Goal: Complete application form: Complete application form

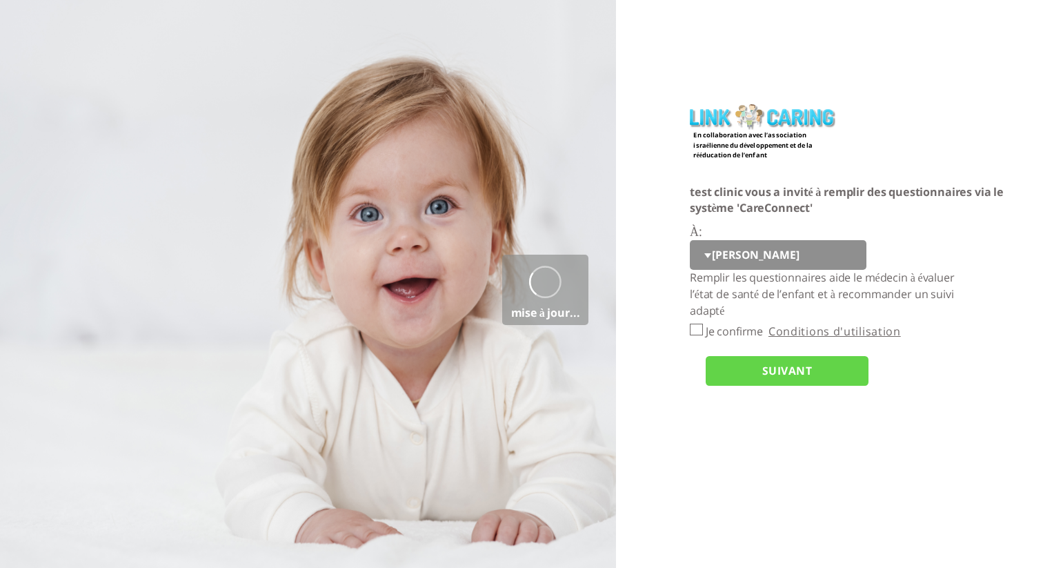
click at [721, 263] on select "[PERSON_NAME]" at bounding box center [778, 255] width 177 height 30
select select "7xyAjVTfvl4tOc9luxaV1A%3D%3D"
click at [696, 332] on input "Je confirme" at bounding box center [696, 329] width 13 height 12
checkbox input "true"
click at [788, 376] on input "SUIVANT" at bounding box center [786, 371] width 163 height 30
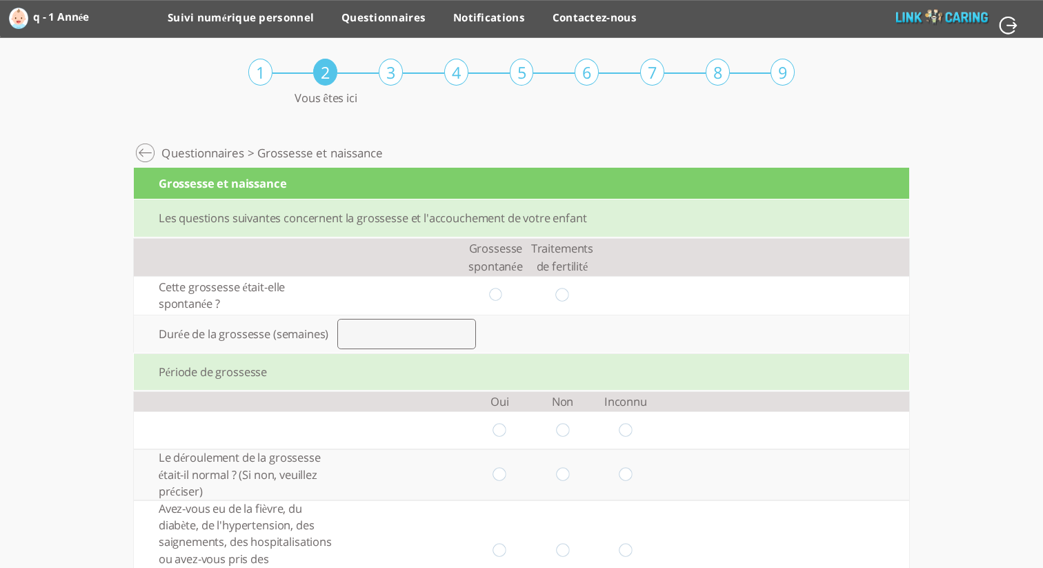
click at [499, 292] on input "radio" at bounding box center [495, 295] width 13 height 14
radio input "true"
click at [425, 347] on input "number" at bounding box center [406, 334] width 139 height 30
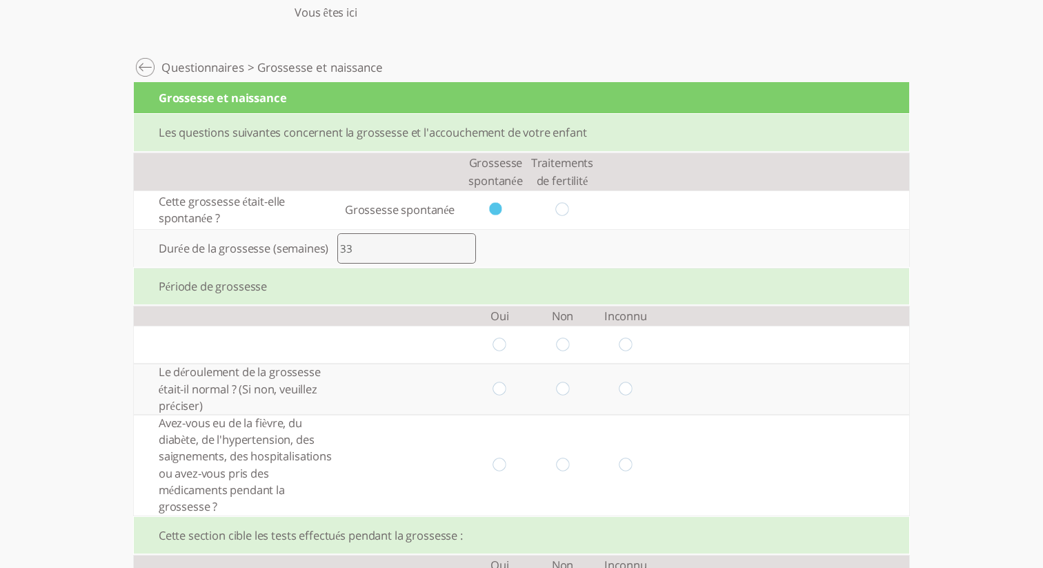
scroll to position [97, 0]
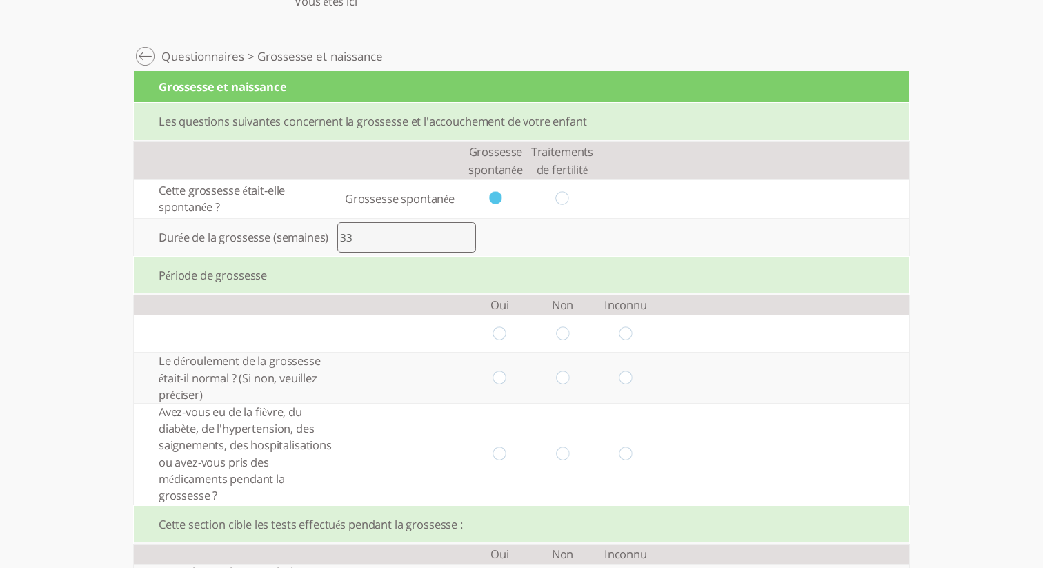
type input "33"
drag, startPoint x: 503, startPoint y: 334, endPoint x: 495, endPoint y: 364, distance: 30.8
click at [503, 334] on input "radio" at bounding box center [499, 333] width 13 height 14
radio input "true"
click at [501, 382] on input "radio" at bounding box center [499, 378] width 13 height 14
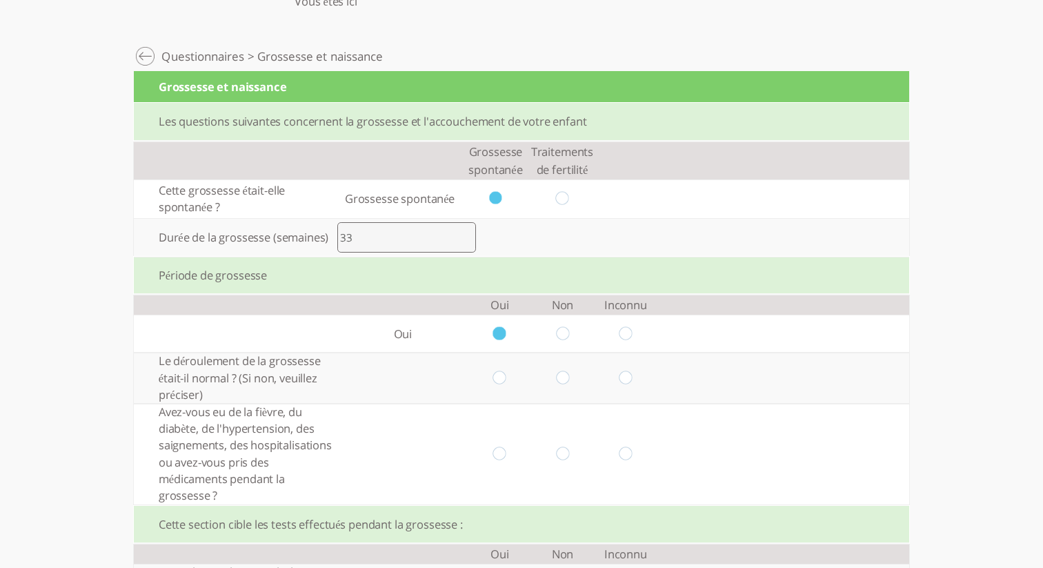
radio input "true"
drag, startPoint x: 501, startPoint y: 456, endPoint x: 528, endPoint y: 454, distance: 26.3
click at [509, 455] on td at bounding box center [499, 453] width 63 height 101
click at [563, 455] on input "radio" at bounding box center [562, 453] width 13 height 14
radio input "true"
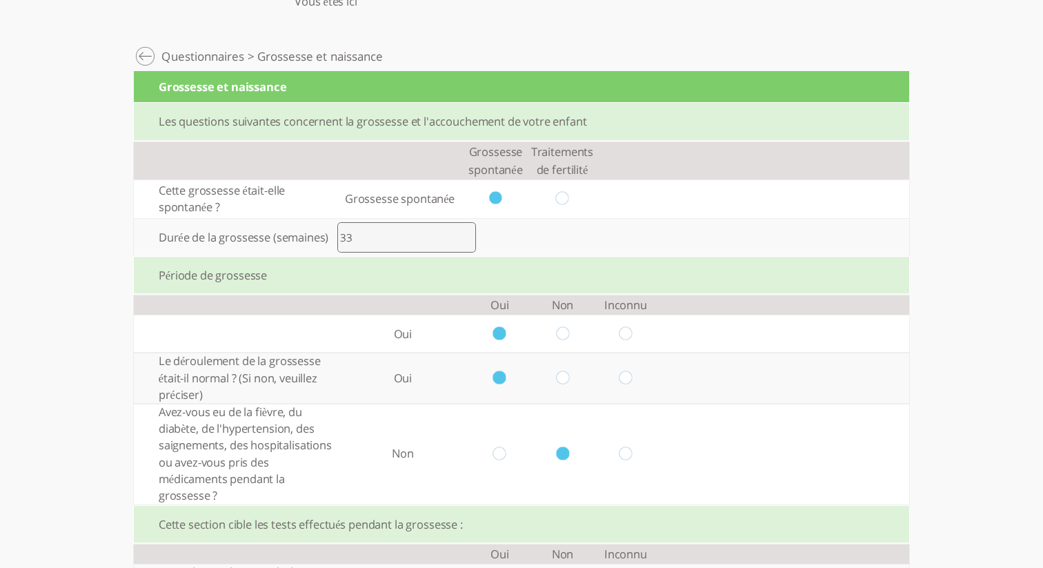
drag, startPoint x: 559, startPoint y: 379, endPoint x: 602, endPoint y: 370, distance: 43.8
click at [559, 379] on input "radio" at bounding box center [562, 378] width 13 height 14
radio input "true"
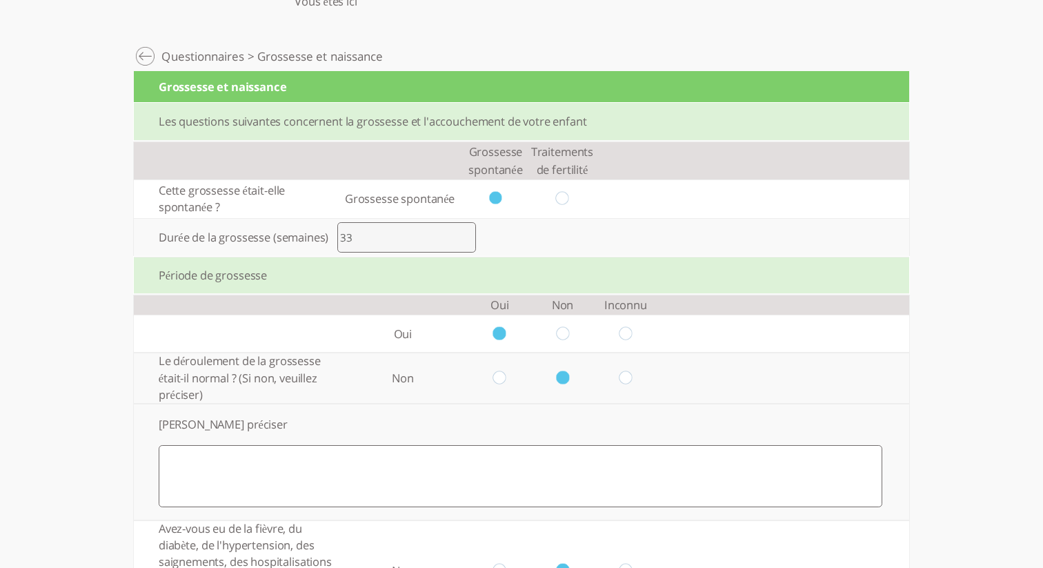
click at [628, 338] on input "radio" at bounding box center [625, 333] width 13 height 14
radio input "true"
click at [576, 472] on textarea at bounding box center [520, 476] width 723 height 62
type textarea "ר"
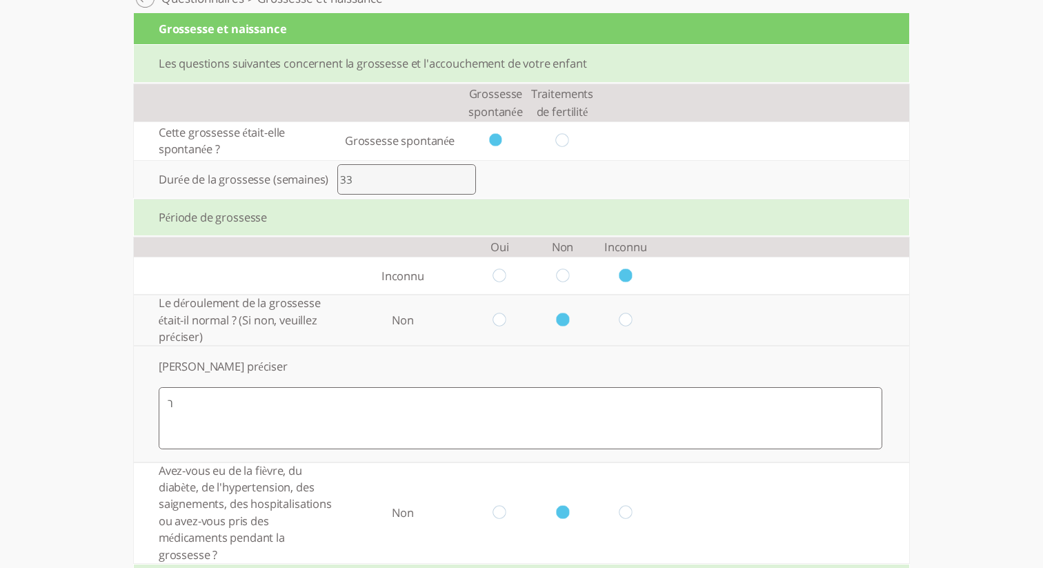
scroll to position [205, 0]
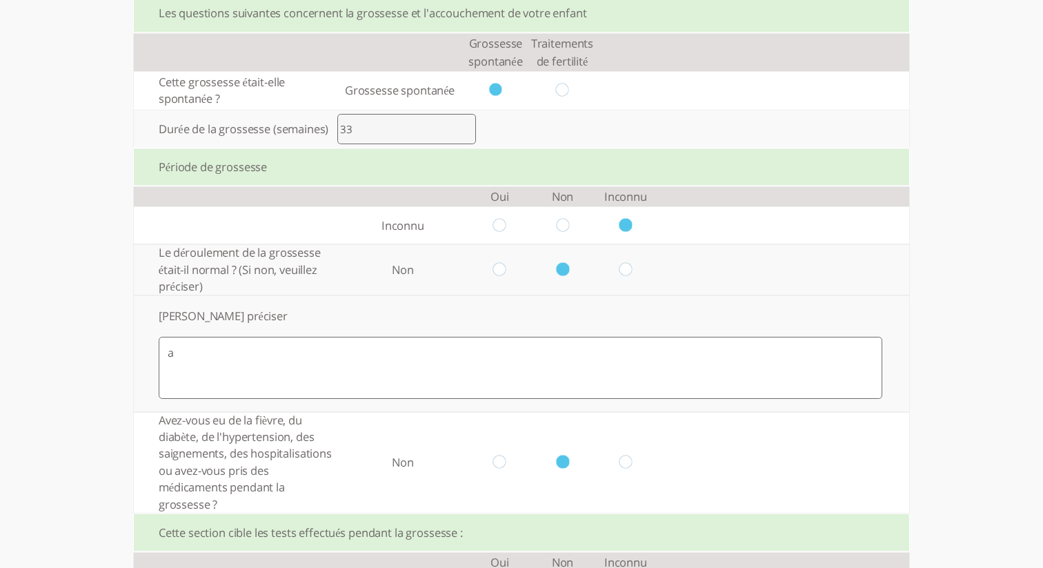
type textarea "a"
click at [568, 223] on input "radio" at bounding box center [562, 225] width 13 height 14
radio input "true"
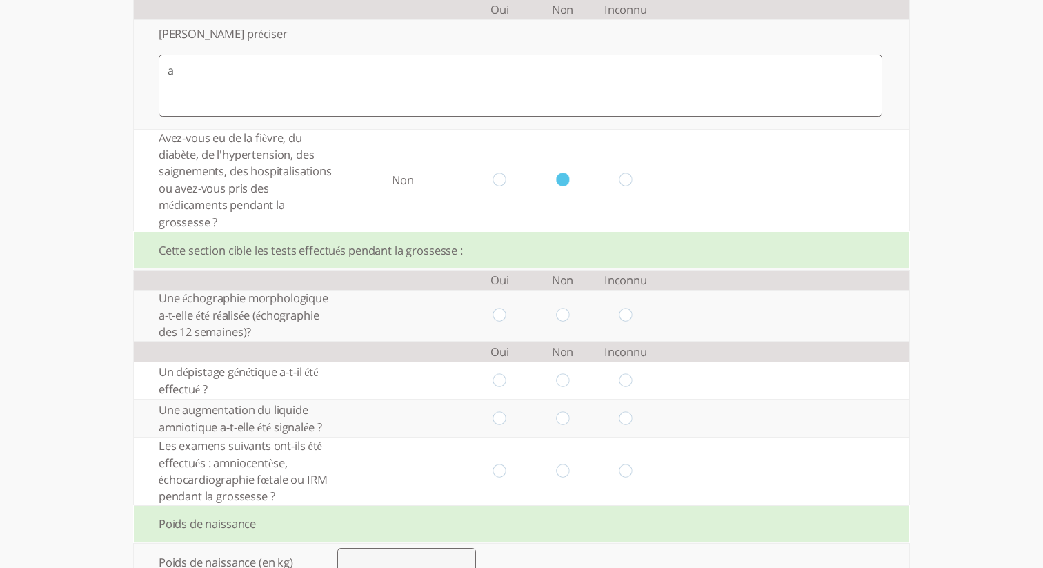
scroll to position [488, 0]
drag, startPoint x: 563, startPoint y: 317, endPoint x: 590, endPoint y: 323, distance: 27.8
click at [563, 317] on input "radio" at bounding box center [562, 314] width 13 height 14
radio input "true"
click at [627, 312] on input "radio" at bounding box center [625, 314] width 13 height 14
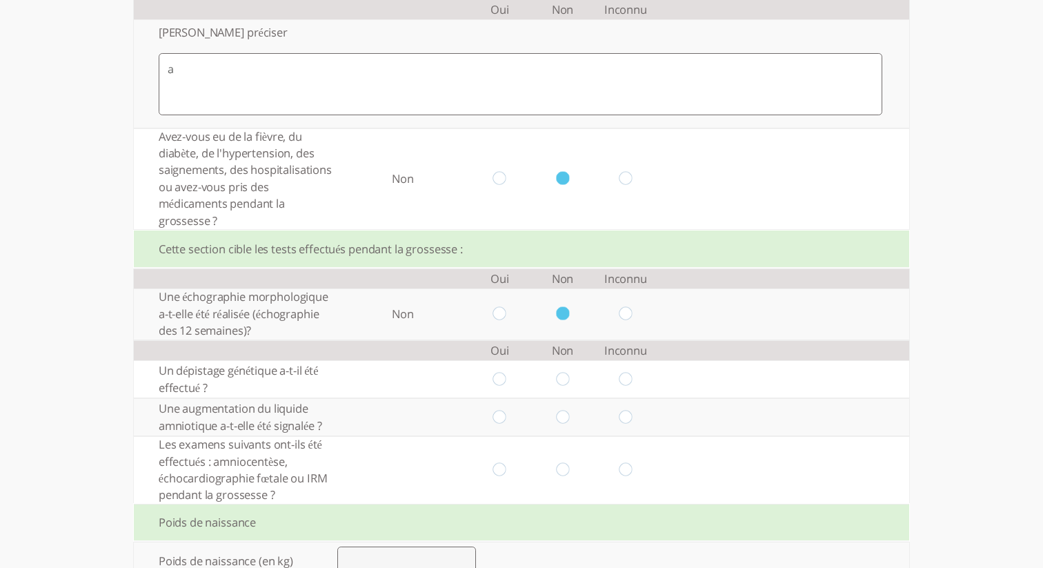
radio input "true"
click at [497, 319] on input "radio" at bounding box center [499, 314] width 13 height 14
radio input "true"
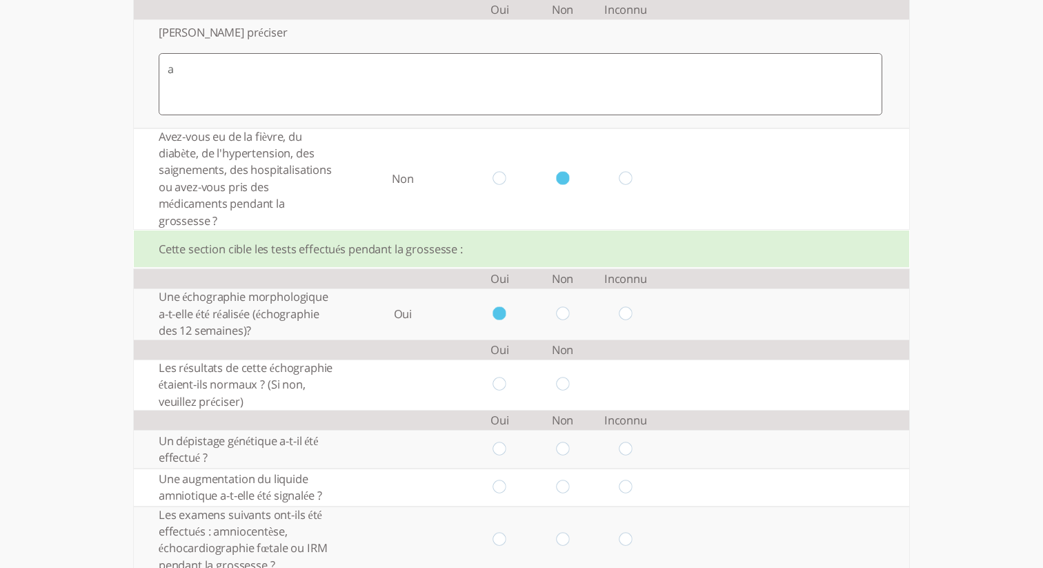
click at [499, 388] on input "radio" at bounding box center [499, 384] width 13 height 14
radio input "true"
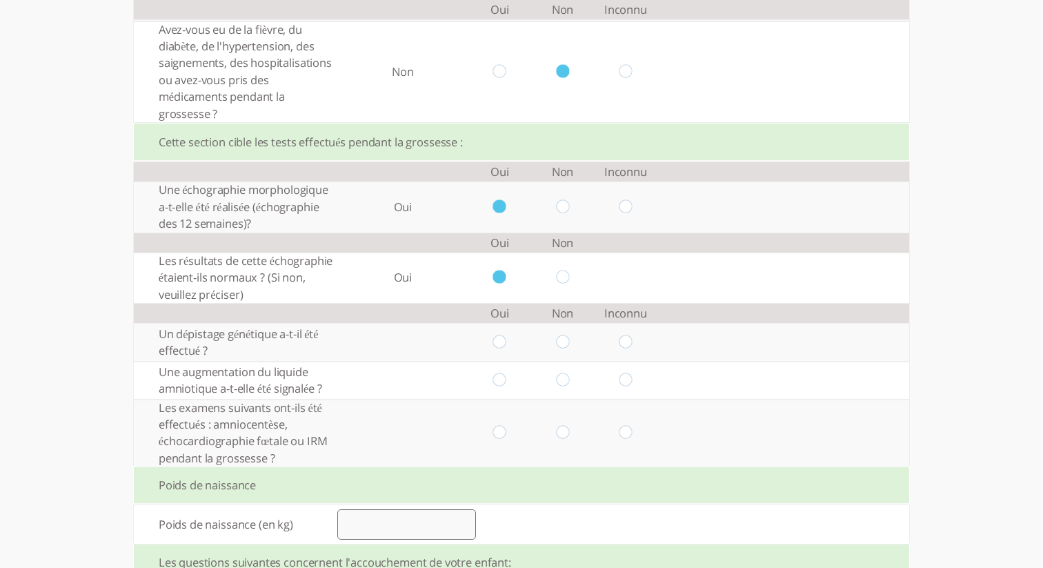
scroll to position [597, 0]
click at [499, 347] on input "radio" at bounding box center [499, 340] width 13 height 14
radio input "true"
drag, startPoint x: 558, startPoint y: 377, endPoint x: 579, endPoint y: 395, distance: 27.9
click at [559, 377] on input "radio" at bounding box center [562, 378] width 13 height 14
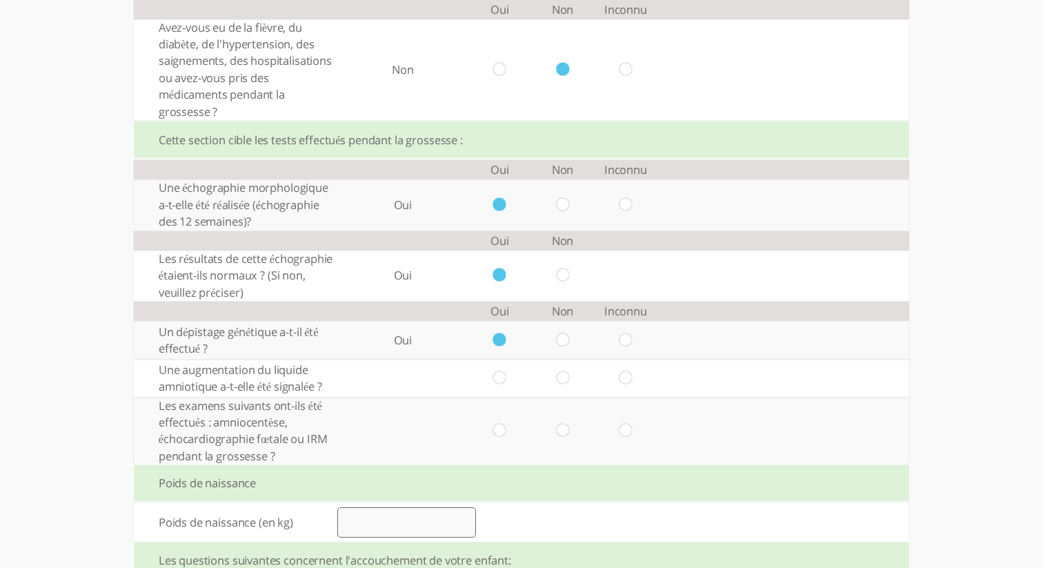
radio input "true"
click at [630, 436] on input "radio" at bounding box center [625, 430] width 13 height 14
radio input "true"
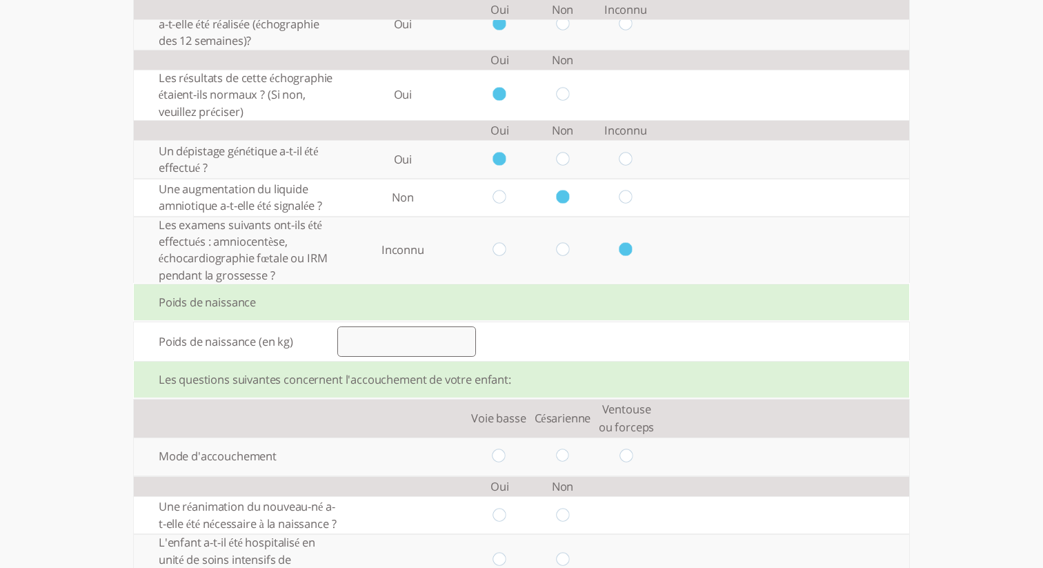
scroll to position [786, 0]
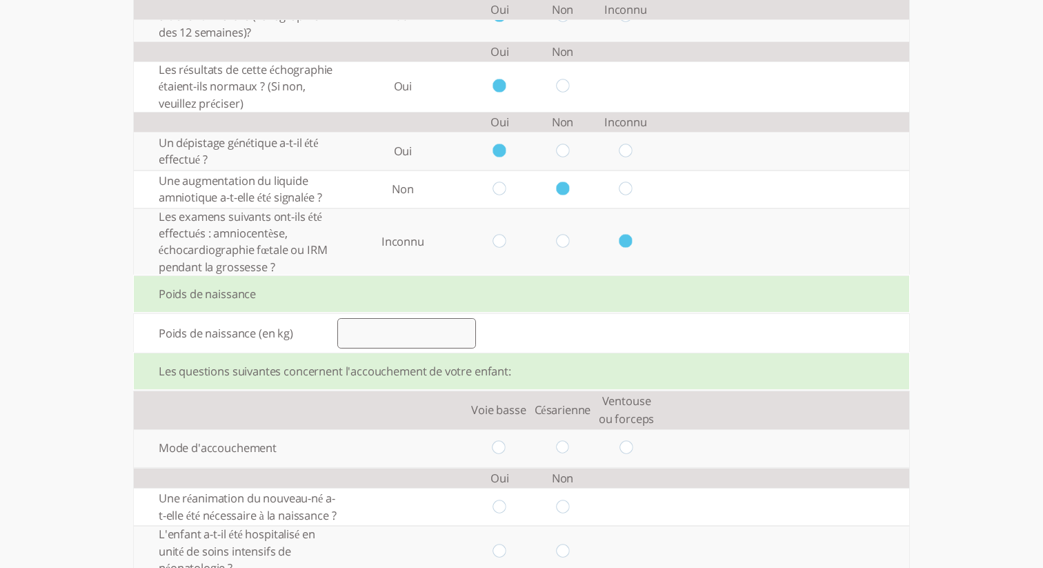
click at [356, 337] on input "number" at bounding box center [406, 333] width 139 height 30
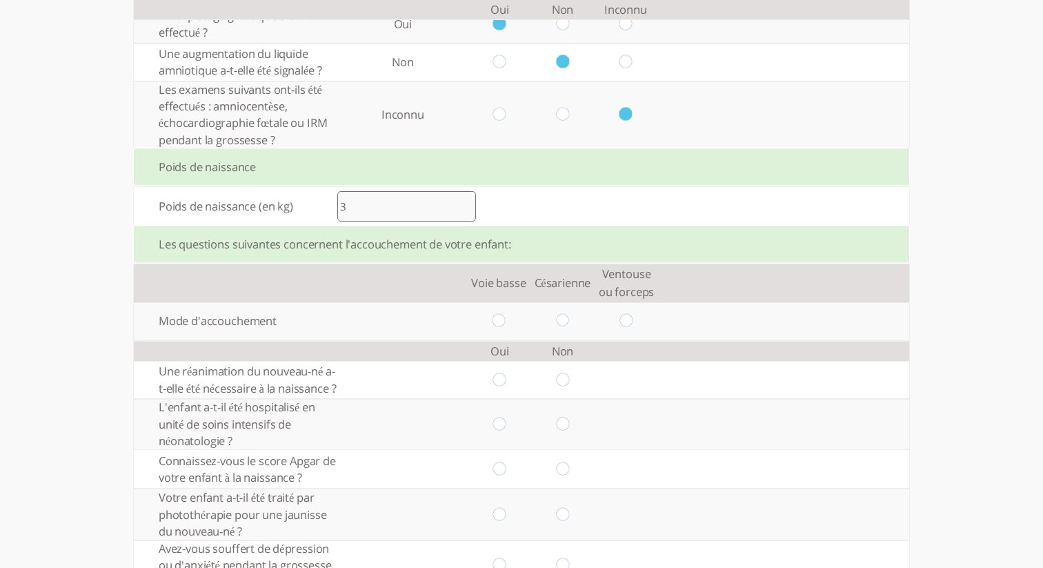
scroll to position [930, 0]
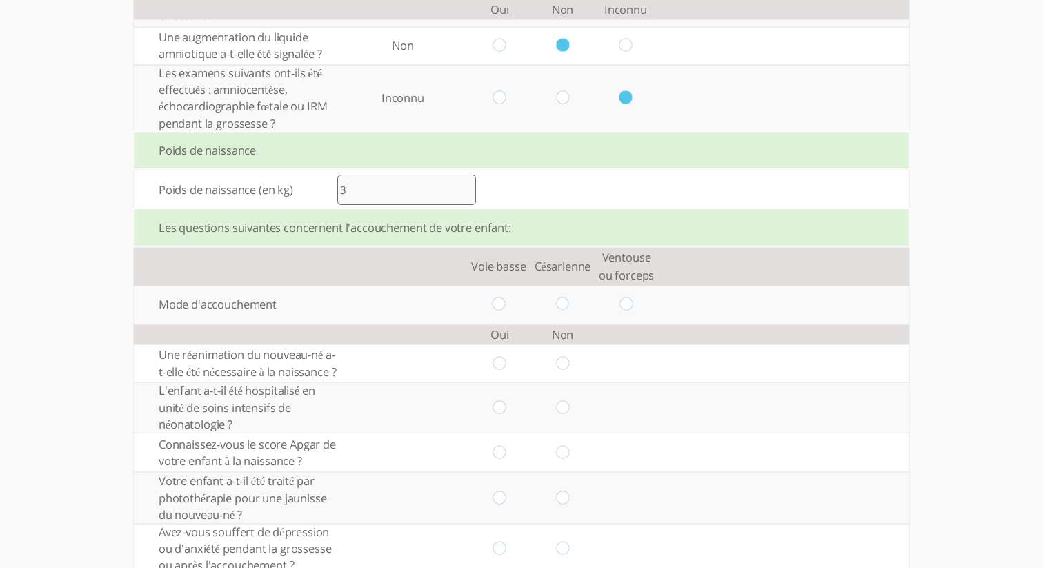
type input "3"
drag, startPoint x: 499, startPoint y: 311, endPoint x: 528, endPoint y: 310, distance: 28.3
click at [499, 311] on input "radio" at bounding box center [498, 304] width 13 height 14
radio input "true"
drag, startPoint x: 559, startPoint y: 310, endPoint x: 595, endPoint y: 308, distance: 35.9
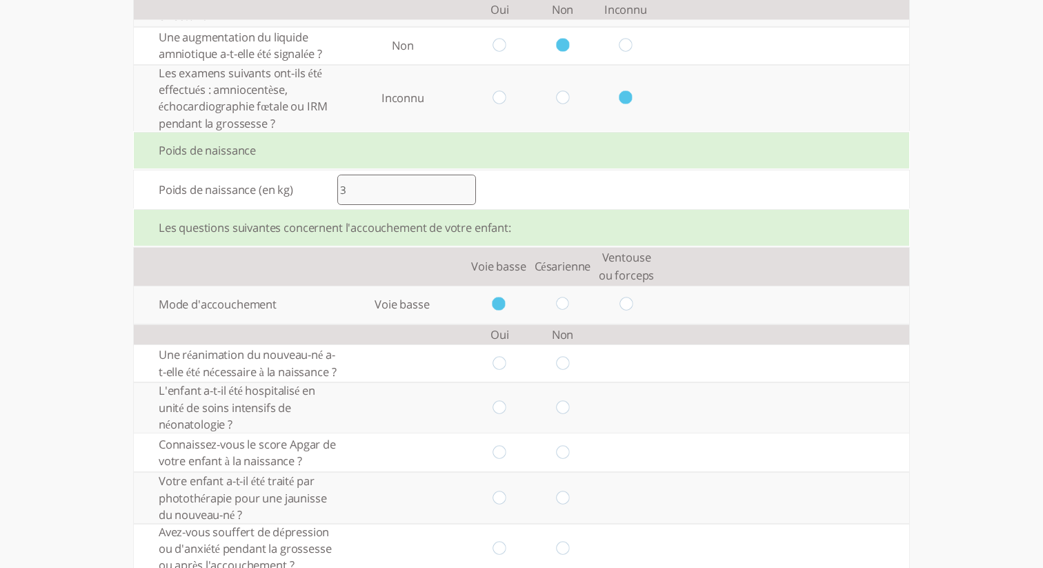
click at [559, 310] on input "radio" at bounding box center [562, 304] width 13 height 14
radio input "true"
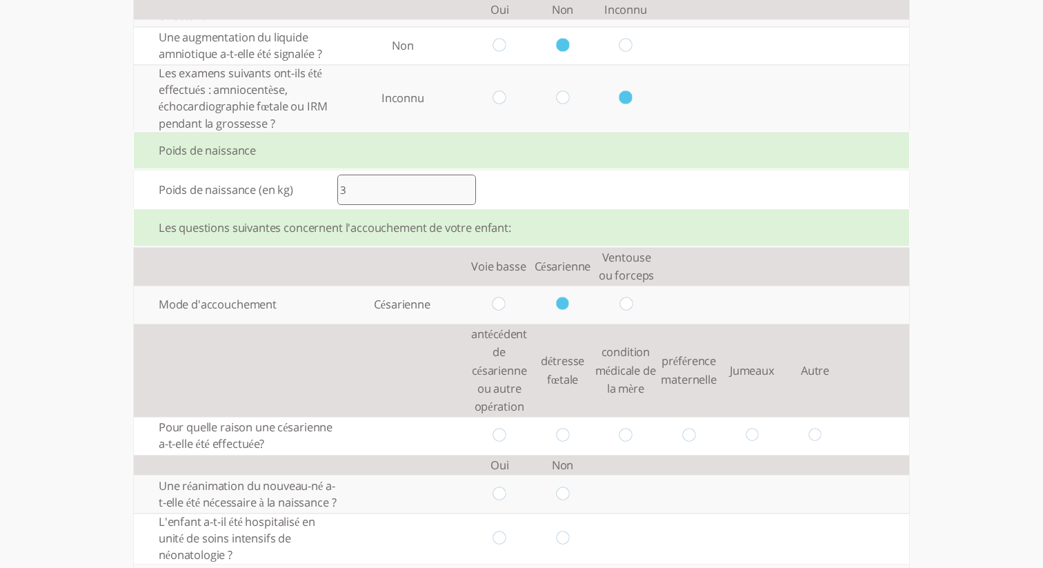
click at [625, 439] on input "radio" at bounding box center [625, 435] width 13 height 14
radio input "true"
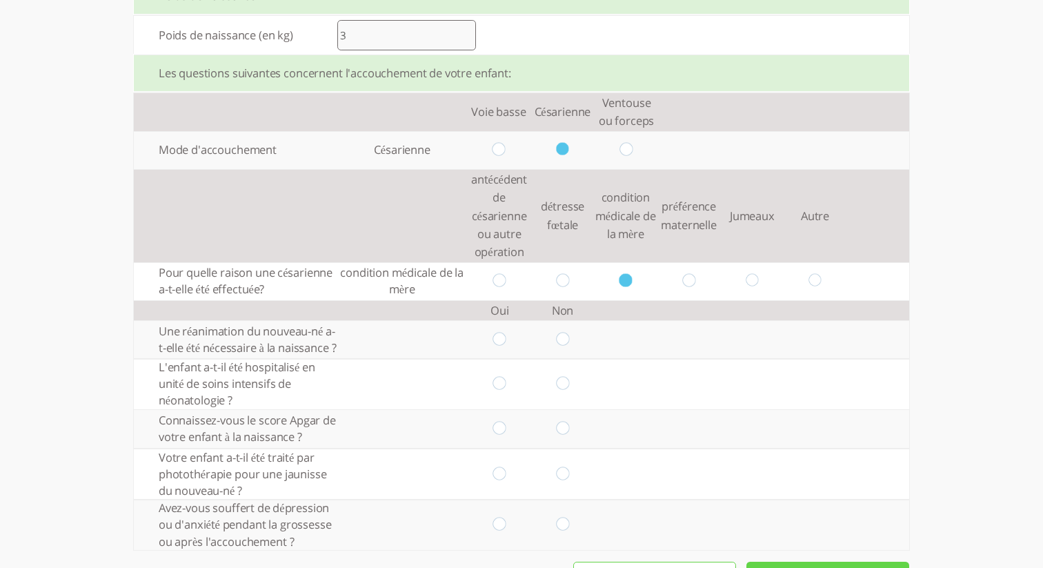
scroll to position [1088, 0]
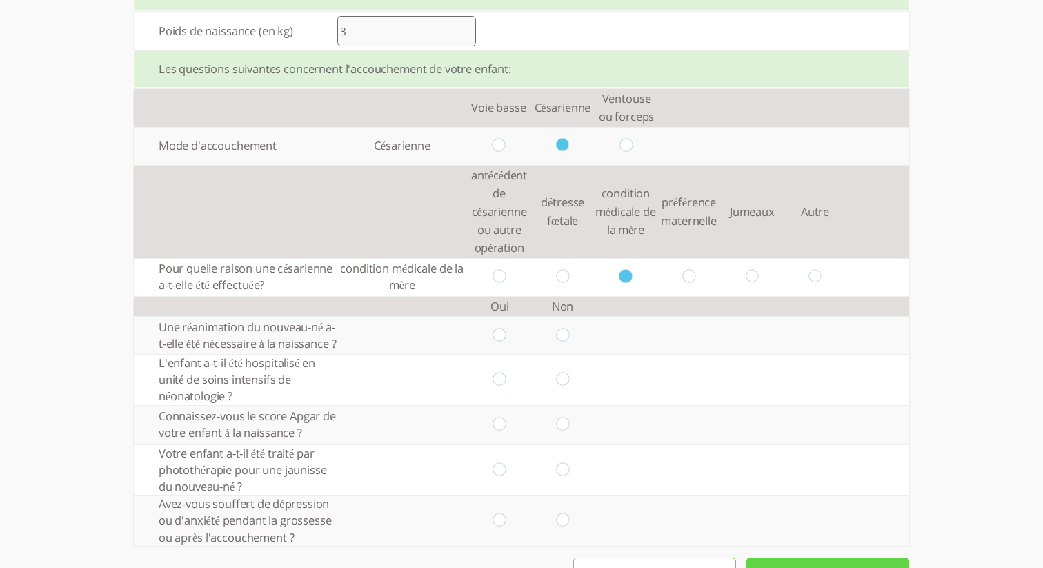
click at [557, 387] on input "radio" at bounding box center [562, 379] width 13 height 14
radio input "true"
click at [565, 432] on input "radio" at bounding box center [562, 424] width 13 height 14
radio input "true"
click at [503, 477] on input "radio" at bounding box center [499, 470] width 13 height 14
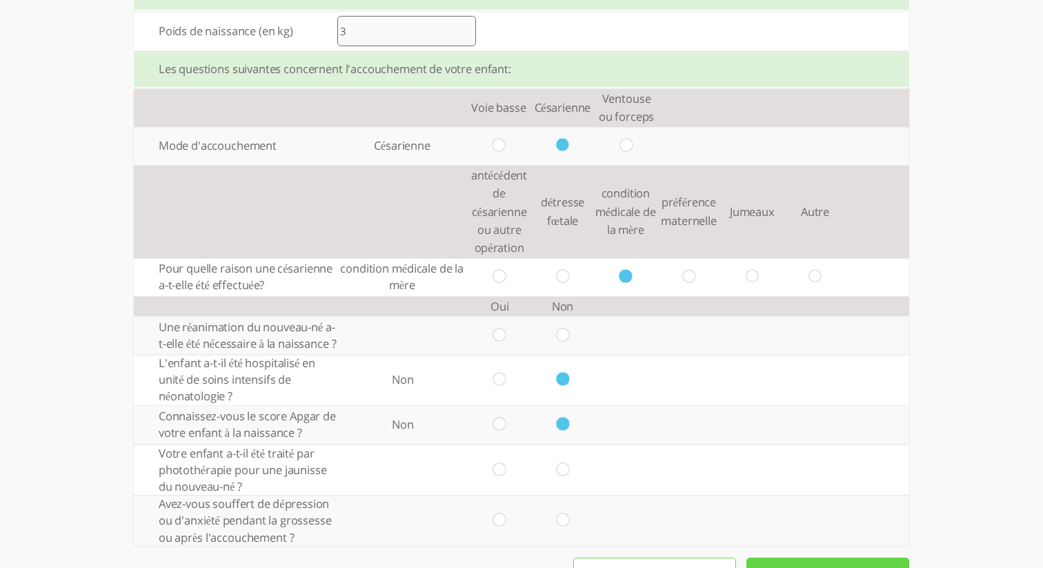
radio input "true"
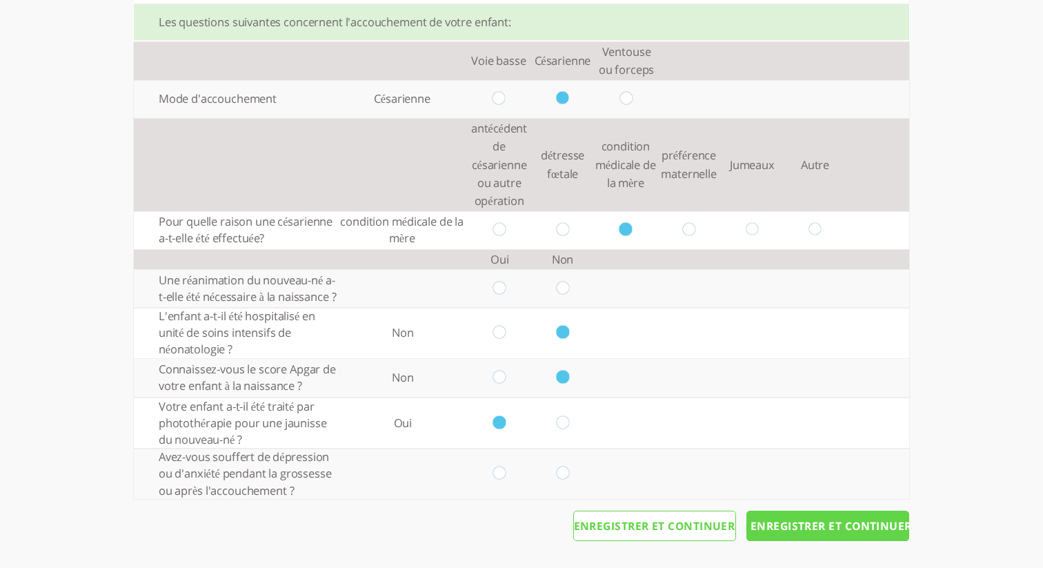
scroll to position [1153, 0]
click at [498, 477] on input "radio" at bounding box center [499, 473] width 13 height 14
radio input "true"
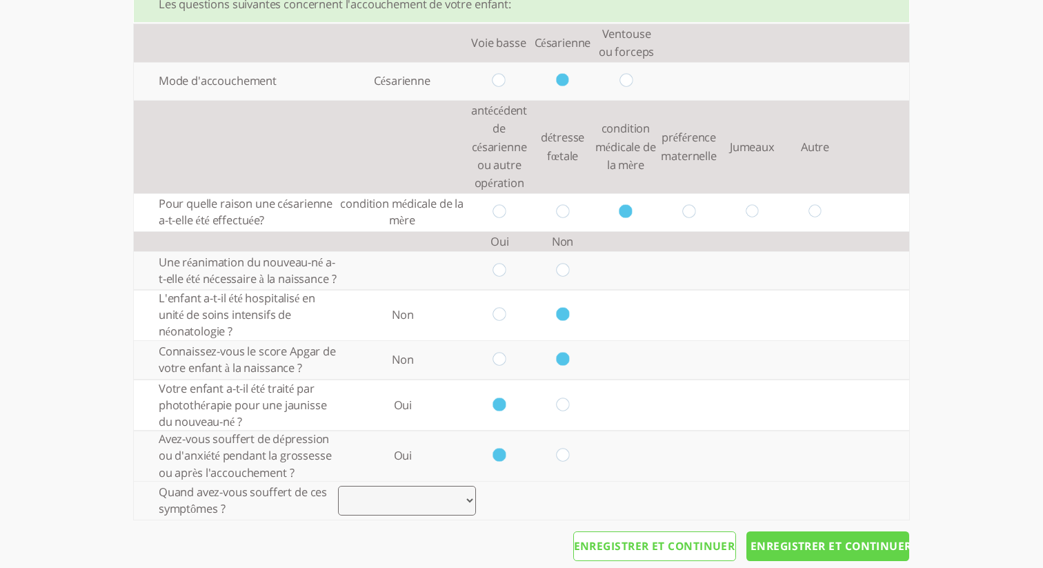
click at [446, 516] on select "Enceinte Post-partum Grossesse et post-partum Autre" at bounding box center [407, 500] width 138 height 30
select select "1"
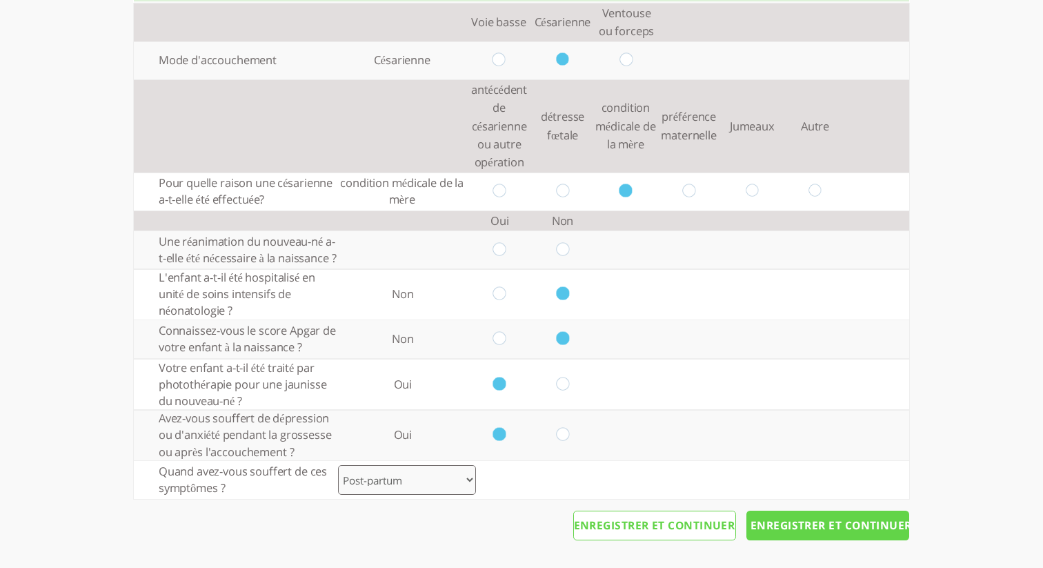
click at [805, 524] on input "Enregistrer et continuer" at bounding box center [827, 525] width 163 height 30
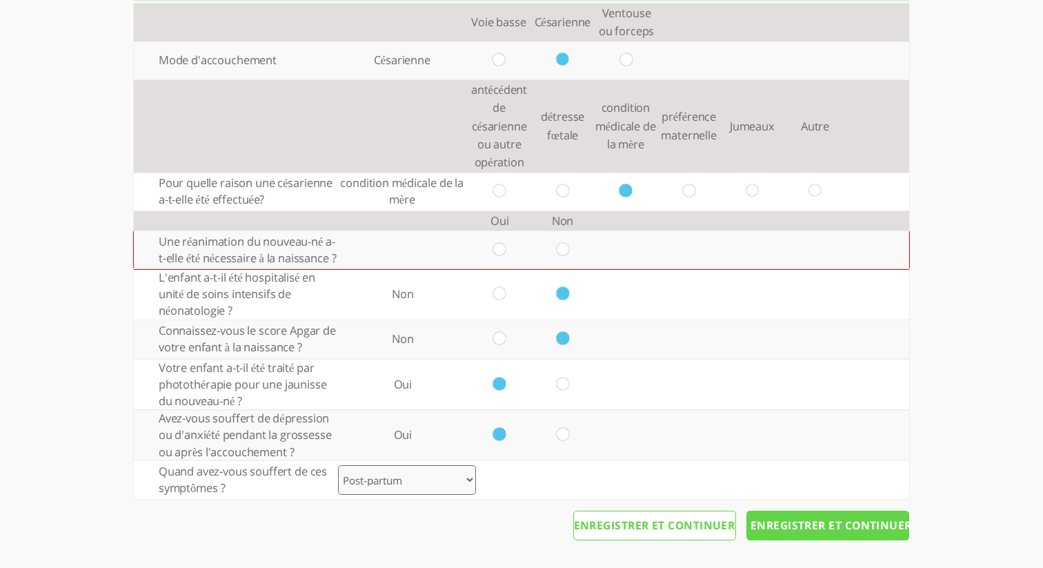
scroll to position [1191, 0]
click at [568, 242] on input "radio" at bounding box center [562, 249] width 13 height 14
radio input "true"
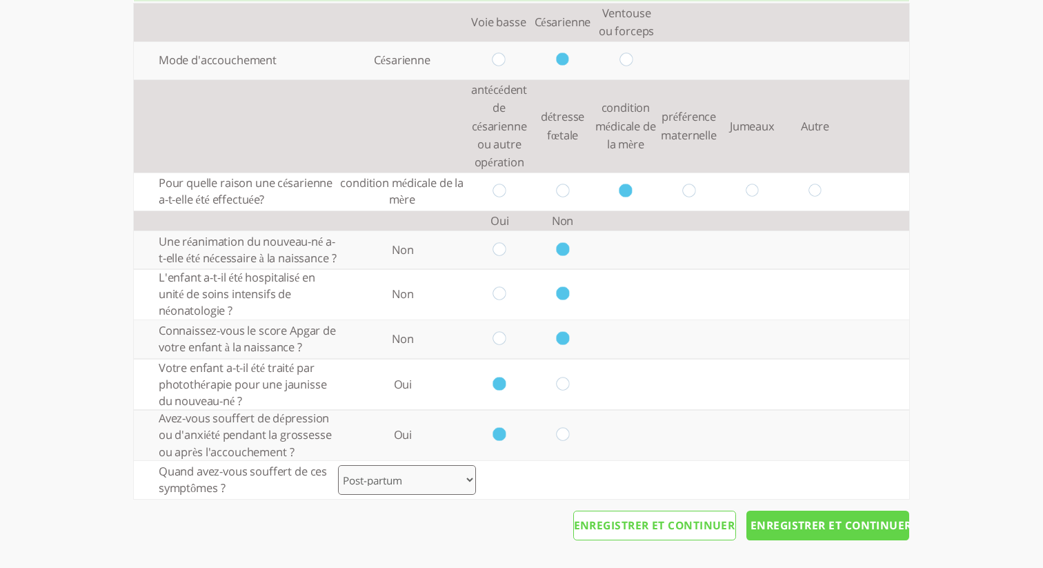
click at [833, 523] on input "Enregistrer et continuer" at bounding box center [827, 525] width 163 height 30
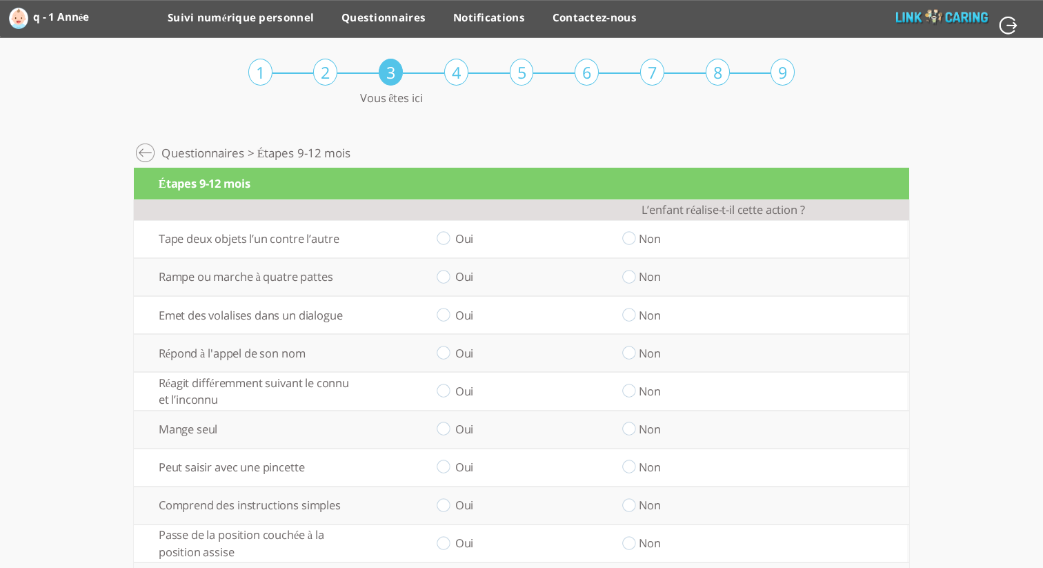
drag, startPoint x: 447, startPoint y: 237, endPoint x: 459, endPoint y: 249, distance: 17.1
click at [448, 237] on input "radio" at bounding box center [442, 239] width 13 height 14
radio input "true"
click at [450, 277] on td "Oui" at bounding box center [442, 277] width 185 height 38
click at [439, 276] on input "radio" at bounding box center [442, 277] width 13 height 14
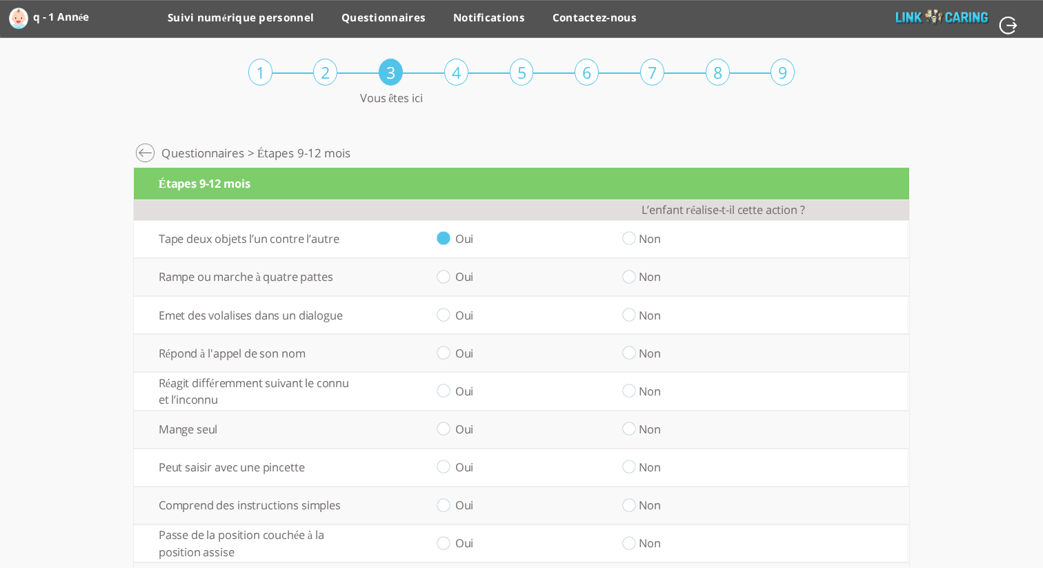
radio input "true"
click at [627, 317] on input "radio" at bounding box center [628, 315] width 13 height 14
radio input "true"
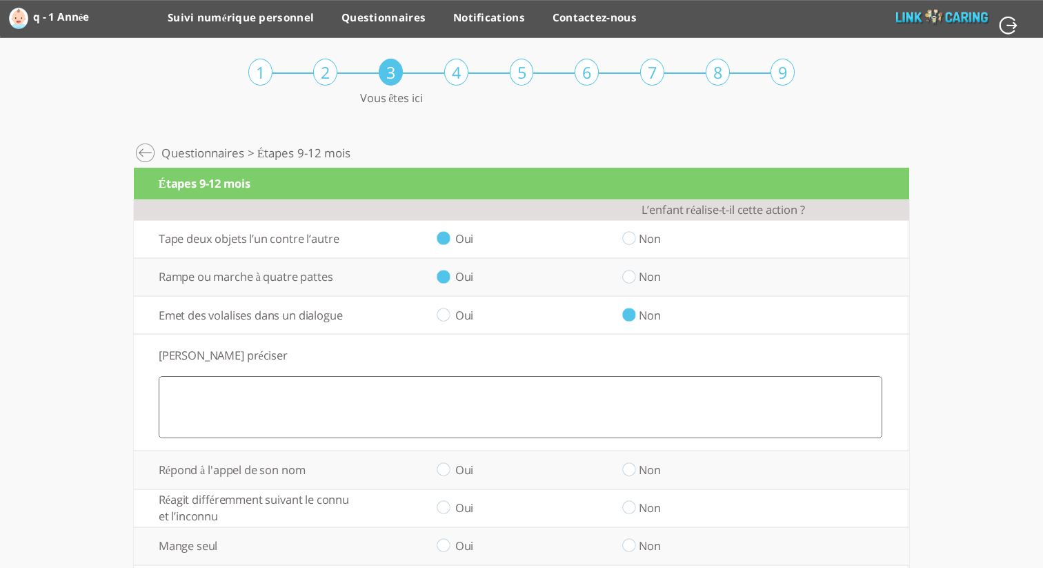
click at [439, 314] on input "radio" at bounding box center [442, 315] width 13 height 14
radio input "true"
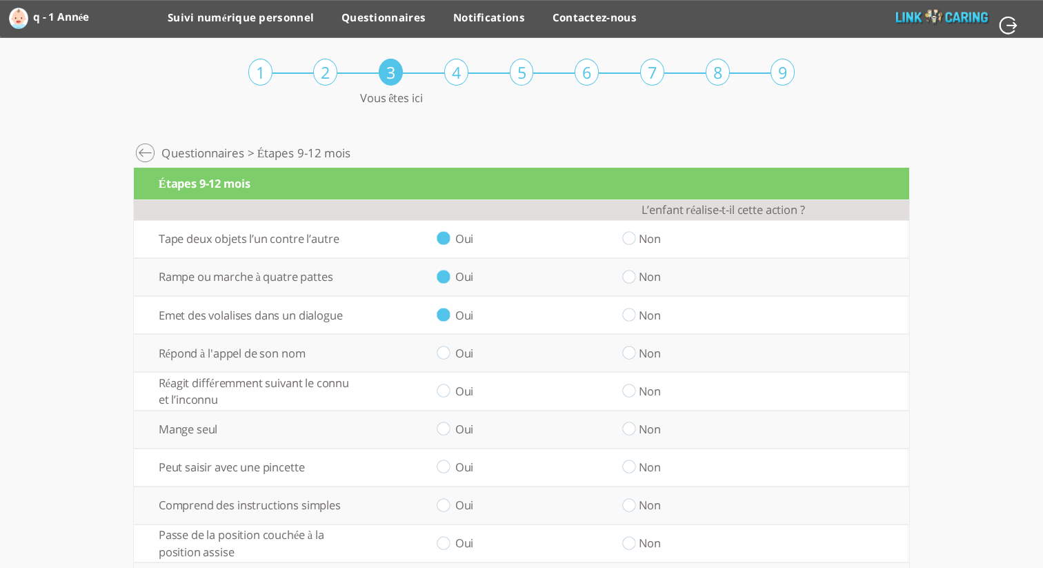
click at [445, 350] on input "radio" at bounding box center [442, 352] width 13 height 14
radio input "true"
click at [443, 396] on input "radio" at bounding box center [442, 391] width 13 height 14
radio input "true"
click at [444, 434] on input "radio" at bounding box center [442, 429] width 13 height 14
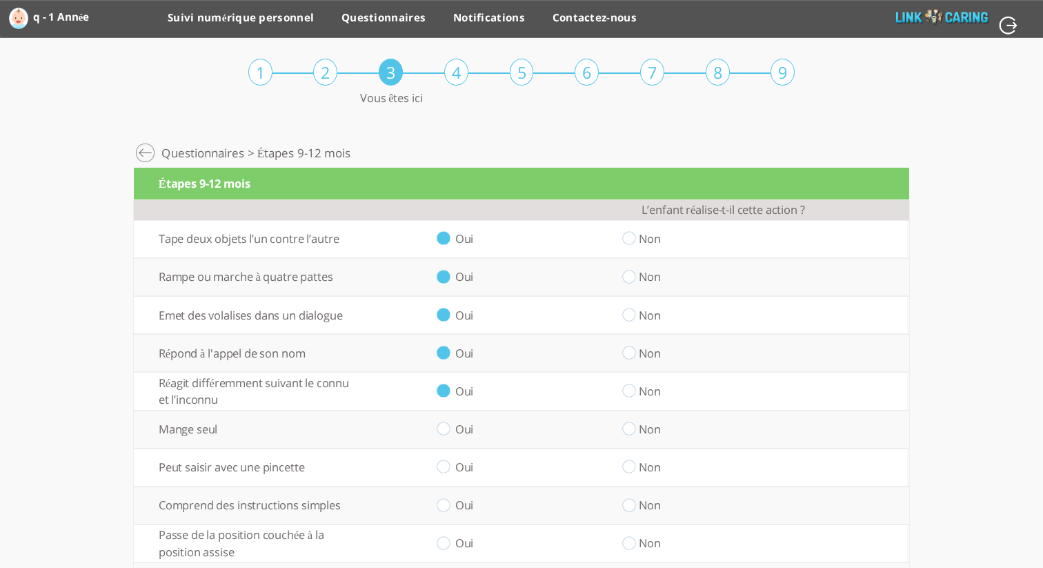
radio input "true"
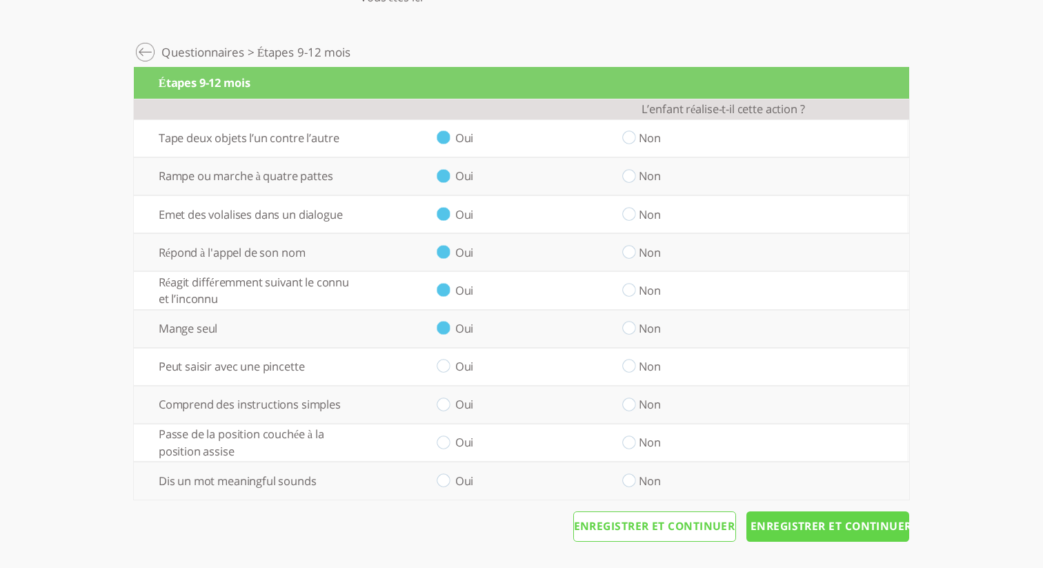
click at [445, 370] on input "radio" at bounding box center [442, 366] width 13 height 14
radio input "true"
click at [629, 400] on input "radio" at bounding box center [628, 404] width 13 height 14
radio input "true"
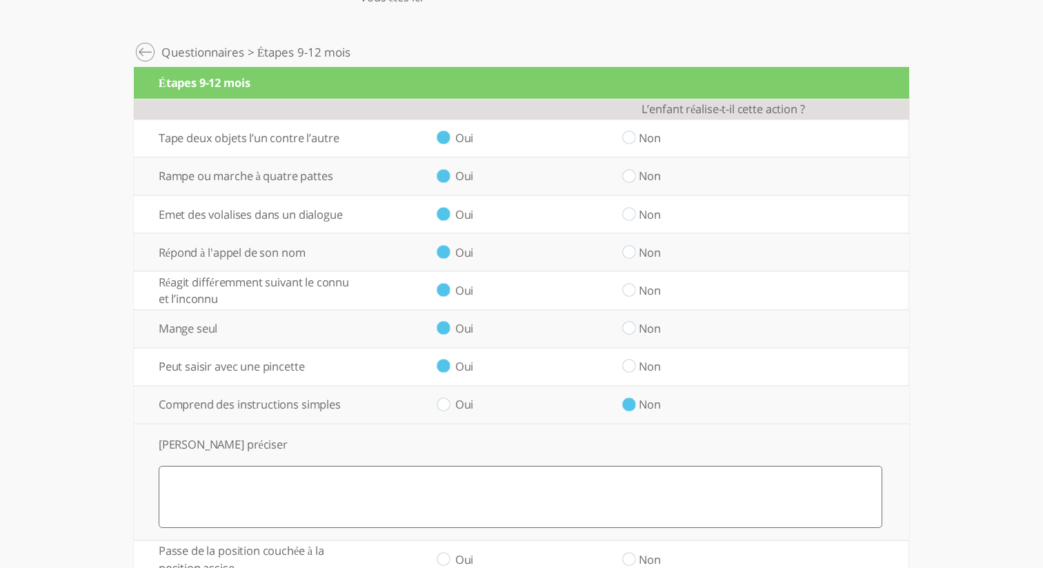
click at [610, 472] on textarea at bounding box center [520, 496] width 723 height 62
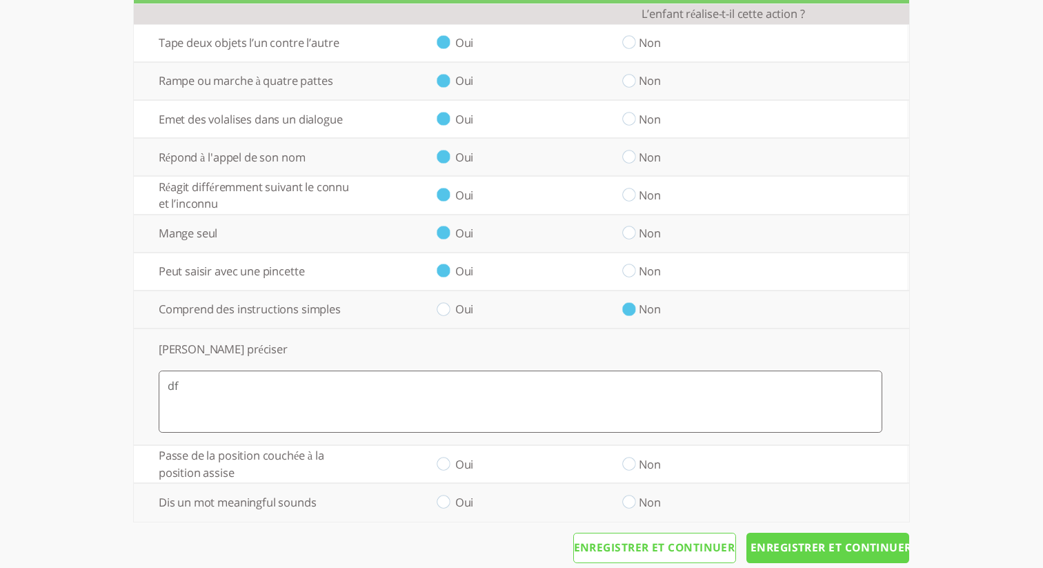
scroll to position [218, 0]
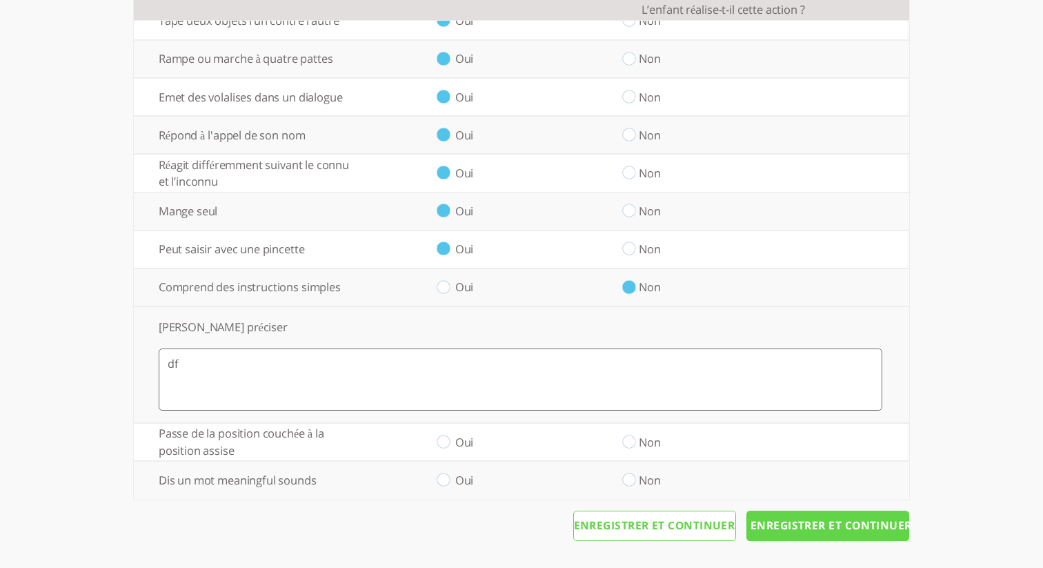
type textarea "df"
click at [441, 439] on input "radio" at bounding box center [442, 441] width 13 height 14
radio input "true"
drag, startPoint x: 444, startPoint y: 474, endPoint x: 479, endPoint y: 494, distance: 40.8
click at [444, 474] on input "radio" at bounding box center [442, 480] width 13 height 14
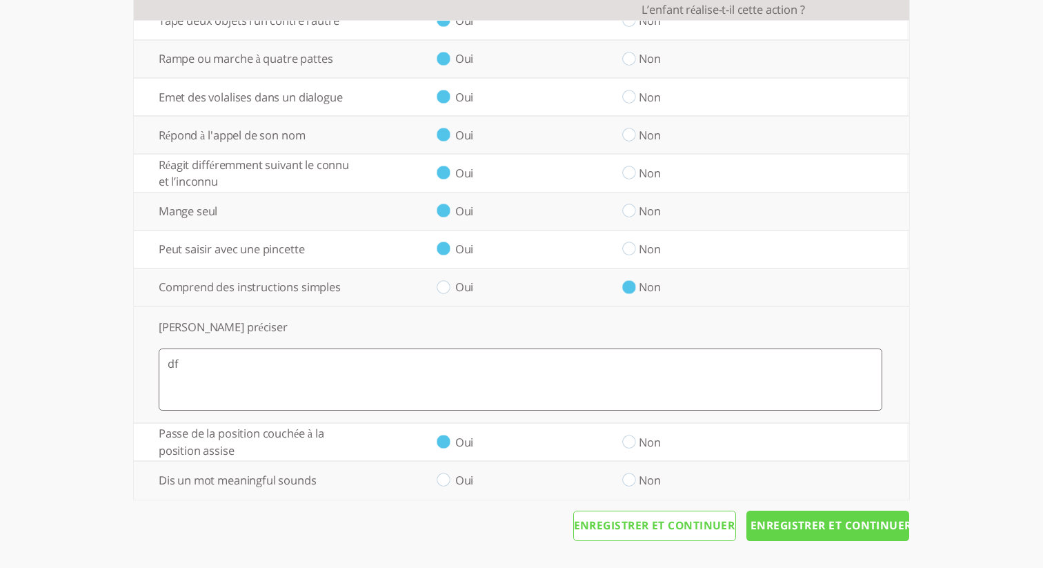
radio input "true"
click at [802, 523] on input "Enregistrer et continuer" at bounding box center [827, 525] width 163 height 30
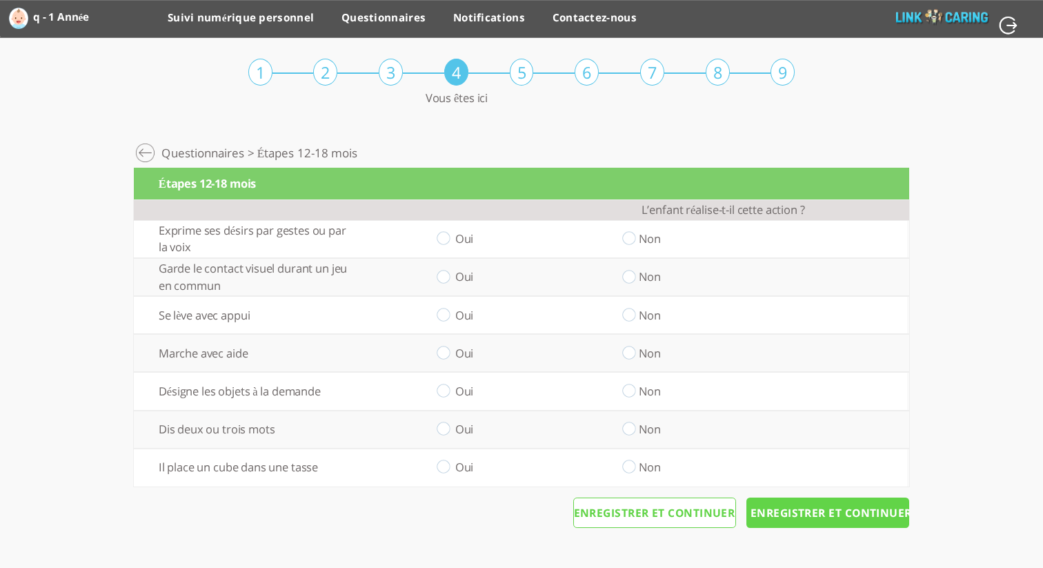
click at [626, 241] on input "radio" at bounding box center [628, 239] width 13 height 14
radio input "true"
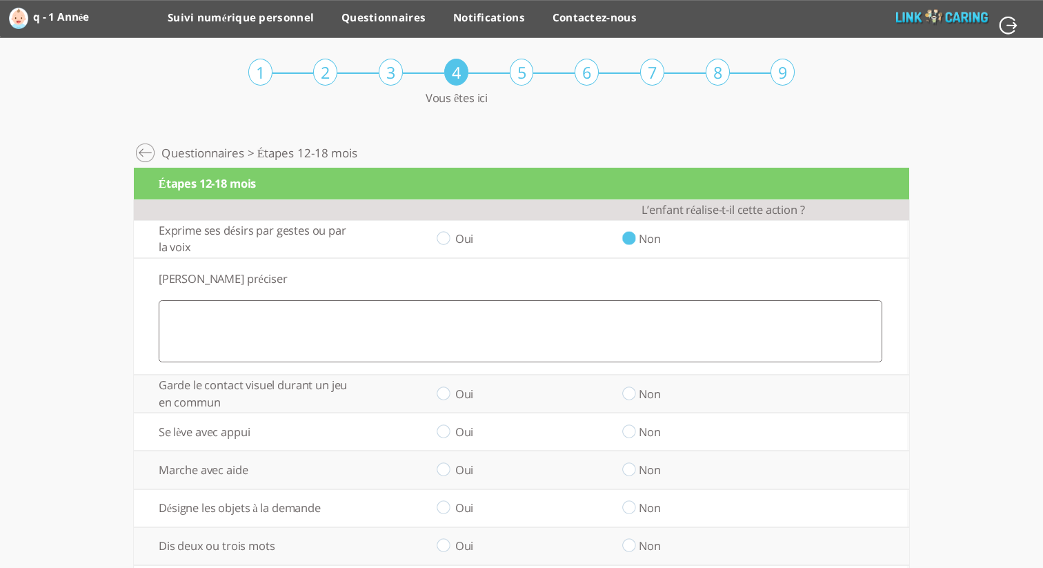
click at [460, 239] on label "Oui" at bounding box center [464, 238] width 19 height 16
click at [441, 239] on input "radio" at bounding box center [442, 239] width 13 height 14
radio input "true"
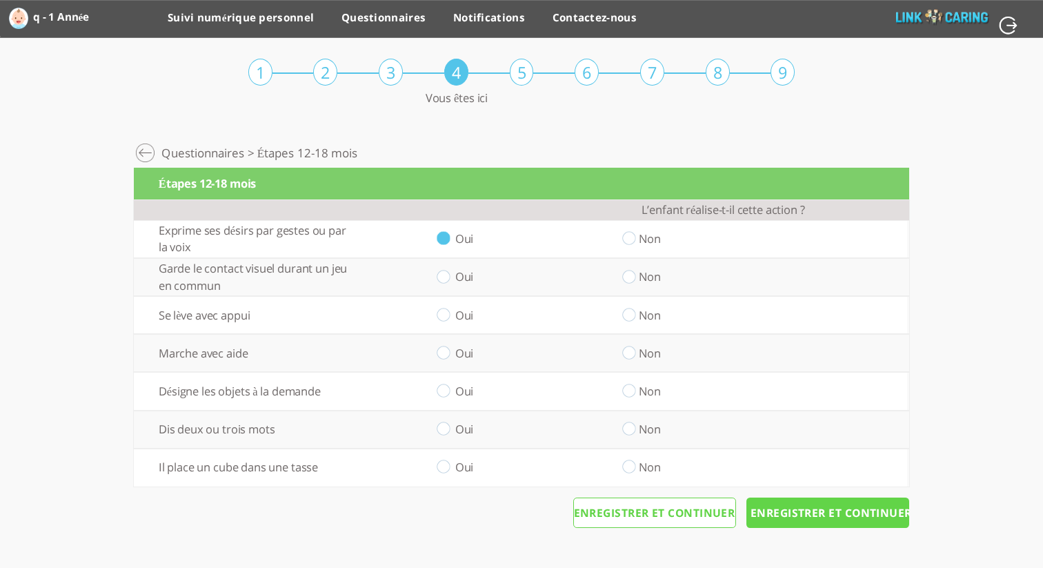
click at [443, 277] on input "radio" at bounding box center [442, 277] width 13 height 14
radio input "true"
click at [443, 316] on input "radio" at bounding box center [442, 315] width 13 height 14
radio input "true"
drag, startPoint x: 442, startPoint y: 357, endPoint x: 444, endPoint y: 370, distance: 12.6
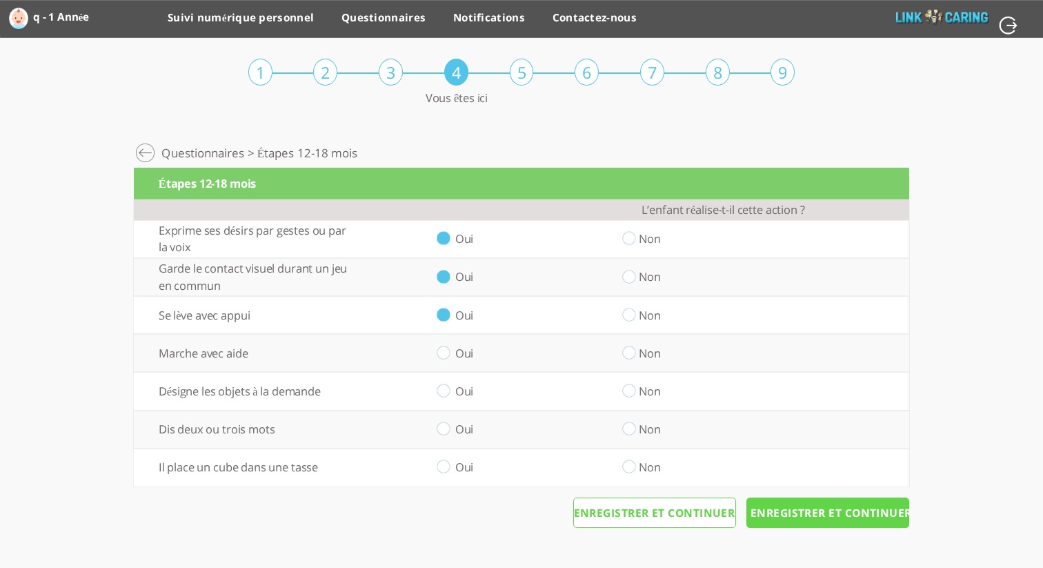
click at [442, 357] on input "radio" at bounding box center [442, 352] width 13 height 14
radio input "true"
drag, startPoint x: 444, startPoint y: 387, endPoint x: 430, endPoint y: 428, distance: 43.8
click at [444, 388] on input "radio" at bounding box center [442, 391] width 13 height 14
radio input "true"
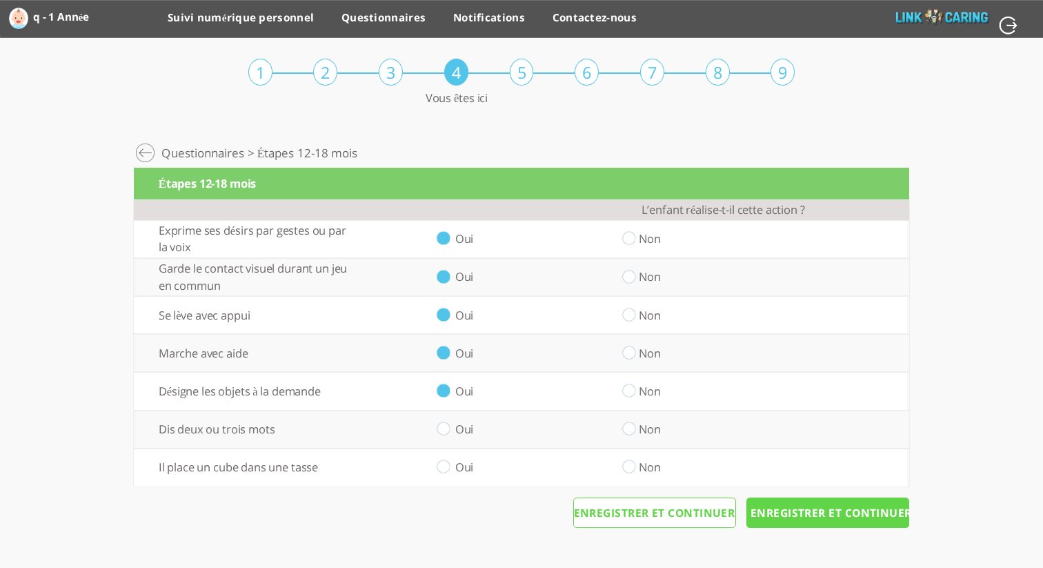
click at [450, 431] on input "radio" at bounding box center [442, 429] width 13 height 14
radio input "true"
drag, startPoint x: 446, startPoint y: 461, endPoint x: 675, endPoint y: 494, distance: 231.3
click at [452, 462] on td "Oui" at bounding box center [442, 467] width 185 height 38
drag, startPoint x: 448, startPoint y: 472, endPoint x: 499, endPoint y: 474, distance: 51.1
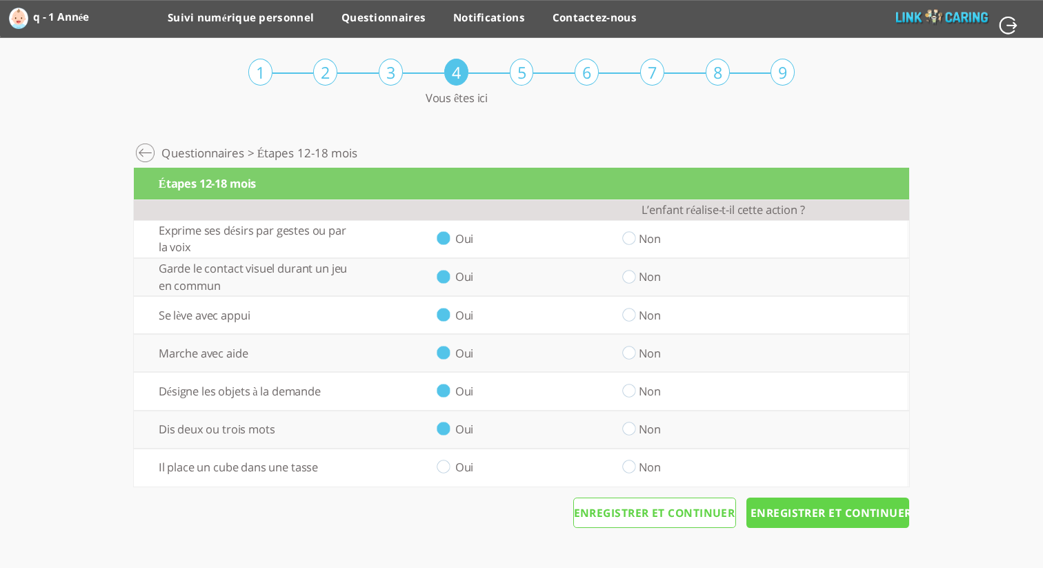
click at [449, 472] on input "radio" at bounding box center [442, 467] width 13 height 14
radio input "true"
click at [821, 505] on input "Enregistrer et continuer" at bounding box center [827, 512] width 163 height 30
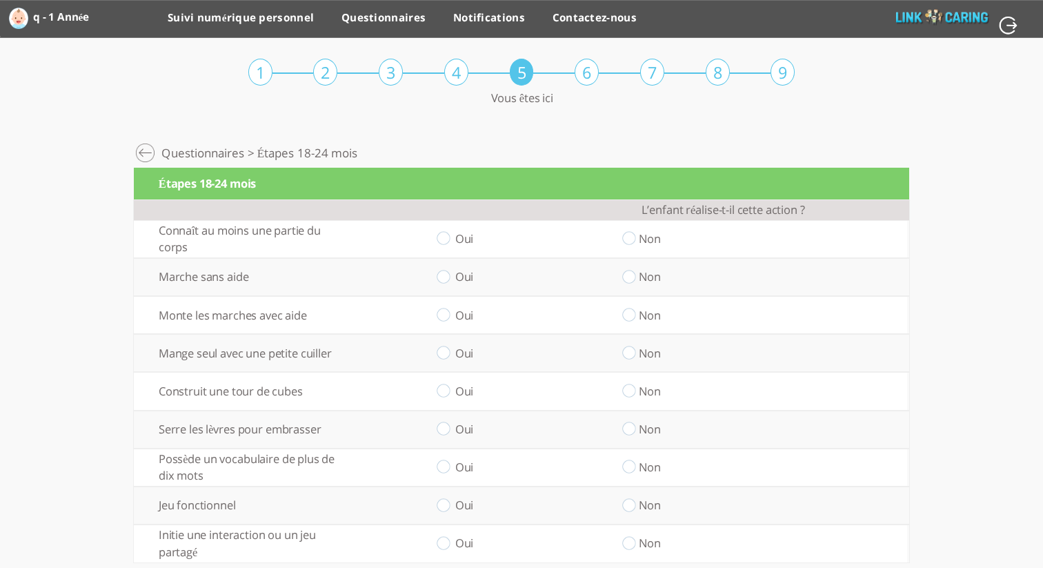
click at [453, 69] on div "4" at bounding box center [456, 72] width 24 height 27
click at [444, 237] on input "radio" at bounding box center [442, 239] width 13 height 14
radio input "true"
click at [445, 283] on input "radio" at bounding box center [442, 277] width 13 height 14
radio input "true"
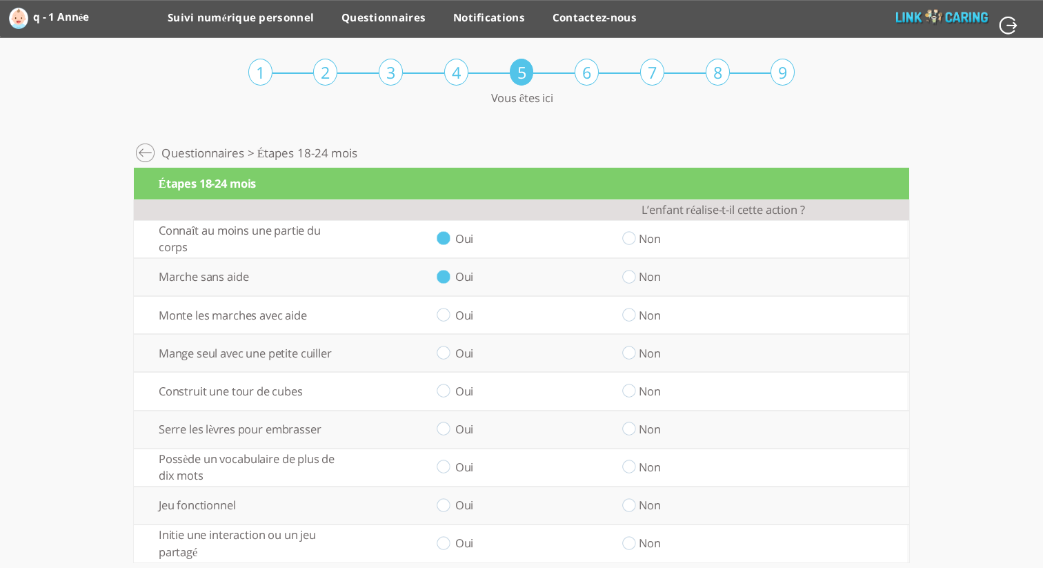
click at [450, 319] on td "Oui" at bounding box center [442, 315] width 185 height 38
drag, startPoint x: 448, startPoint y: 317, endPoint x: 445, endPoint y: 335, distance: 18.0
click at [448, 318] on input "radio" at bounding box center [442, 315] width 13 height 14
radio input "true"
click at [443, 348] on input "radio" at bounding box center [442, 352] width 13 height 14
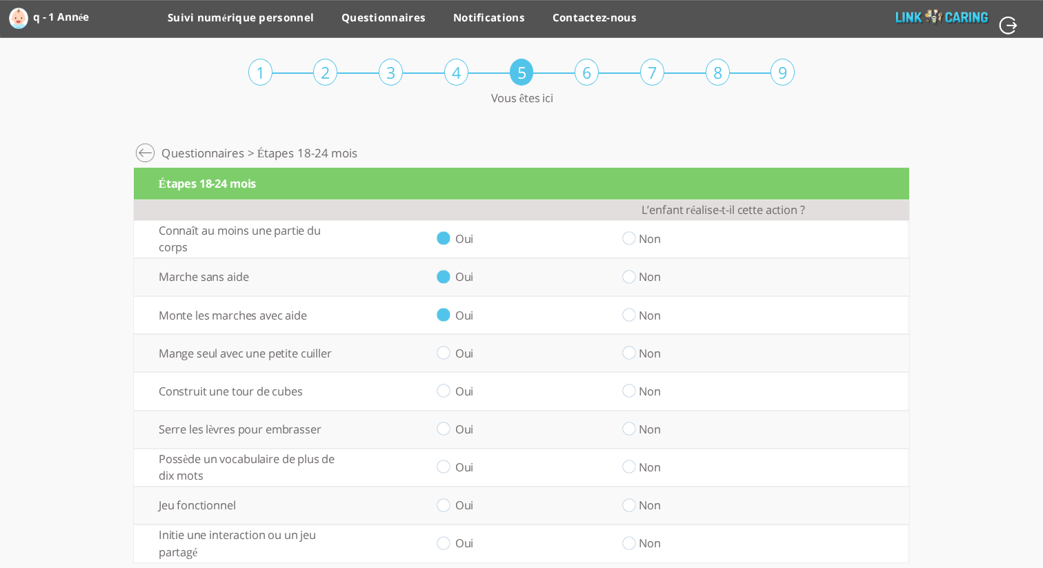
radio input "true"
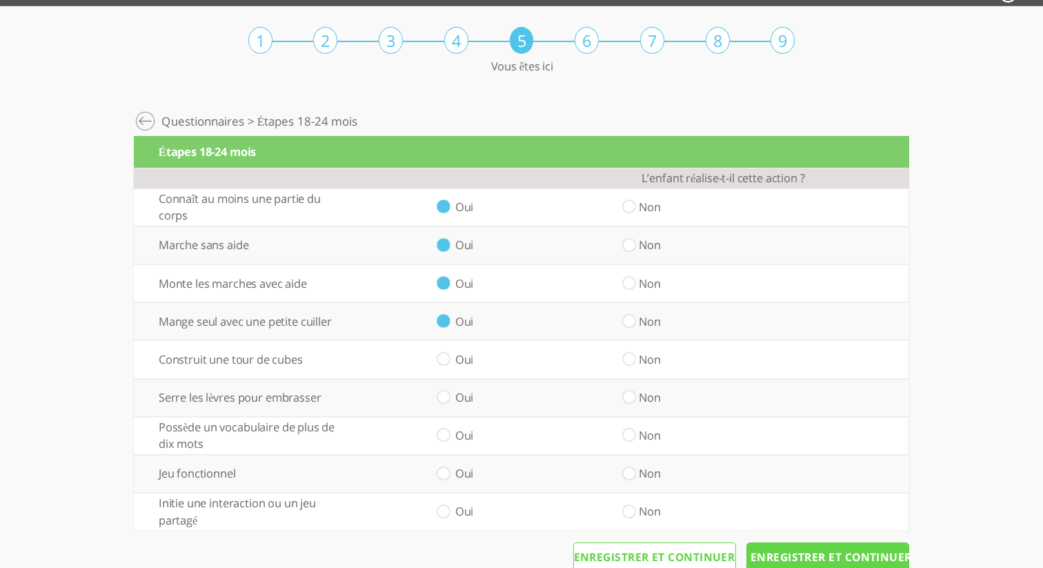
scroll to position [63, 0]
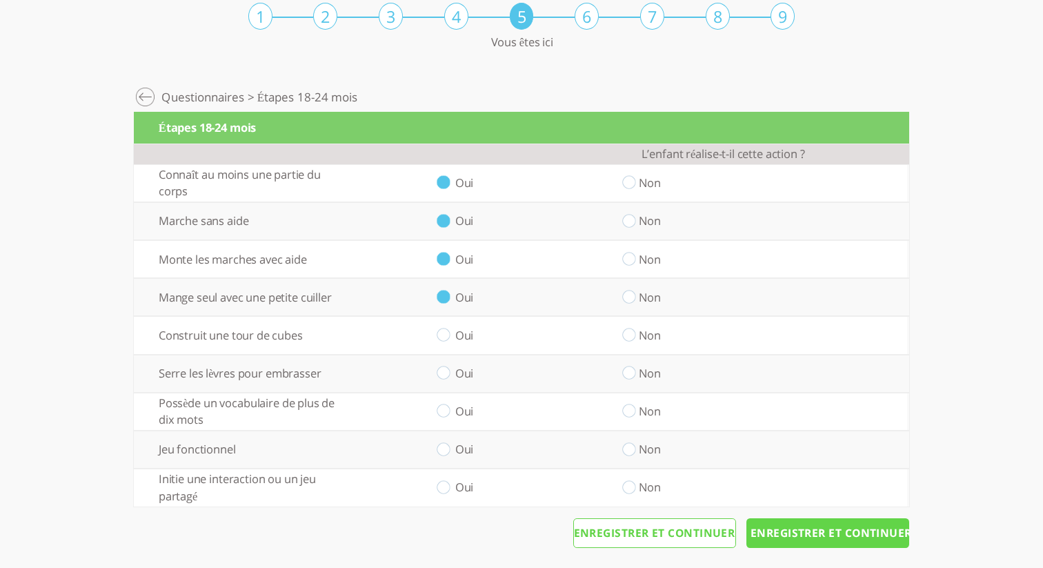
click at [442, 349] on tbody "L’enfant réalise-t-il cette action ? Connaît au moins une partie du corps Oui N…" at bounding box center [521, 325] width 775 height 362
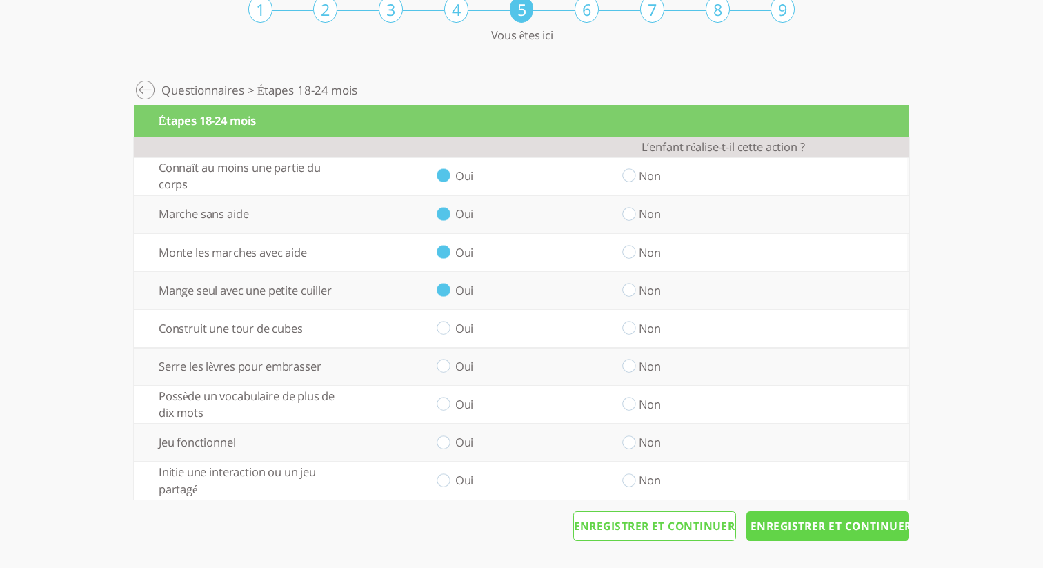
click at [445, 330] on input "radio" at bounding box center [442, 328] width 13 height 14
radio input "true"
click at [445, 368] on input "radio" at bounding box center [442, 366] width 13 height 14
radio input "true"
drag, startPoint x: 445, startPoint y: 403, endPoint x: 456, endPoint y: 439, distance: 38.2
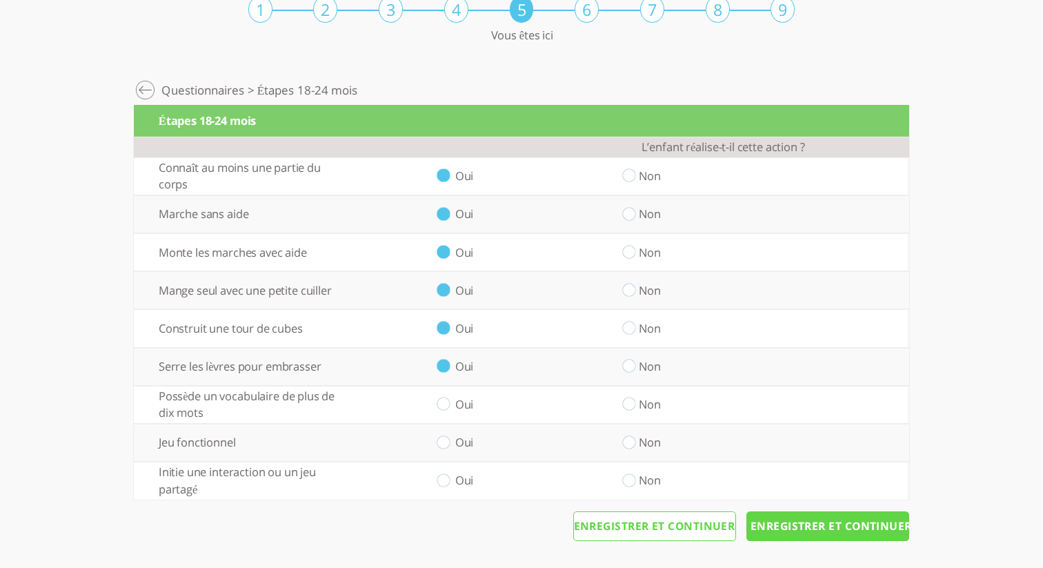
click at [445, 403] on input "radio" at bounding box center [442, 404] width 13 height 14
radio input "true"
click at [443, 446] on input "radio" at bounding box center [442, 442] width 13 height 14
radio input "true"
drag, startPoint x: 448, startPoint y: 477, endPoint x: 561, endPoint y: 491, distance: 113.2
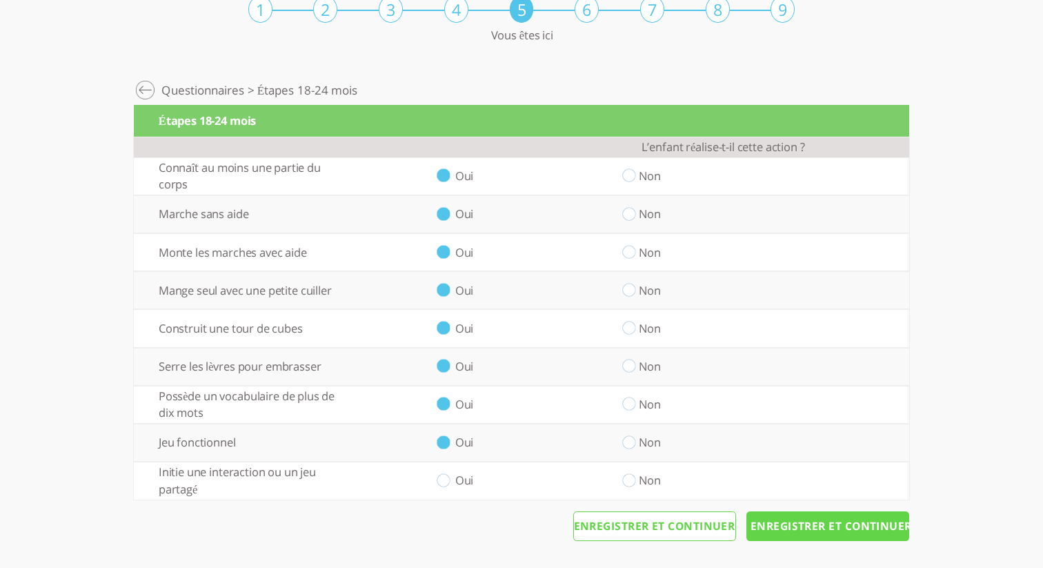
click at [449, 477] on input "radio" at bounding box center [442, 480] width 13 height 14
radio input "true"
click at [827, 522] on input "Enregistrer et continuer" at bounding box center [827, 526] width 163 height 30
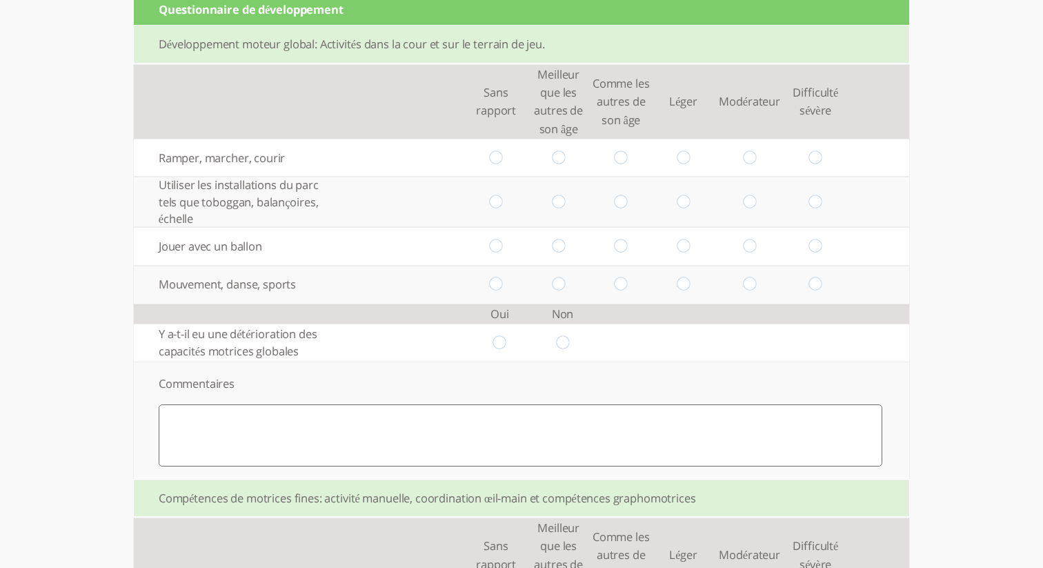
scroll to position [217, 0]
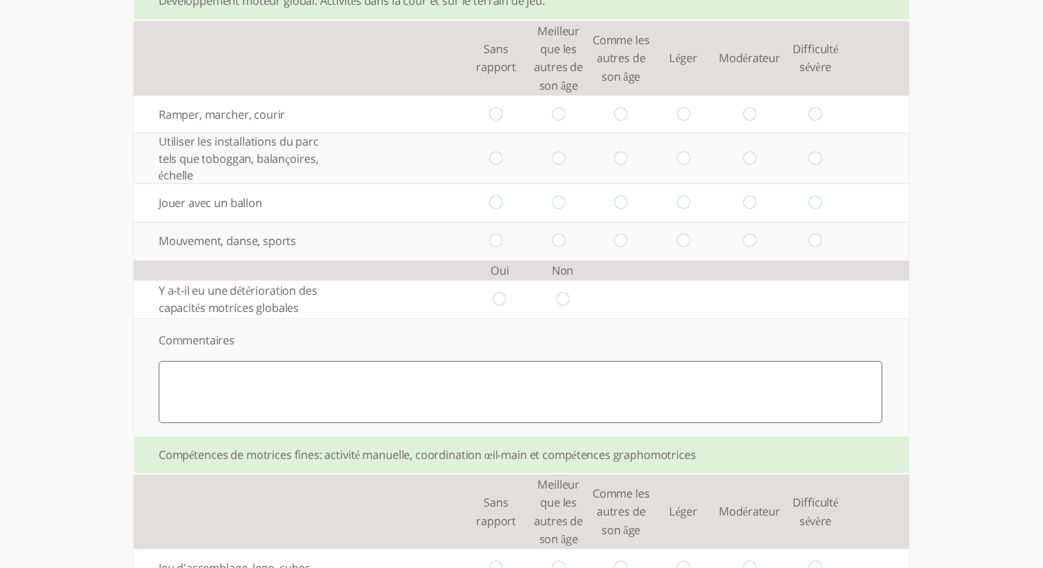
drag, startPoint x: 496, startPoint y: 109, endPoint x: 512, endPoint y: 126, distance: 23.4
click at [496, 109] on input "radio" at bounding box center [496, 114] width 13 height 14
radio input "true"
click at [551, 158] on td at bounding box center [558, 158] width 63 height 50
click at [570, 165] on td at bounding box center [558, 158] width 63 height 50
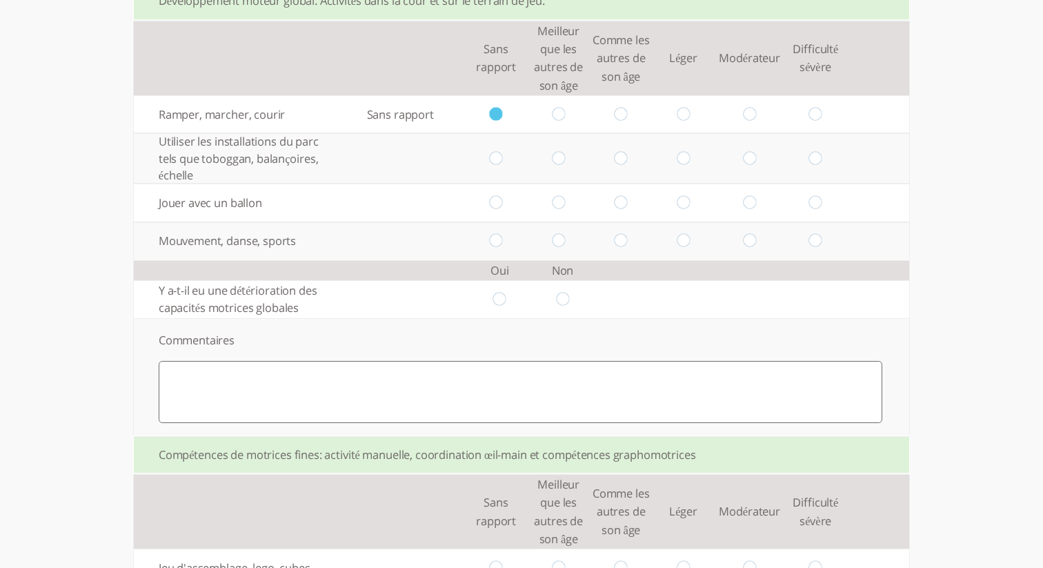
drag, startPoint x: 559, startPoint y: 159, endPoint x: 569, endPoint y: 162, distance: 10.9
click at [563, 159] on input "radio" at bounding box center [558, 158] width 13 height 14
radio input "true"
click at [683, 204] on input "radio" at bounding box center [682, 203] width 13 height 14
radio input "true"
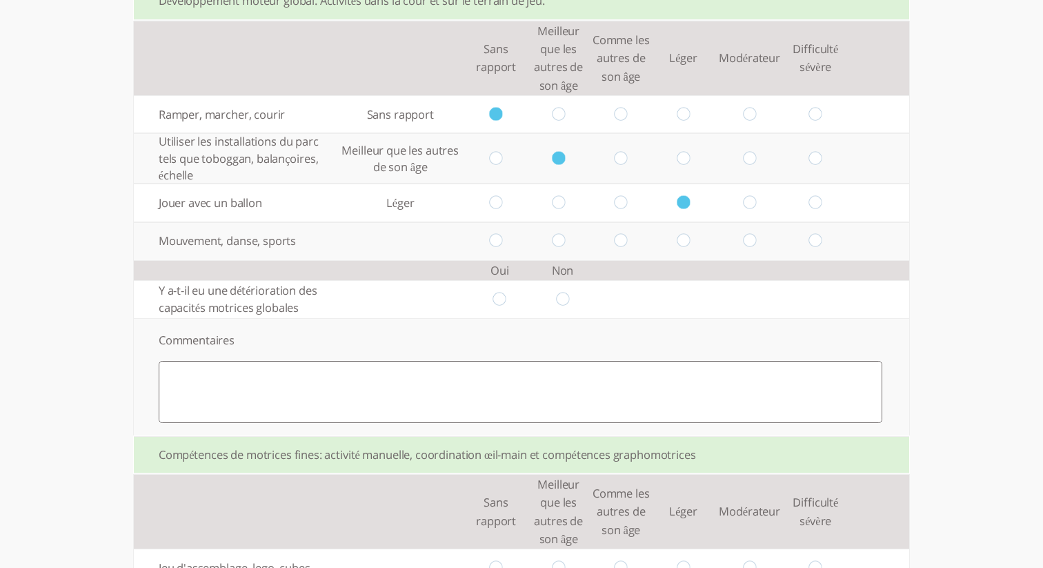
click at [750, 241] on input "radio" at bounding box center [749, 241] width 13 height 14
radio input "true"
drag, startPoint x: 621, startPoint y: 241, endPoint x: 634, endPoint y: 251, distance: 17.2
click at [621, 241] on input "radio" at bounding box center [620, 241] width 13 height 14
radio input "true"
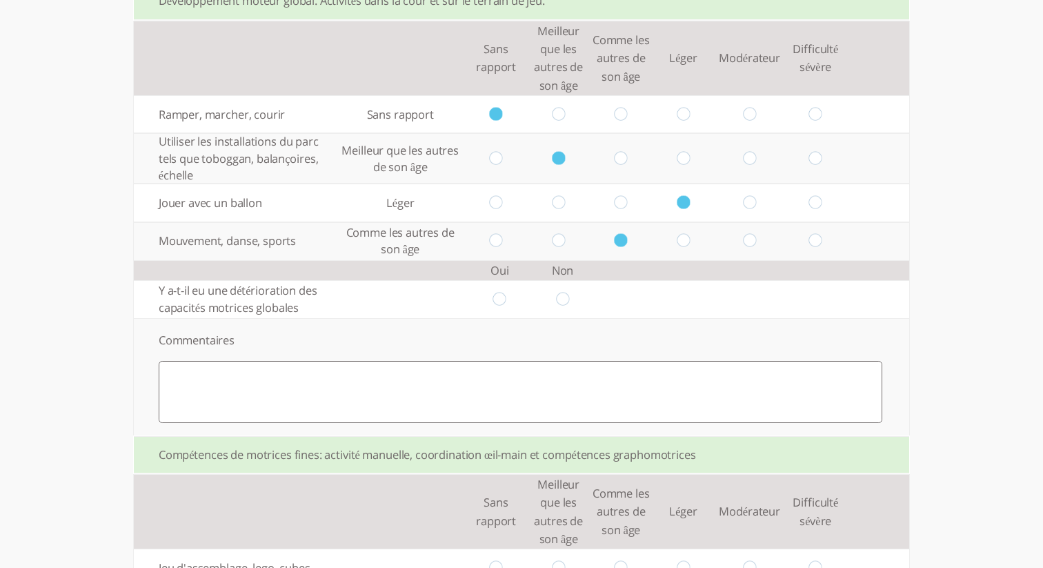
drag, startPoint x: 500, startPoint y: 300, endPoint x: 505, endPoint y: 308, distance: 9.4
click at [501, 301] on input "radio" at bounding box center [499, 299] width 13 height 14
radio input "true"
click at [529, 382] on textarea at bounding box center [520, 392] width 723 height 62
type textarea "ל"
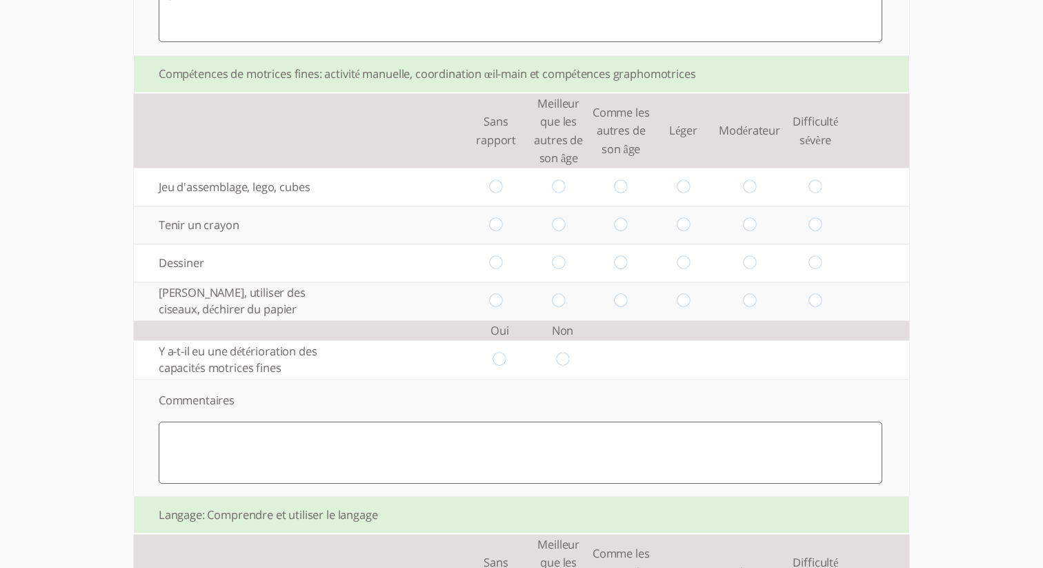
scroll to position [603, 0]
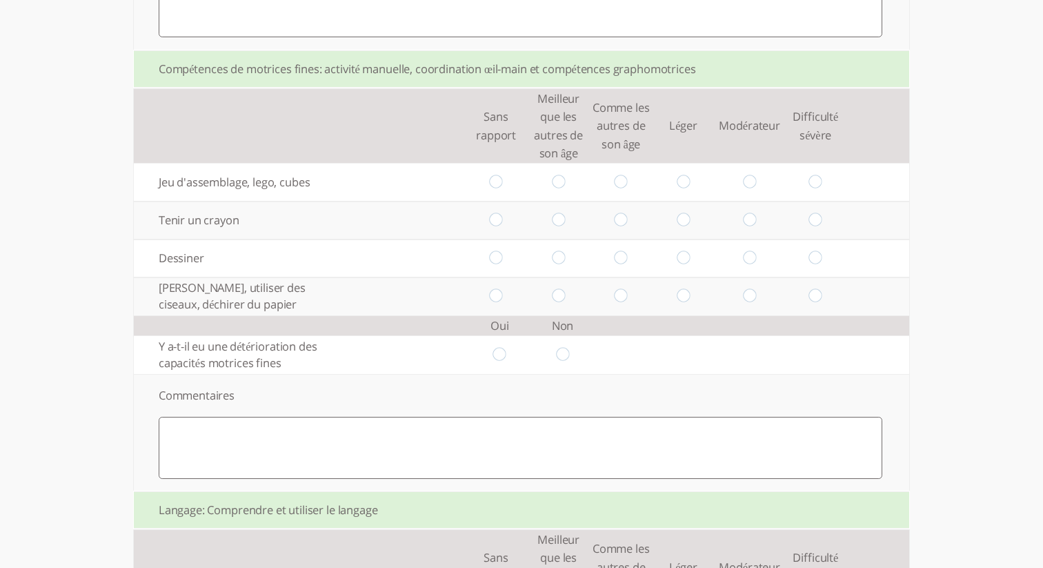
type textarea "s"
drag, startPoint x: 810, startPoint y: 184, endPoint x: 814, endPoint y: 195, distance: 11.8
click at [810, 184] on input "radio" at bounding box center [815, 182] width 13 height 14
radio input "true"
drag, startPoint x: 816, startPoint y: 216, endPoint x: 816, endPoint y: 232, distance: 16.5
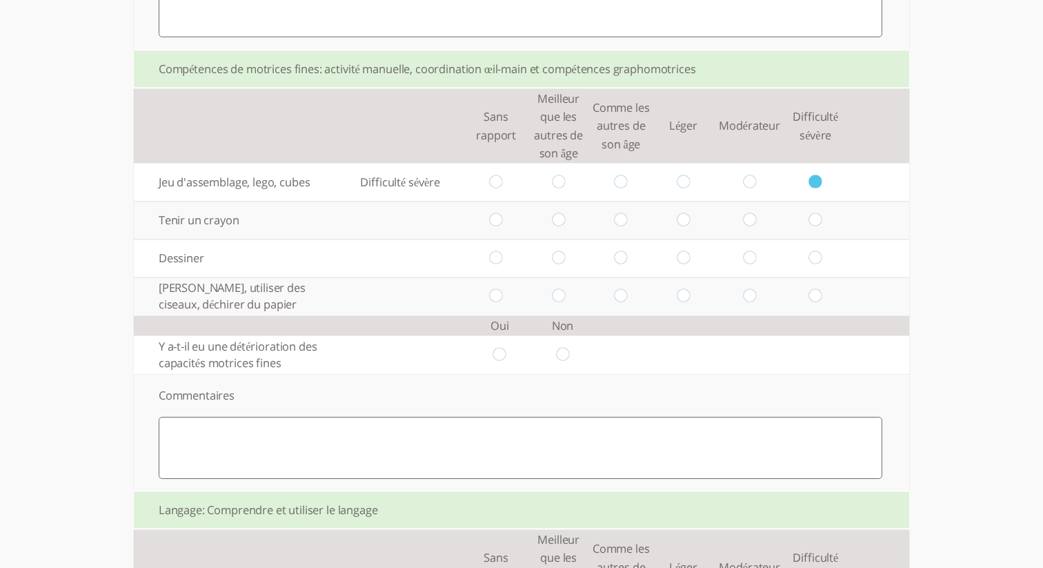
click at [816, 216] on input "radio" at bounding box center [815, 220] width 13 height 14
radio input "true"
drag, startPoint x: 818, startPoint y: 258, endPoint x: 818, endPoint y: 285, distance: 27.6
click at [818, 259] on input "radio" at bounding box center [815, 258] width 13 height 14
radio input "true"
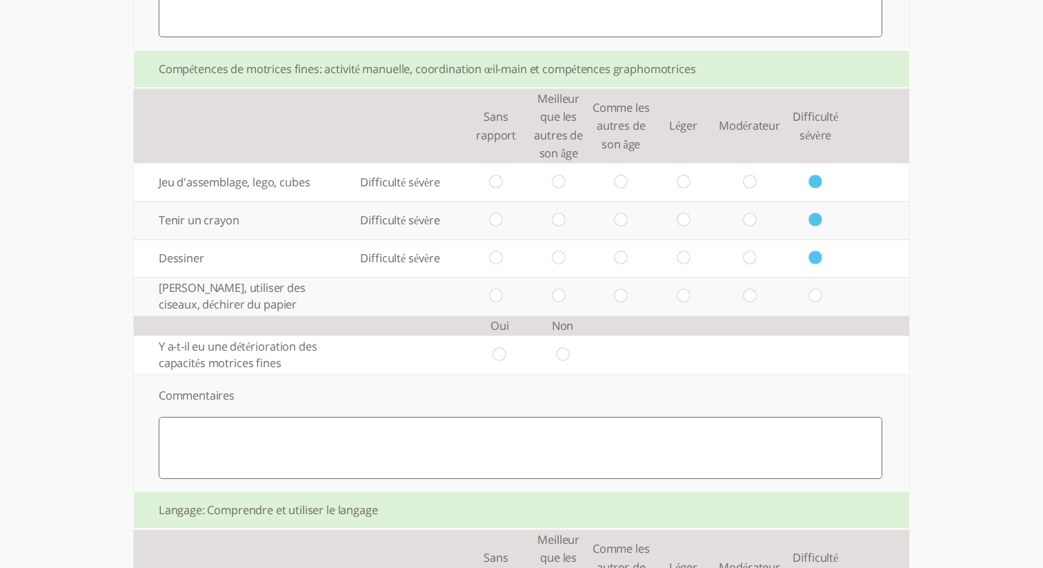
click at [818, 290] on td at bounding box center [815, 296] width 63 height 38
click at [819, 297] on input "radio" at bounding box center [815, 296] width 13 height 14
radio input "true"
click at [566, 359] on input "radio" at bounding box center [562, 355] width 13 height 14
radio input "true"
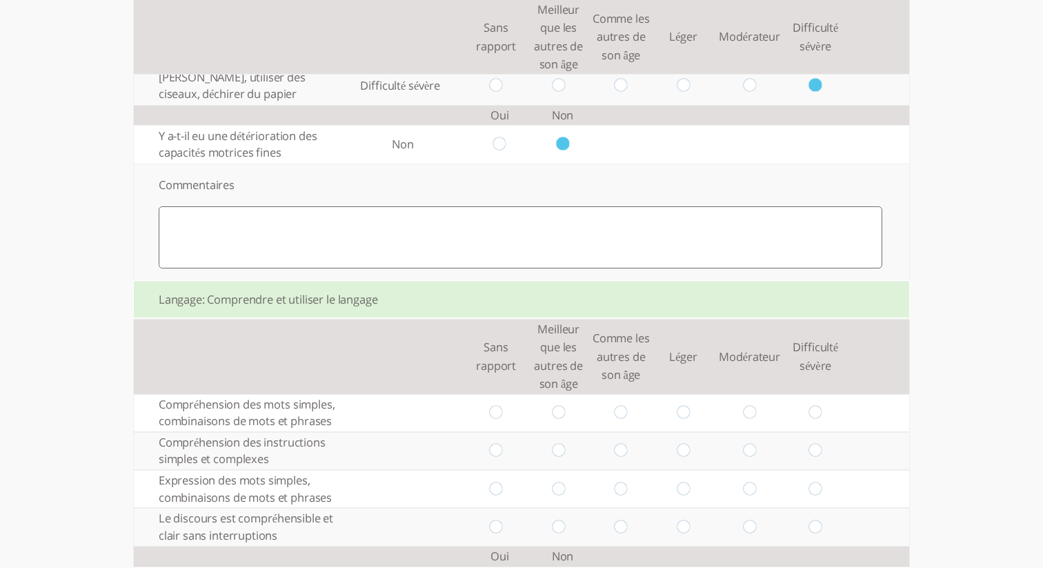
scroll to position [821, 0]
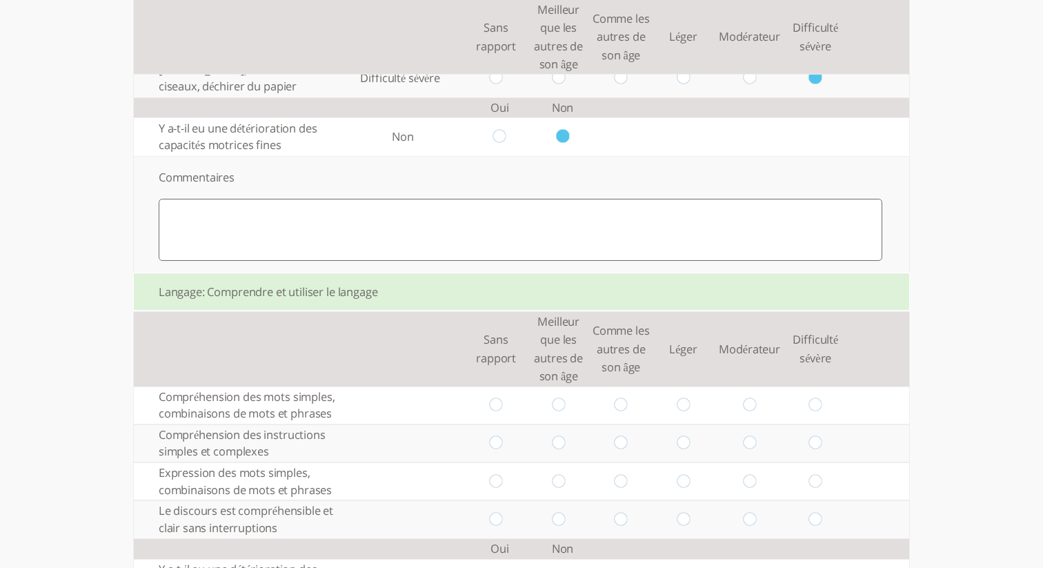
click at [495, 412] on input "radio" at bounding box center [496, 405] width 13 height 14
radio input "true"
click at [498, 450] on input "radio" at bounding box center [496, 443] width 13 height 14
radio input "true"
click at [554, 450] on input "radio" at bounding box center [558, 443] width 13 height 14
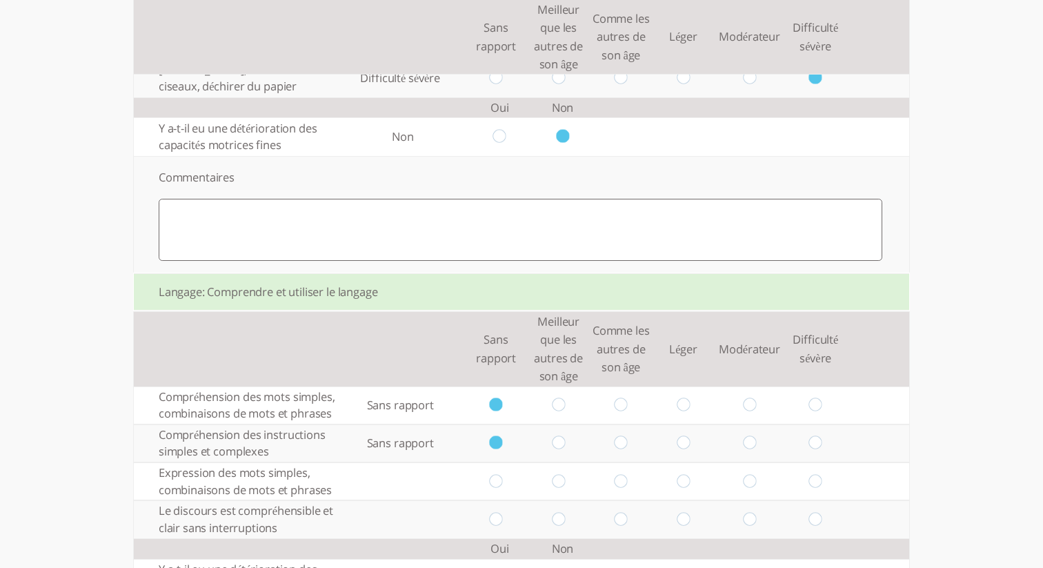
radio input "true"
click at [618, 488] on input "radio" at bounding box center [620, 481] width 13 height 14
radio input "true"
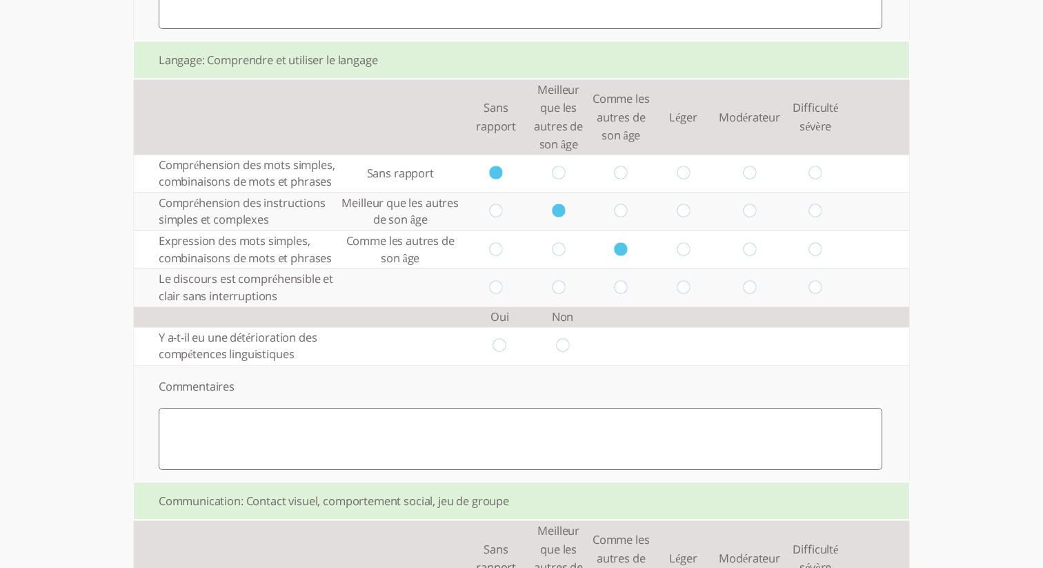
scroll to position [1061, 0]
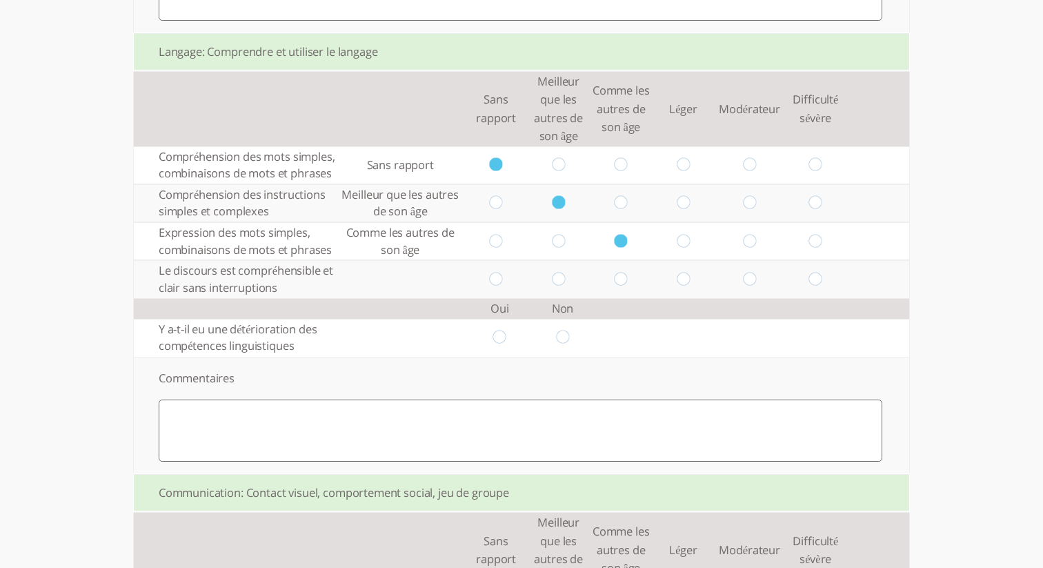
click at [679, 286] on input "radio" at bounding box center [682, 279] width 13 height 14
radio input "true"
click at [565, 345] on input "radio" at bounding box center [562, 337] width 13 height 14
radio input "true"
click at [546, 446] on textarea at bounding box center [520, 430] width 723 height 62
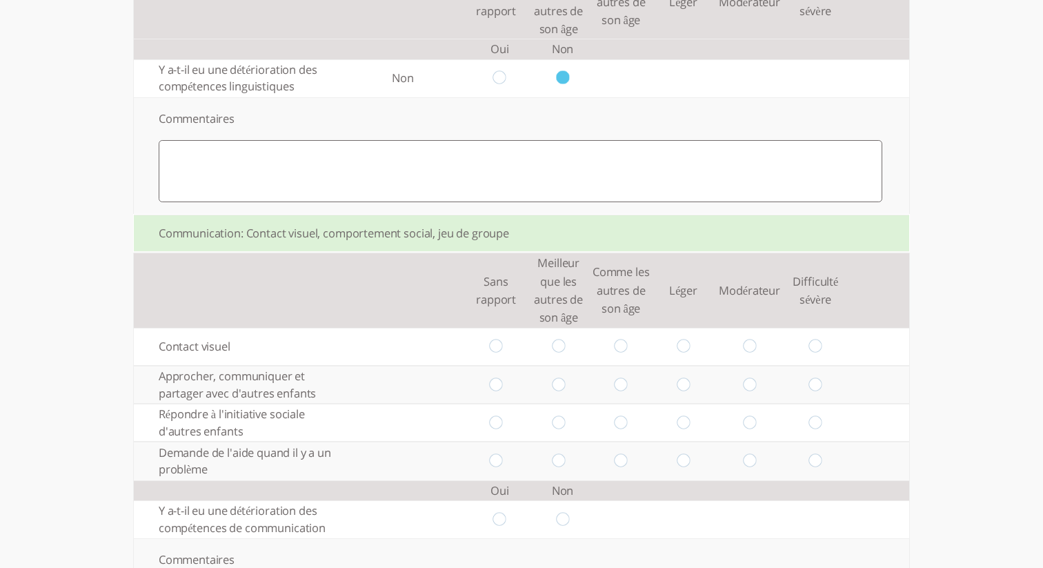
scroll to position [1327, 0]
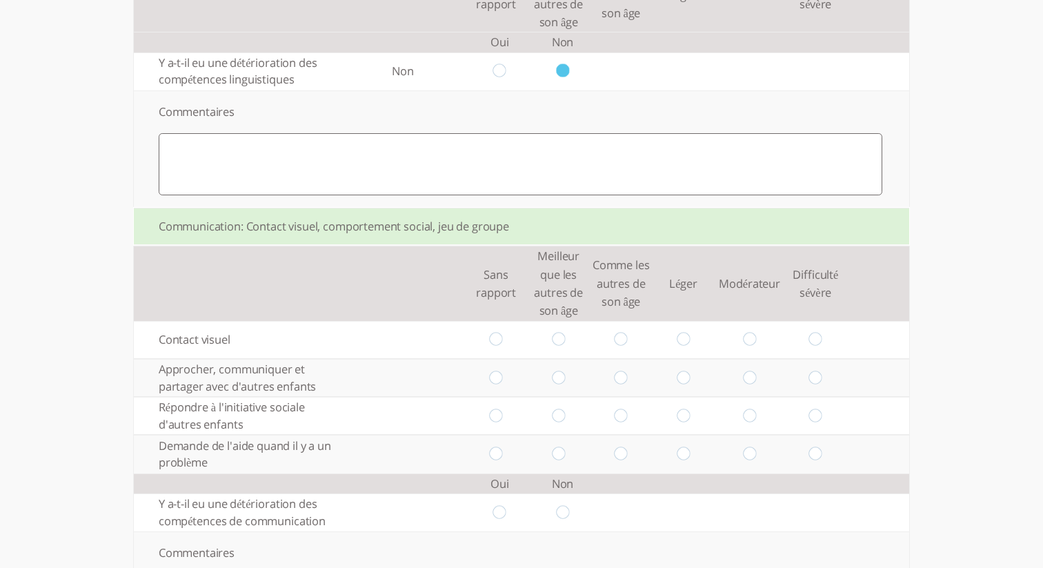
click at [555, 347] on input "radio" at bounding box center [558, 339] width 13 height 14
radio input "true"
click at [557, 385] on input "radio" at bounding box center [558, 377] width 13 height 14
radio input "true"
click at [555, 423] on input "radio" at bounding box center [558, 415] width 13 height 14
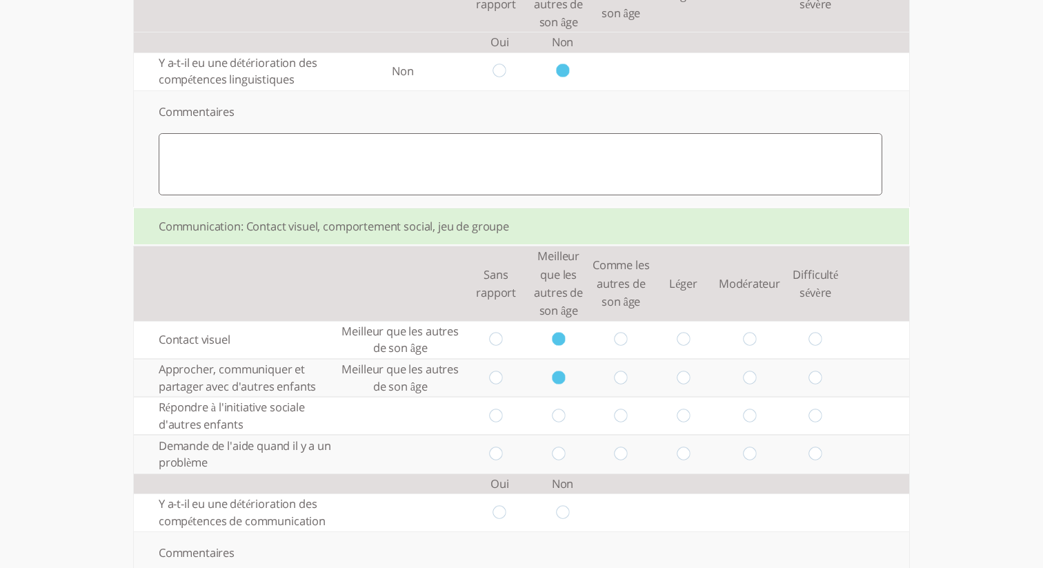
radio input "true"
click at [558, 461] on input "radio" at bounding box center [558, 453] width 13 height 14
radio input "true"
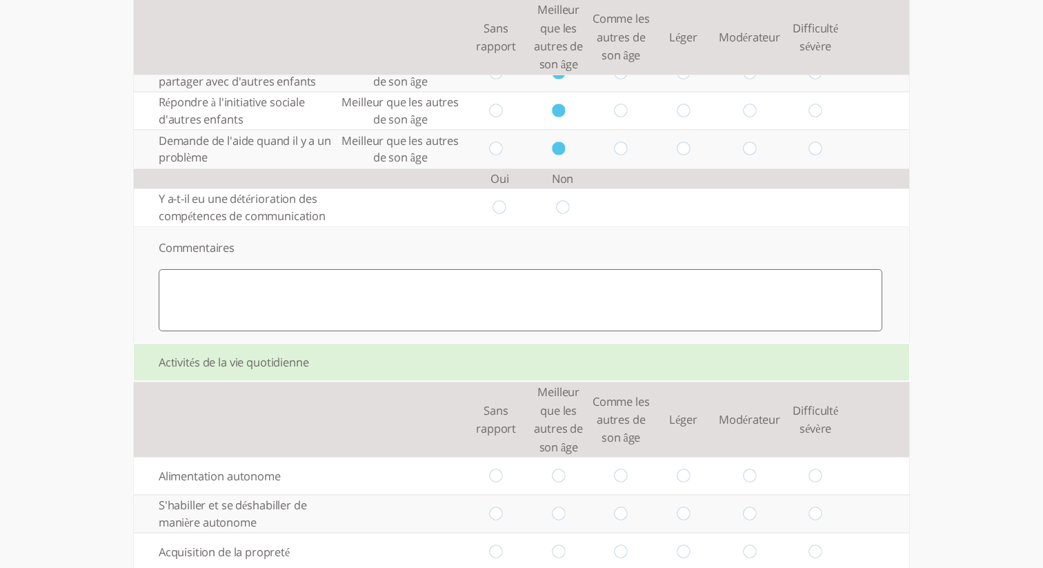
scroll to position [1643, 0]
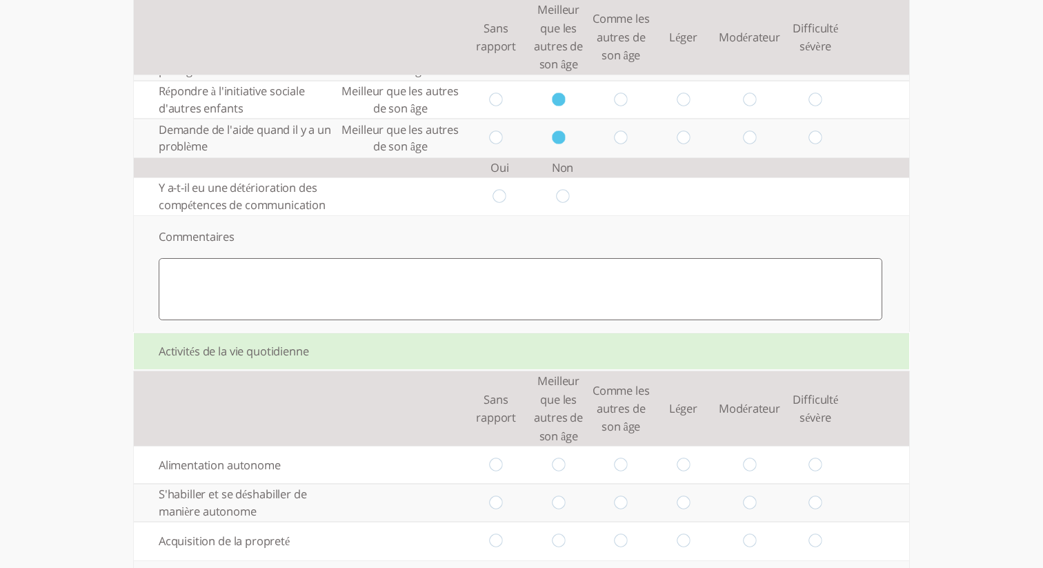
click at [564, 203] on input "radio" at bounding box center [562, 196] width 13 height 14
radio input "true"
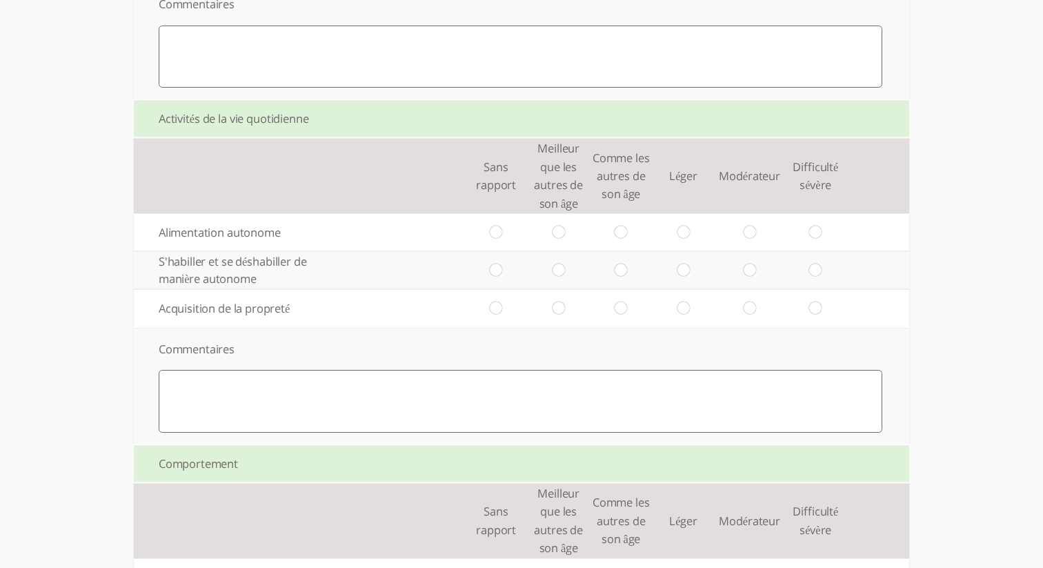
scroll to position [1919, 0]
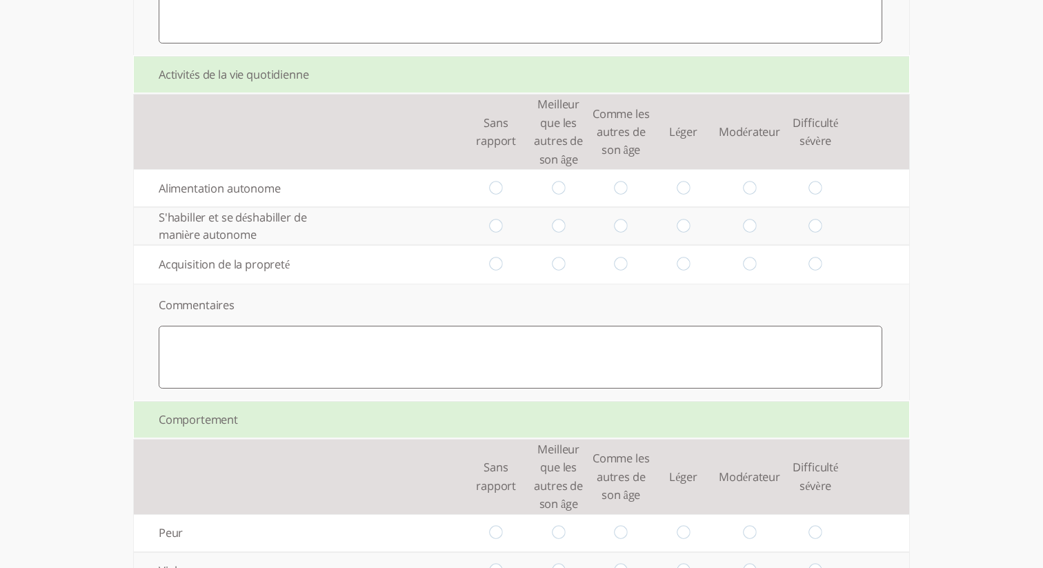
click at [498, 195] on input "radio" at bounding box center [496, 188] width 13 height 14
radio input "true"
click at [556, 233] on input "radio" at bounding box center [558, 226] width 13 height 14
radio input "true"
click at [616, 272] on input "radio" at bounding box center [620, 264] width 13 height 14
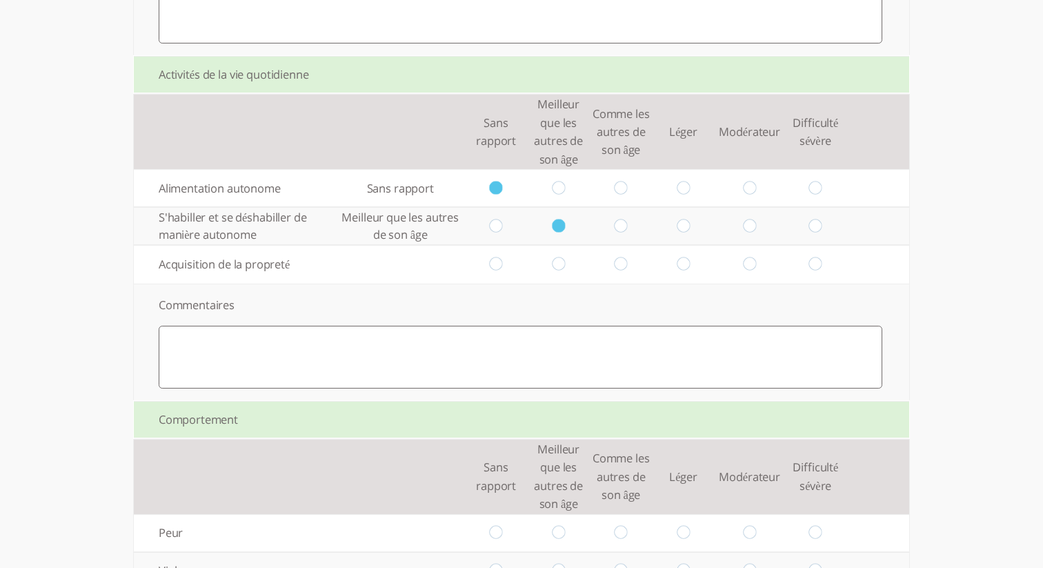
radio input "true"
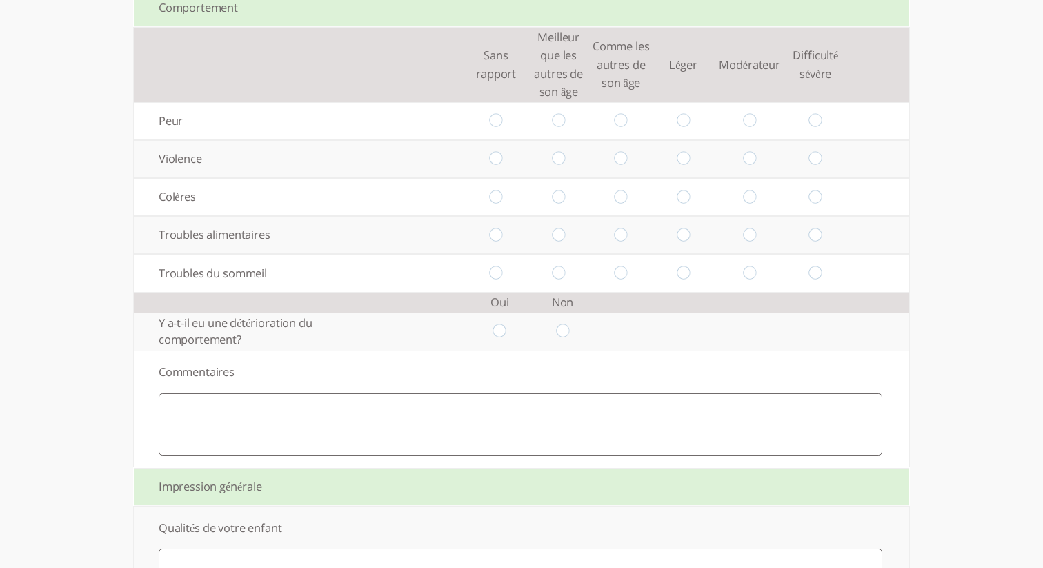
scroll to position [2325, 0]
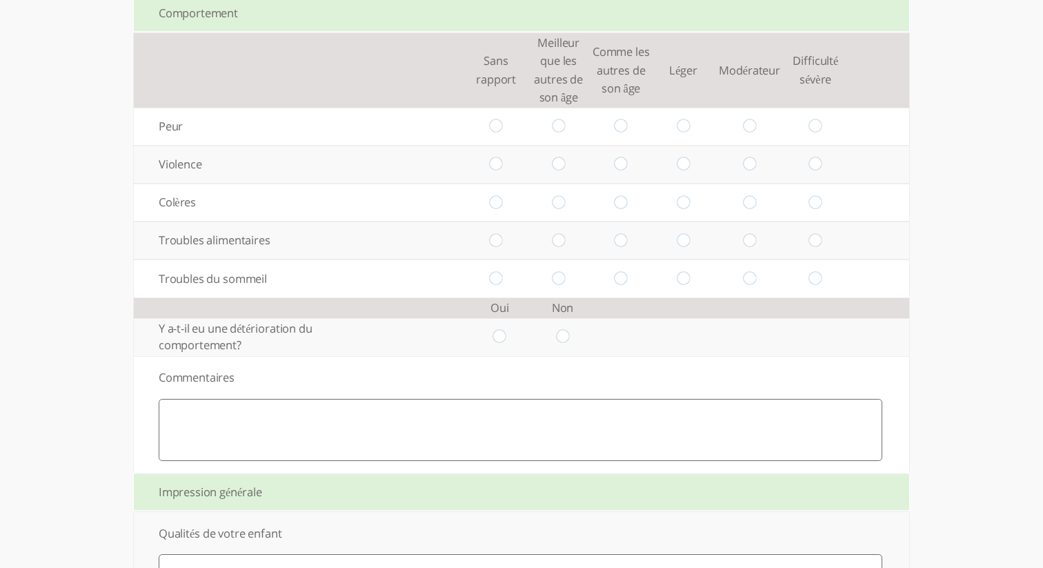
click at [496, 134] on input "radio" at bounding box center [496, 126] width 13 height 14
radio input "true"
click at [550, 183] on td at bounding box center [558, 164] width 63 height 38
click at [497, 210] on input "radio" at bounding box center [496, 202] width 13 height 14
radio input "true"
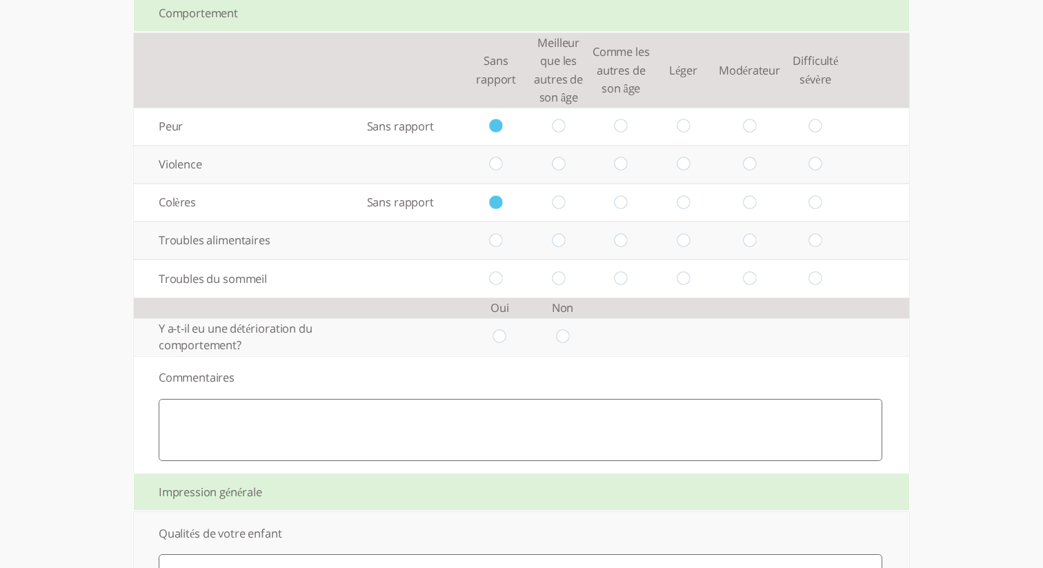
drag, startPoint x: 620, startPoint y: 185, endPoint x: 623, endPoint y: 219, distance: 33.9
click at [621, 172] on input "radio" at bounding box center [620, 164] width 13 height 14
radio input "true"
drag, startPoint x: 621, startPoint y: 261, endPoint x: 634, endPoint y: 280, distance: 23.7
click at [621, 248] on input "radio" at bounding box center [620, 240] width 13 height 14
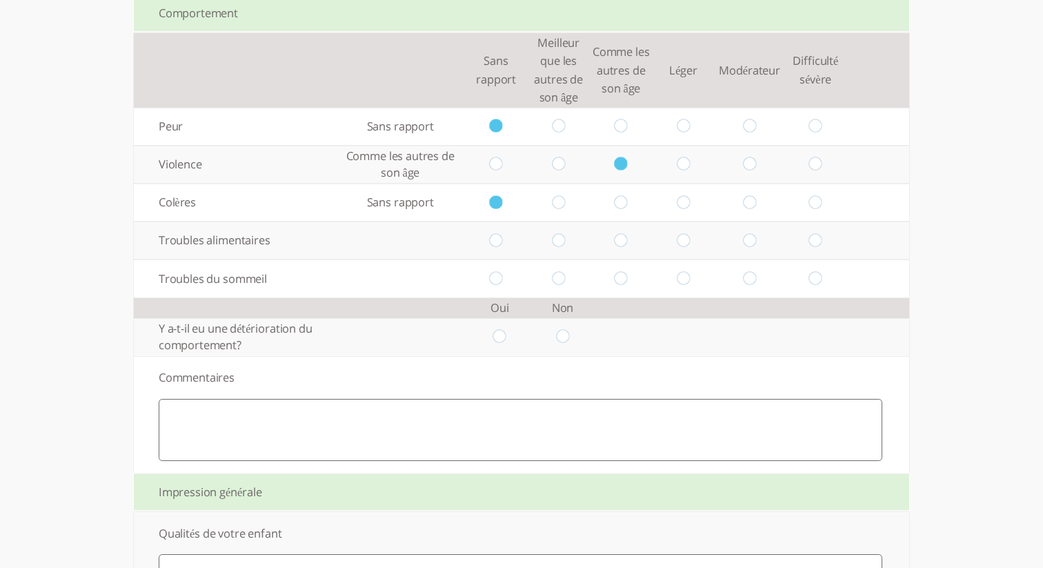
radio input "true"
click at [687, 285] on input "radio" at bounding box center [682, 278] width 13 height 14
radio input "true"
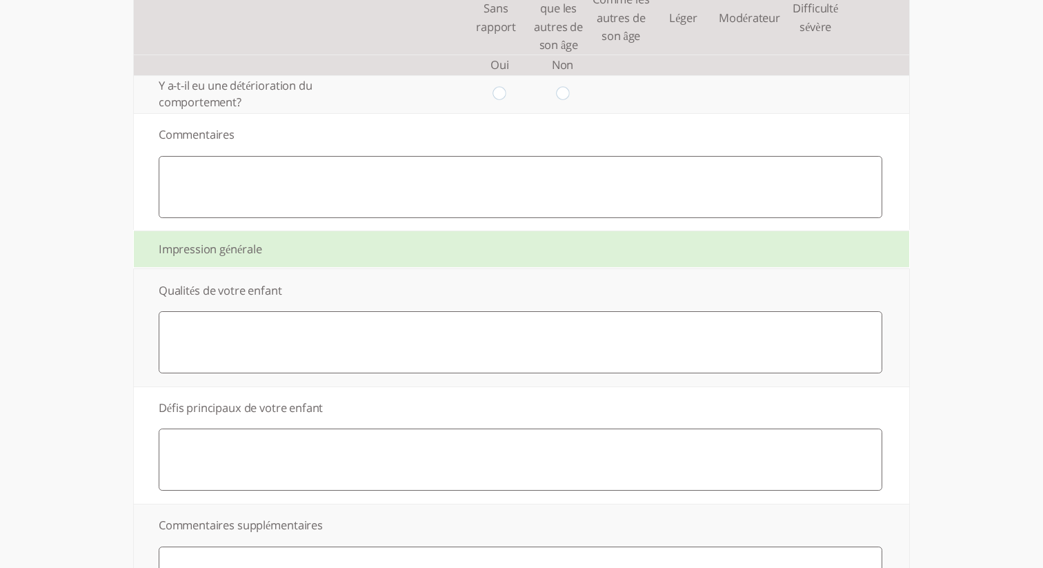
scroll to position [2580, 0]
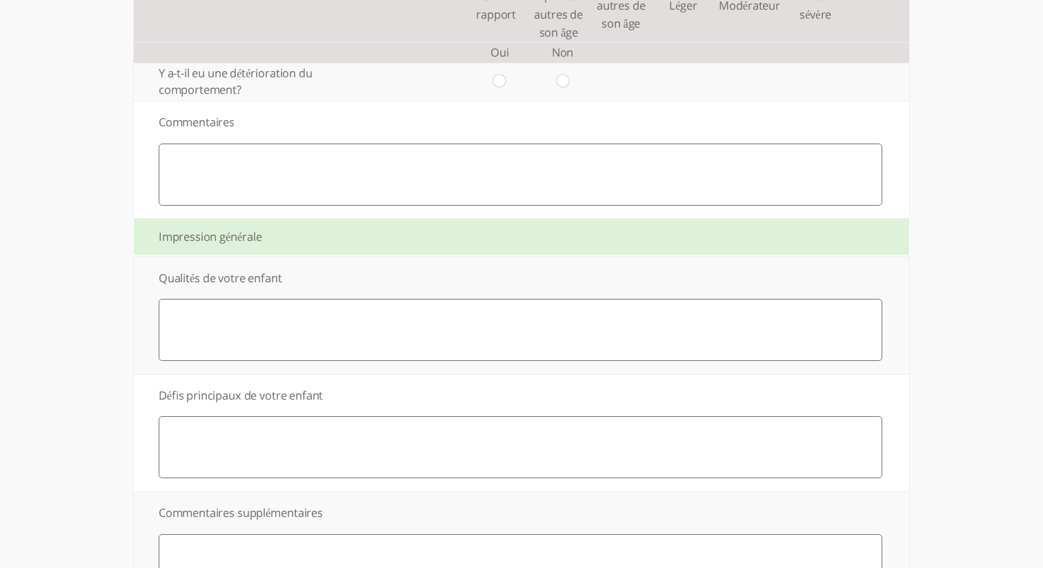
click at [564, 89] on input "radio" at bounding box center [562, 81] width 13 height 14
radio input "true"
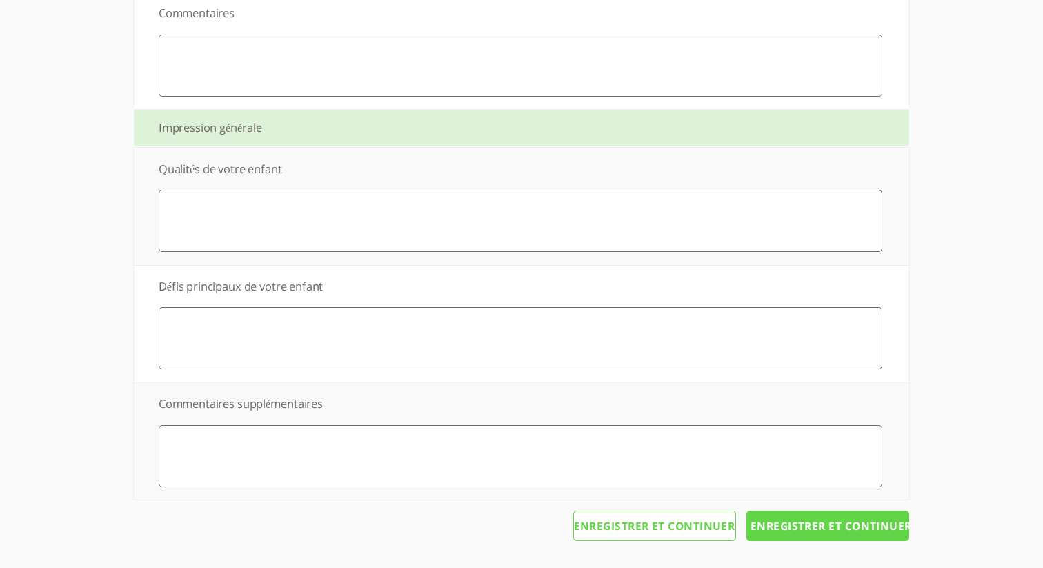
scroll to position [2714, 0]
click at [476, 207] on textarea at bounding box center [520, 221] width 723 height 62
type textarea "rg"
click at [408, 327] on textarea at bounding box center [520, 338] width 723 height 62
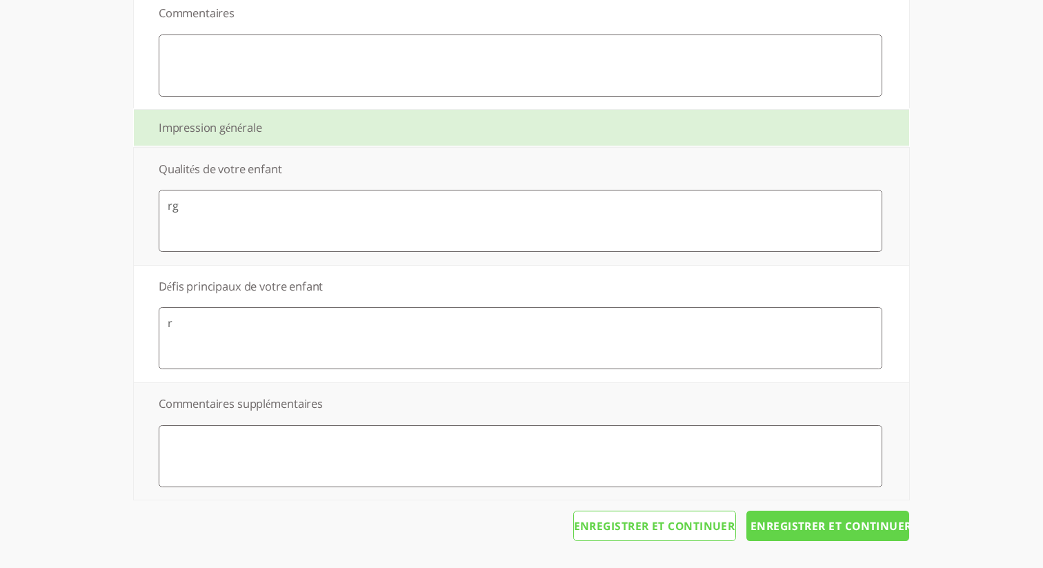
type textarea "r"
click at [381, 457] on textarea at bounding box center [520, 456] width 723 height 62
type textarea "r"
click at [263, 77] on textarea at bounding box center [520, 65] width 723 height 62
type textarea "r"
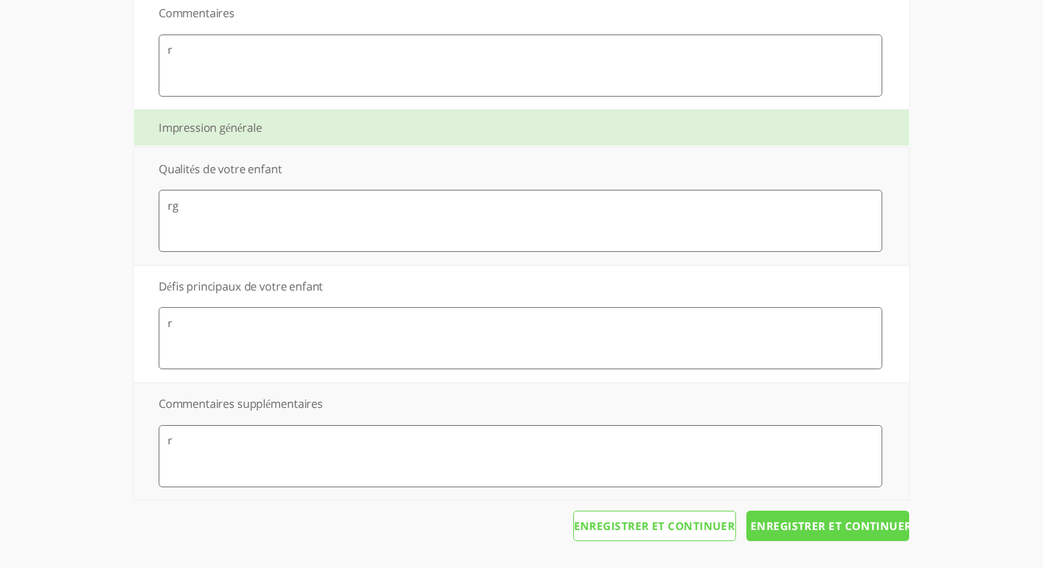
click at [790, 539] on input "Enregistrer et continuer" at bounding box center [827, 525] width 163 height 30
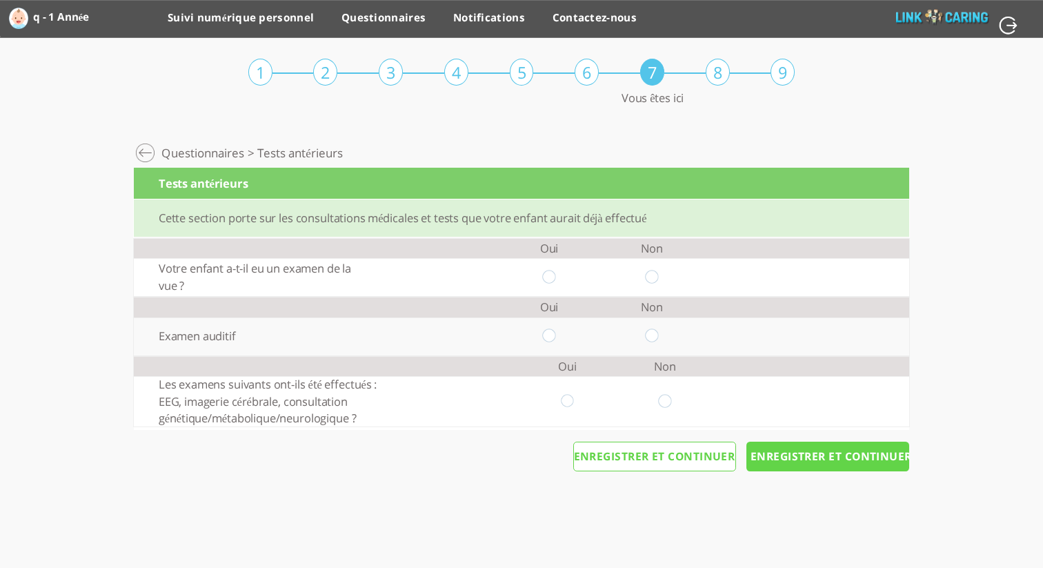
drag, startPoint x: 652, startPoint y: 274, endPoint x: 652, endPoint y: 288, distance: 13.8
click at [652, 274] on input "radio" at bounding box center [651, 277] width 13 height 14
radio input "true"
click at [651, 333] on input "radio" at bounding box center [651, 336] width 13 height 14
radio input "true"
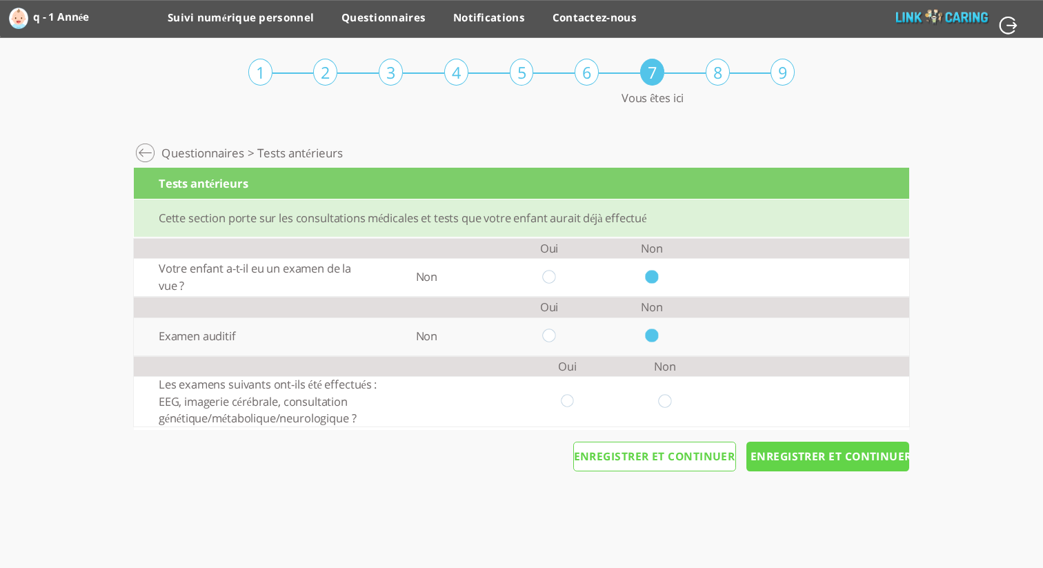
click at [666, 399] on input "radio" at bounding box center [665, 401] width 13 height 14
radio input "true"
click at [833, 470] on input "Enregistrer et continuer" at bounding box center [827, 456] width 163 height 30
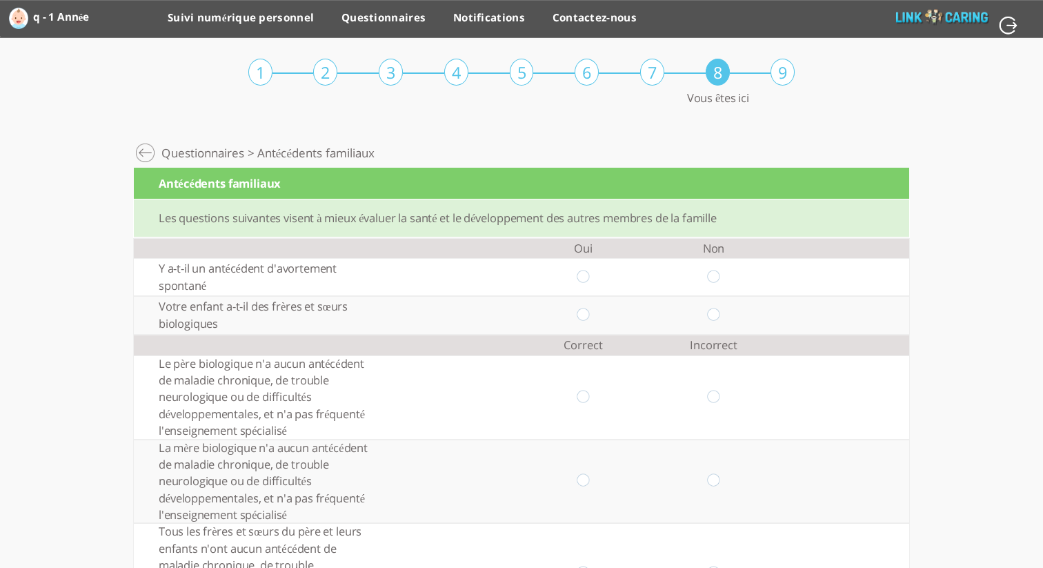
click at [710, 279] on input "radio" at bounding box center [713, 277] width 13 height 14
radio input "true"
click at [713, 314] on input "radio" at bounding box center [713, 315] width 13 height 14
radio input "true"
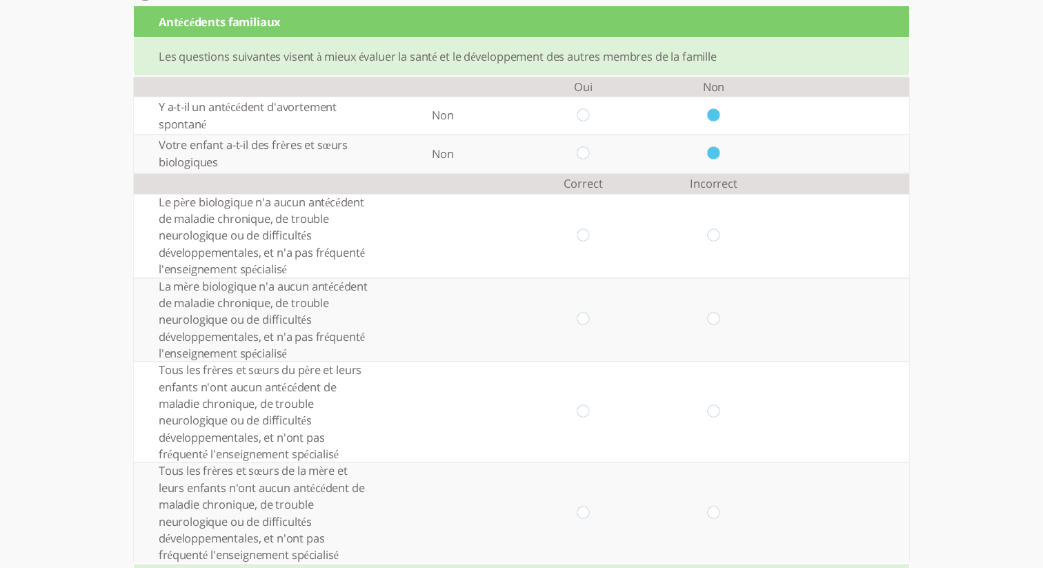
scroll to position [163, 0]
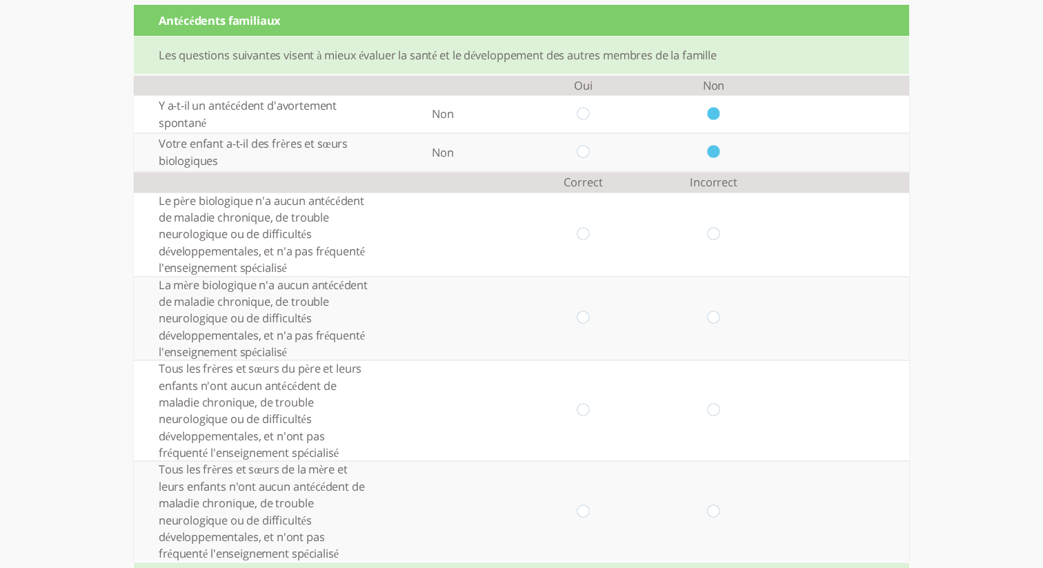
drag, startPoint x: 583, startPoint y: 235, endPoint x: 596, endPoint y: 260, distance: 27.8
click at [583, 236] on input "radio" at bounding box center [582, 234] width 13 height 14
radio input "true"
click at [710, 317] on input "radio" at bounding box center [713, 318] width 13 height 14
radio input "true"
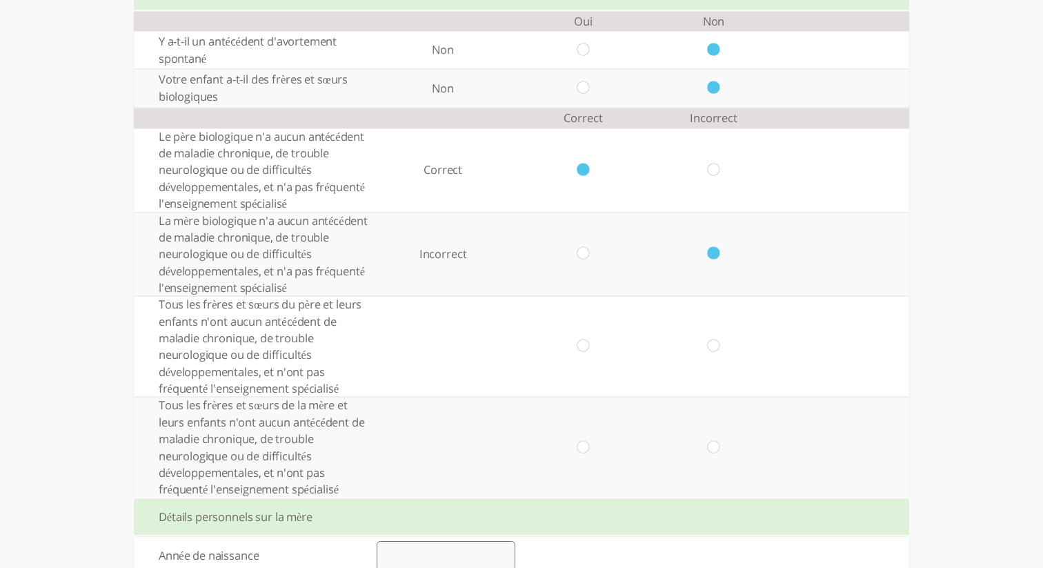
scroll to position [233, 0]
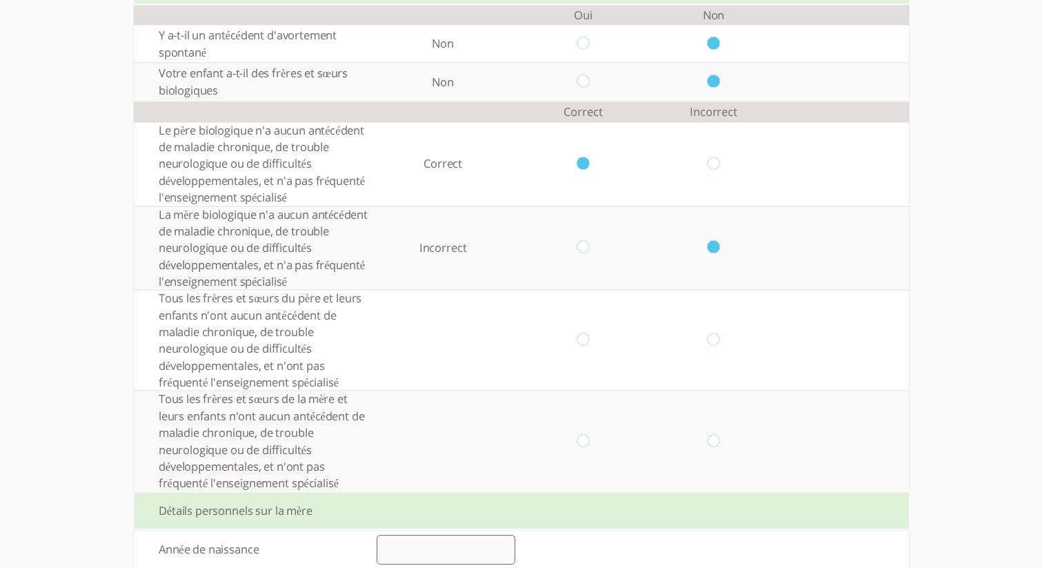
drag, startPoint x: 586, startPoint y: 337, endPoint x: 623, endPoint y: 384, distance: 59.9
click at [587, 339] on input "radio" at bounding box center [582, 340] width 13 height 14
radio input "true"
click at [717, 436] on input "radio" at bounding box center [713, 441] width 13 height 14
radio input "true"
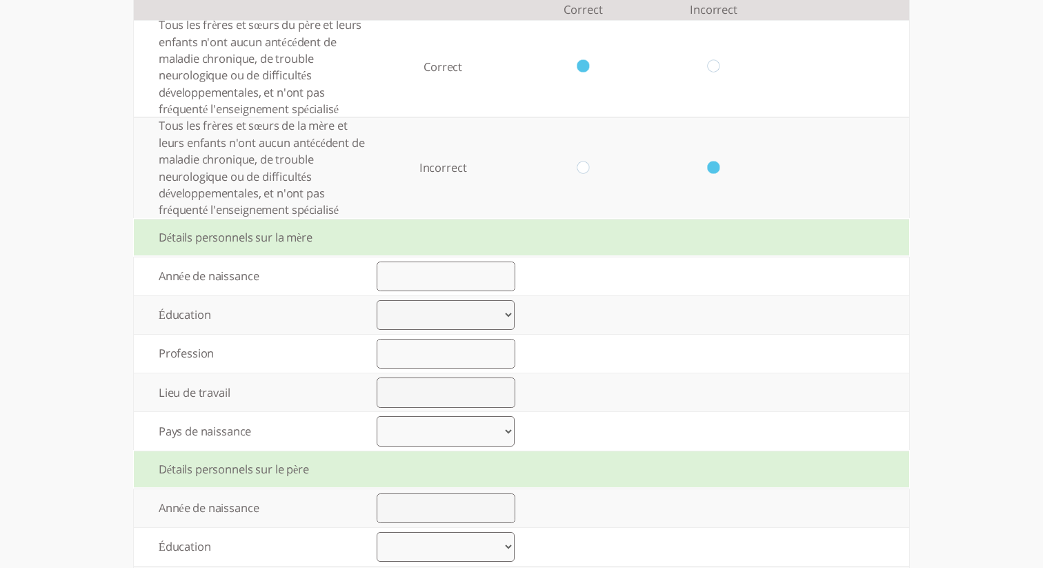
scroll to position [508, 0]
click at [445, 274] on input "number" at bounding box center [445, 274] width 139 height 30
type input "1990"
click at [451, 322] on select "Élémentaire jusqu’à 8 années d’études Lycée jusqu’à 12 années d’études Lycée fi…" at bounding box center [445, 313] width 138 height 30
select select "0"
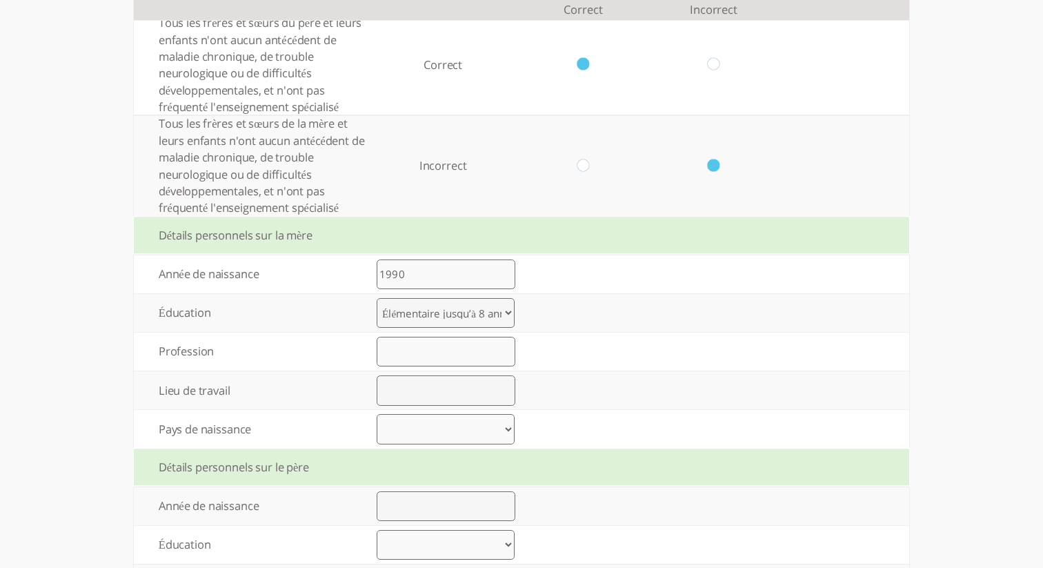
click at [453, 354] on input "text" at bounding box center [445, 352] width 139 height 30
type input "xvfv"
click at [423, 392] on input "text" at bounding box center [445, 390] width 139 height 30
type input "sdd"
click at [418, 432] on select "[GEOGRAPHIC_DATA] [GEOGRAPHIC_DATA] [GEOGRAPHIC_DATA] [GEOGRAPHIC_DATA] [GEOGRA…" at bounding box center [445, 429] width 138 height 30
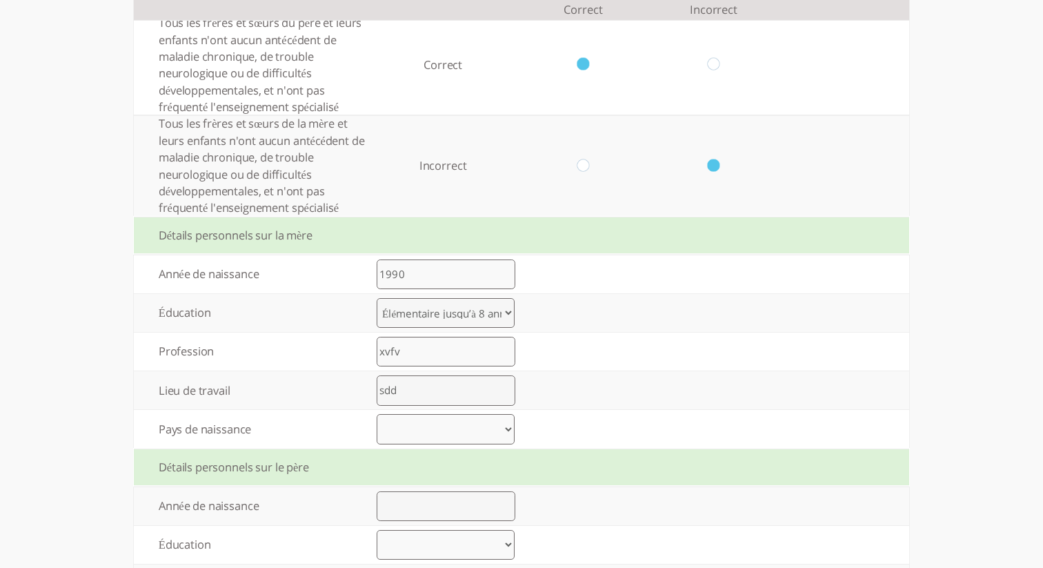
click at [495, 419] on select "[GEOGRAPHIC_DATA] [GEOGRAPHIC_DATA] [GEOGRAPHIC_DATA] [GEOGRAPHIC_DATA] [GEOGRA…" at bounding box center [445, 429] width 138 height 30
select select "0"
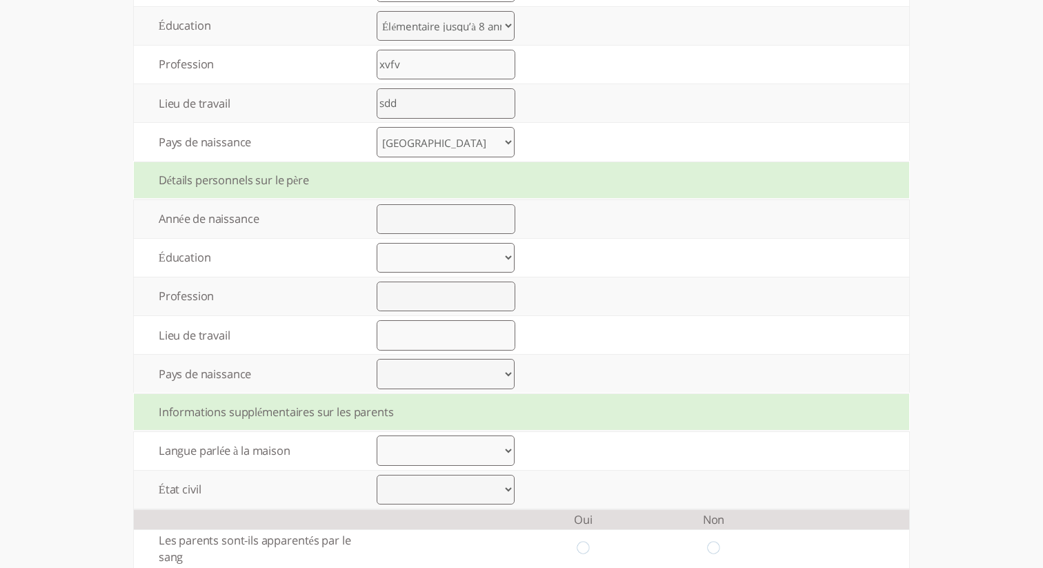
scroll to position [796, 0]
click at [463, 219] on input "number" at bounding box center [445, 218] width 139 height 30
click at [450, 223] on input "number" at bounding box center [445, 218] width 139 height 30
type input "1990"
click at [448, 280] on td at bounding box center [446, 295] width 174 height 38
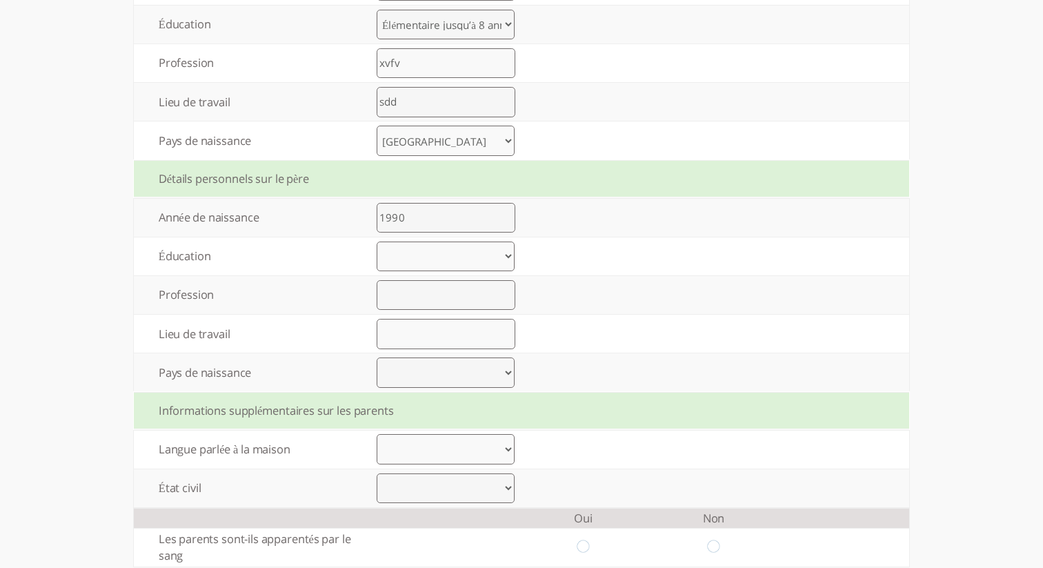
click at [460, 265] on select "Élémentaire jusqu’à 8 années d’études Lycée jusqu’à 12 années d’études Lycée fi…" at bounding box center [445, 256] width 138 height 30
select select "2"
click at [443, 286] on input "text" at bounding box center [445, 295] width 139 height 30
type input "ג"
type input "sd"
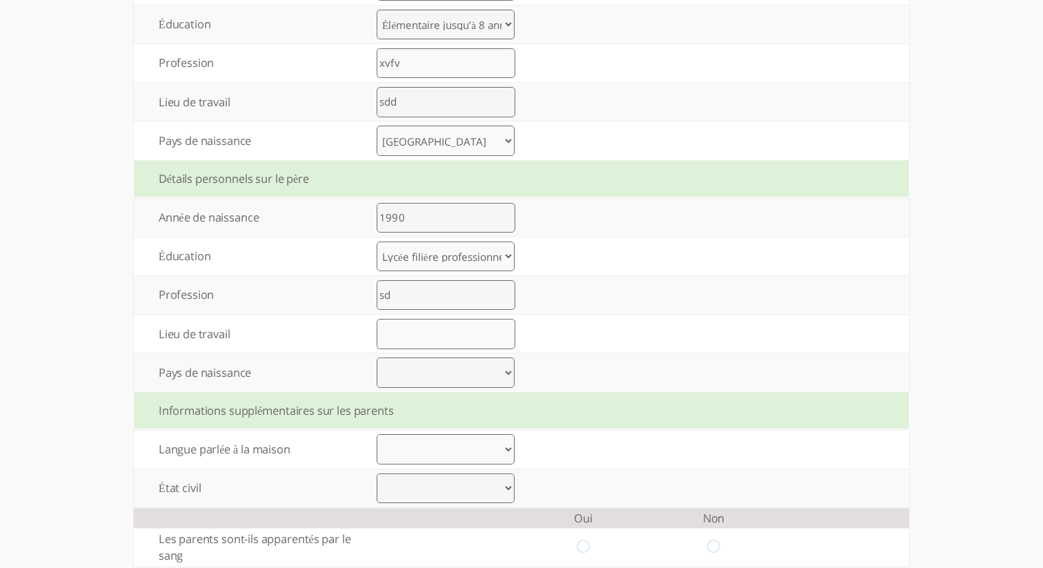
click at [421, 341] on input "text" at bounding box center [445, 334] width 139 height 30
type input "ds"
click at [414, 365] on select "[GEOGRAPHIC_DATA] [GEOGRAPHIC_DATA] [GEOGRAPHIC_DATA] [GEOGRAPHIC_DATA] [GEOGRA…" at bounding box center [445, 372] width 138 height 30
select select "14"
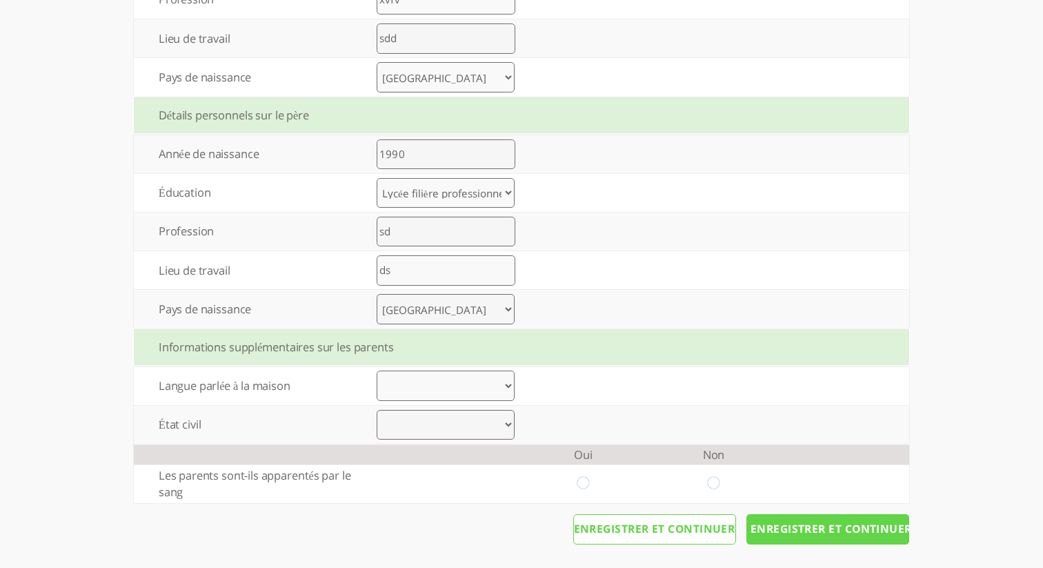
scroll to position [868, 0]
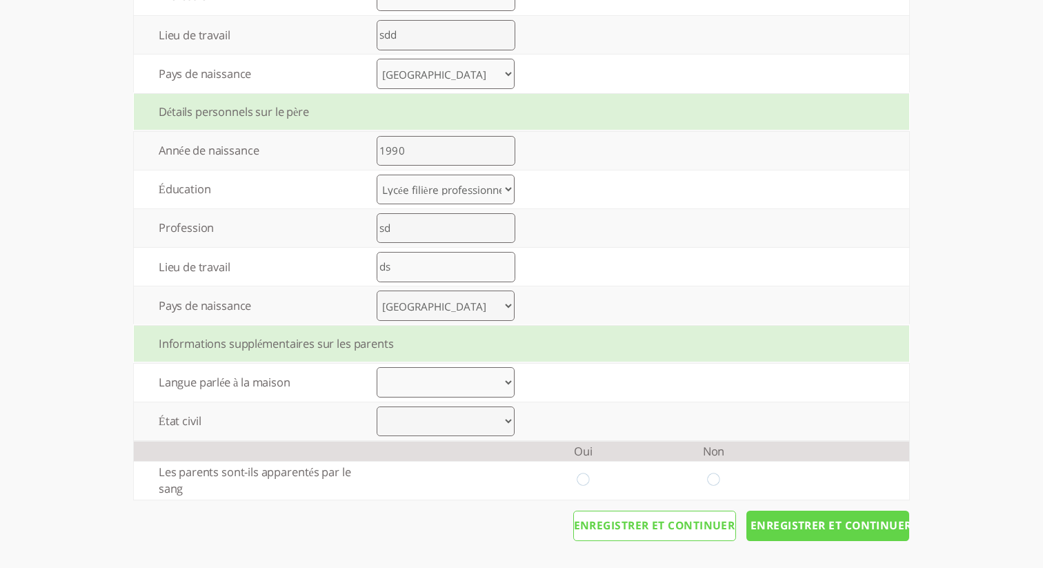
click at [414, 378] on select "Arabic Bengali Chinese Dutch English French German Gujarati Hebrew Hindi Indone…" at bounding box center [445, 382] width 138 height 30
click at [488, 383] on select "Arabic Bengali Chinese Dutch English French German Gujarati Hebrew Hindi Indone…" at bounding box center [445, 382] width 138 height 30
select select "6"
click at [454, 412] on select "Marié Divorce Autre" at bounding box center [445, 421] width 138 height 30
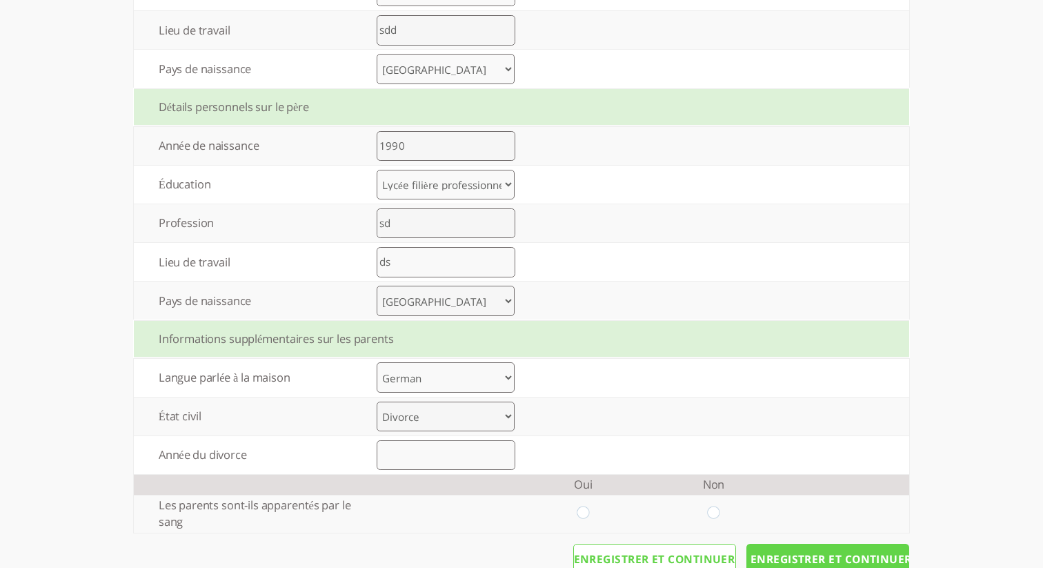
click at [482, 418] on select "Marié Divorce Autre" at bounding box center [445, 416] width 138 height 30
select select "0"
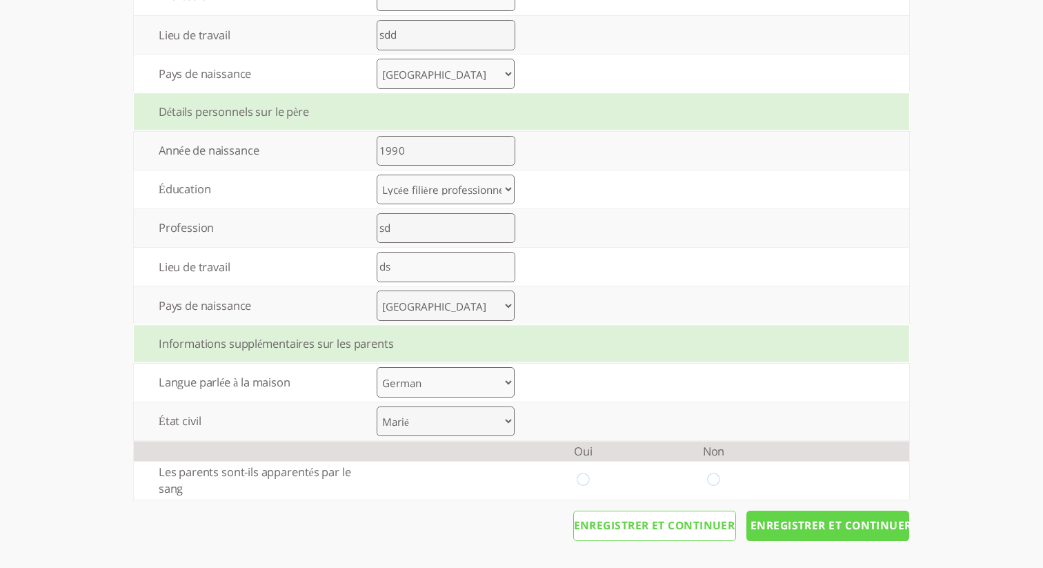
click at [577, 482] on input "radio" at bounding box center [582, 480] width 13 height 14
radio input "true"
click at [711, 480] on input "radio" at bounding box center [713, 480] width 13 height 14
radio input "true"
click at [848, 536] on input "Enregistrer et continuer" at bounding box center [827, 525] width 163 height 30
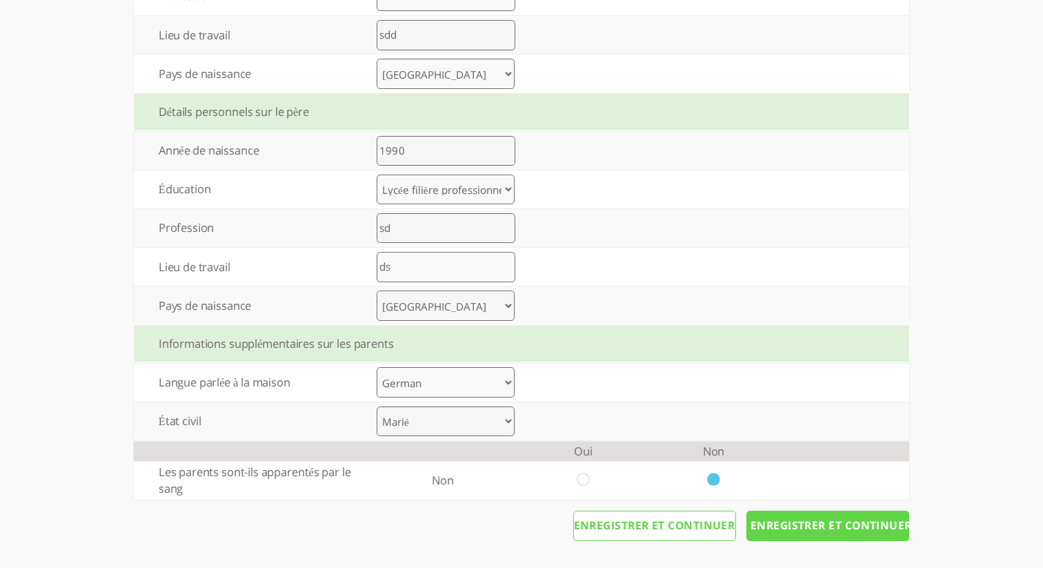
scroll to position [0, 0]
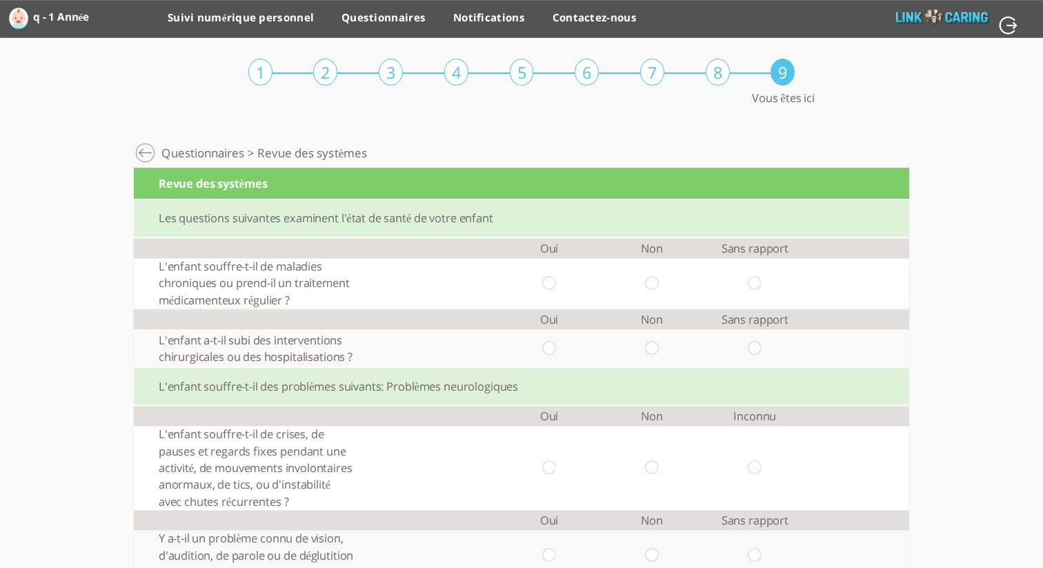
drag, startPoint x: 647, startPoint y: 284, endPoint x: 647, endPoint y: 314, distance: 30.3
click at [647, 284] on input "radio" at bounding box center [651, 283] width 13 height 14
radio input "true"
drag, startPoint x: 652, startPoint y: 349, endPoint x: 655, endPoint y: 363, distance: 14.7
click at [652, 349] on input "radio" at bounding box center [651, 348] width 13 height 14
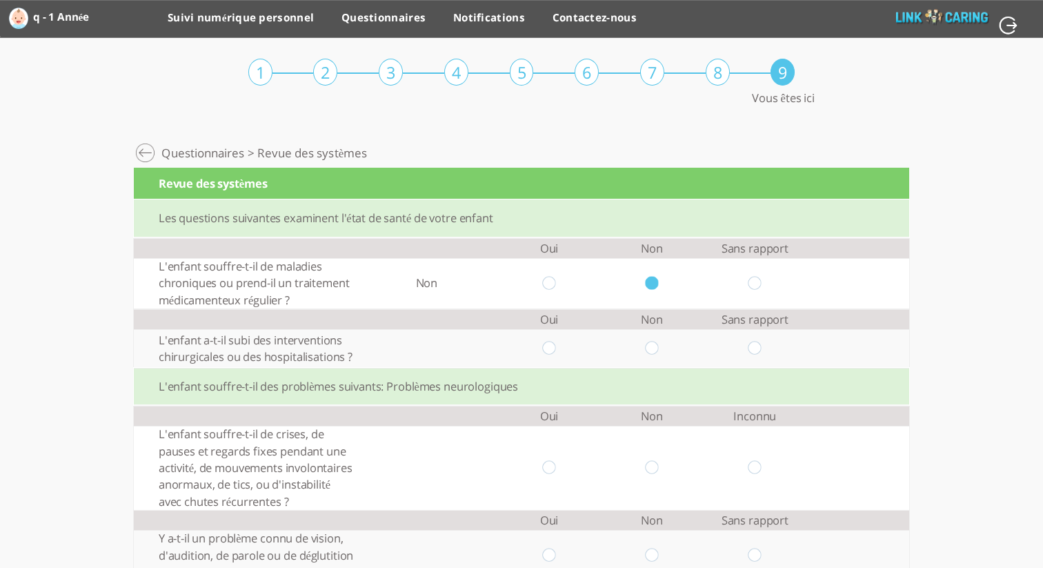
radio input "true"
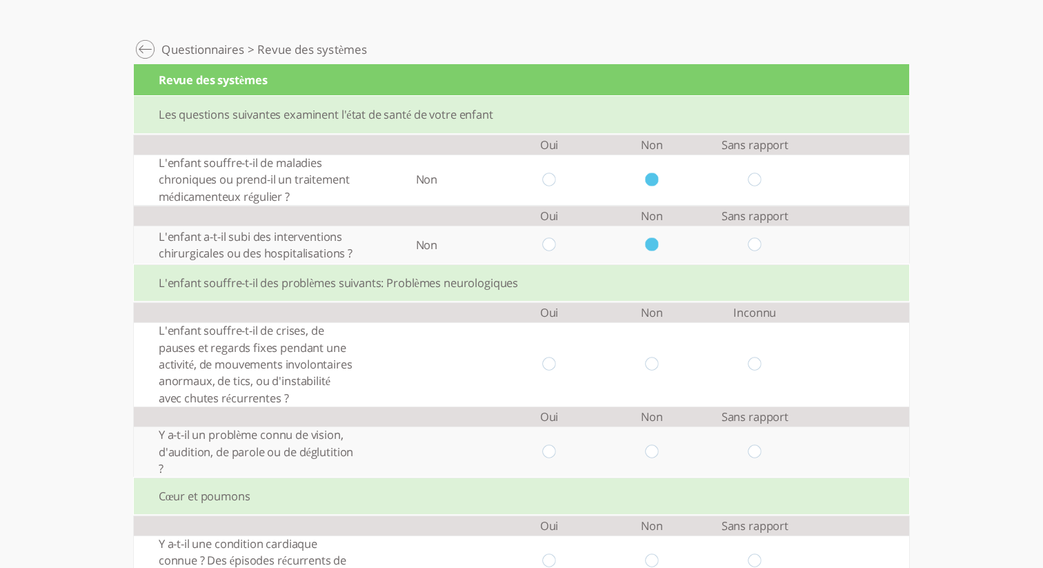
scroll to position [104, 0]
click at [650, 363] on input "radio" at bounding box center [651, 363] width 13 height 14
radio input "true"
click at [754, 453] on input "radio" at bounding box center [754, 451] width 13 height 14
radio input "true"
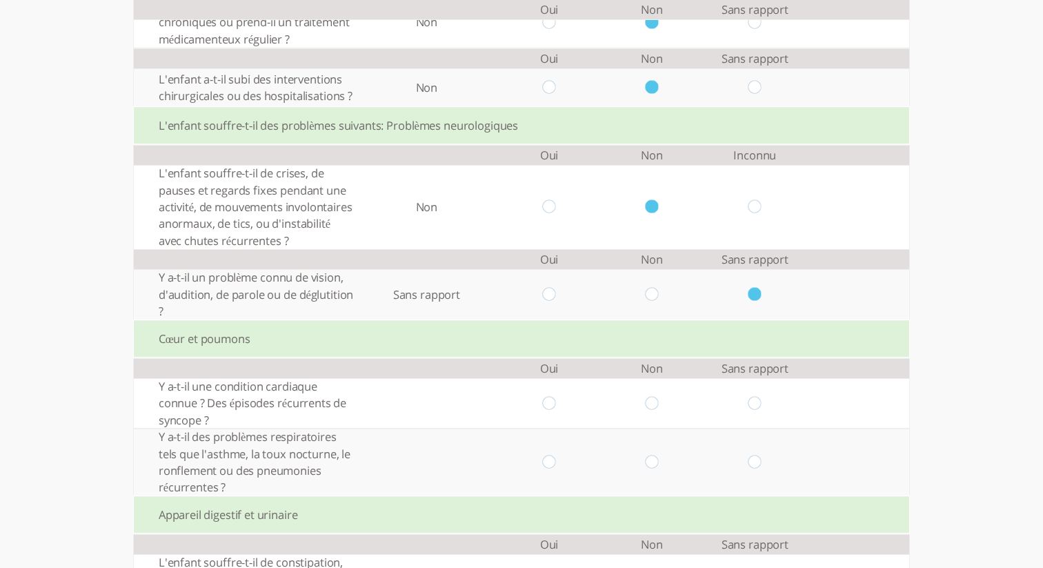
scroll to position [267, 0]
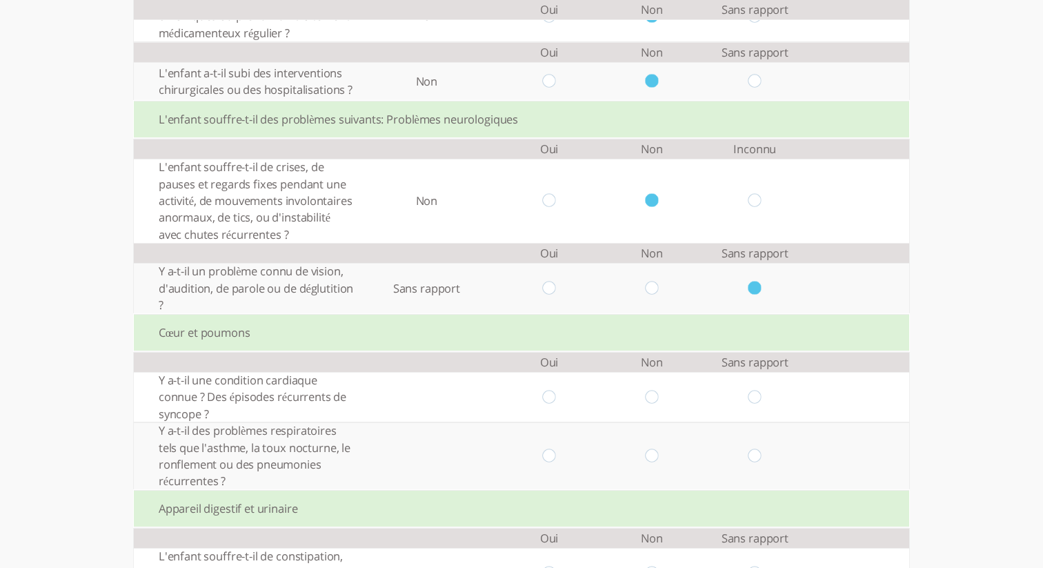
click at [656, 399] on input "radio" at bounding box center [651, 397] width 13 height 14
radio input "true"
click at [759, 459] on input "radio" at bounding box center [754, 455] width 13 height 14
radio input "true"
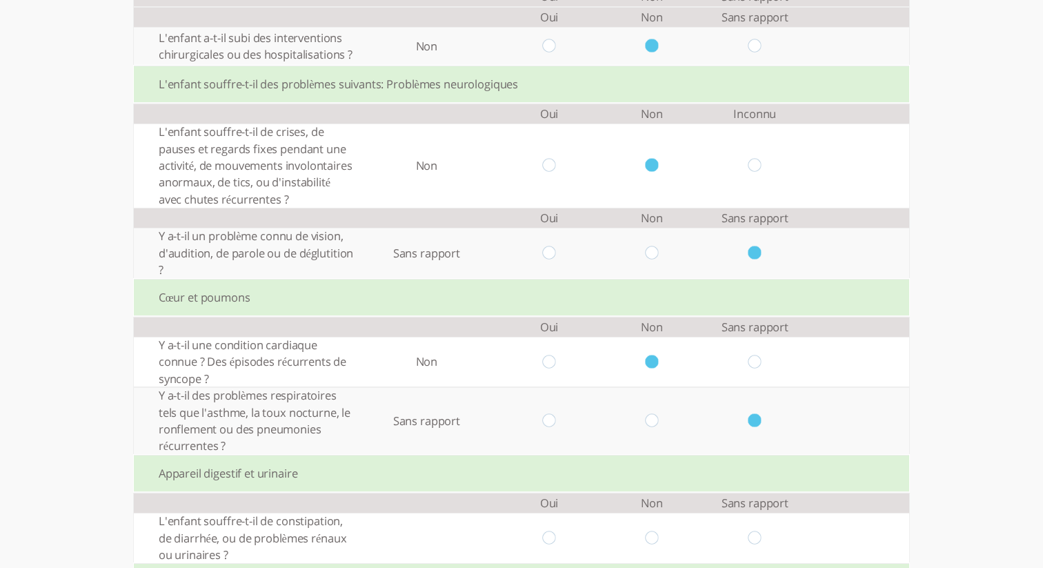
click at [751, 425] on td at bounding box center [754, 420] width 103 height 67
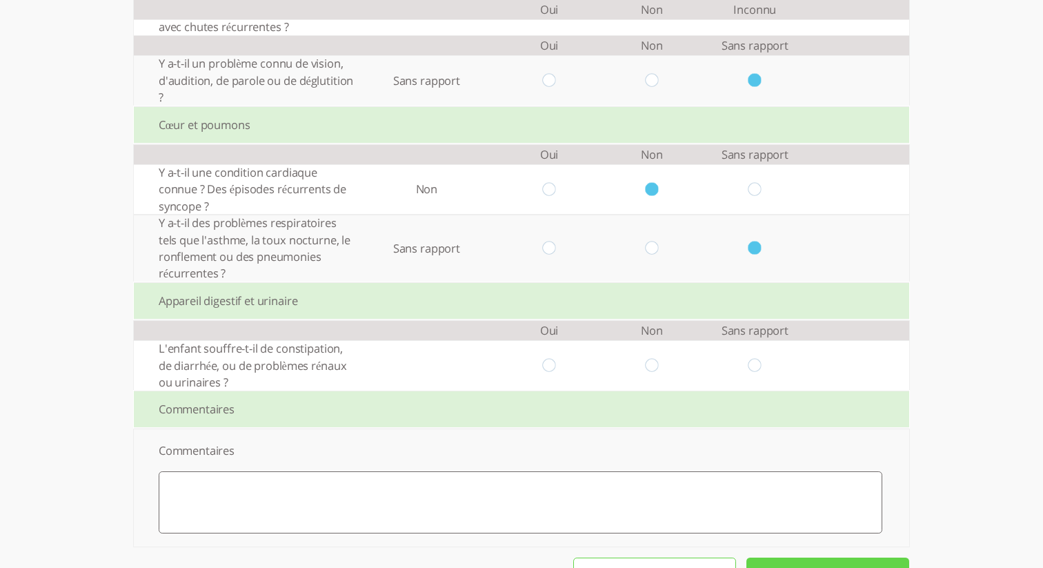
scroll to position [524, 0]
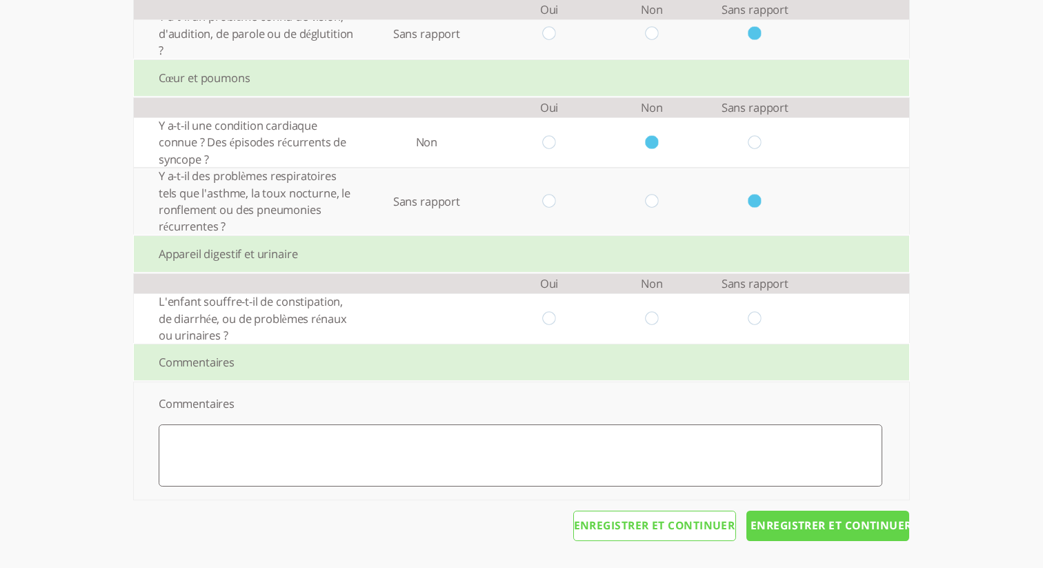
drag, startPoint x: 649, startPoint y: 315, endPoint x: 673, endPoint y: 362, distance: 52.7
click at [650, 315] on input "radio" at bounding box center [651, 318] width 13 height 14
radio input "true"
click at [847, 534] on input "Enregistrer et continuer" at bounding box center [827, 525] width 163 height 30
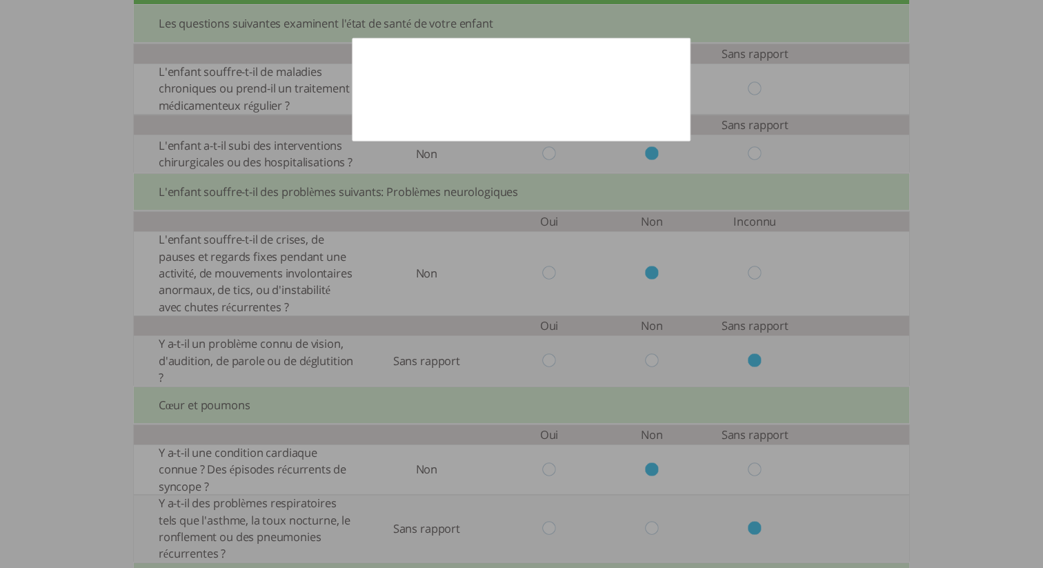
scroll to position [0, 0]
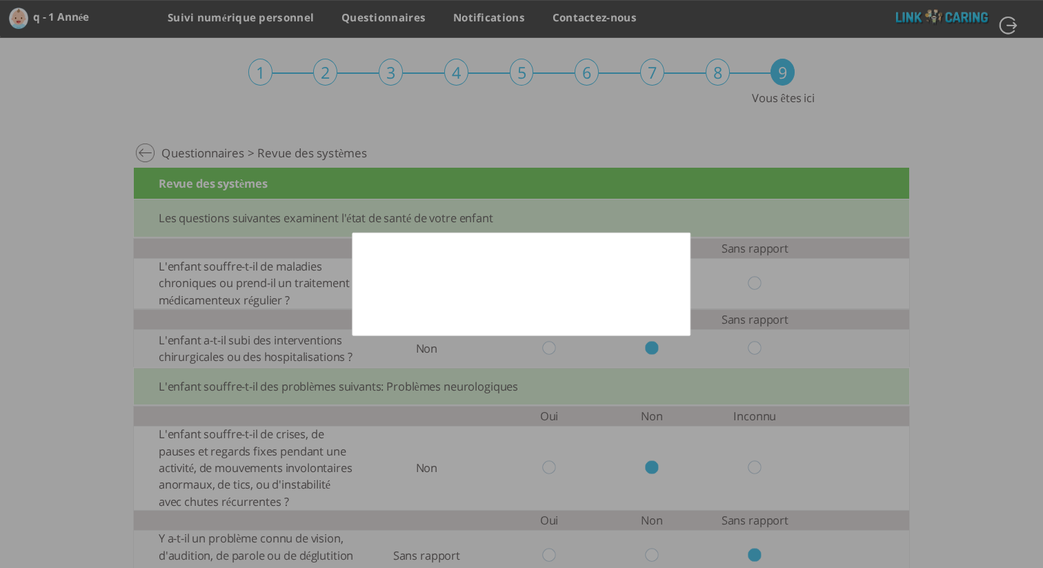
click at [694, 254] on div at bounding box center [521, 284] width 1043 height 568
click at [530, 244] on div "Une ou plusieurs réponses indiquent un comportement anormal de l'enfant. Veuill…" at bounding box center [520, 283] width 333 height 98
click at [592, 97] on div at bounding box center [521, 284] width 1043 height 568
click at [581, 147] on div at bounding box center [521, 284] width 1043 height 568
drag, startPoint x: 601, startPoint y: 249, endPoint x: 610, endPoint y: 243, distance: 11.1
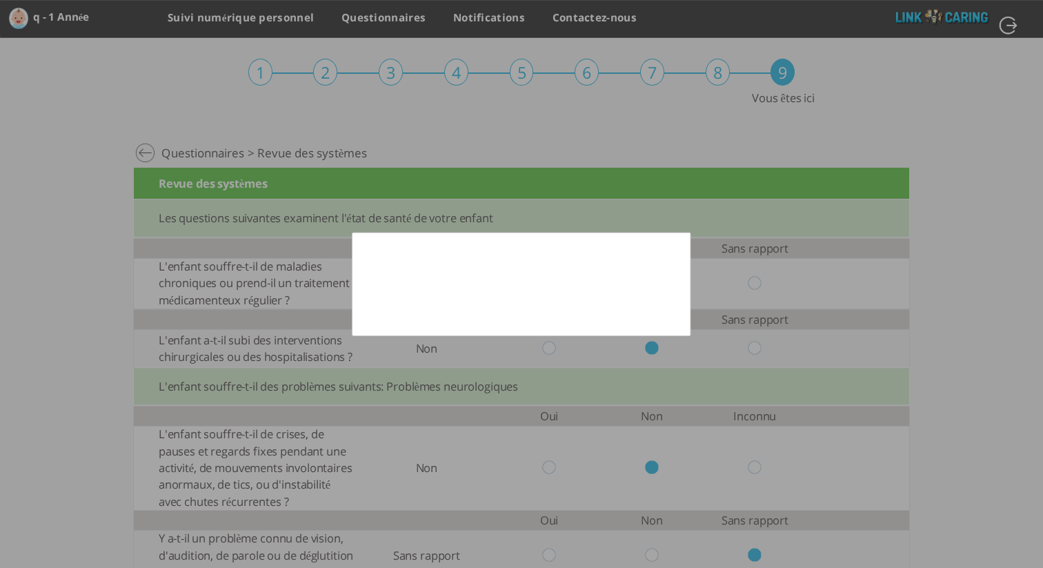
click at [605, 247] on div "Une ou plusieurs réponses indiquent un comportement anormal de l'enfant. Veuill…" at bounding box center [520, 283] width 333 height 98
click at [563, 324] on div "Une ou plusieurs réponses indiquent un comportement anormal de l'enfant. Veuill…" at bounding box center [520, 283] width 333 height 98
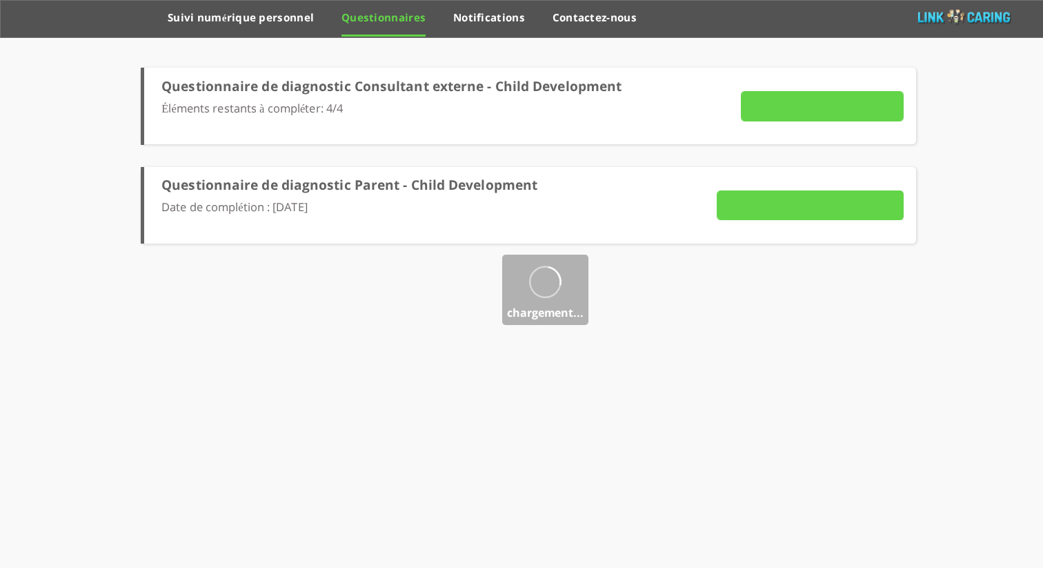
type input "Détails"
type input "VOIR LES RÉPONSES"
type input "ENVOYER MAINTENANT"
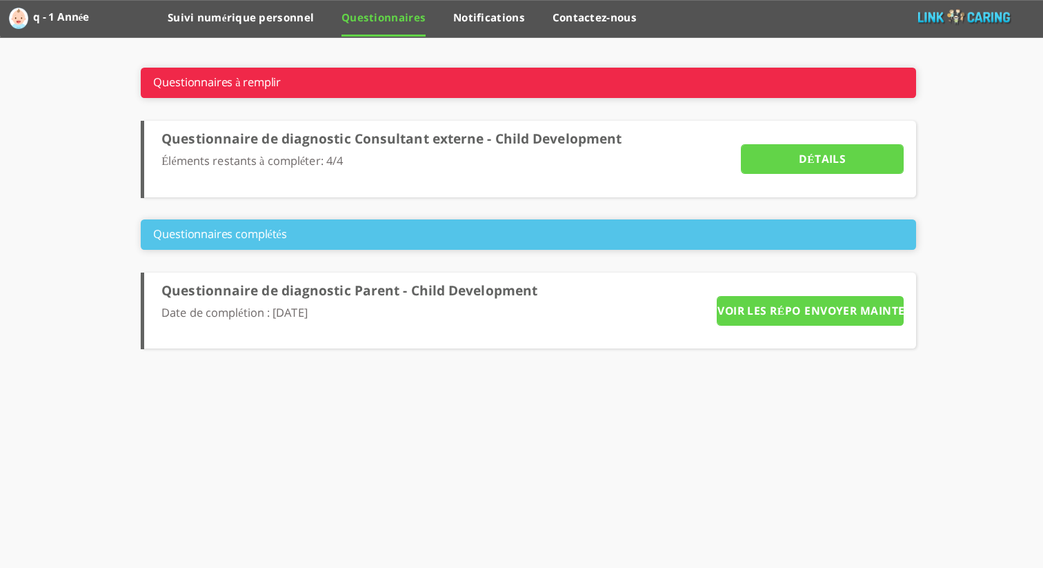
click at [807, 169] on input "Détails" at bounding box center [822, 159] width 163 height 30
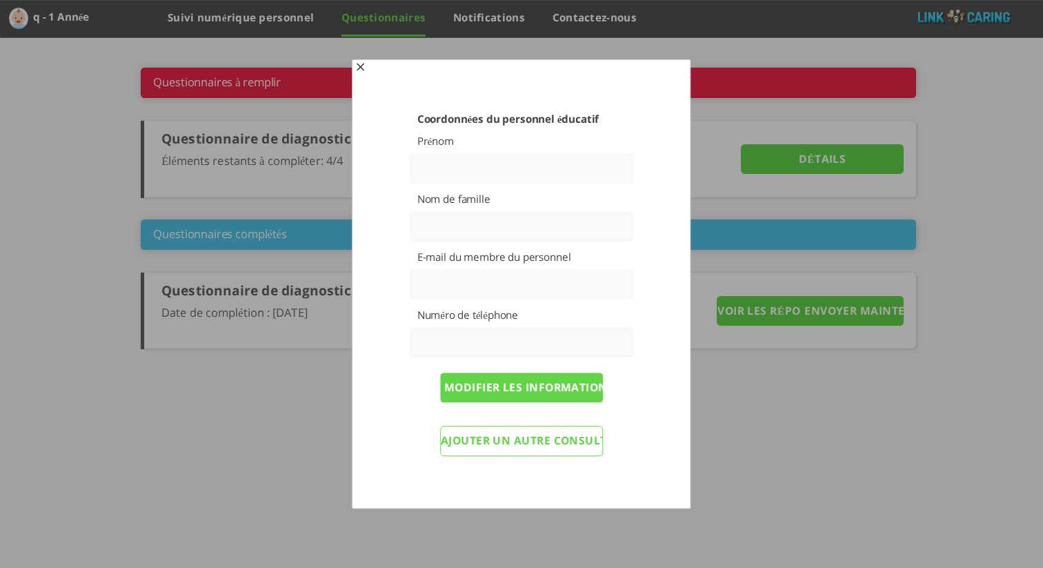
click at [552, 445] on input "Ajouter un autre consultant externe" at bounding box center [521, 440] width 163 height 30
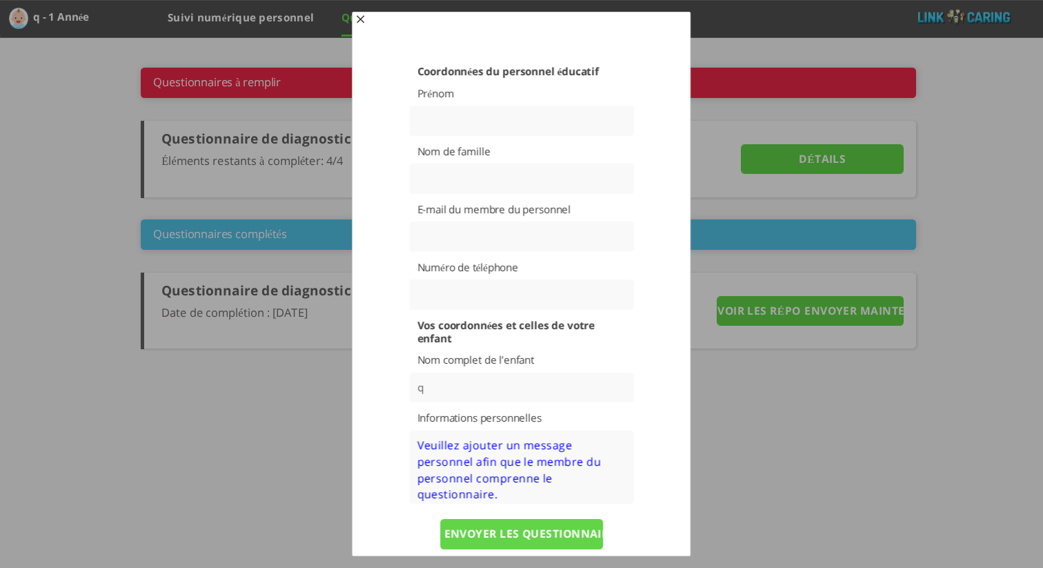
click at [361, 19] on span "button" at bounding box center [359, 20] width 11 height 11
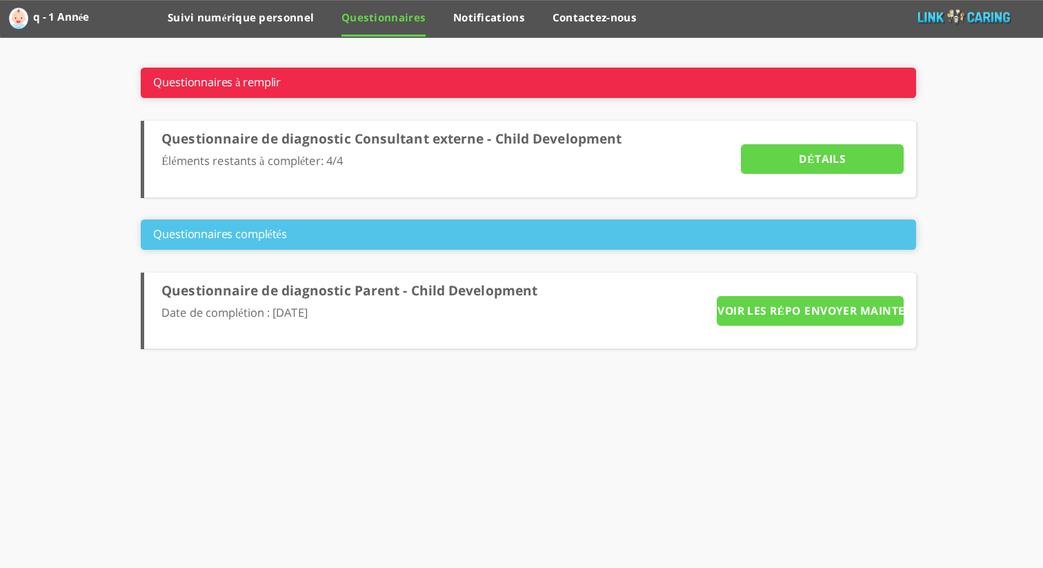
click at [783, 314] on input "VOIR LES RÉPONSES" at bounding box center [767, 311] width 103 height 30
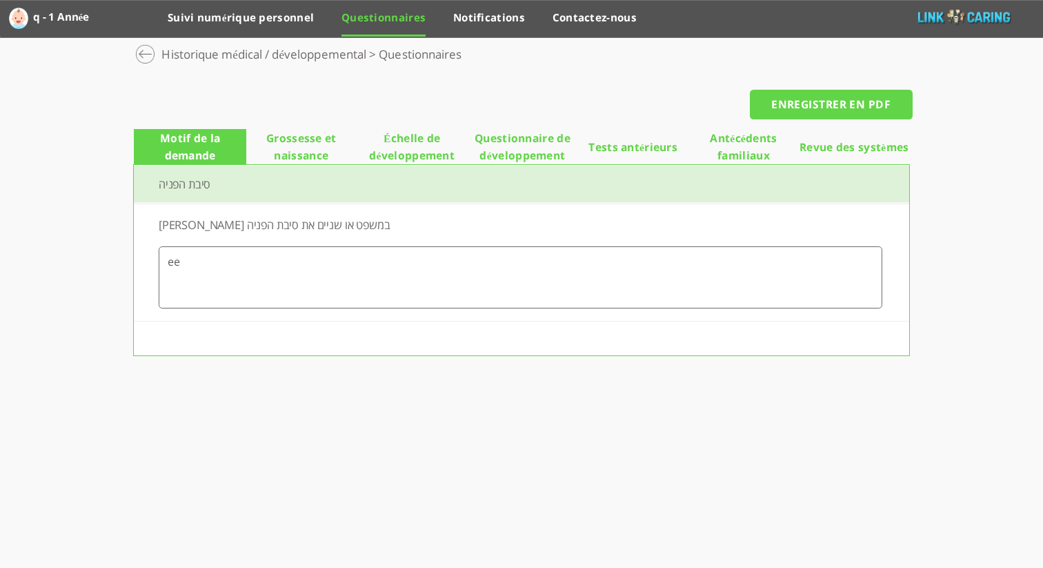
click at [336, 142] on span "Grossesse et naissance" at bounding box center [301, 147] width 110 height 34
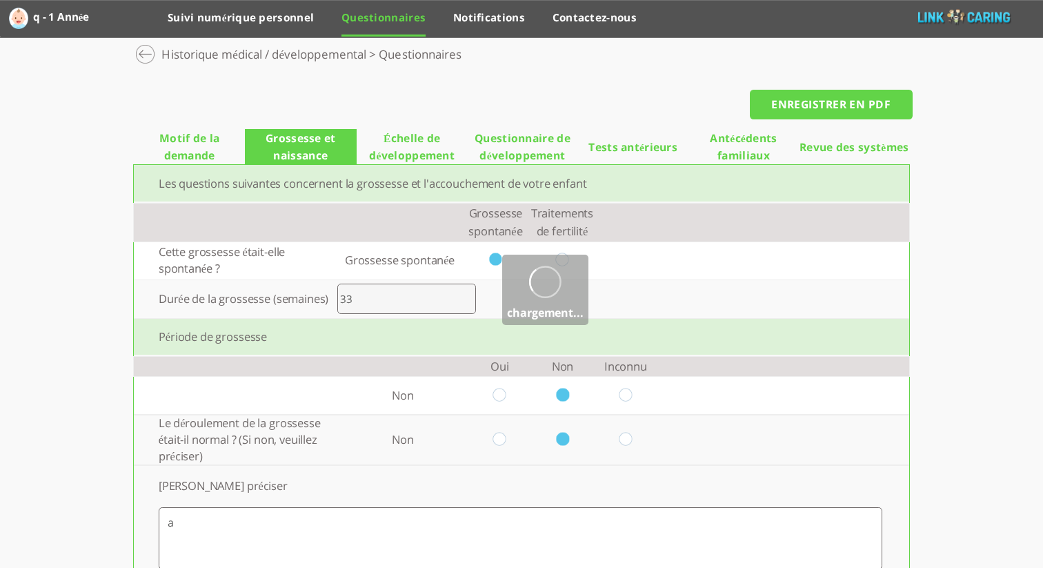
click at [413, 154] on span "Échelle de développement" at bounding box center [411, 147] width 110 height 34
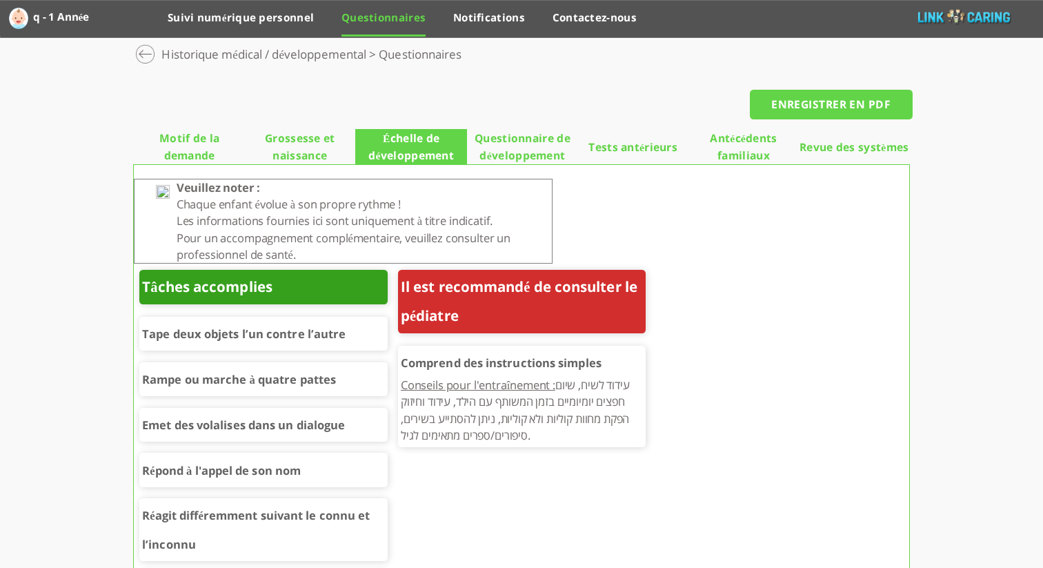
click at [543, 152] on span "Questionnaire de développement" at bounding box center [522, 147] width 110 height 34
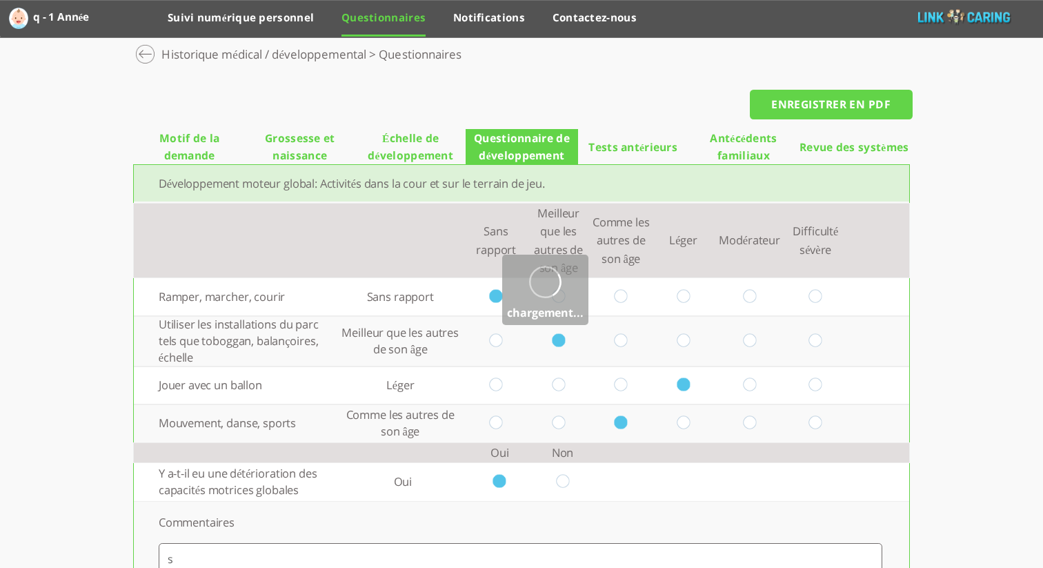
click at [401, 148] on span "Échelle de développement" at bounding box center [410, 147] width 110 height 34
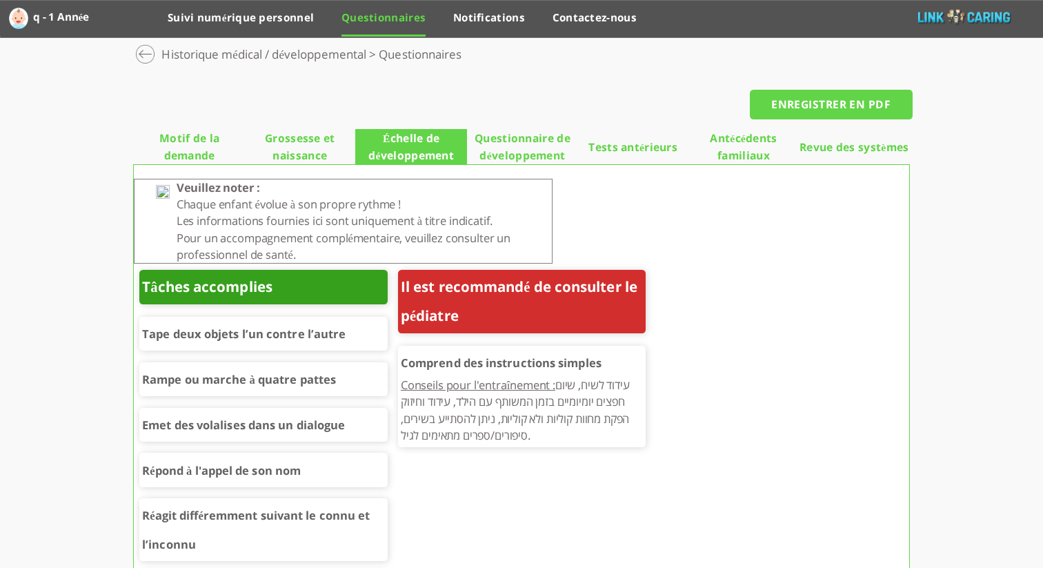
click at [608, 141] on span "Tests antérieurs" at bounding box center [632, 147] width 89 height 17
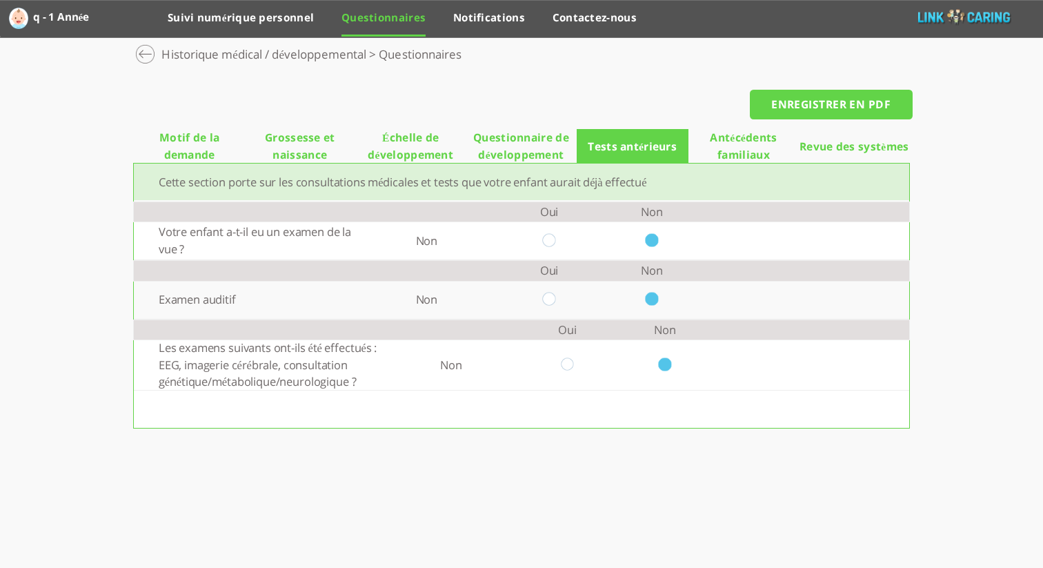
click at [533, 144] on span "Questionnaire de développement" at bounding box center [520, 146] width 110 height 34
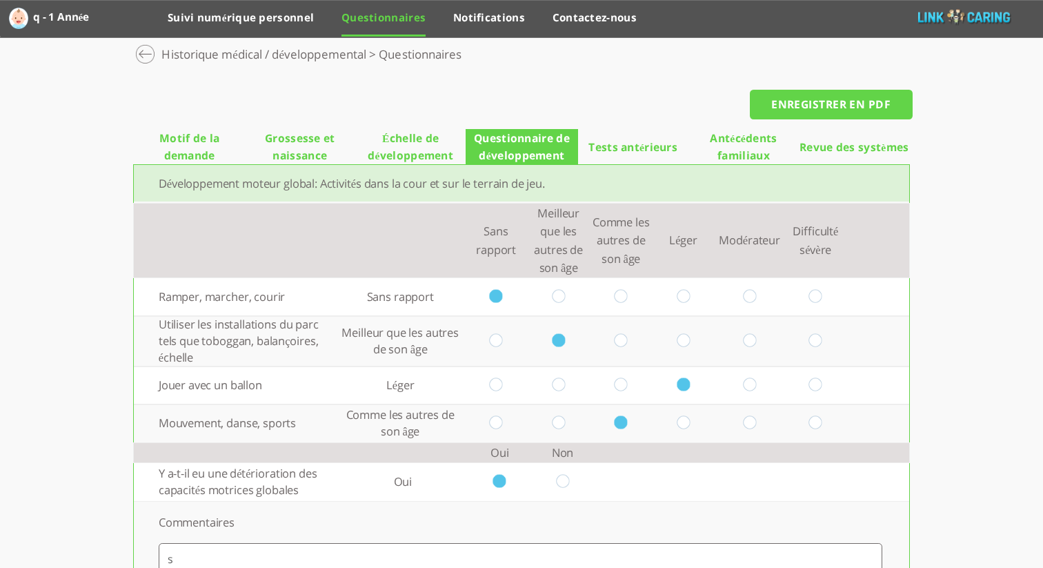
click at [394, 140] on span "Échelle de développement" at bounding box center [410, 147] width 110 height 34
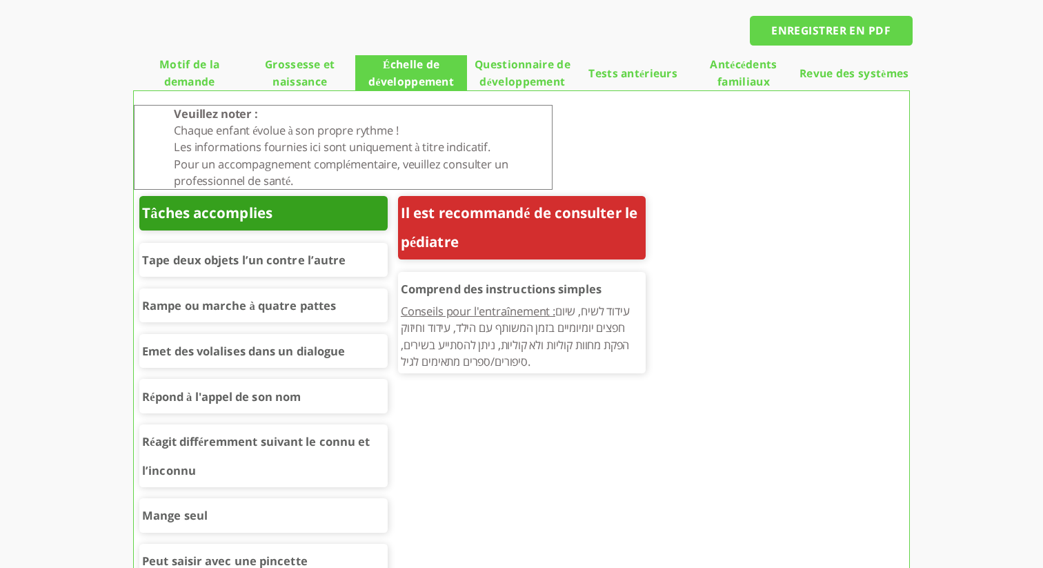
scroll to position [72, 0]
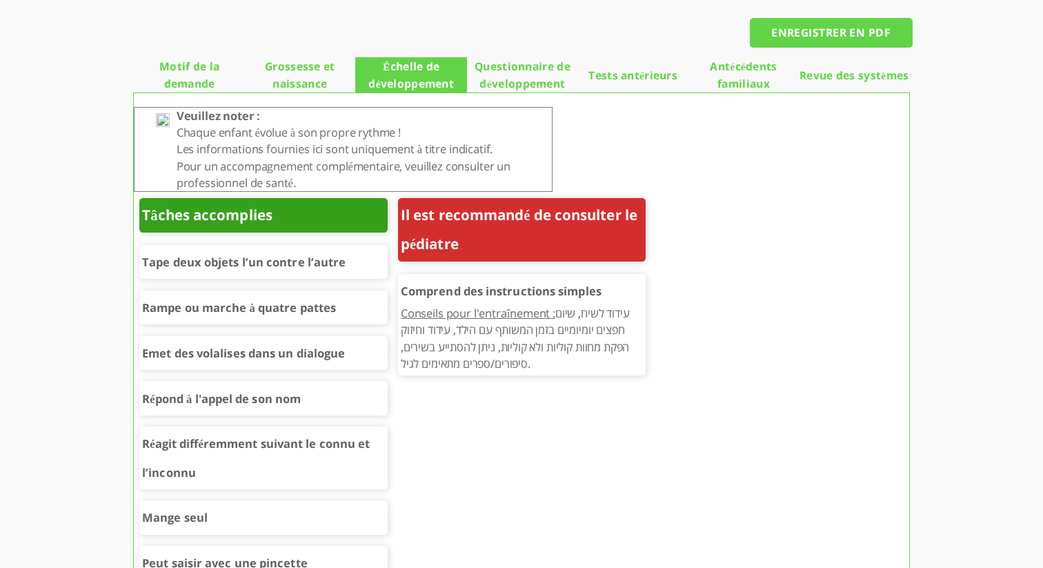
click at [325, 67] on span "Grossesse et naissance" at bounding box center [300, 75] width 110 height 34
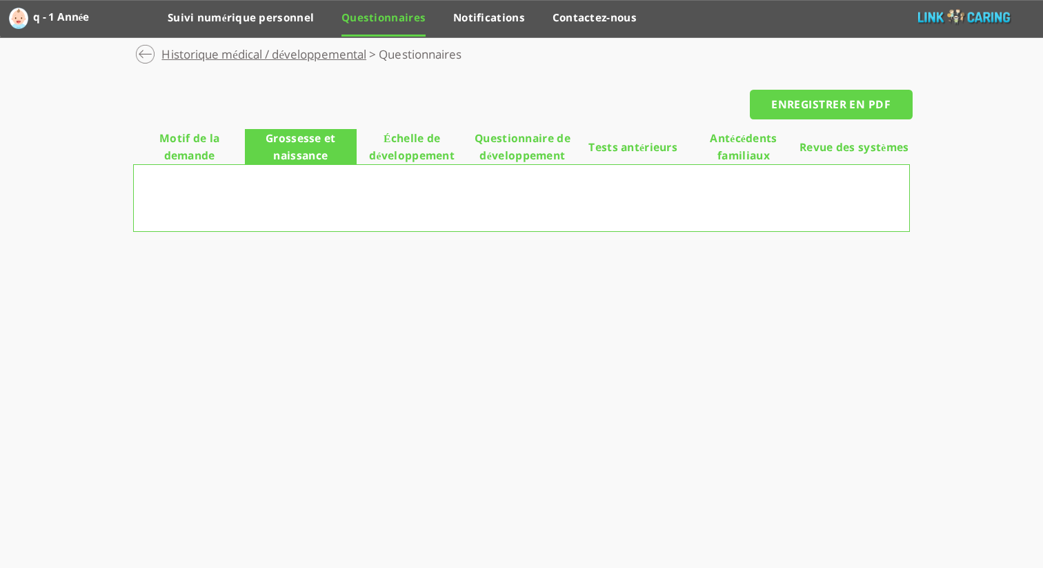
scroll to position [0, 0]
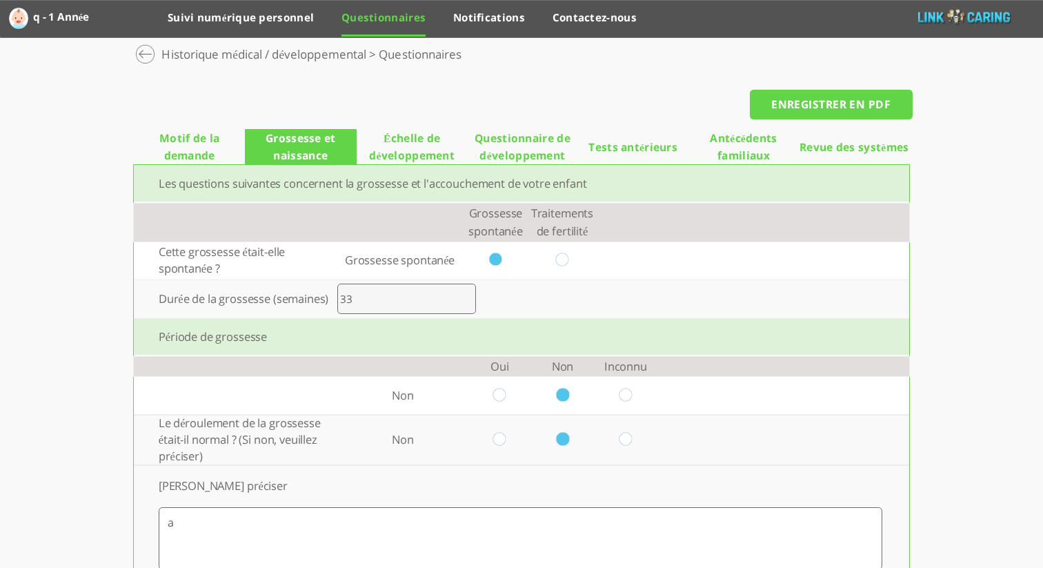
click at [724, 152] on span "Antécédents familiaux" at bounding box center [743, 147] width 110 height 34
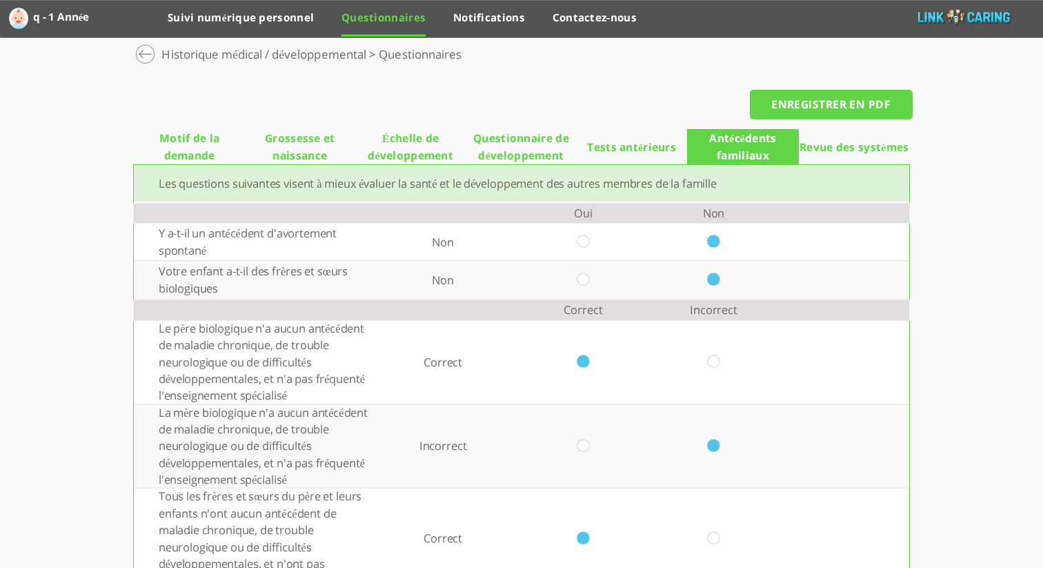
click at [836, 135] on li "Revue des systèmes" at bounding box center [854, 146] width 110 height 35
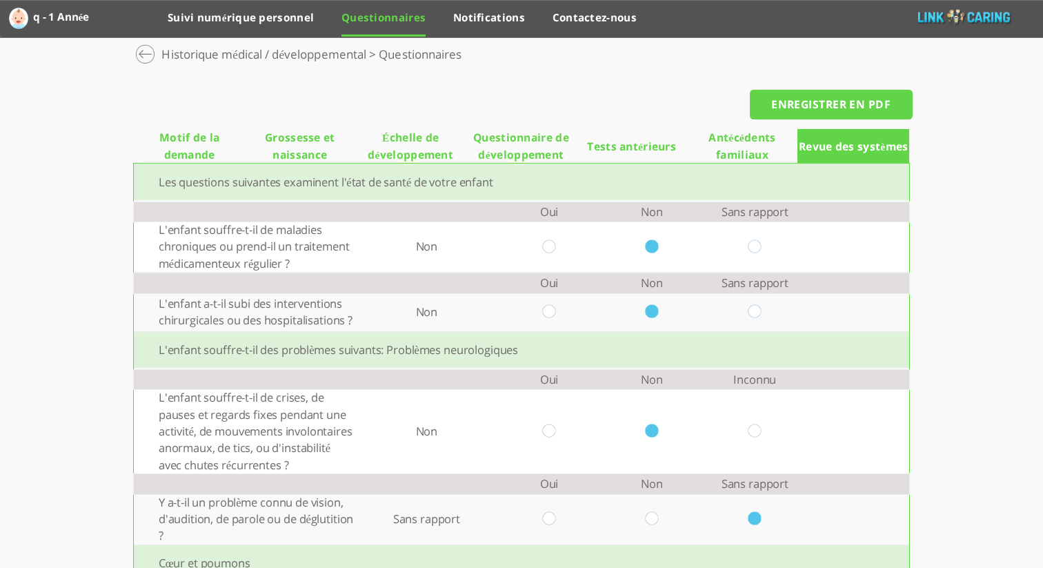
click at [828, 103] on input "ENREGISTRER EN PDF" at bounding box center [831, 105] width 163 height 30
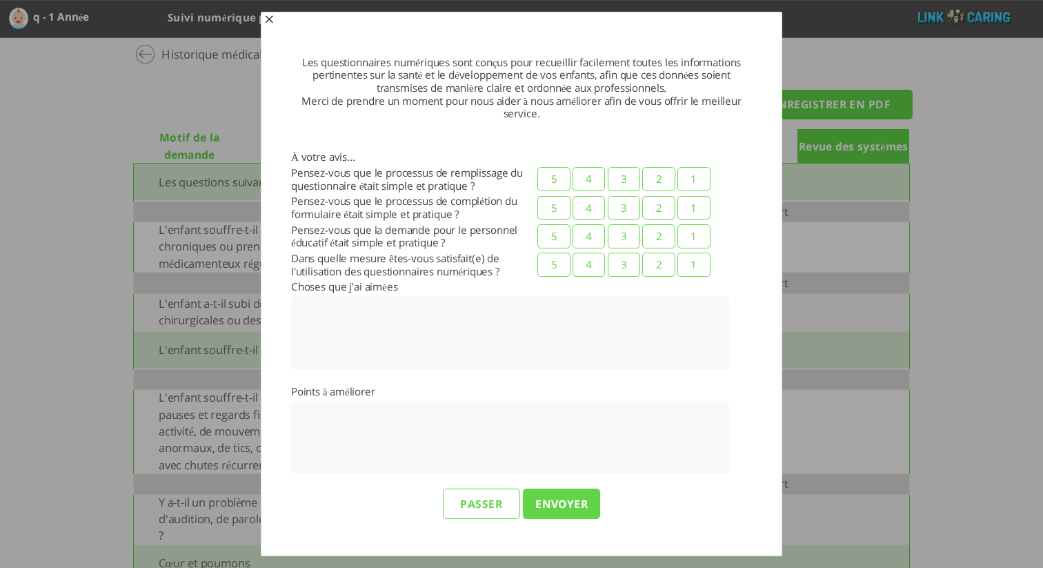
click at [498, 503] on input "Passer" at bounding box center [481, 504] width 77 height 30
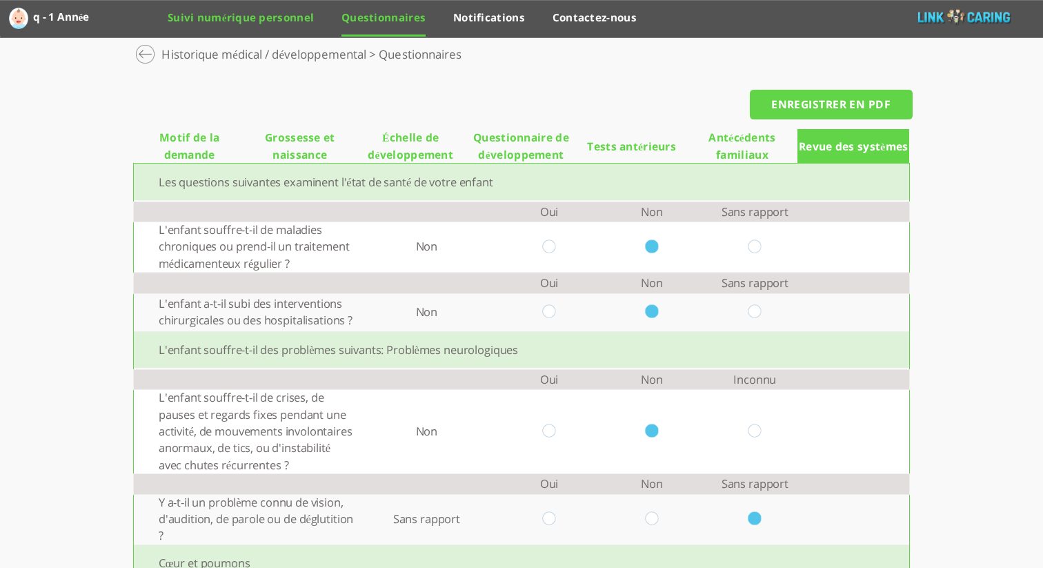
click at [285, 26] on link "Suivi numérique personnel" at bounding box center [241, 22] width 146 height 25
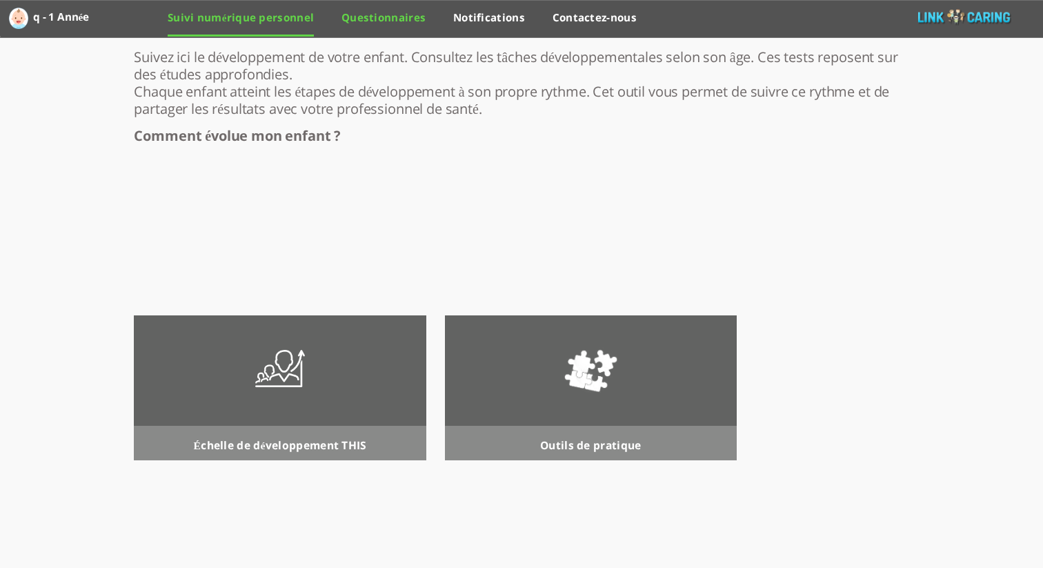
click at [393, 13] on link "Questionnaires" at bounding box center [383, 22] width 84 height 25
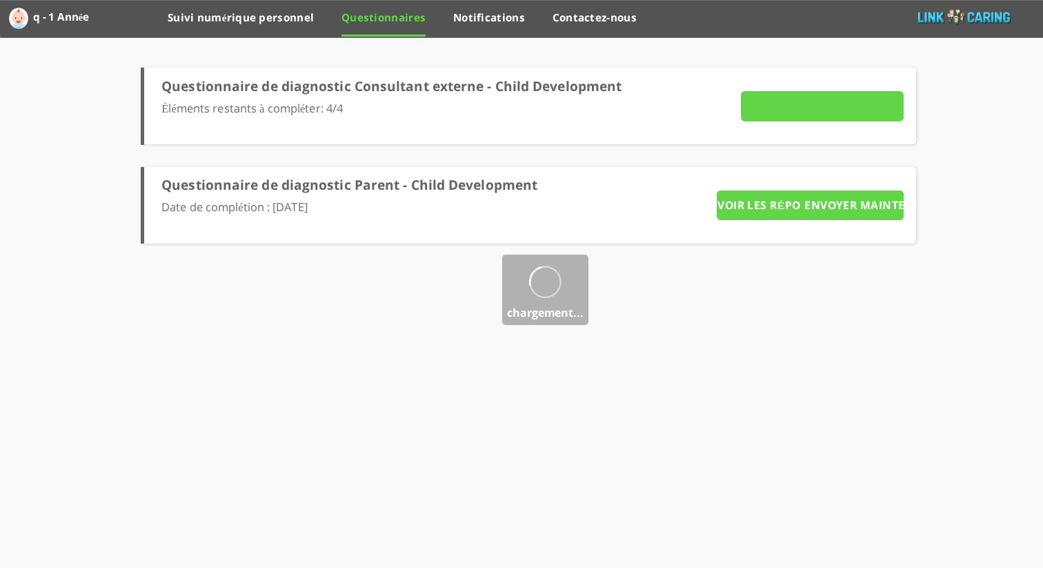
type input "Détails"
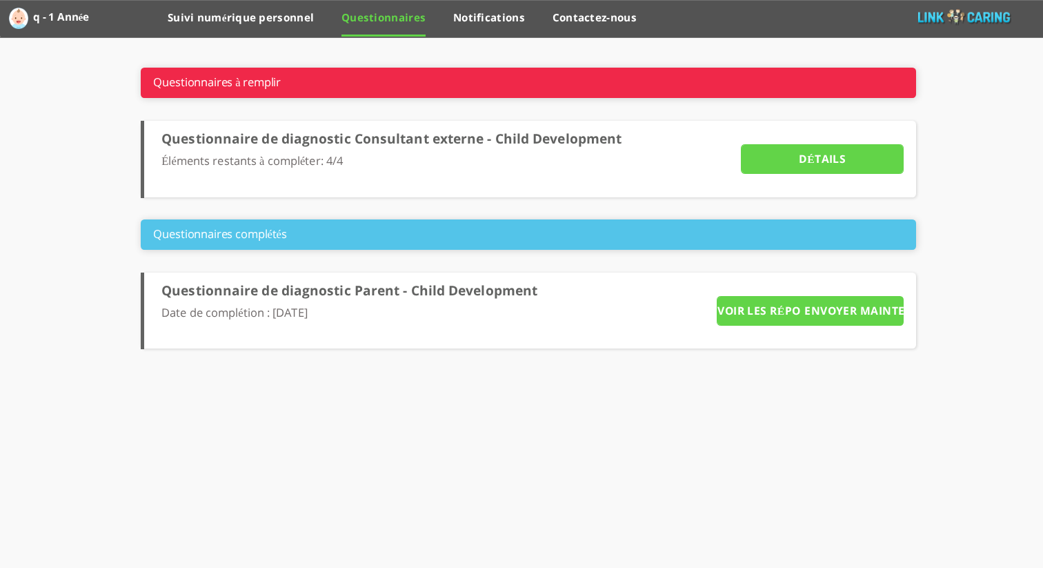
click at [808, 161] on input "Détails" at bounding box center [822, 159] width 163 height 30
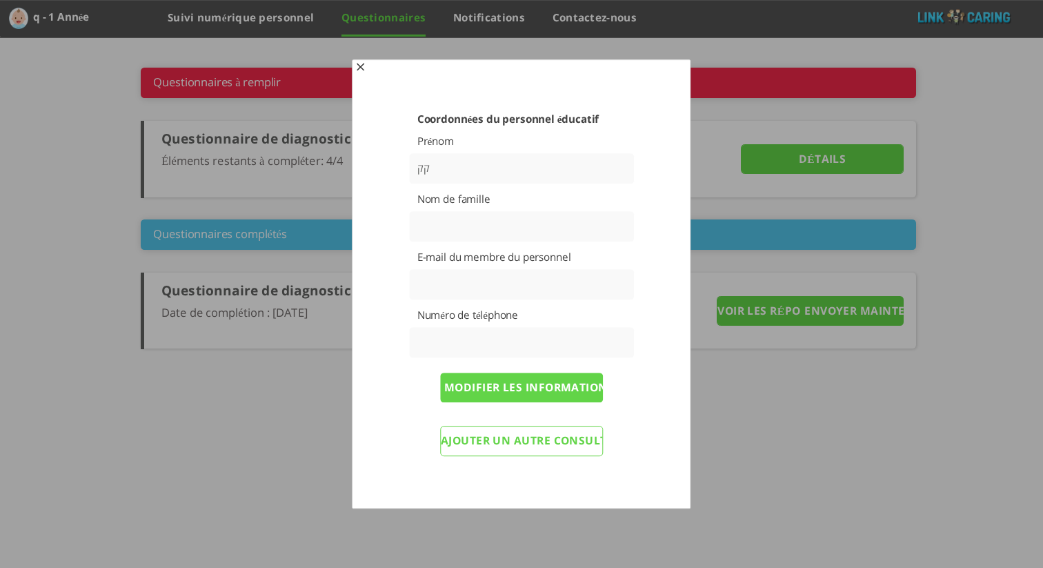
type input "ק"
type input "fb"
click at [510, 215] on input "text" at bounding box center [521, 226] width 225 height 30
type input "gf"
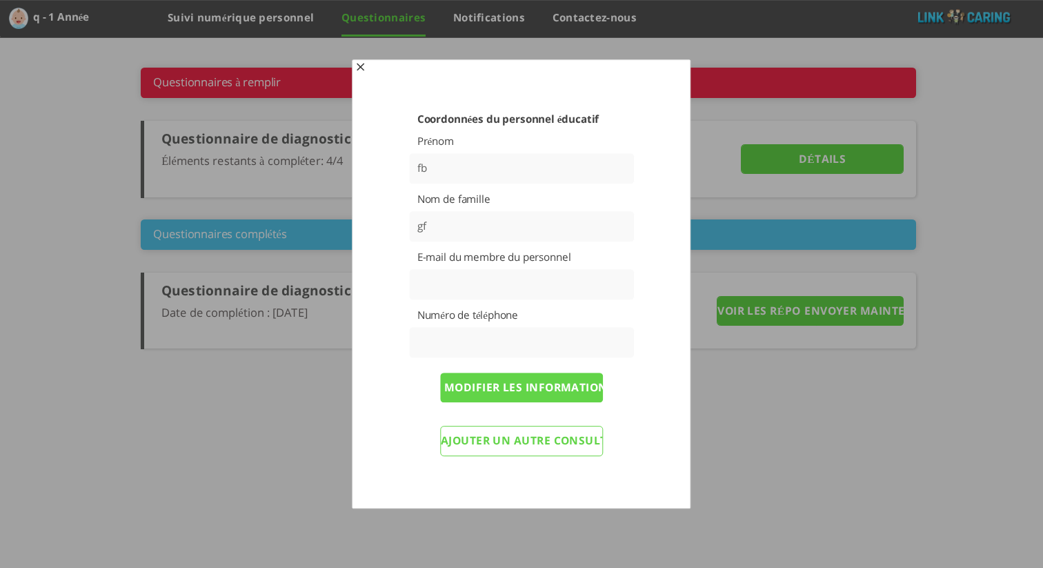
click at [460, 284] on input "text" at bounding box center [521, 284] width 225 height 30
paste input "keyan73554@euleina.com"
type input "keyan73554@euleina.com"
click at [459, 339] on input "text" at bounding box center [521, 342] width 225 height 30
paste input "34689094468"
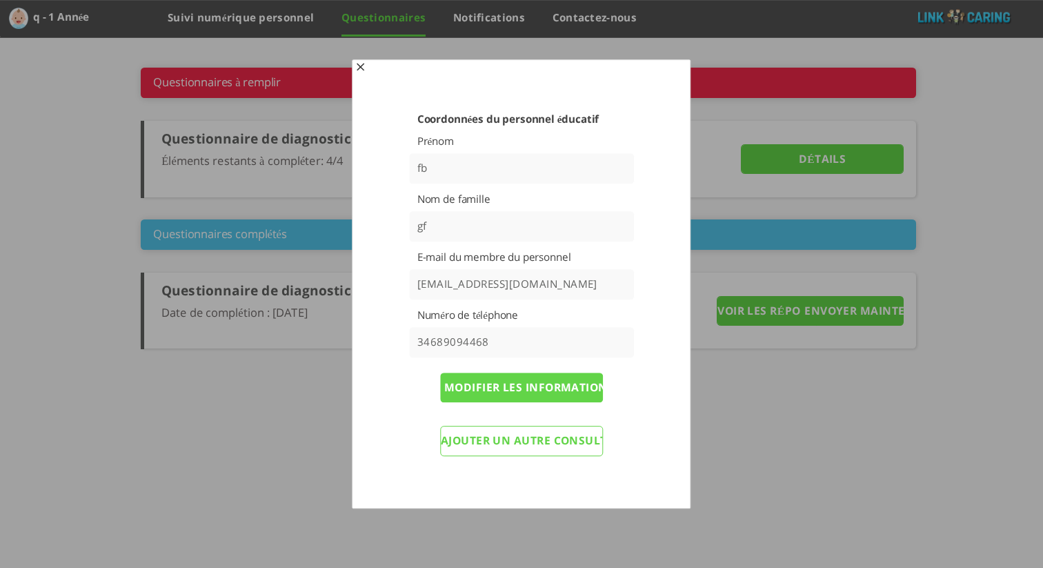
click at [529, 391] on input "Modifier les informations et renvoyer les questionnaires" at bounding box center [521, 387] width 163 height 30
drag, startPoint x: 419, startPoint y: 348, endPoint x: 436, endPoint y: 347, distance: 16.6
click at [420, 348] on input "34689094468" at bounding box center [521, 342] width 226 height 32
type input "+34689094468"
click at [521, 388] on input "Modifier les informations et renvoyer les questionnaires" at bounding box center [521, 387] width 163 height 30
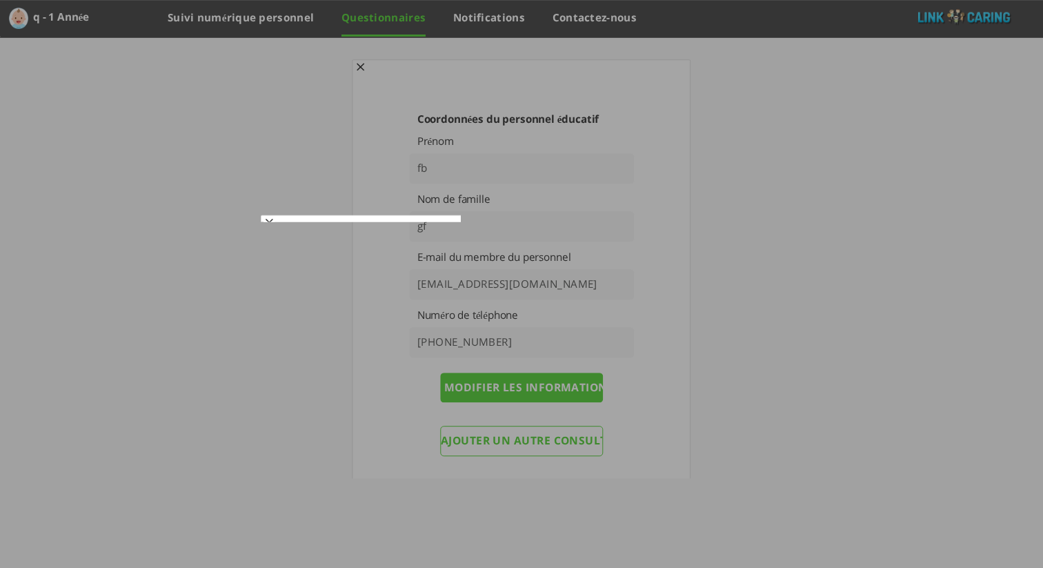
click at [556, 446] on div at bounding box center [521, 284] width 1043 height 568
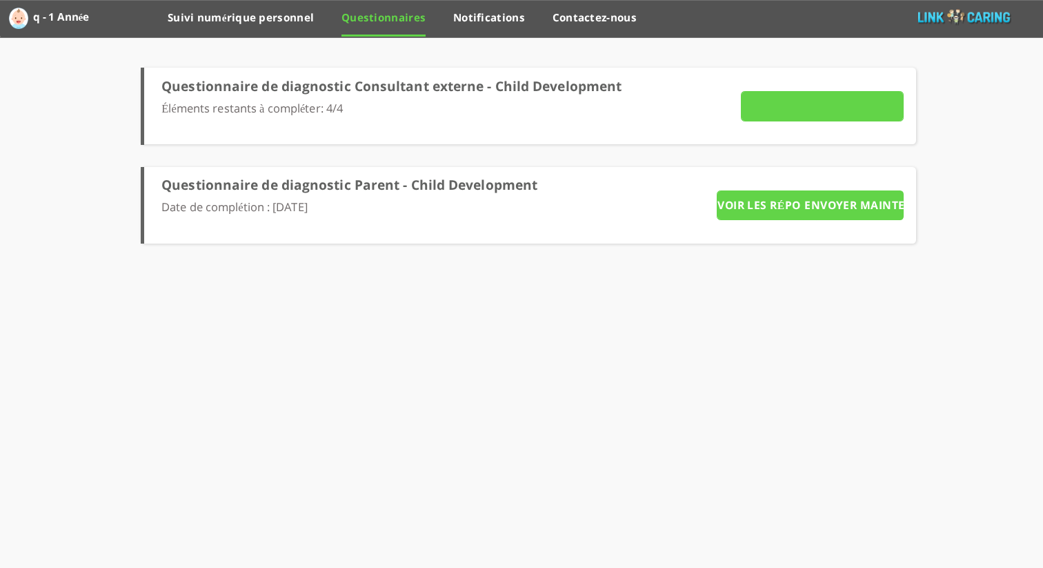
type input "Détails"
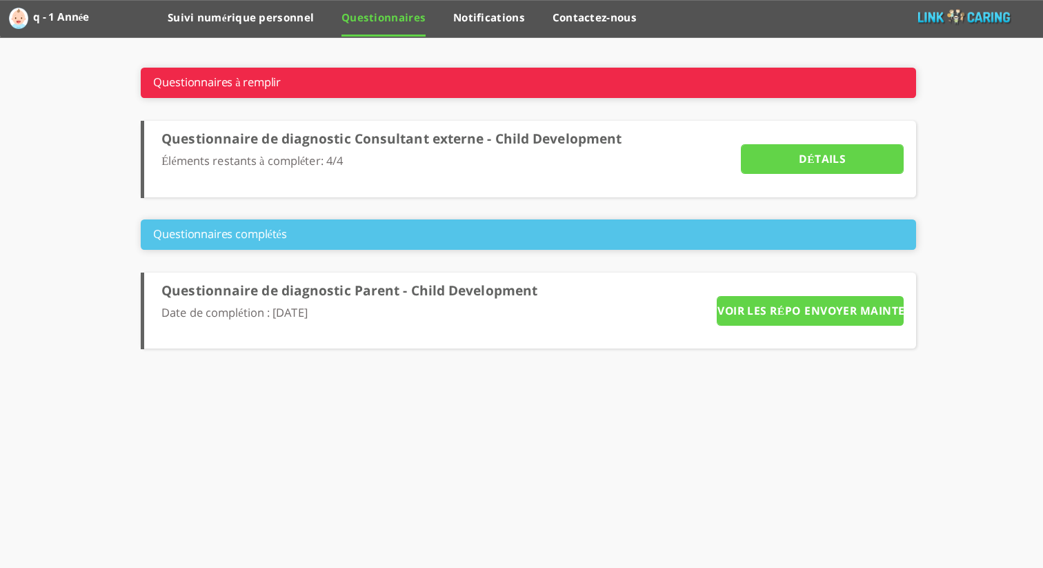
click at [793, 159] on input "Détails" at bounding box center [822, 159] width 163 height 30
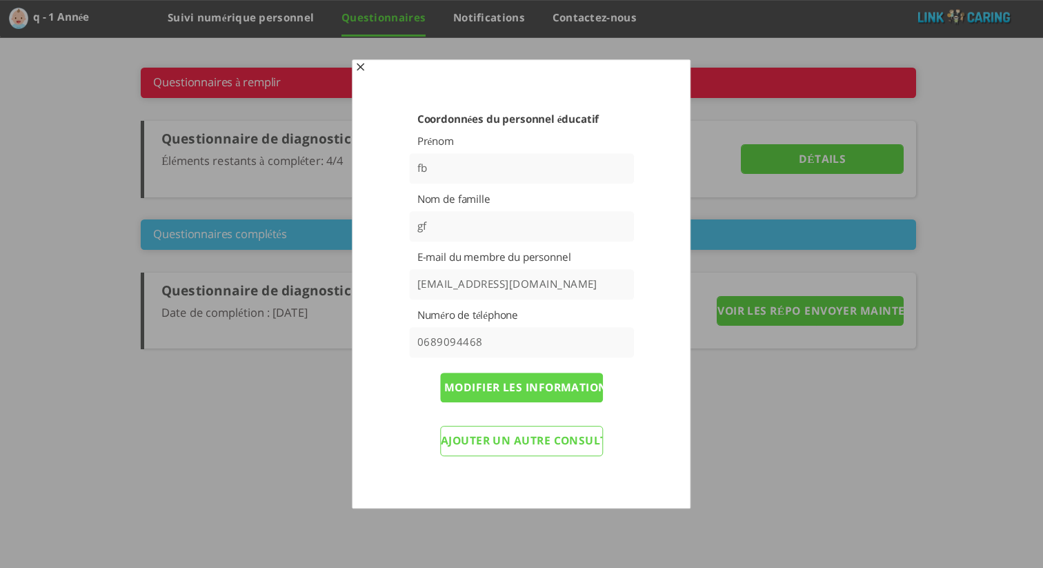
click at [365, 70] on button "Close" at bounding box center [359, 68] width 11 height 12
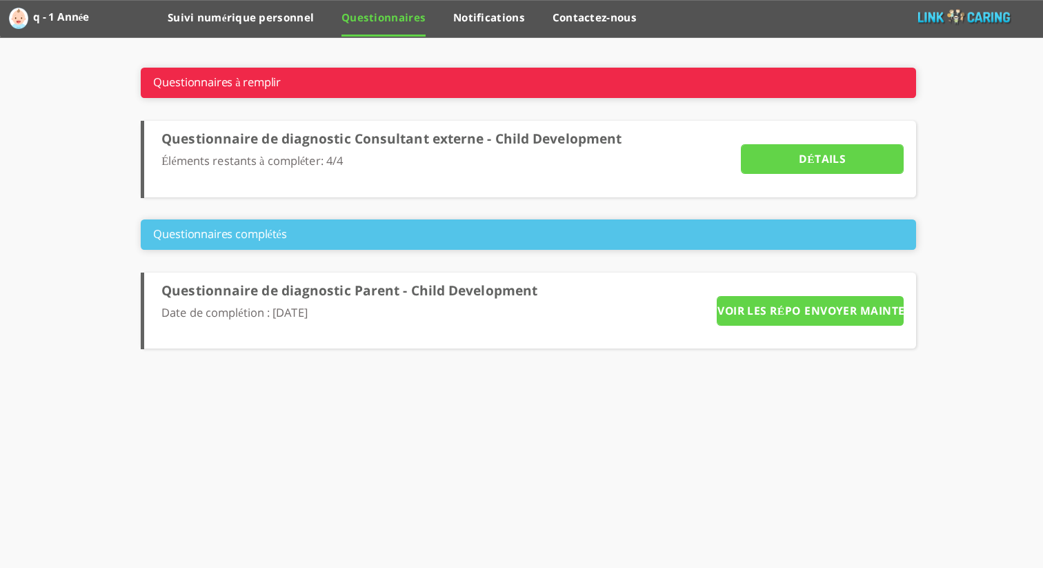
click at [782, 166] on input "Détails" at bounding box center [822, 159] width 163 height 30
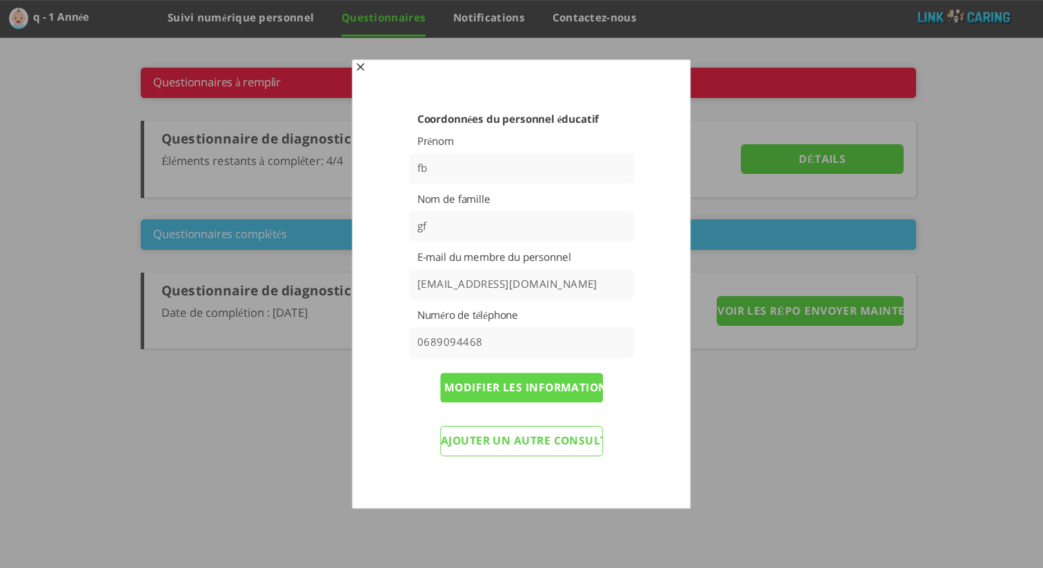
click at [361, 66] on span "button" at bounding box center [359, 68] width 11 height 11
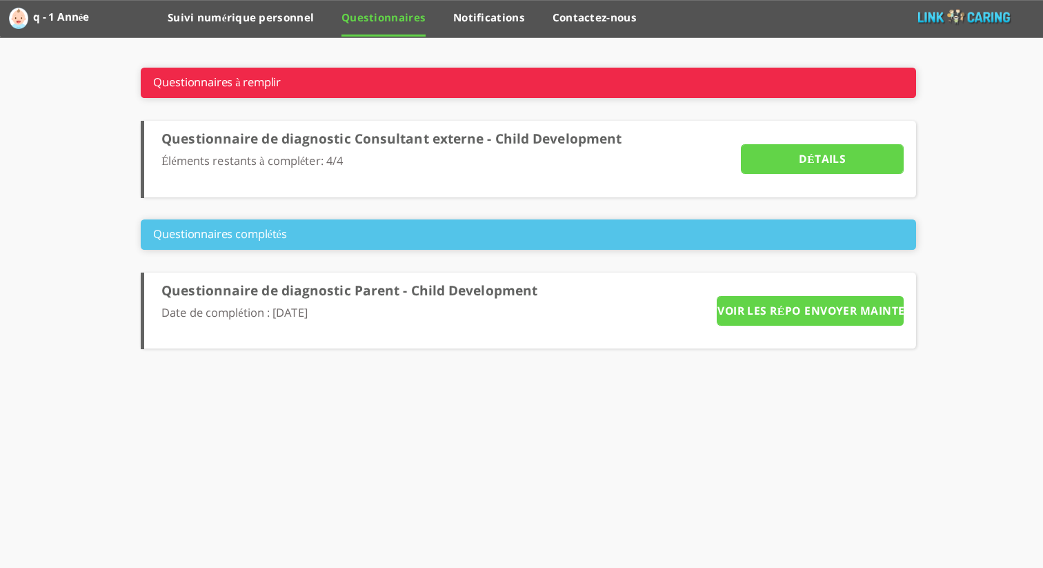
click at [804, 153] on input "Détails" at bounding box center [822, 159] width 163 height 30
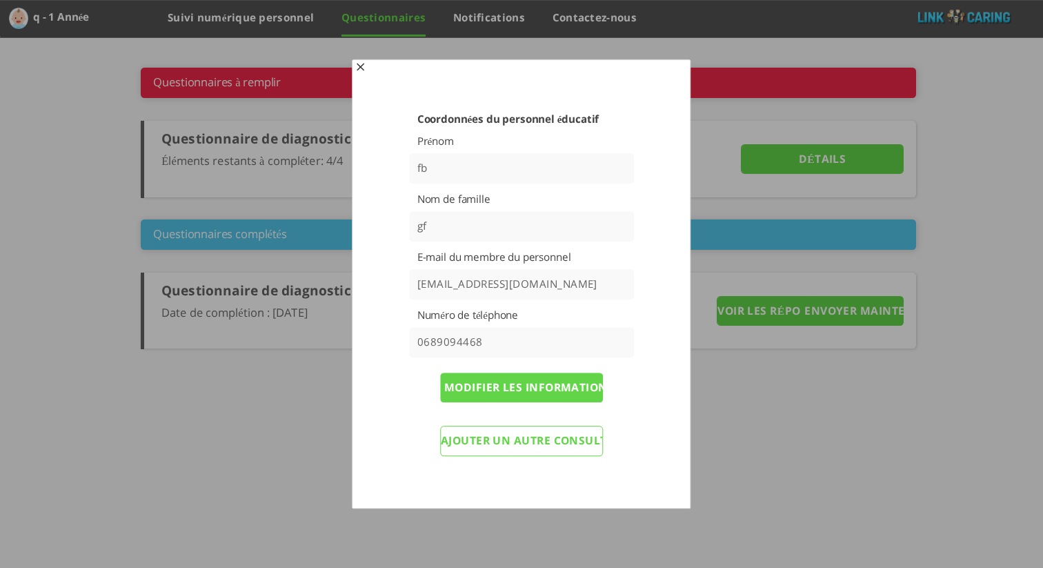
drag, startPoint x: 567, startPoint y: 281, endPoint x: 399, endPoint y: 295, distance: 168.9
click at [376, 276] on div "Coordonnées du personnel éducatif Prénom fb Nom de famille gf E-mail du membre …" at bounding box center [520, 284] width 333 height 444
drag, startPoint x: 488, startPoint y: 343, endPoint x: 412, endPoint y: 334, distance: 77.1
click at [383, 333] on div "Coordonnées du personnel éducatif Prénom fb Nom de famille gf E-mail du membre …" at bounding box center [521, 288] width 283 height 352
click at [526, 341] on input "0689094468" at bounding box center [521, 342] width 225 height 30
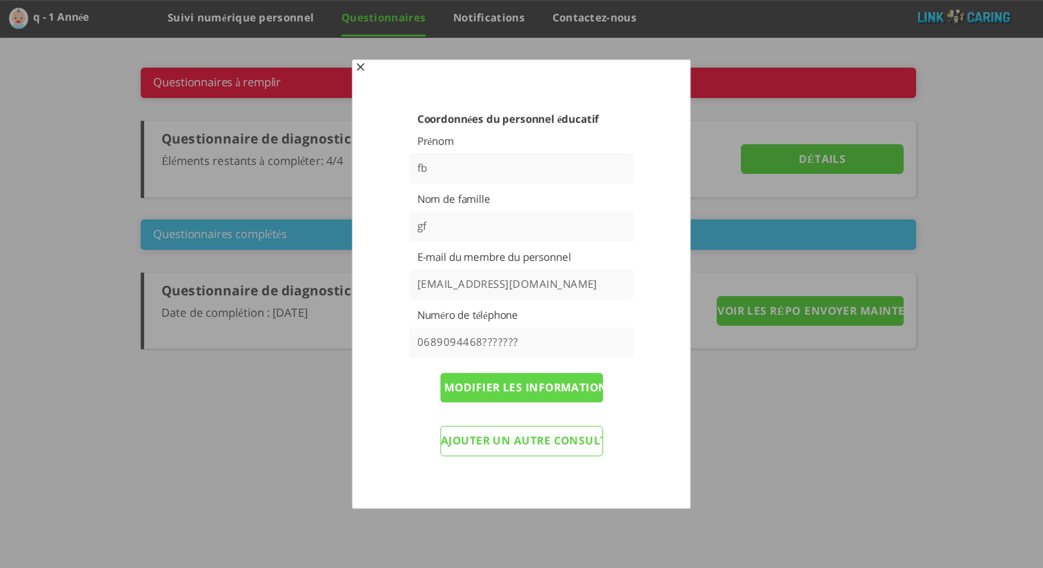
drag, startPoint x: 534, startPoint y: 338, endPoint x: 768, endPoint y: 344, distance: 234.5
click at [483, 337] on input "0689094468???????" at bounding box center [521, 342] width 225 height 30
drag, startPoint x: 865, startPoint y: 437, endPoint x: 754, endPoint y: 361, distance: 134.8
click at [863, 436] on div at bounding box center [521, 284] width 1043 height 568
type input "0689094468"
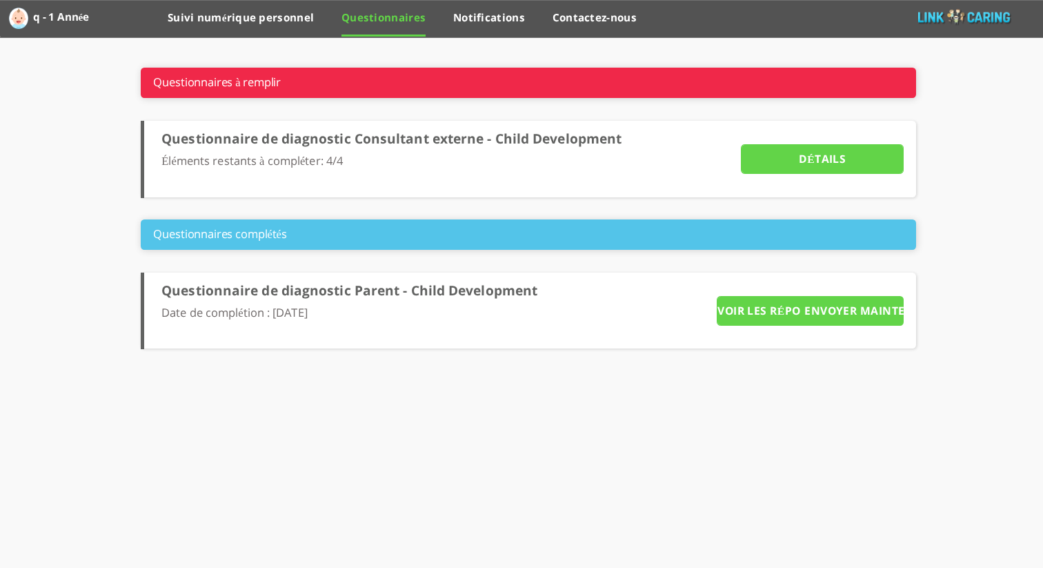
click at [807, 157] on input "Détails" at bounding box center [822, 159] width 163 height 30
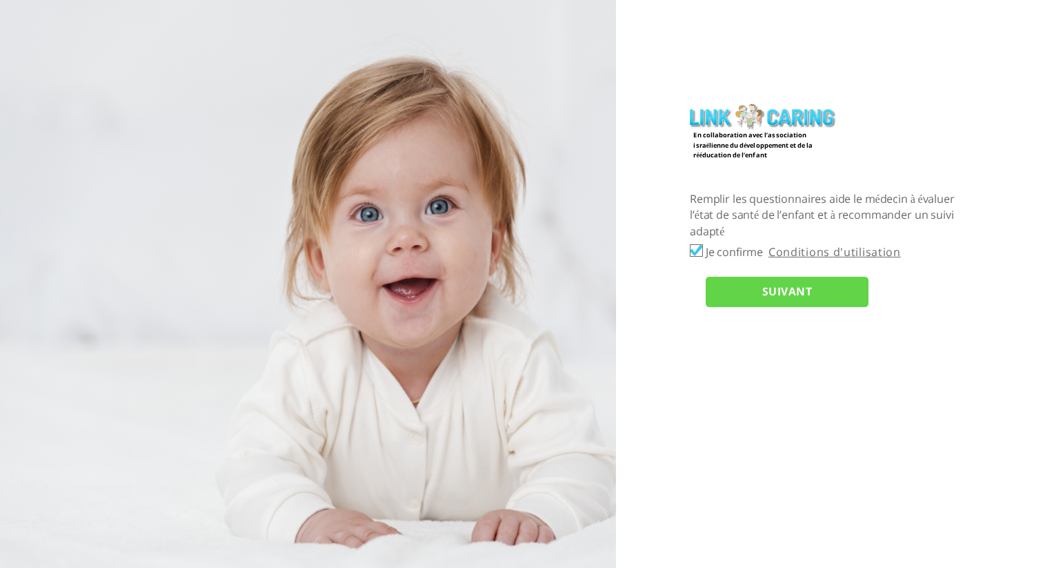
checkbox input "true"
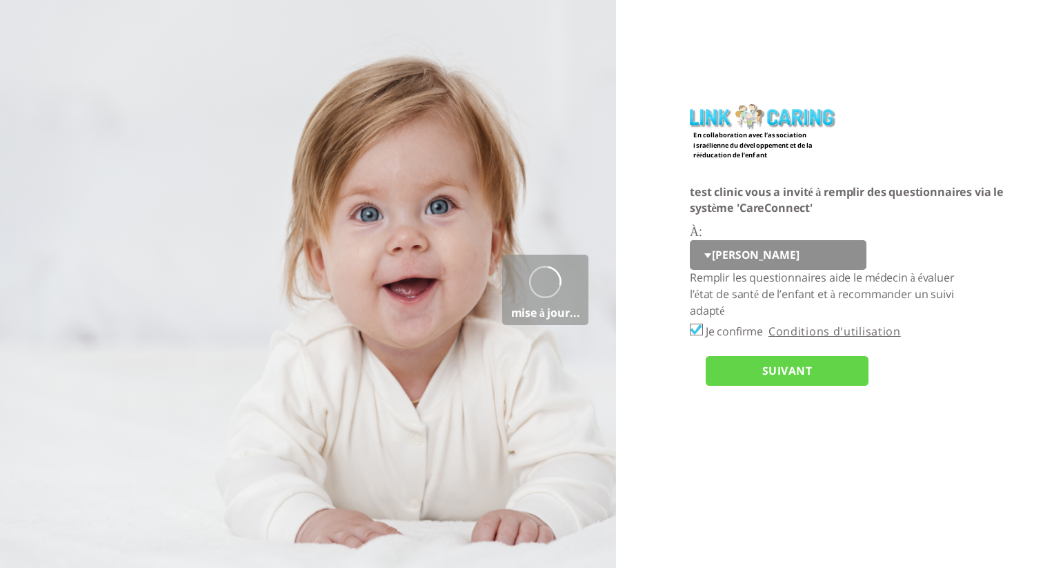
click at [714, 258] on select "[PERSON_NAME]" at bounding box center [778, 255] width 177 height 30
select select "NEEvGv9eYIYEofTPP%2FtEIQ%3D%3D"
click at [724, 365] on input "SUIVANT" at bounding box center [786, 371] width 163 height 30
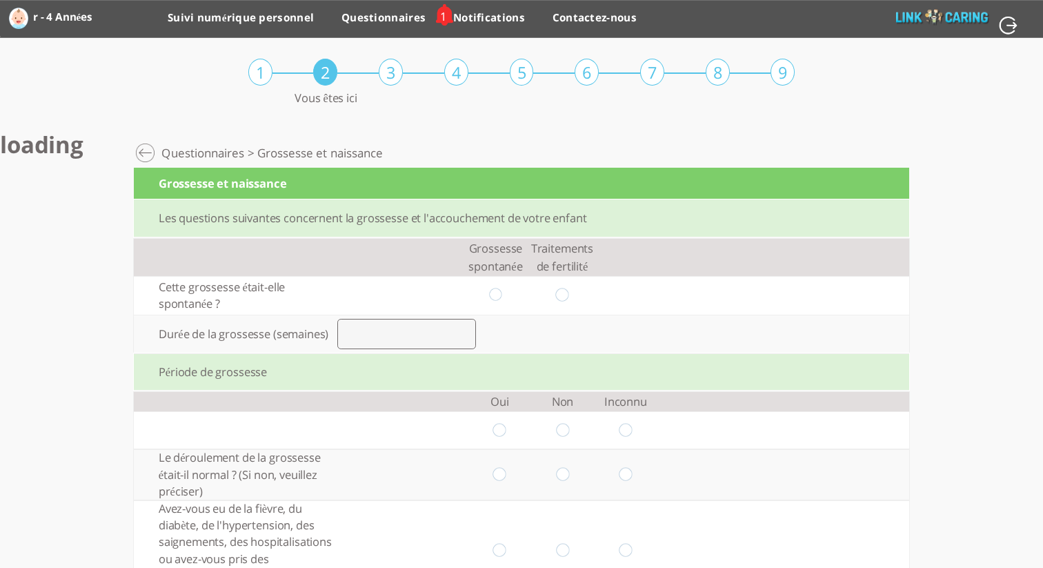
drag, startPoint x: 496, startPoint y: 293, endPoint x: 458, endPoint y: 319, distance: 45.7
click at [495, 293] on input "radio" at bounding box center [495, 295] width 13 height 14
radio input "true"
click at [383, 341] on input "number" at bounding box center [406, 333] width 139 height 30
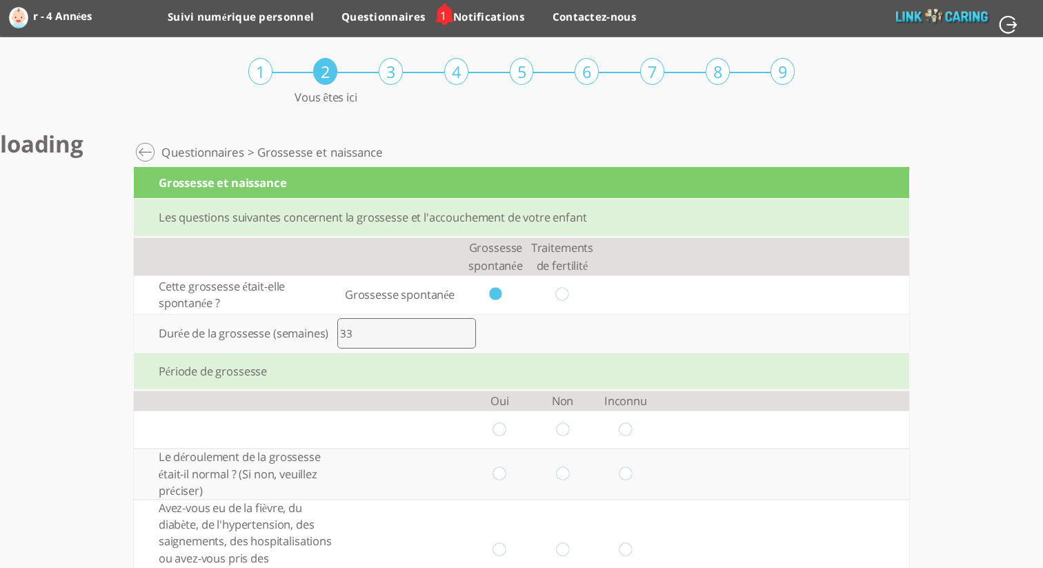
type input "33"
click at [505, 423] on td at bounding box center [499, 429] width 63 height 38
click at [504, 425] on input "radio" at bounding box center [499, 429] width 13 height 14
radio input "true"
click at [496, 475] on input "radio" at bounding box center [499, 474] width 13 height 14
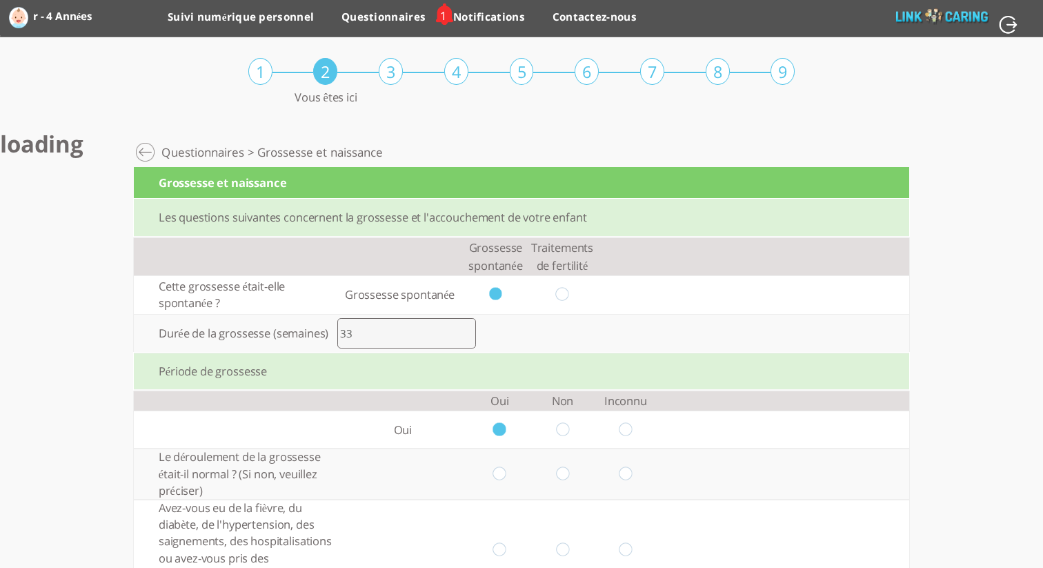
radio input "true"
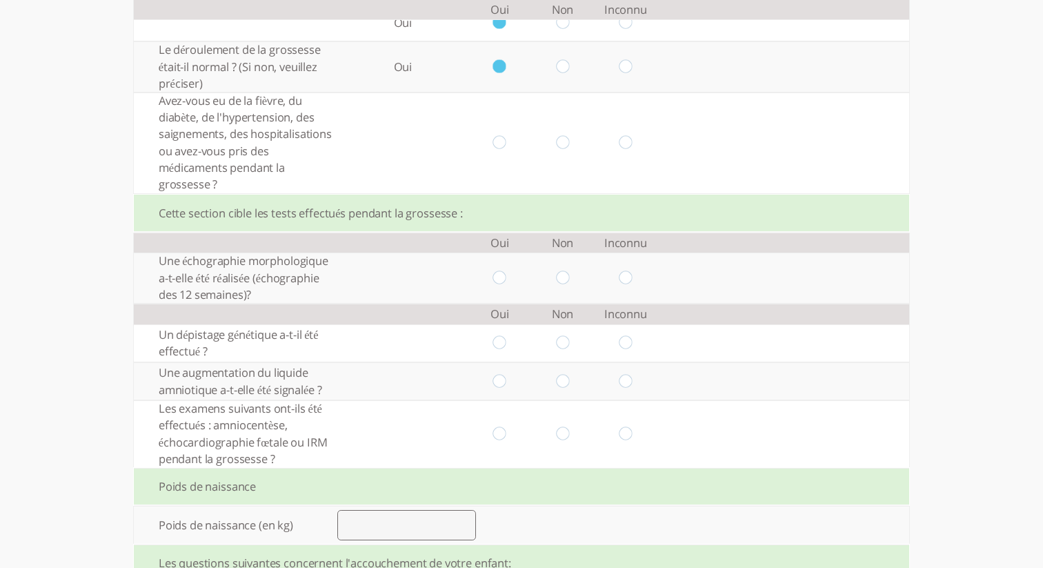
scroll to position [397, 0]
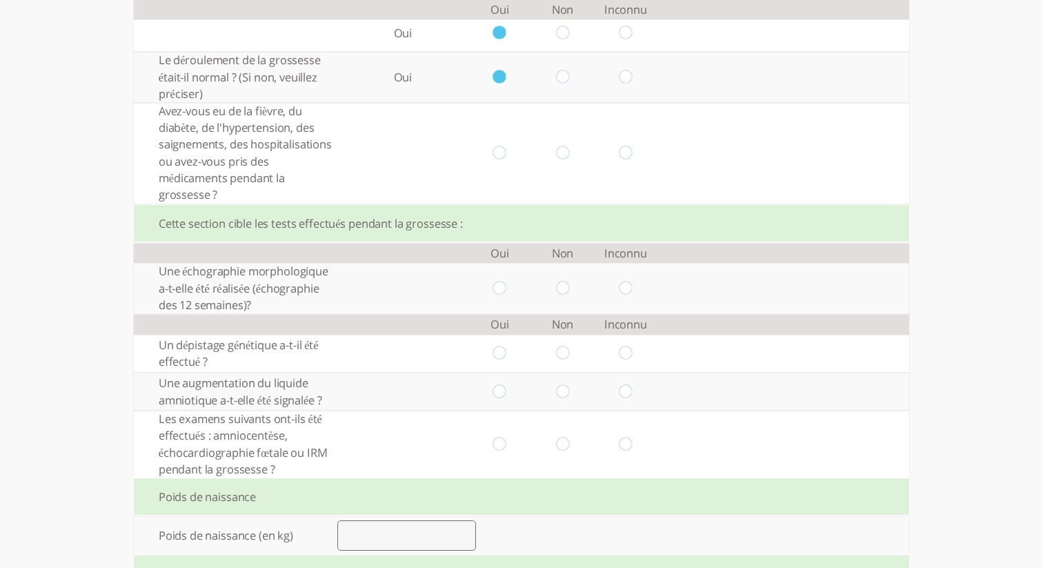
drag, startPoint x: 498, startPoint y: 151, endPoint x: 505, endPoint y: 181, distance: 31.3
click at [499, 151] on input "radio" at bounding box center [499, 152] width 13 height 14
radio input "true"
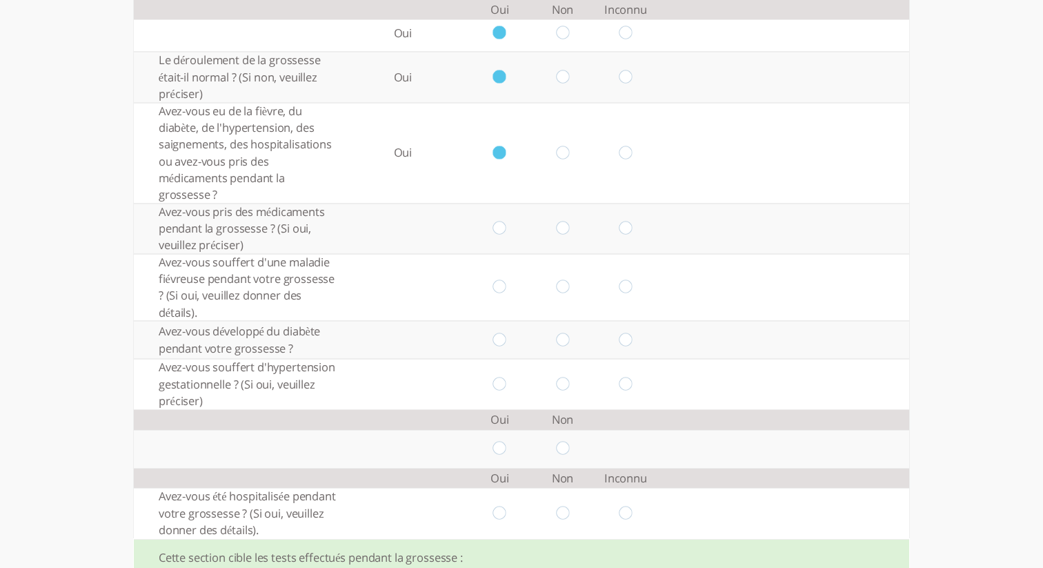
click at [495, 227] on input "radio" at bounding box center [499, 228] width 13 height 14
radio input "true"
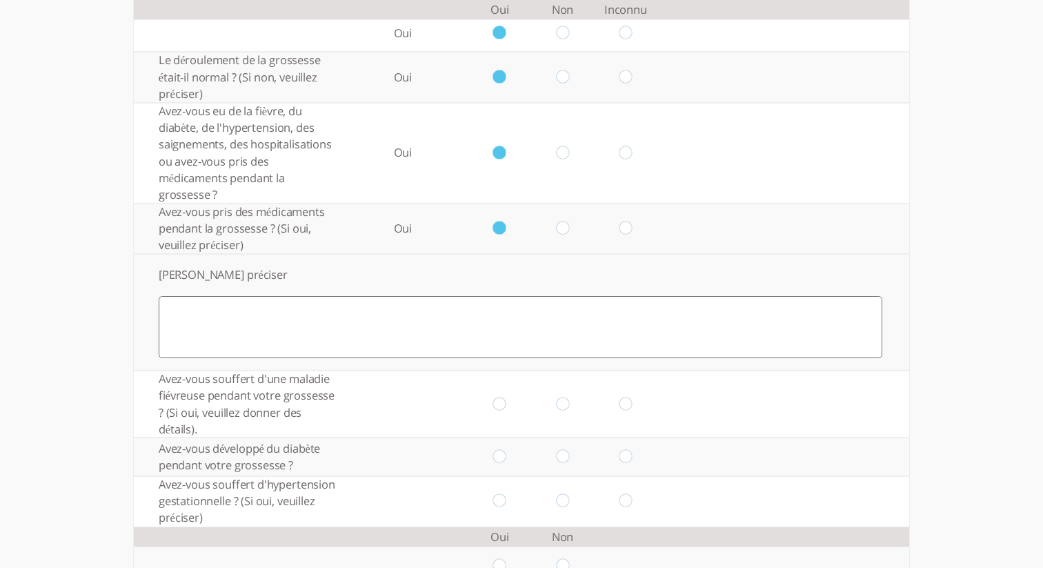
drag, startPoint x: 559, startPoint y: 408, endPoint x: 573, endPoint y: 446, distance: 41.0
click at [560, 408] on input "radio" at bounding box center [562, 403] width 13 height 14
radio input "true"
drag, startPoint x: 567, startPoint y: 455, endPoint x: 570, endPoint y: 468, distance: 13.4
click at [568, 456] on input "radio" at bounding box center [562, 457] width 13 height 14
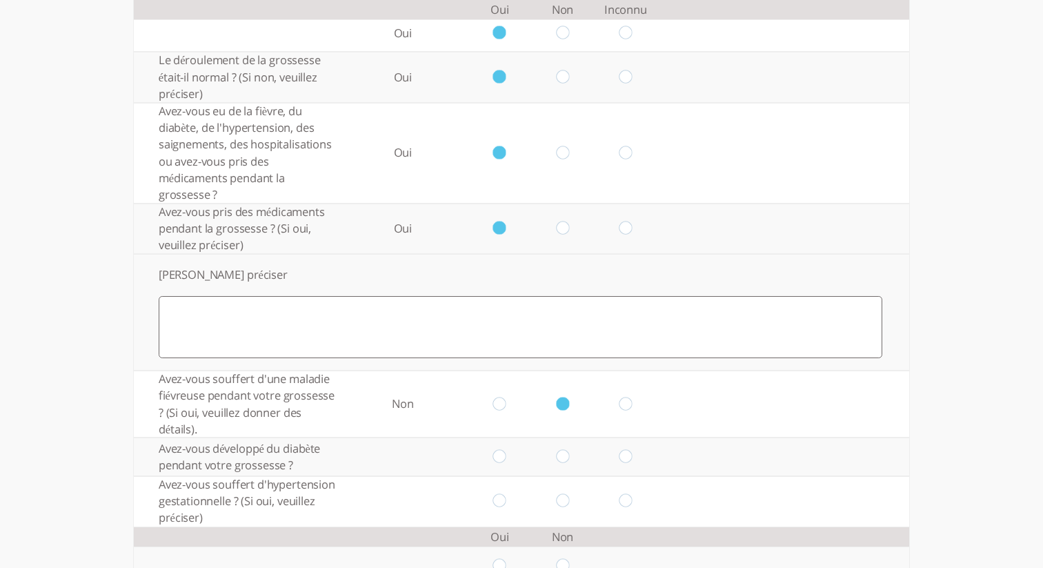
radio input "true"
drag, startPoint x: 565, startPoint y: 502, endPoint x: 548, endPoint y: 371, distance: 132.1
click at [566, 501] on input "radio" at bounding box center [562, 501] width 13 height 14
radio input "true"
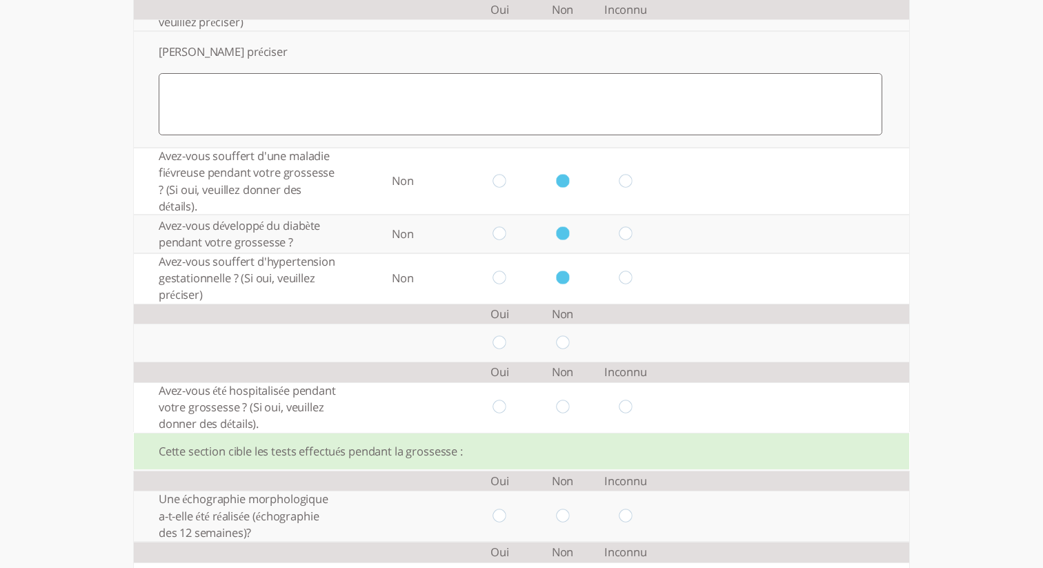
scroll to position [624, 0]
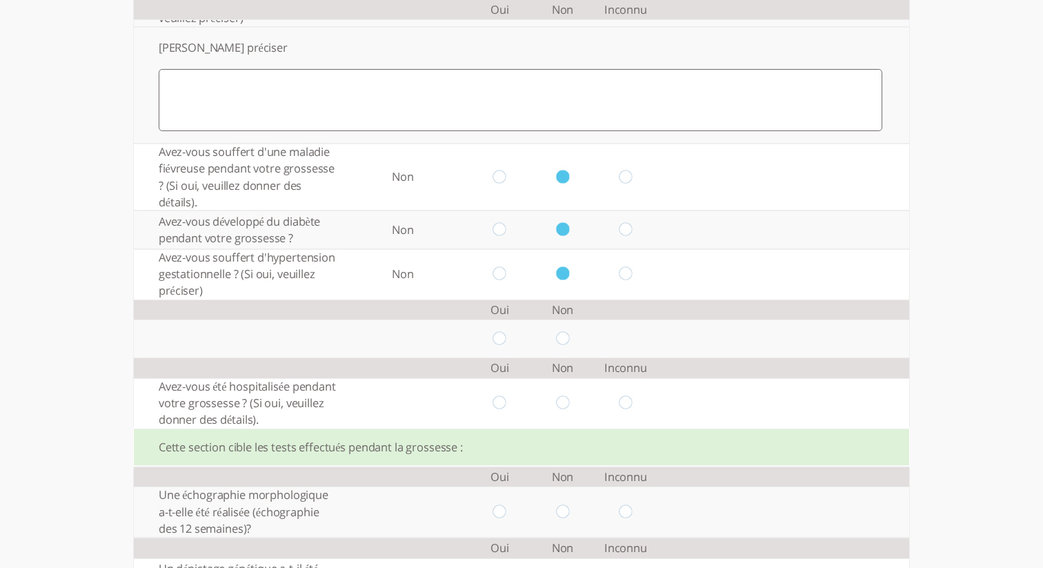
drag, startPoint x: 568, startPoint y: 342, endPoint x: 570, endPoint y: 353, distance: 11.1
click at [568, 342] on input "radio" at bounding box center [562, 338] width 13 height 14
radio input "true"
drag, startPoint x: 563, startPoint y: 402, endPoint x: 565, endPoint y: 410, distance: 8.5
click at [563, 402] on input "radio" at bounding box center [562, 403] width 13 height 14
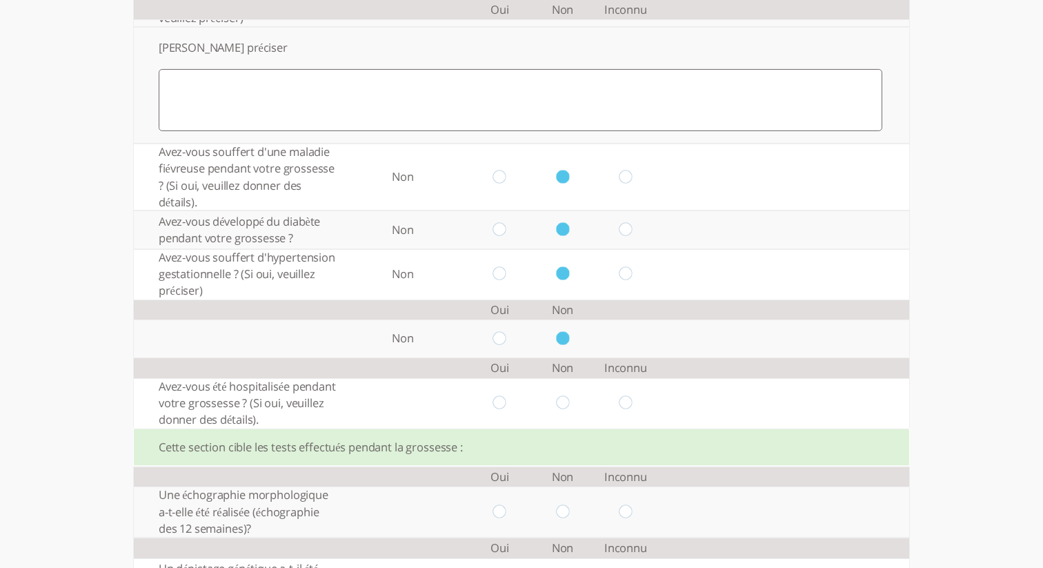
radio input "true"
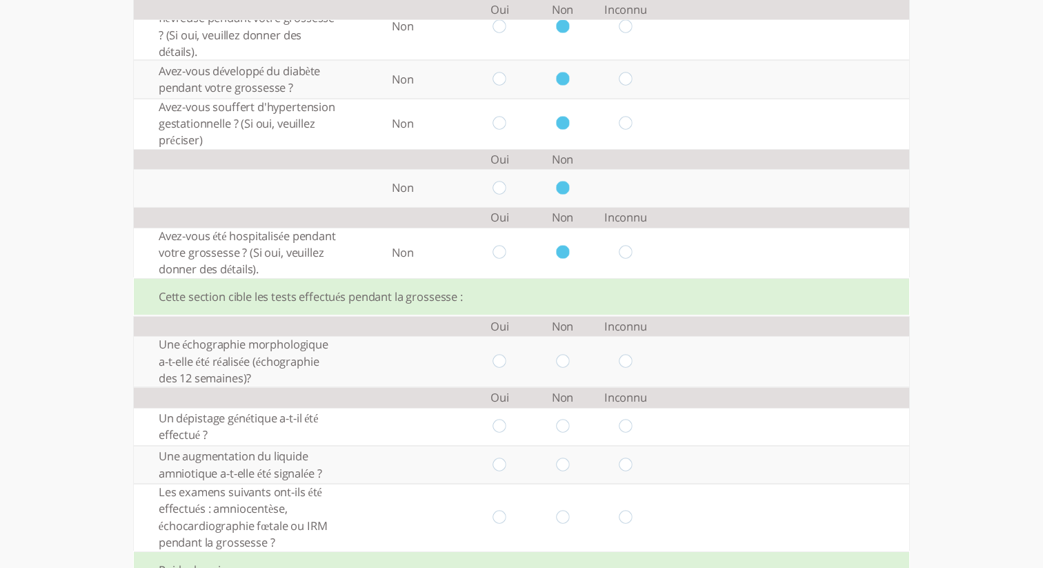
scroll to position [785, 0]
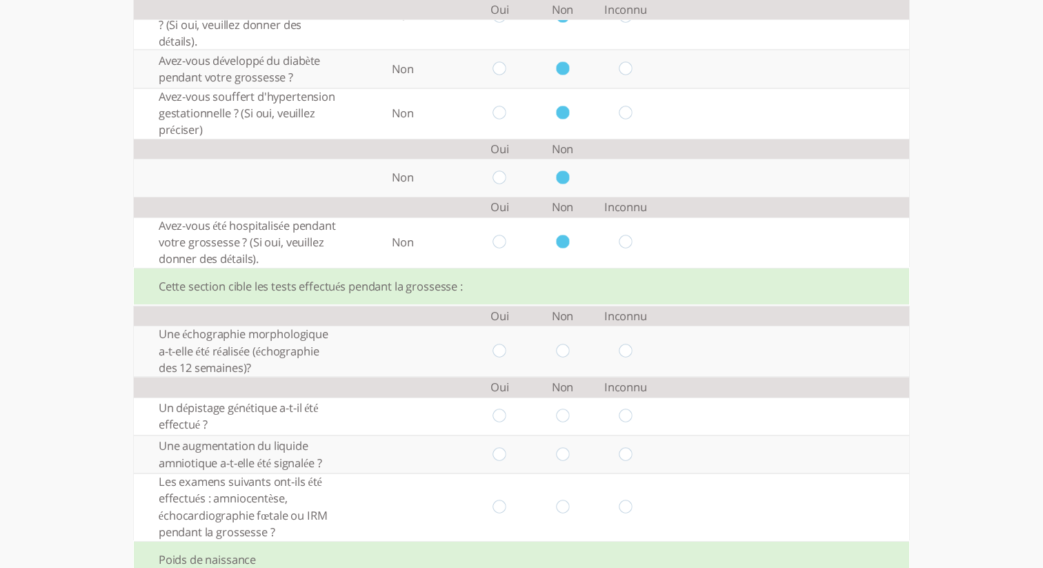
click at [562, 352] on input "radio" at bounding box center [562, 350] width 13 height 14
radio input "true"
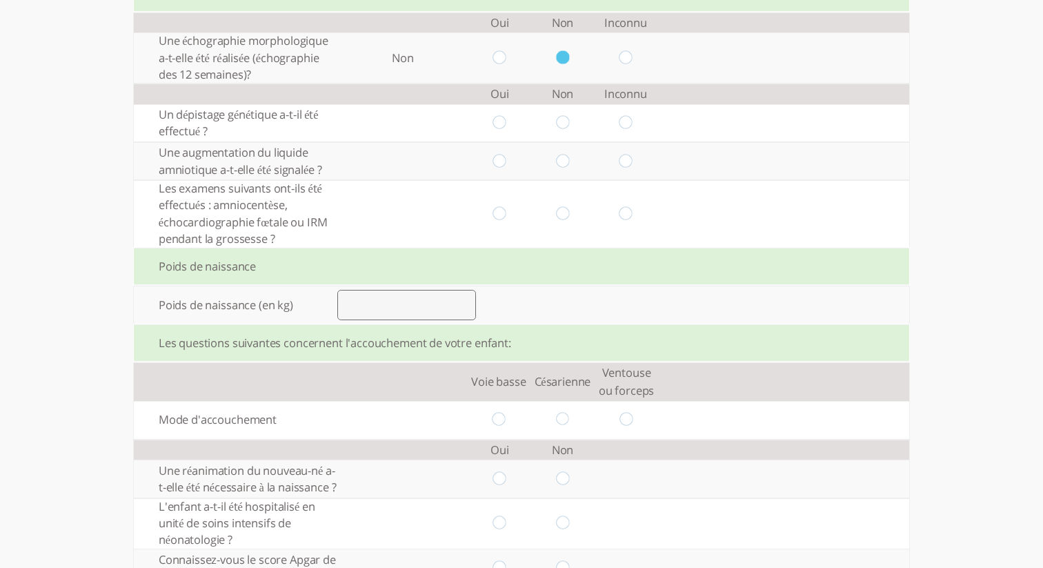
scroll to position [1082, 0]
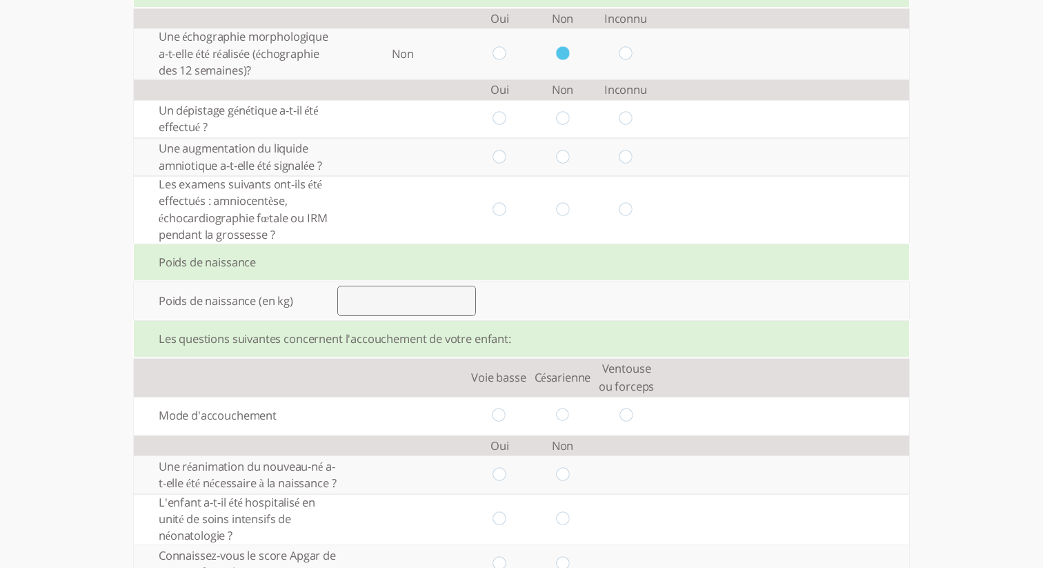
click at [567, 126] on input "radio" at bounding box center [562, 119] width 13 height 14
radio input "true"
drag, startPoint x: 564, startPoint y: 157, endPoint x: 568, endPoint y: 196, distance: 39.5
click at [565, 157] on input "radio" at bounding box center [562, 157] width 13 height 14
radio input "true"
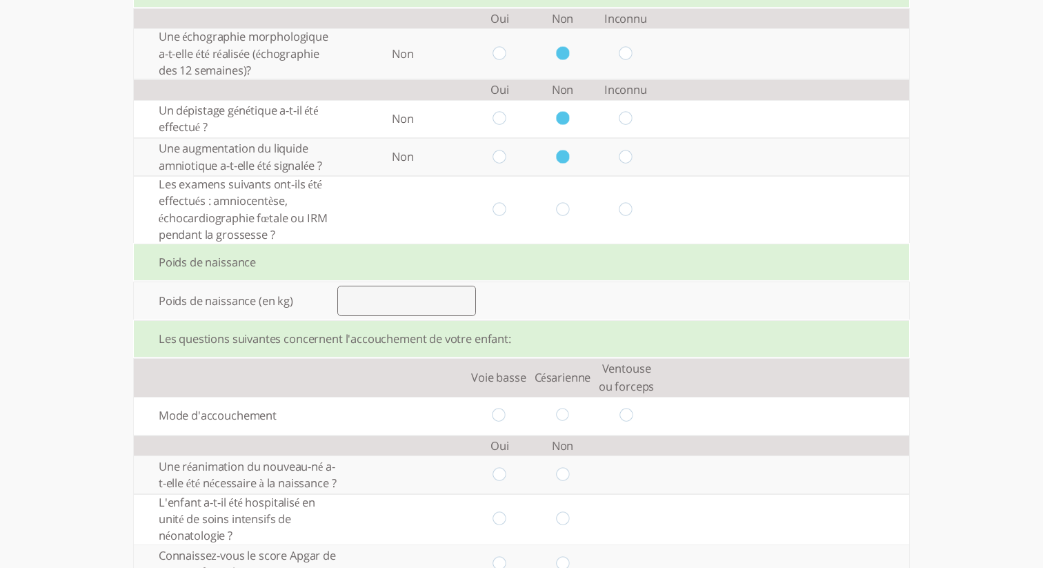
click at [556, 212] on input "radio" at bounding box center [562, 209] width 13 height 14
radio input "true"
click at [404, 306] on input "number" at bounding box center [406, 300] width 139 height 30
type input "3"
click at [565, 416] on input "radio" at bounding box center [562, 415] width 13 height 14
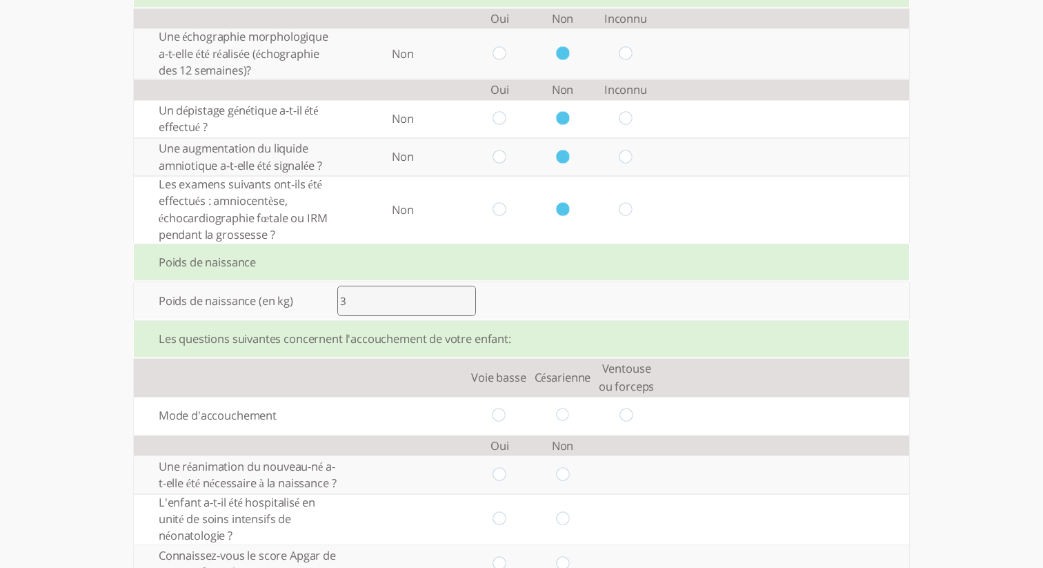
radio input "true"
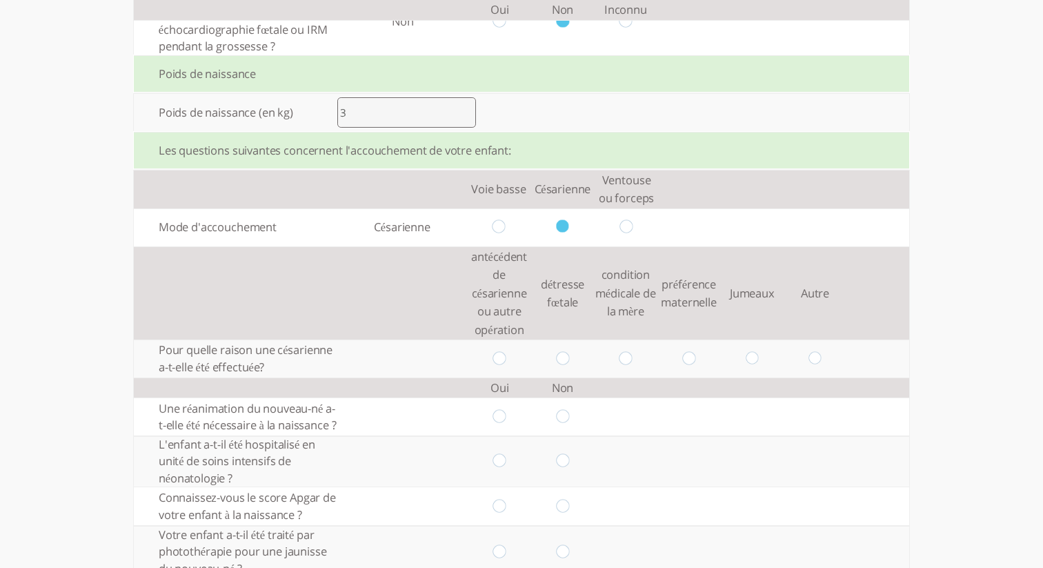
scroll to position [1314, 0]
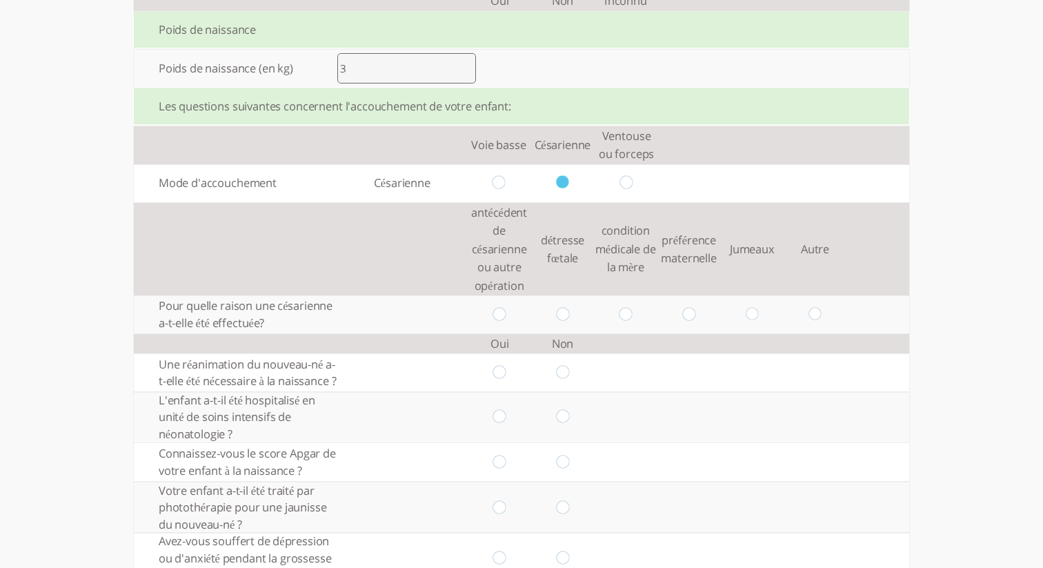
click at [562, 321] on input "radio" at bounding box center [562, 314] width 13 height 14
radio input "true"
click at [565, 380] on input "radio" at bounding box center [562, 372] width 13 height 14
radio input "true"
drag, startPoint x: 559, startPoint y: 430, endPoint x: 566, endPoint y: 465, distance: 35.8
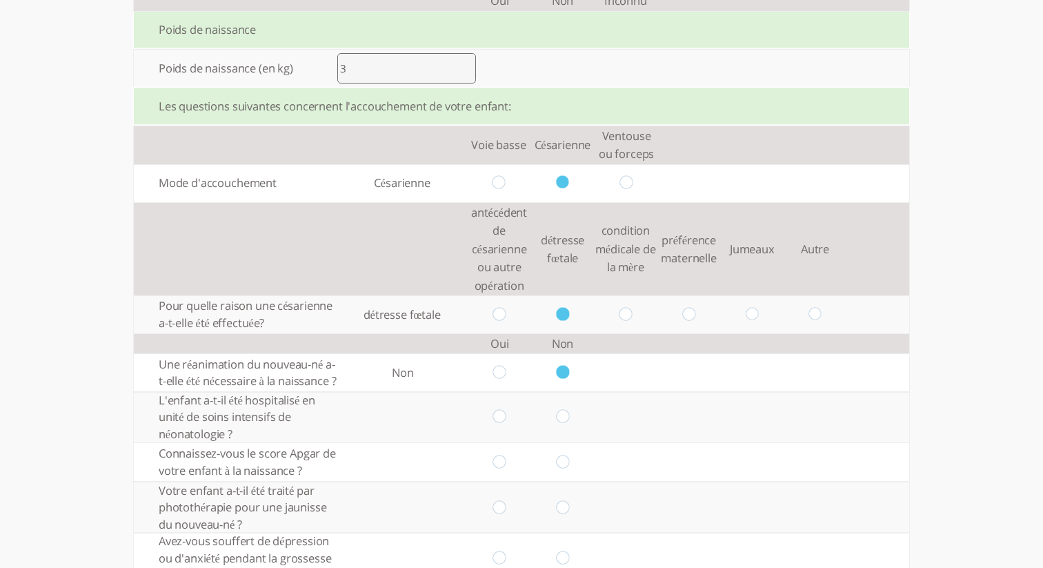
click at [559, 424] on input "radio" at bounding box center [562, 417] width 13 height 14
radio input "true"
click at [561, 469] on input "radio" at bounding box center [562, 461] width 13 height 14
radio input "true"
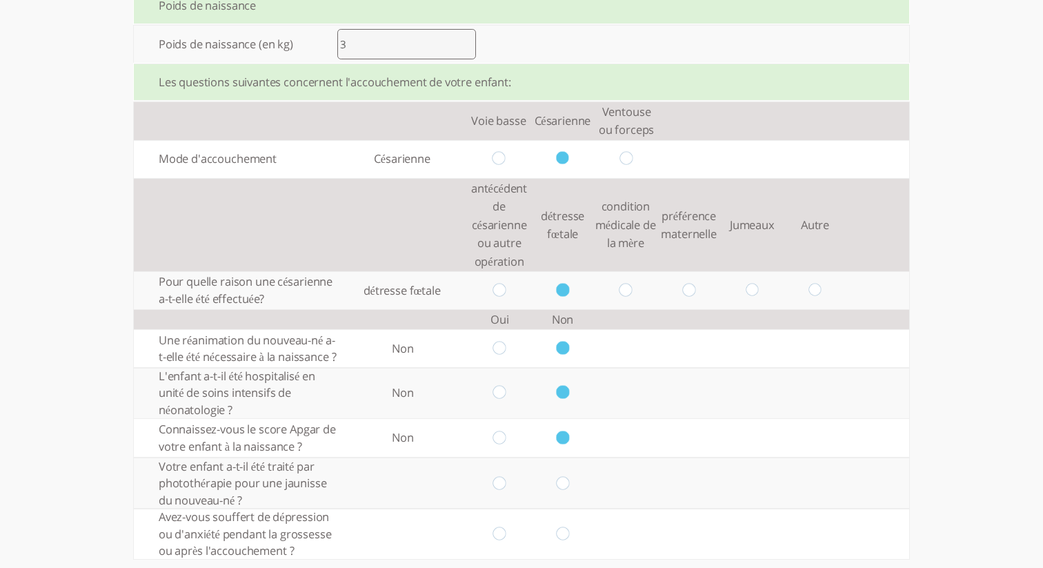
click at [560, 508] on td at bounding box center [562, 483] width 63 height 50
click at [563, 492] on input "radio" at bounding box center [562, 485] width 13 height 14
radio input "true"
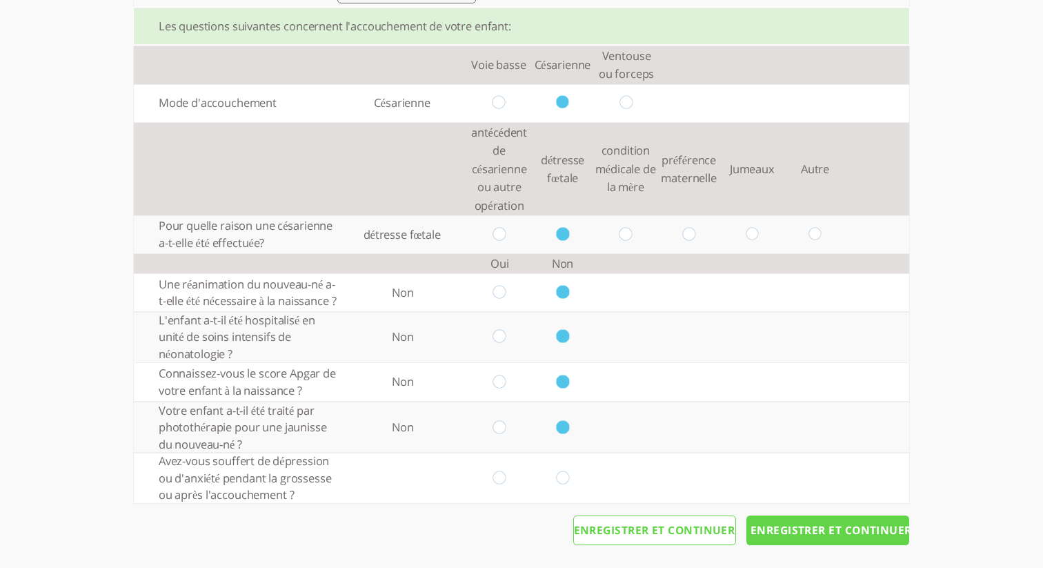
scroll to position [1417, 0]
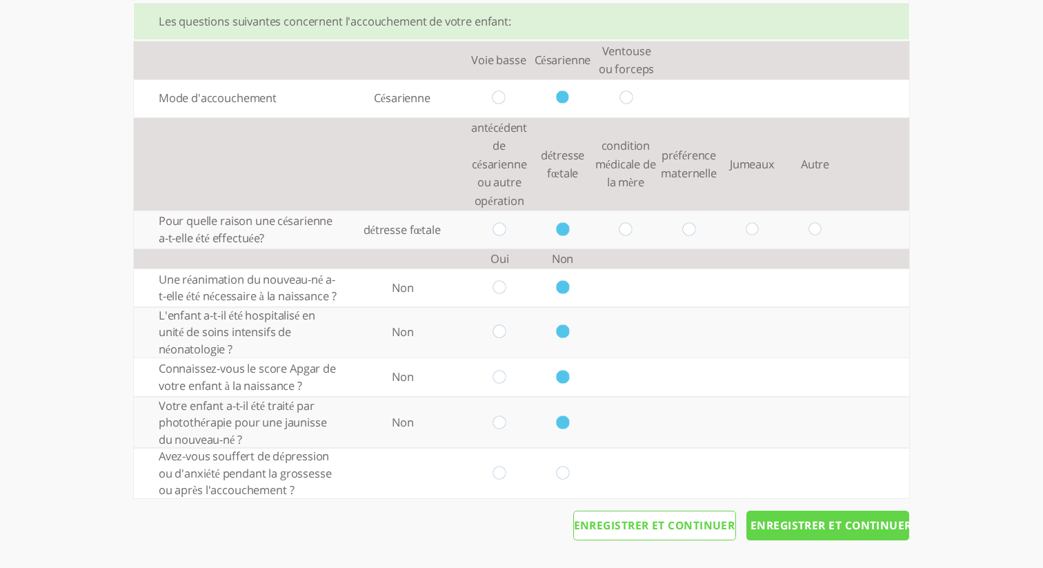
click at [566, 472] on input "radio" at bounding box center [562, 472] width 13 height 14
radio input "true"
click at [836, 536] on input "Enregistrer et continuer" at bounding box center [827, 525] width 163 height 30
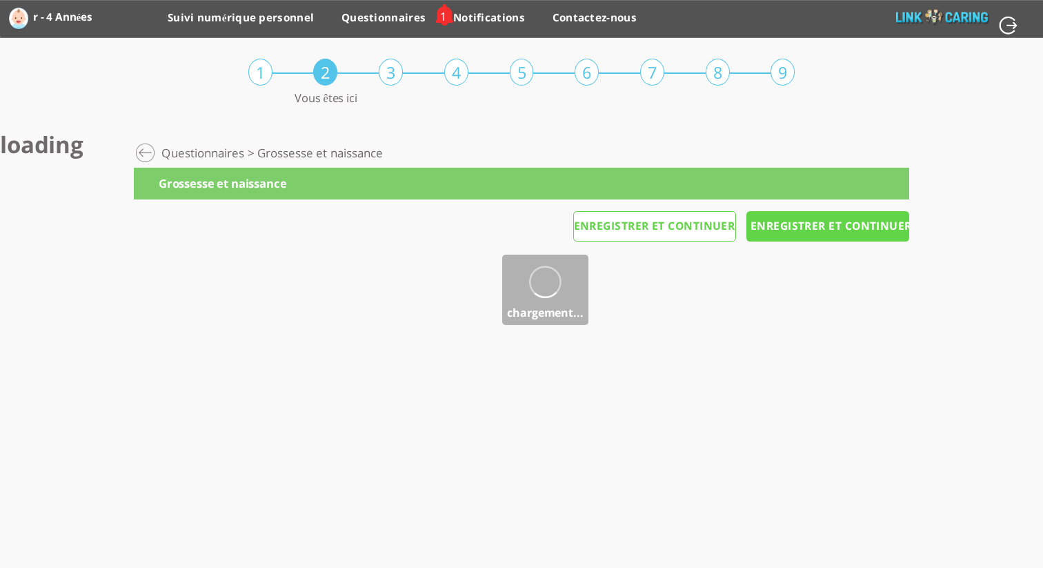
scroll to position [0, 0]
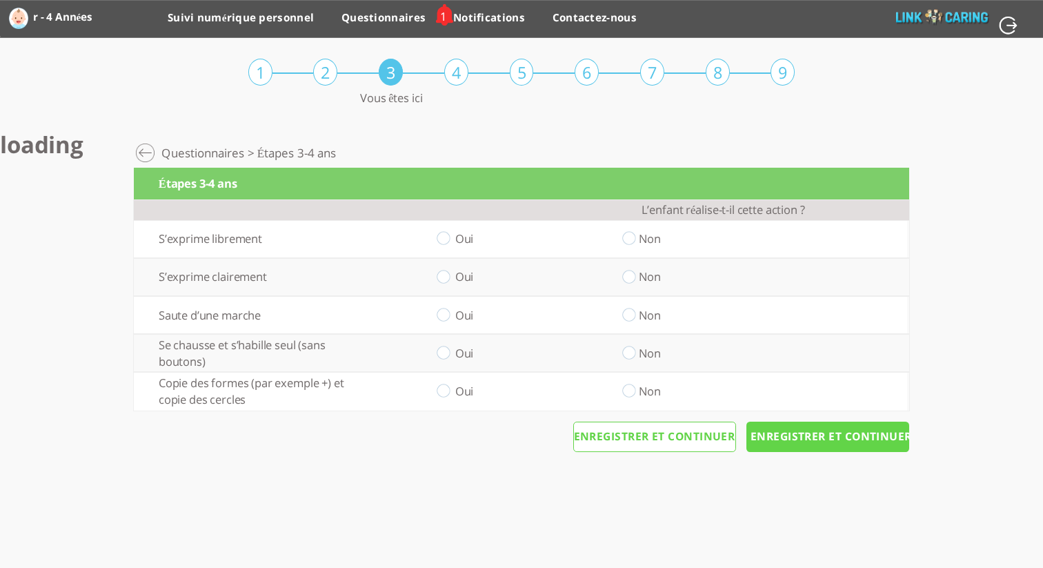
click at [632, 235] on input "radio" at bounding box center [628, 239] width 13 height 14
radio input "true"
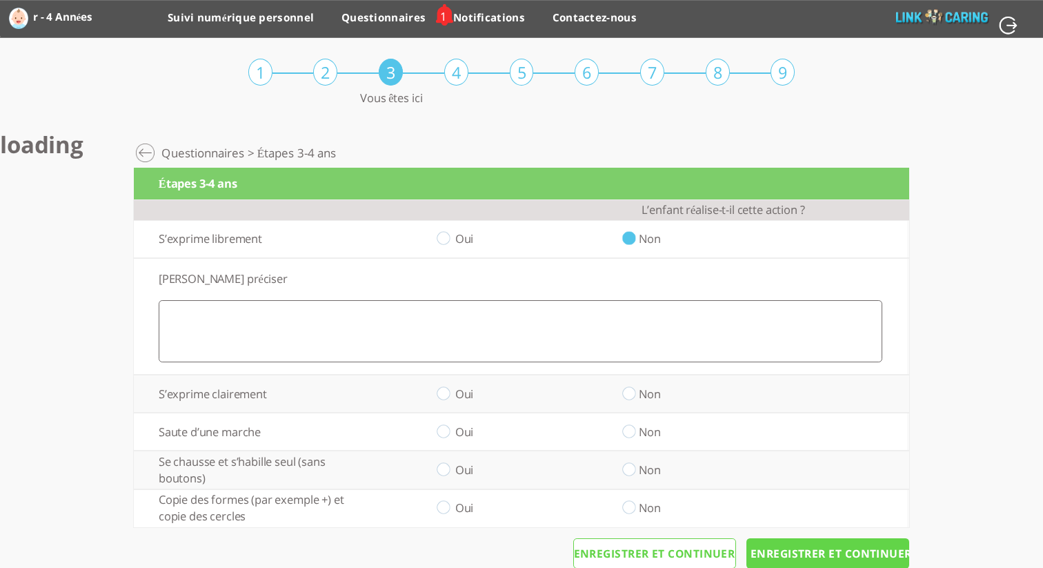
drag, startPoint x: 441, startPoint y: 394, endPoint x: 444, endPoint y: 415, distance: 21.0
click at [441, 394] on input "radio" at bounding box center [442, 393] width 13 height 14
radio input "true"
drag, startPoint x: 443, startPoint y: 439, endPoint x: 445, endPoint y: 456, distance: 17.4
click at [445, 440] on td "Oui" at bounding box center [442, 431] width 185 height 38
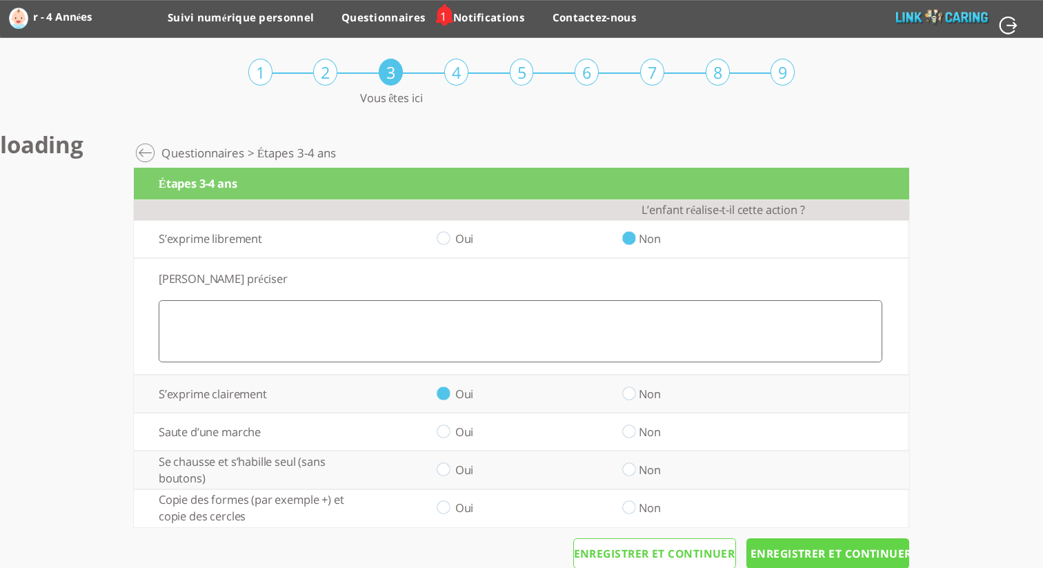
drag, startPoint x: 441, startPoint y: 428, endPoint x: 450, endPoint y: 447, distance: 21.3
click at [441, 428] on input "radio" at bounding box center [442, 431] width 13 height 14
radio input "true"
drag, startPoint x: 448, startPoint y: 463, endPoint x: 454, endPoint y: 468, distance: 7.5
click at [448, 463] on input "radio" at bounding box center [442, 470] width 13 height 14
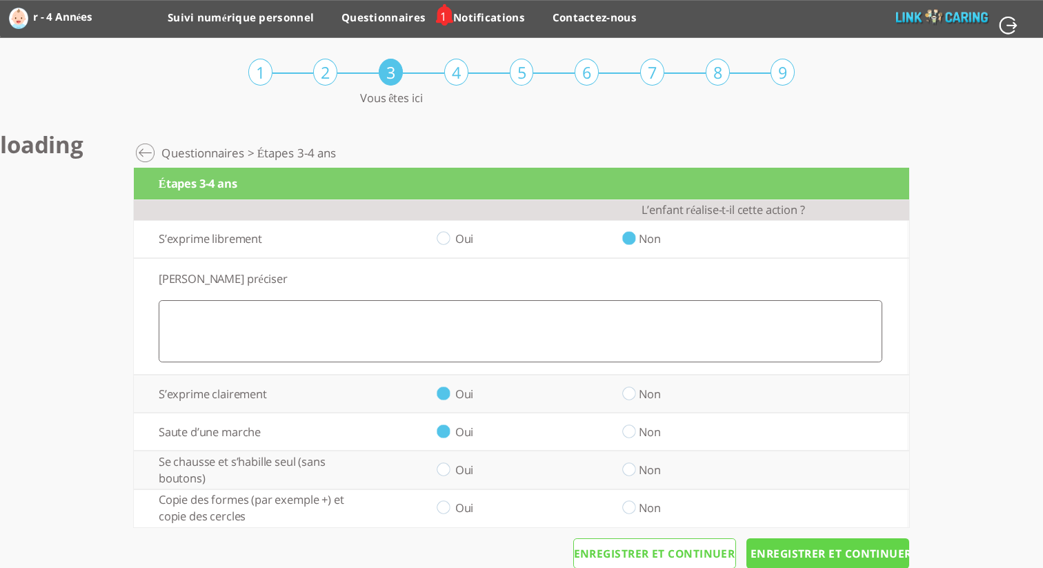
radio input "true"
click at [450, 509] on input "radio" at bounding box center [442, 508] width 13 height 14
radio input "true"
click at [861, 551] on input "Enregistrer et continuer" at bounding box center [827, 553] width 163 height 30
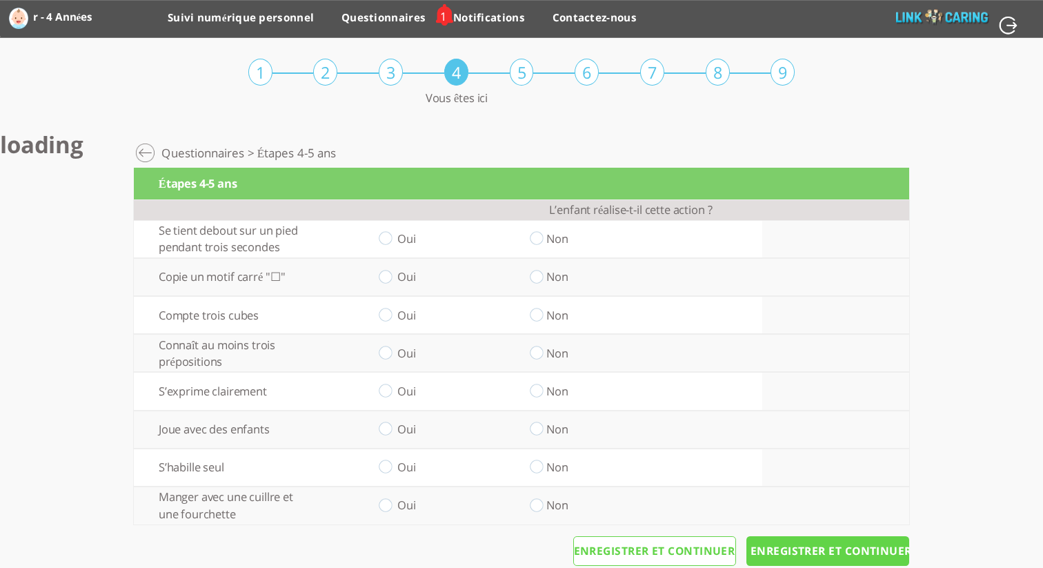
scroll to position [25, 0]
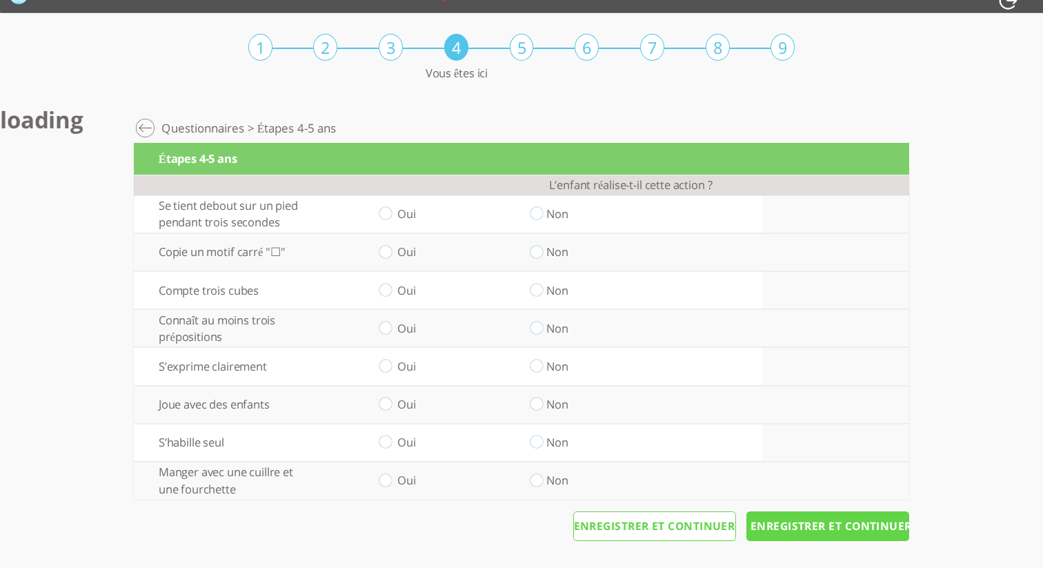
drag, startPoint x: 541, startPoint y: 214, endPoint x: 545, endPoint y: 223, distance: 10.5
click at [541, 214] on input "radio" at bounding box center [536, 214] width 13 height 14
radio input "true"
drag, startPoint x: 538, startPoint y: 248, endPoint x: 536, endPoint y: 278, distance: 30.4
click at [539, 249] on input "radio" at bounding box center [536, 252] width 13 height 14
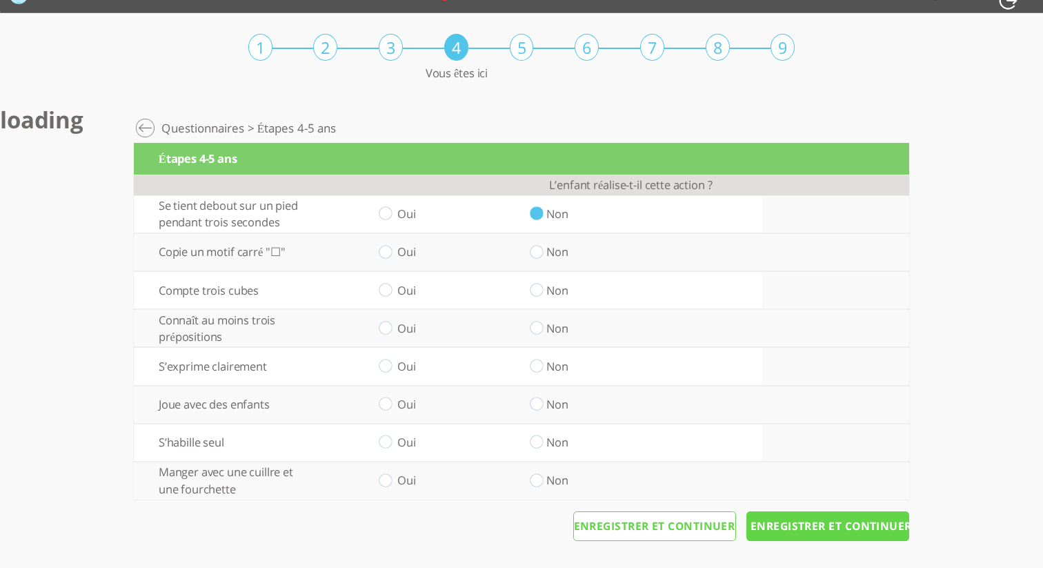
radio input "true"
drag, startPoint x: 384, startPoint y: 290, endPoint x: 434, endPoint y: 339, distance: 69.7
click at [386, 292] on input "radio" at bounding box center [385, 290] width 13 height 14
radio input "true"
drag, startPoint x: 532, startPoint y: 326, endPoint x: 487, endPoint y: 370, distance: 63.4
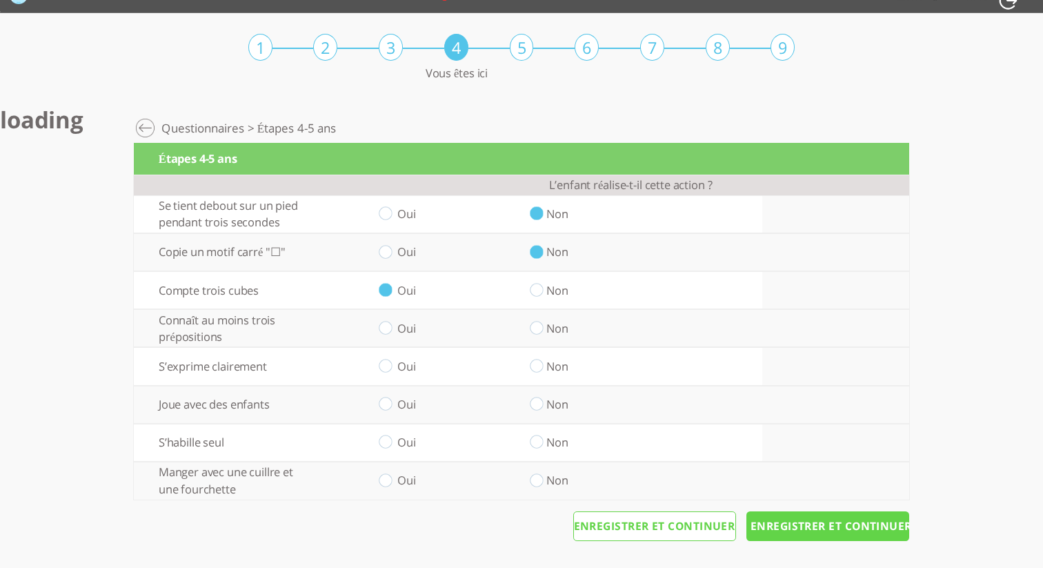
click at [533, 327] on input "radio" at bounding box center [536, 328] width 13 height 14
radio input "true"
drag, startPoint x: 381, startPoint y: 363, endPoint x: 462, endPoint y: 407, distance: 92.0
click at [390, 369] on input "radio" at bounding box center [385, 366] width 13 height 14
radio input "true"
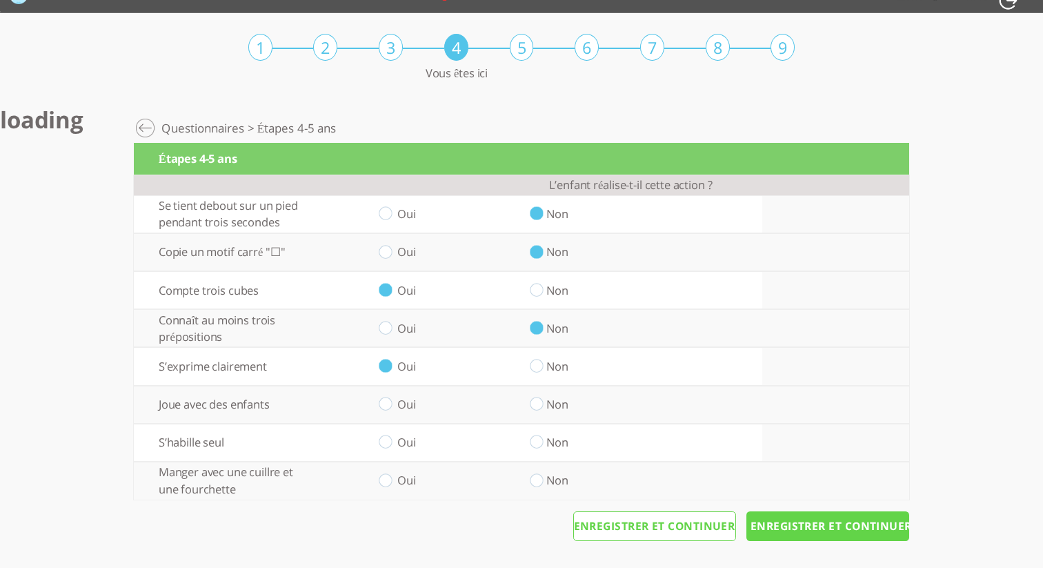
click at [532, 408] on input "radio" at bounding box center [536, 404] width 13 height 14
radio input "true"
drag, startPoint x: 389, startPoint y: 441, endPoint x: 461, endPoint y: 468, distance: 77.5
click at [390, 441] on input "radio" at bounding box center [385, 442] width 13 height 14
radio input "true"
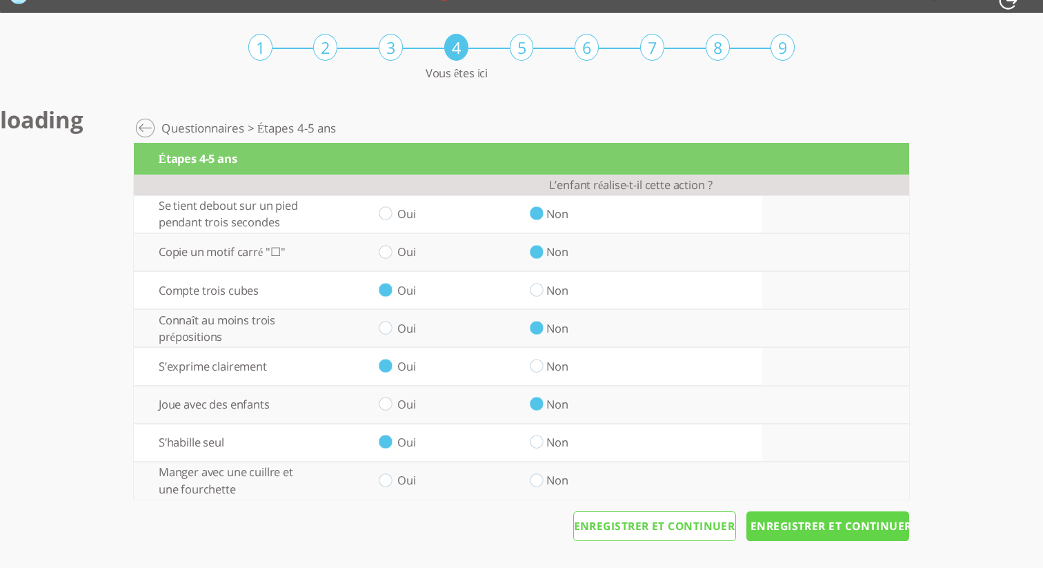
drag, startPoint x: 548, startPoint y: 479, endPoint x: 628, endPoint y: 493, distance: 82.0
click at [550, 479] on label "Non" at bounding box center [557, 480] width 22 height 16
drag, startPoint x: 535, startPoint y: 479, endPoint x: 561, endPoint y: 482, distance: 25.7
click at [543, 481] on td "Non" at bounding box center [536, 480] width 151 height 38
click at [536, 478] on input "radio" at bounding box center [536, 480] width 13 height 14
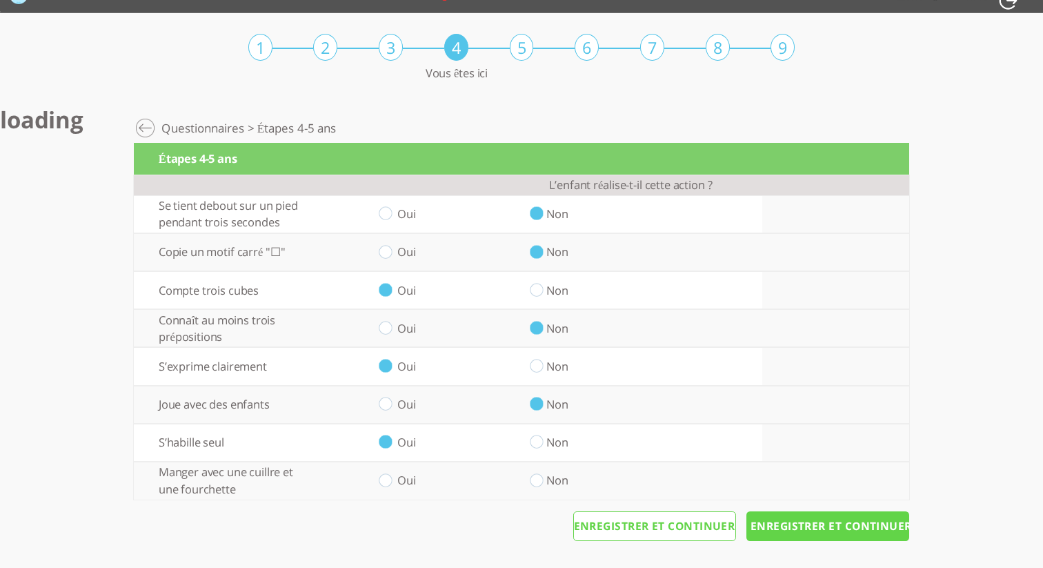
radio input "true"
drag, startPoint x: 818, startPoint y: 503, endPoint x: 827, endPoint y: 517, distance: 16.1
click at [824, 510] on div "Suivi numérique personnel > Développement > Questionnaires > Étapes 4-5 ans Éta…" at bounding box center [521, 340] width 775 height 456
click at [827, 518] on input "Enregistrer et continuer" at bounding box center [827, 526] width 163 height 30
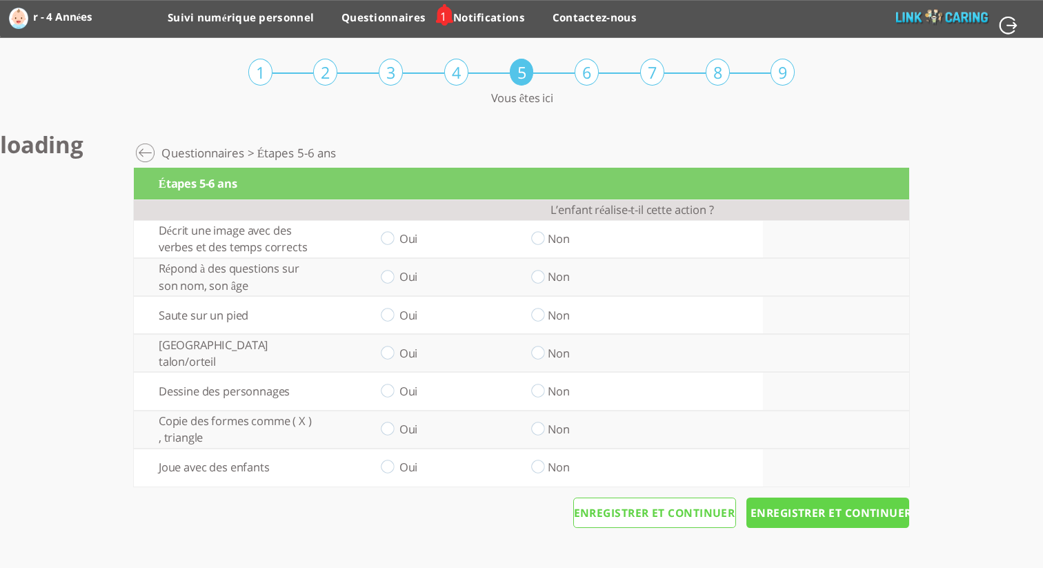
click at [532, 272] on input "radio" at bounding box center [537, 277] width 13 height 14
radio input "true"
click at [387, 314] on input "radio" at bounding box center [387, 315] width 13 height 14
radio input "true"
click at [389, 241] on input "radio" at bounding box center [387, 239] width 13 height 14
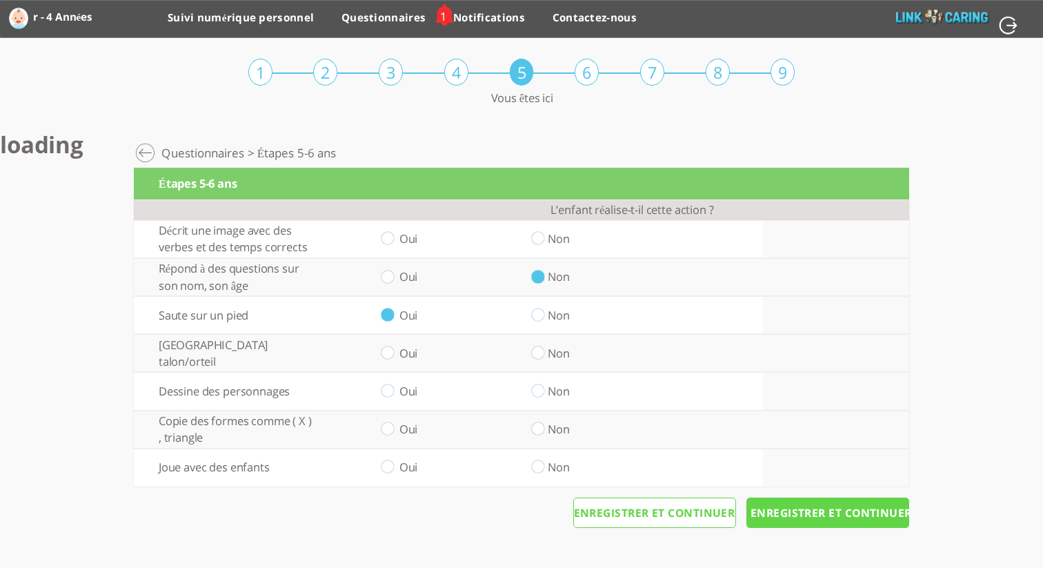
radio input "true"
click at [390, 352] on input "radio" at bounding box center [387, 352] width 13 height 14
radio input "true"
drag, startPoint x: 390, startPoint y: 389, endPoint x: 394, endPoint y: 403, distance: 15.1
click at [390, 390] on input "radio" at bounding box center [387, 391] width 13 height 14
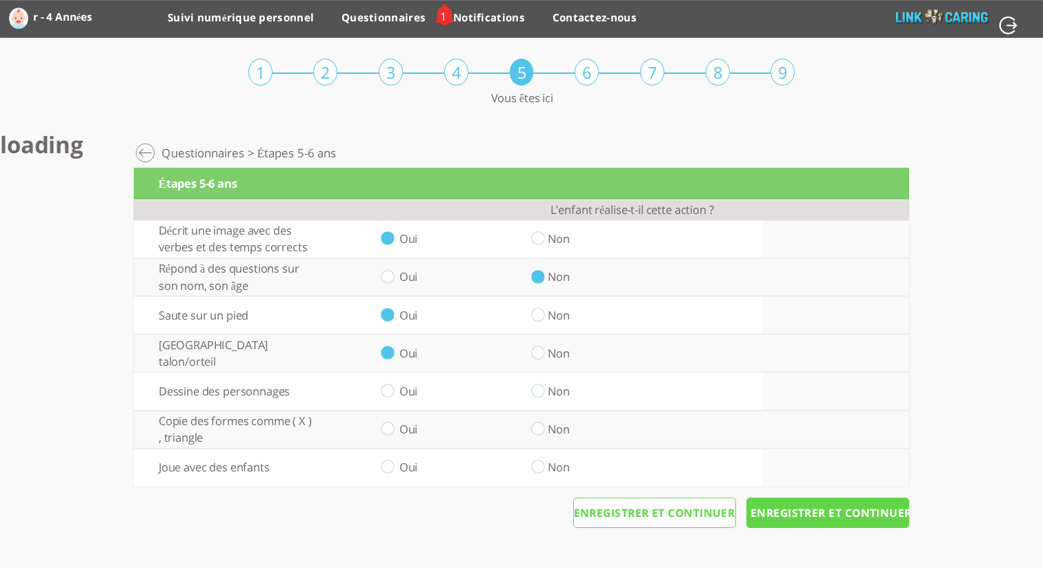
radio input "true"
click at [386, 425] on input "radio" at bounding box center [387, 429] width 13 height 14
radio input "true"
drag, startPoint x: 545, startPoint y: 470, endPoint x: 556, endPoint y: 471, distance: 11.1
click at [545, 470] on td "Non" at bounding box center [538, 467] width 150 height 38
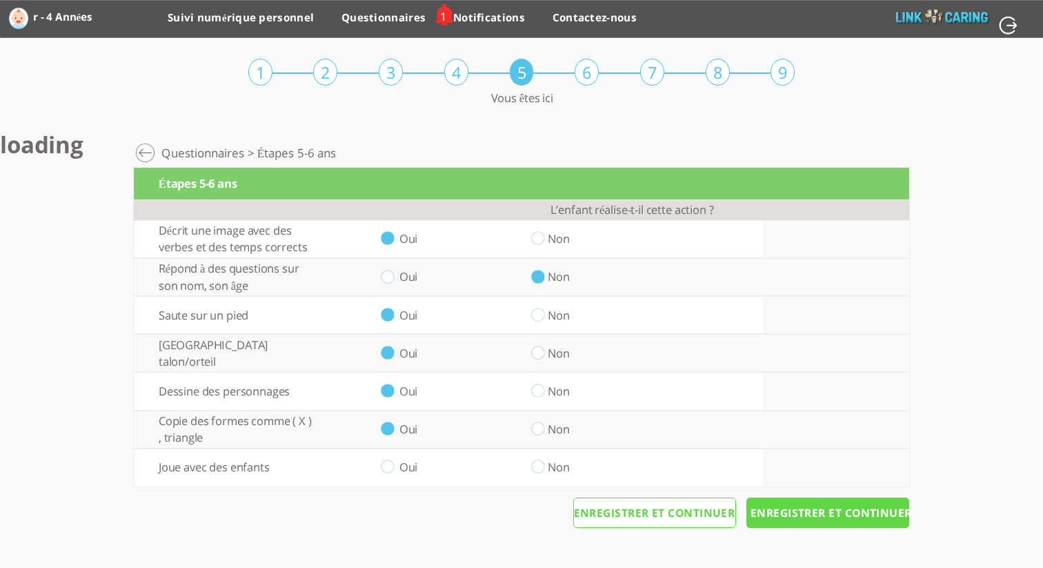
click at [533, 467] on input "radio" at bounding box center [537, 467] width 13 height 14
radio input "true"
click at [825, 502] on input "Enregistrer et continuer" at bounding box center [827, 512] width 163 height 30
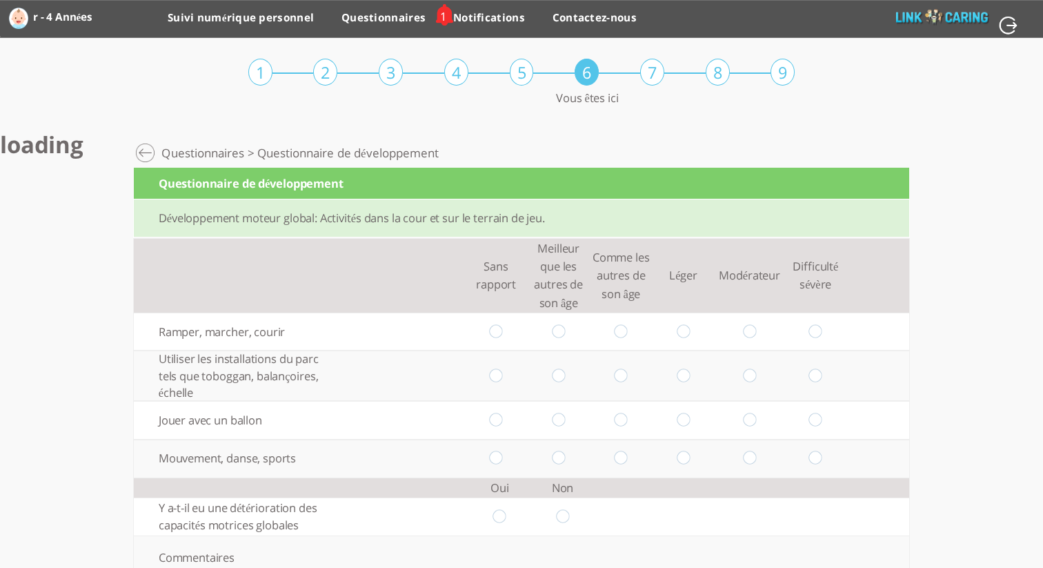
drag, startPoint x: 815, startPoint y: 330, endPoint x: 843, endPoint y: 388, distance: 64.2
click at [816, 330] on input "radio" at bounding box center [815, 331] width 13 height 14
radio input "true"
click at [816, 372] on input "radio" at bounding box center [815, 375] width 13 height 14
radio input "true"
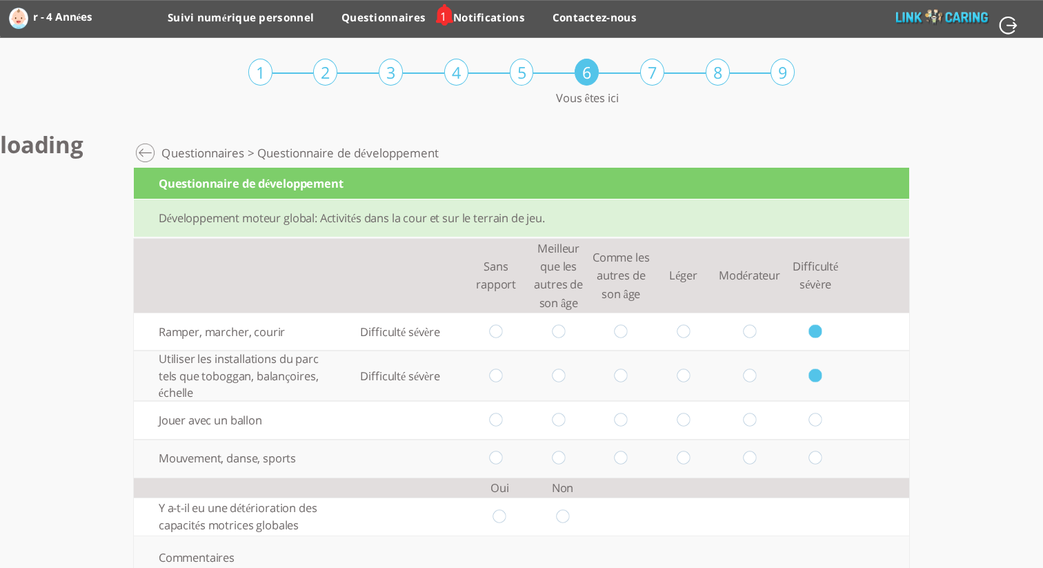
click at [814, 422] on input "radio" at bounding box center [815, 420] width 13 height 14
radio input "true"
click at [818, 454] on input "radio" at bounding box center [815, 458] width 13 height 14
radio input "true"
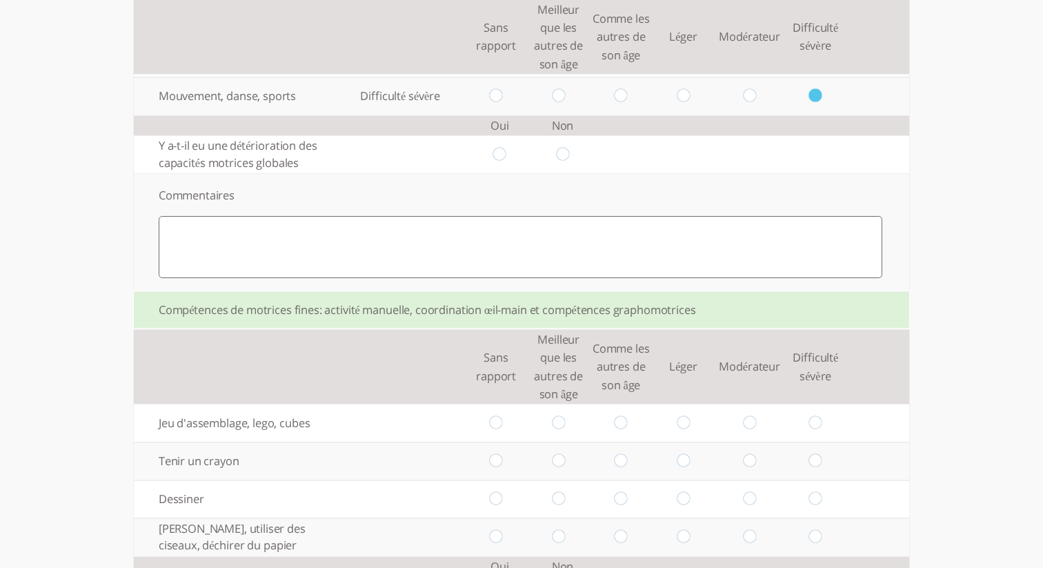
scroll to position [373, 0]
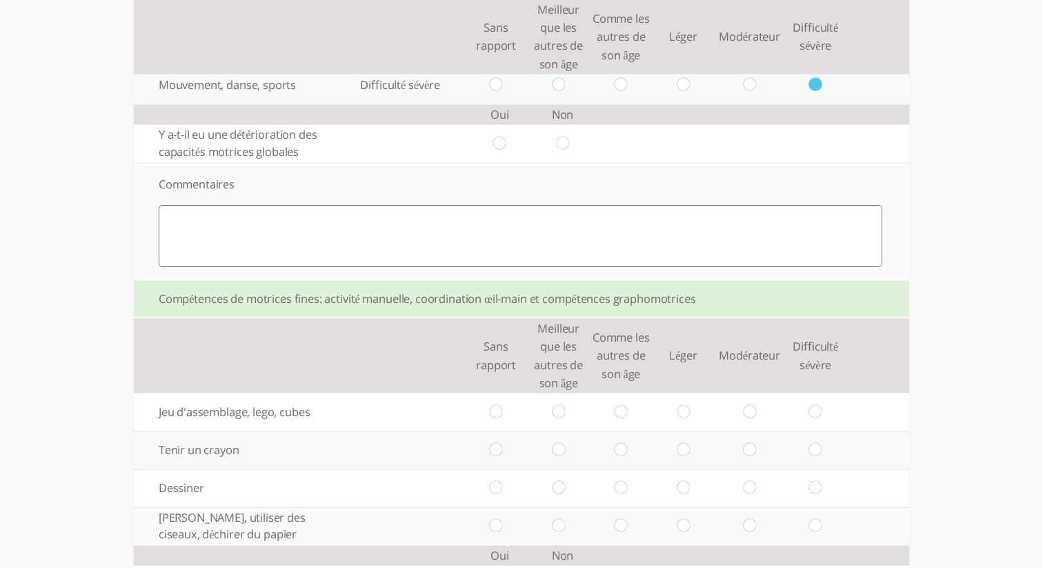
click at [563, 139] on input "radio" at bounding box center [562, 143] width 13 height 14
radio input "true"
click at [816, 416] on input "radio" at bounding box center [815, 412] width 13 height 14
radio input "true"
click at [818, 448] on input "radio" at bounding box center [815, 450] width 13 height 14
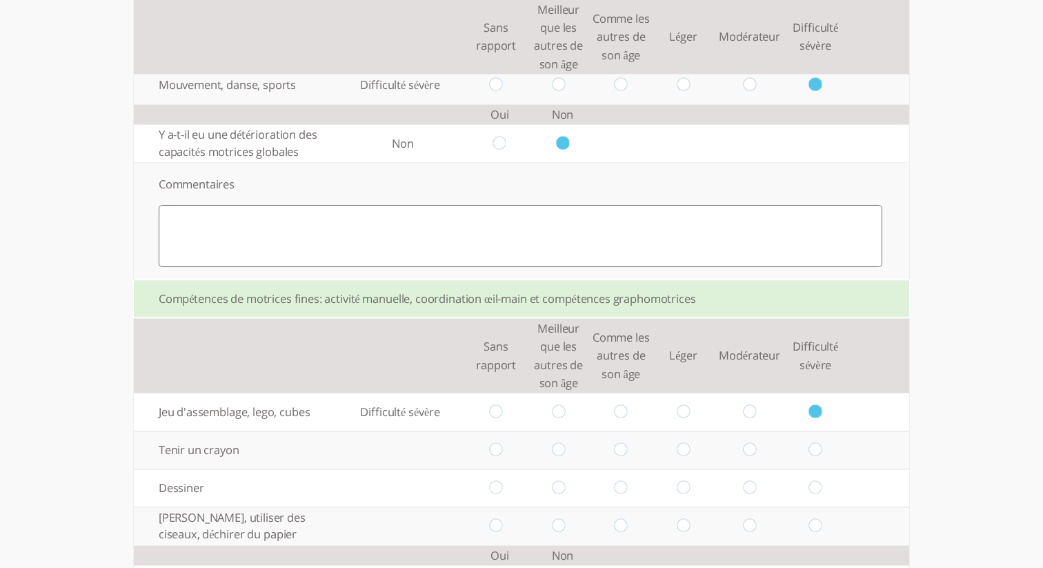
radio input "true"
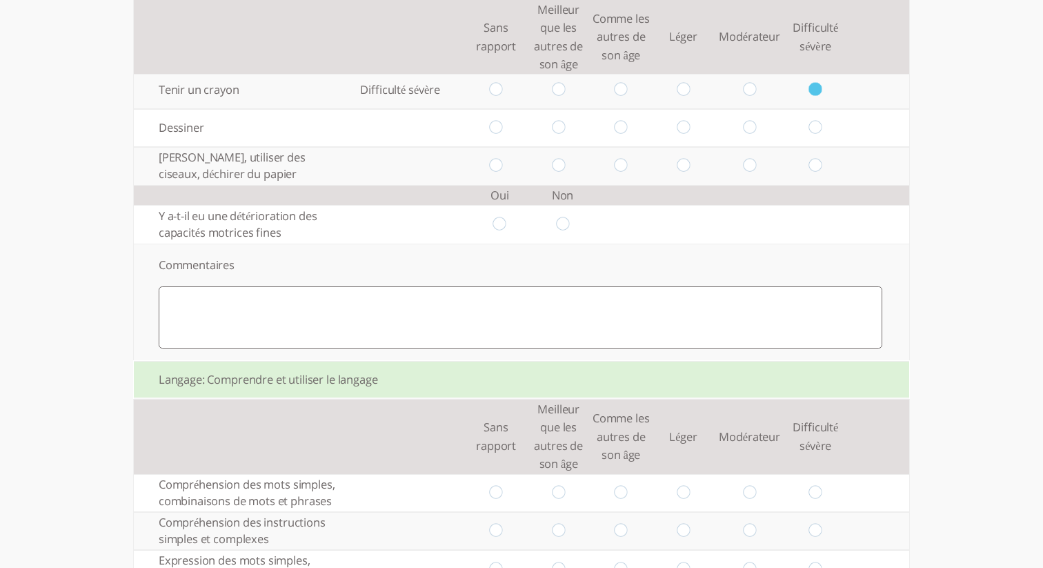
scroll to position [729, 0]
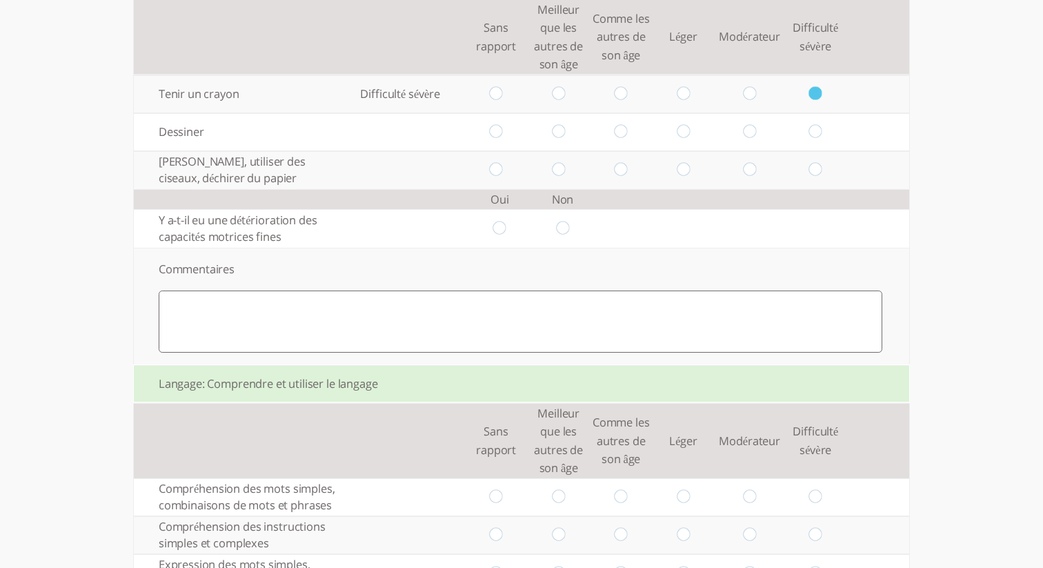
drag, startPoint x: 817, startPoint y: 132, endPoint x: 818, endPoint y: 163, distance: 31.1
click at [817, 132] on input "radio" at bounding box center [815, 132] width 13 height 14
radio input "true"
click at [814, 170] on input "radio" at bounding box center [815, 170] width 13 height 14
radio input "true"
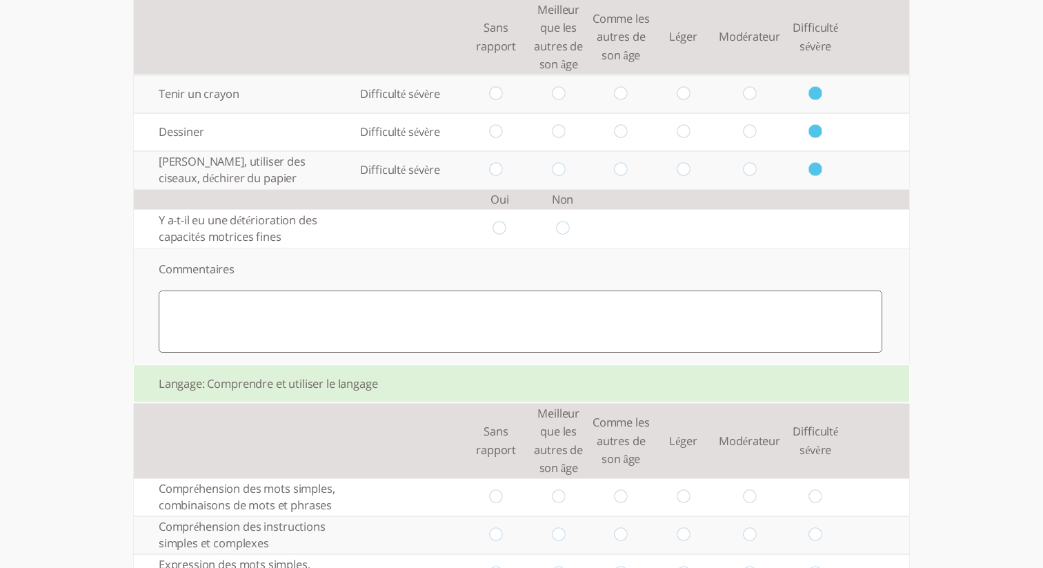
drag, startPoint x: 560, startPoint y: 225, endPoint x: 579, endPoint y: 254, distance: 34.8
click at [560, 226] on input "radio" at bounding box center [562, 228] width 13 height 14
radio input "true"
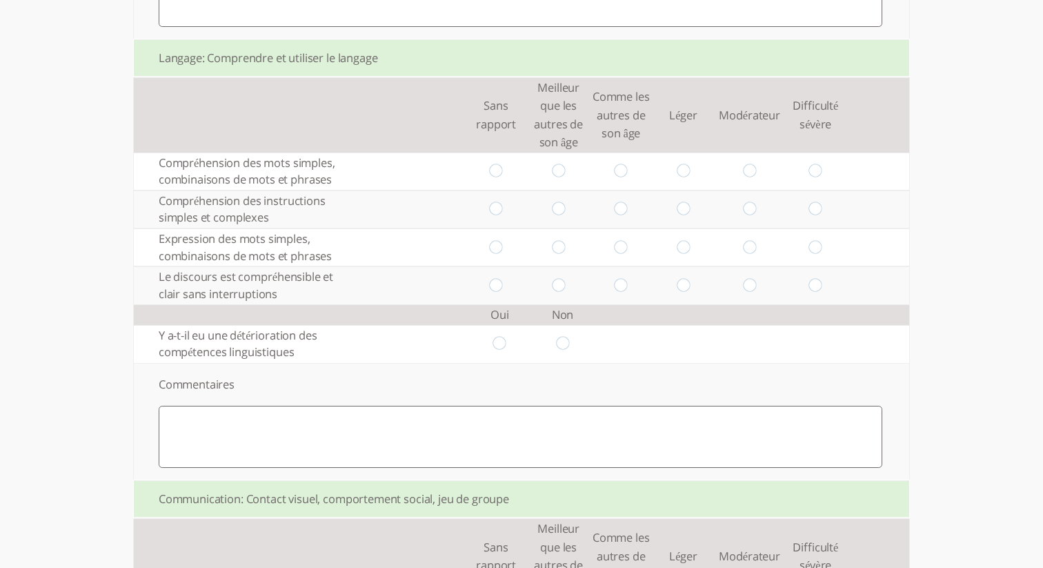
scroll to position [1064, 0]
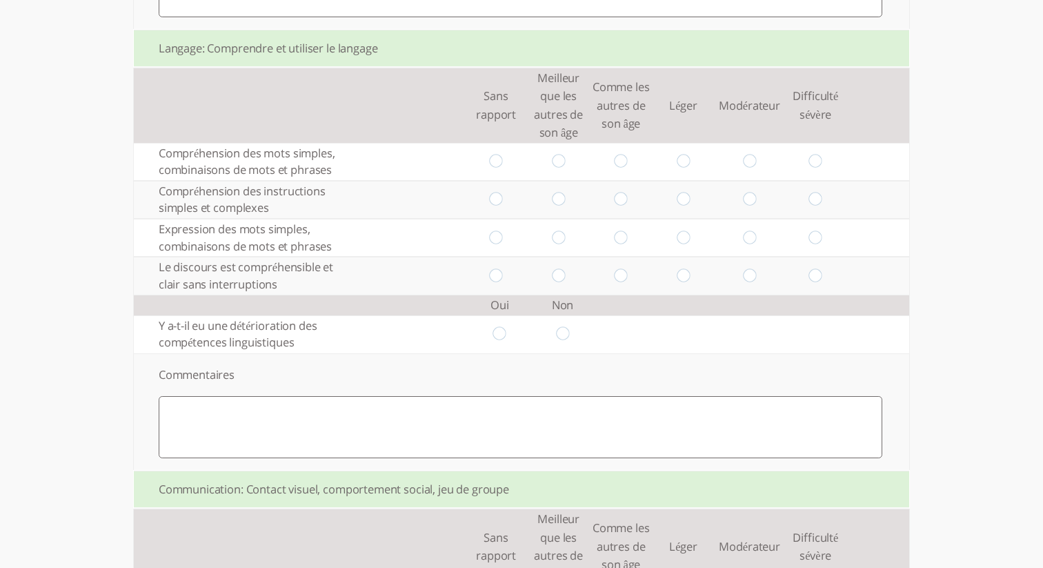
drag, startPoint x: 816, startPoint y: 169, endPoint x: 816, endPoint y: 212, distance: 42.8
click at [816, 169] on input "radio" at bounding box center [815, 161] width 13 height 14
radio input "true"
drag, startPoint x: 814, startPoint y: 218, endPoint x: 810, endPoint y: 241, distance: 23.7
click at [814, 207] on input "radio" at bounding box center [815, 199] width 13 height 14
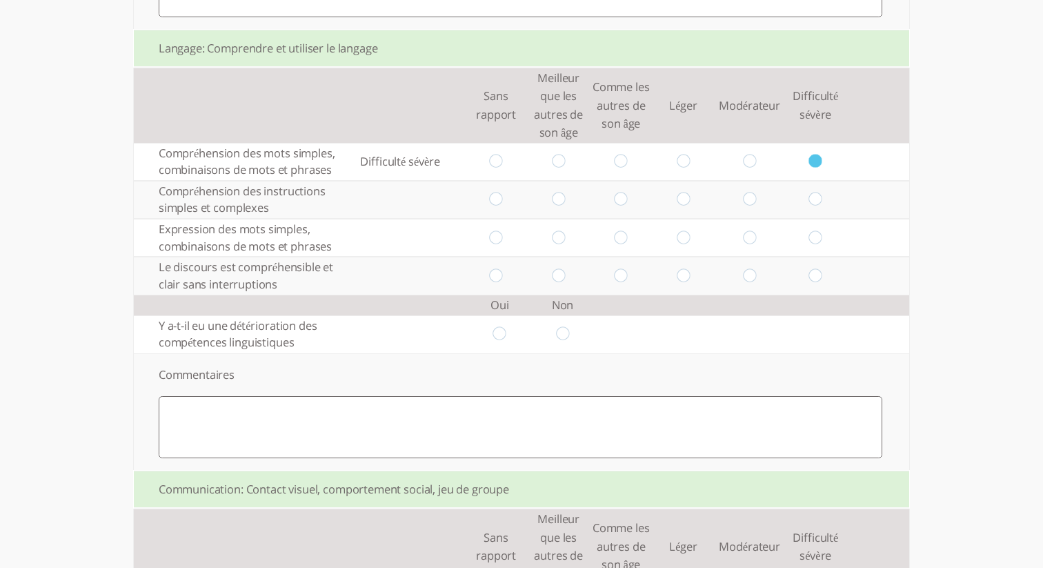
radio input "true"
drag, startPoint x: 814, startPoint y: 256, endPoint x: 810, endPoint y: 286, distance: 30.5
click at [814, 245] on input "radio" at bounding box center [815, 237] width 13 height 14
radio input "true"
click at [813, 283] on input "radio" at bounding box center [815, 275] width 13 height 14
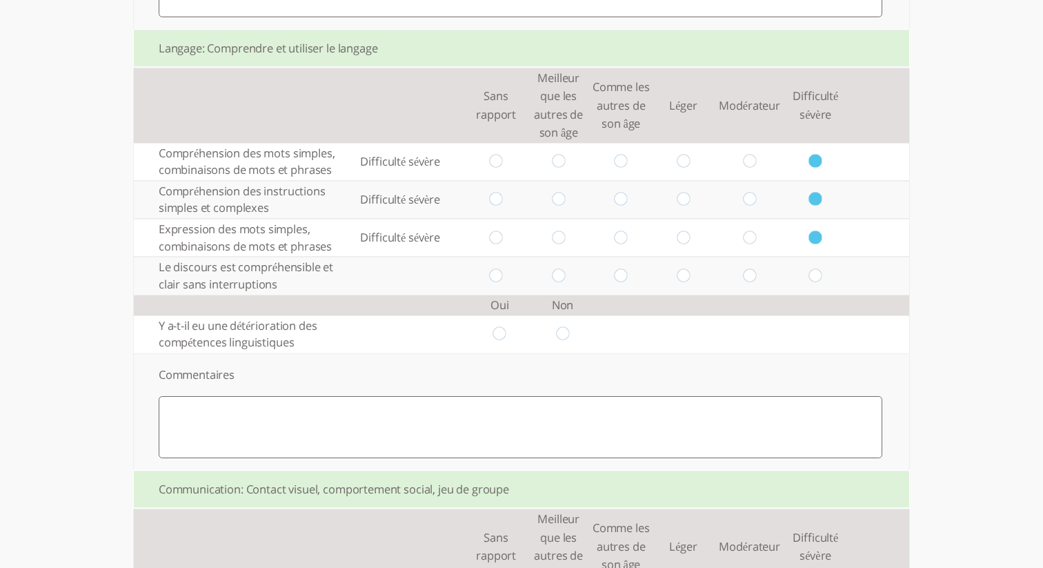
radio input "true"
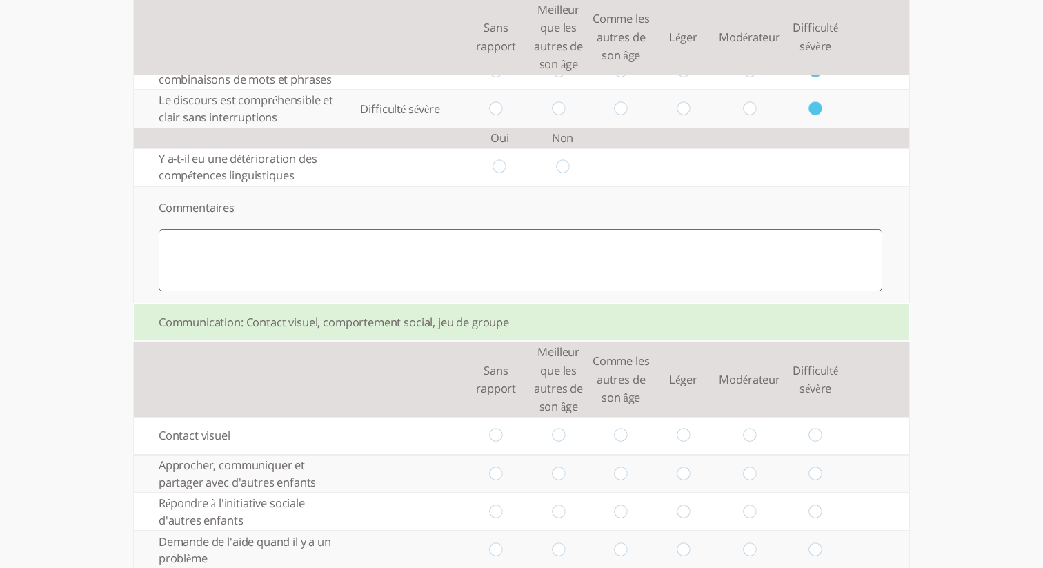
scroll to position [1260, 0]
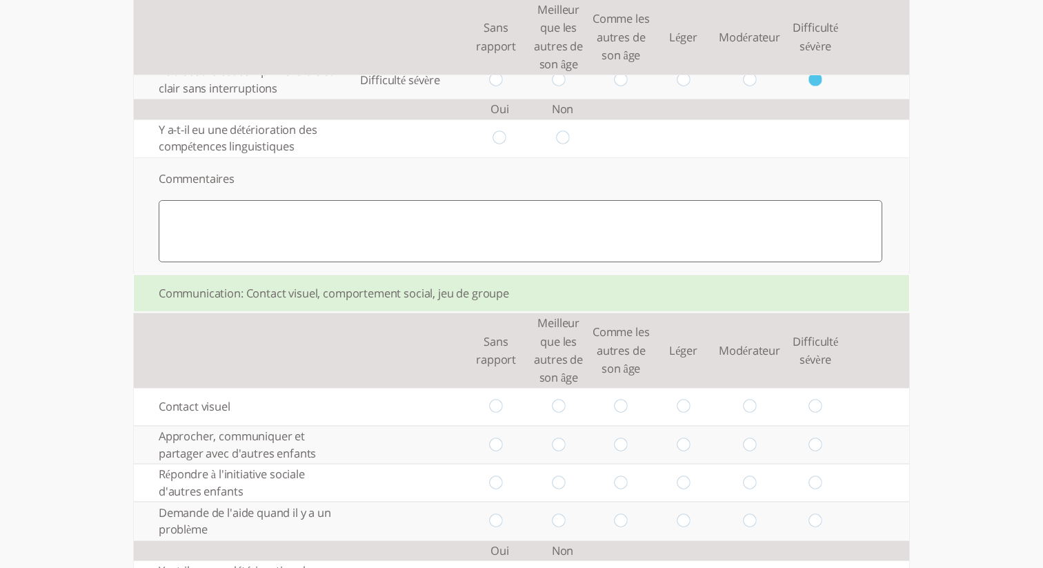
drag, startPoint x: 562, startPoint y: 148, endPoint x: 570, endPoint y: 157, distance: 11.7
click at [563, 145] on input "radio" at bounding box center [562, 138] width 13 height 14
radio input "true"
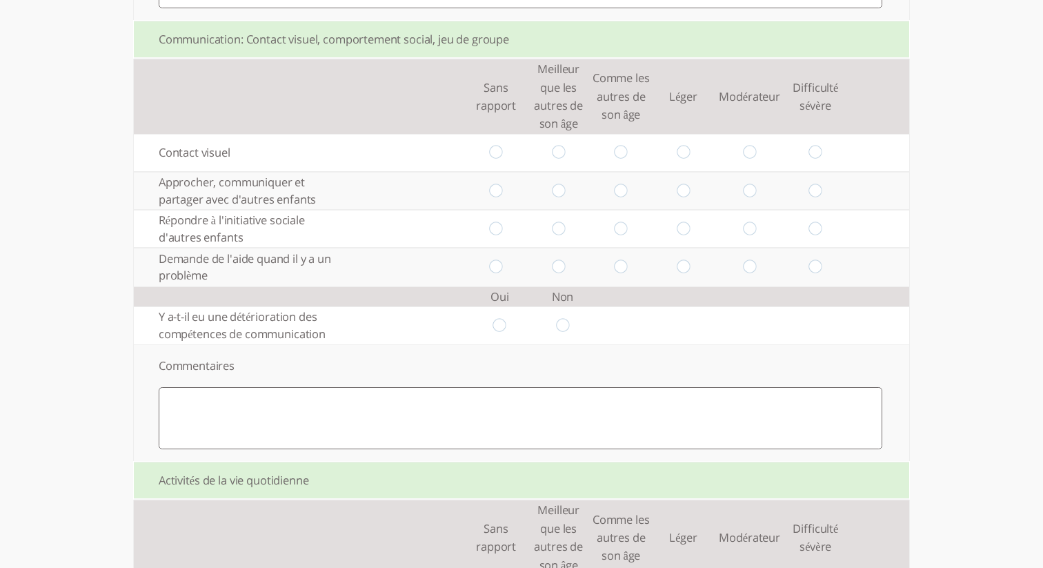
scroll to position [1512, 0]
drag, startPoint x: 747, startPoint y: 167, endPoint x: 747, endPoint y: 219, distance: 52.4
click at [747, 161] on input "radio" at bounding box center [749, 154] width 13 height 14
radio input "true"
drag, startPoint x: 747, startPoint y: 210, endPoint x: 749, endPoint y: 252, distance: 41.4
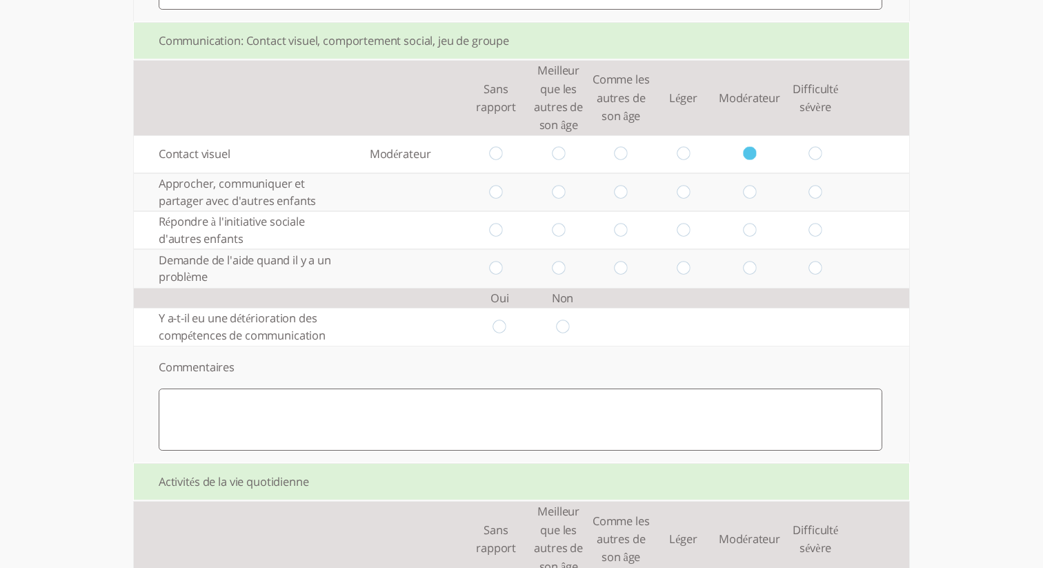
click at [747, 199] on input "radio" at bounding box center [749, 192] width 13 height 14
radio input "true"
click at [752, 237] on input "radio" at bounding box center [749, 230] width 13 height 14
radio input "true"
drag, startPoint x: 749, startPoint y: 283, endPoint x: 679, endPoint y: 322, distance: 80.6
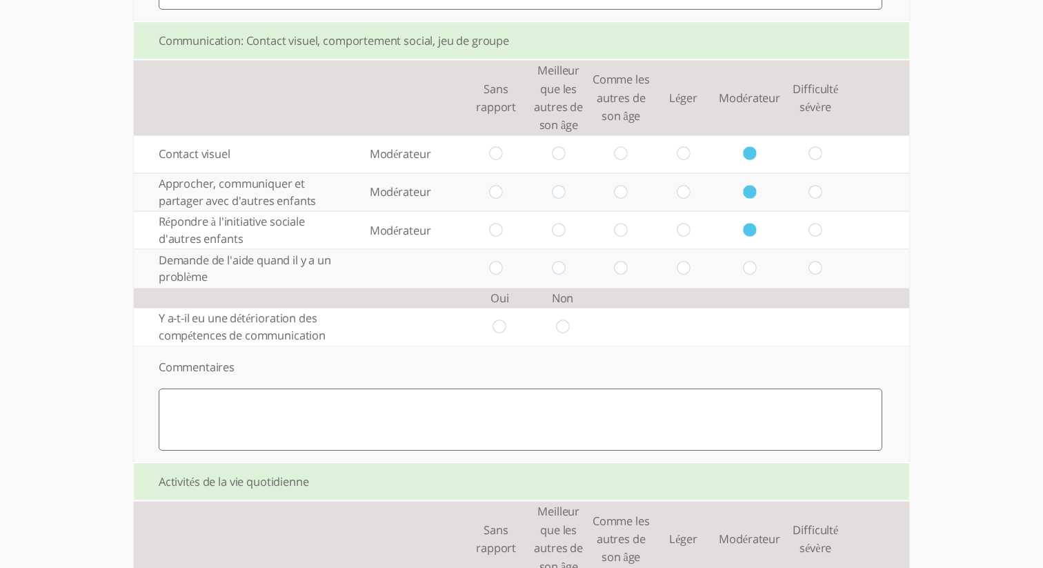
click at [748, 275] on input "radio" at bounding box center [749, 268] width 13 height 14
radio input "true"
drag, startPoint x: 563, startPoint y: 343, endPoint x: 571, endPoint y: 334, distance: 12.2
click at [563, 334] on input "radio" at bounding box center [562, 326] width 13 height 14
radio input "true"
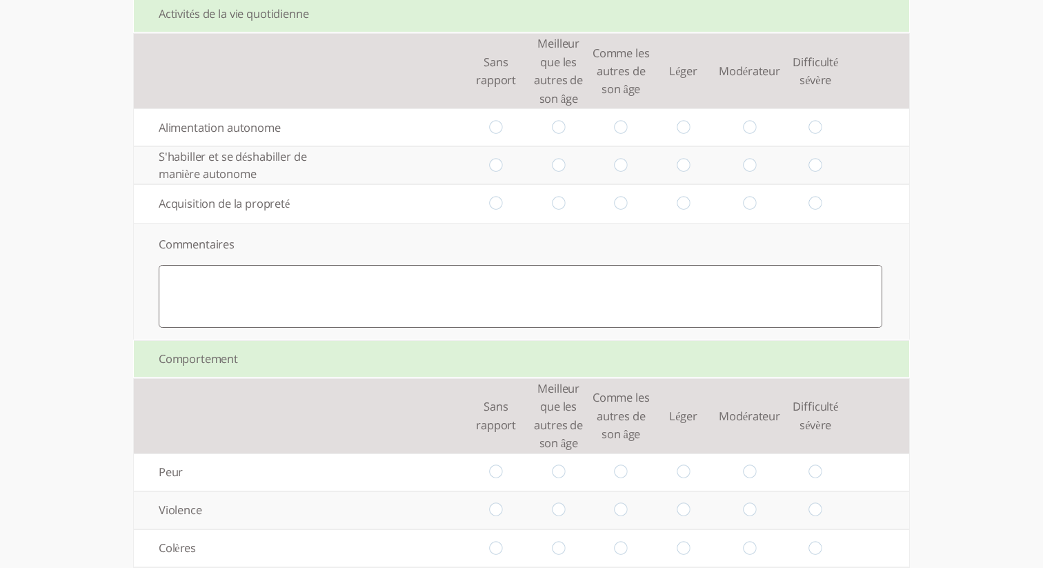
scroll to position [1978, 0]
drag, startPoint x: 622, startPoint y: 148, endPoint x: 619, endPoint y: 179, distance: 30.5
click at [623, 136] on input "radio" at bounding box center [620, 128] width 13 height 14
radio input "true"
drag, startPoint x: 616, startPoint y: 184, endPoint x: 618, endPoint y: 201, distance: 17.4
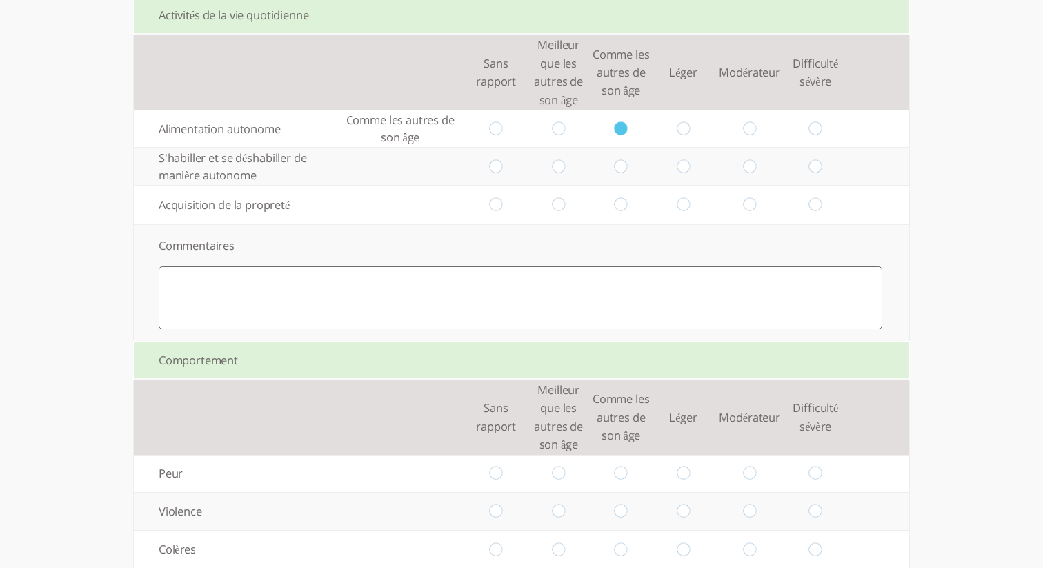
click at [616, 174] on input "radio" at bounding box center [620, 166] width 13 height 14
radio input "true"
click at [617, 212] on input "radio" at bounding box center [620, 205] width 13 height 14
radio input "true"
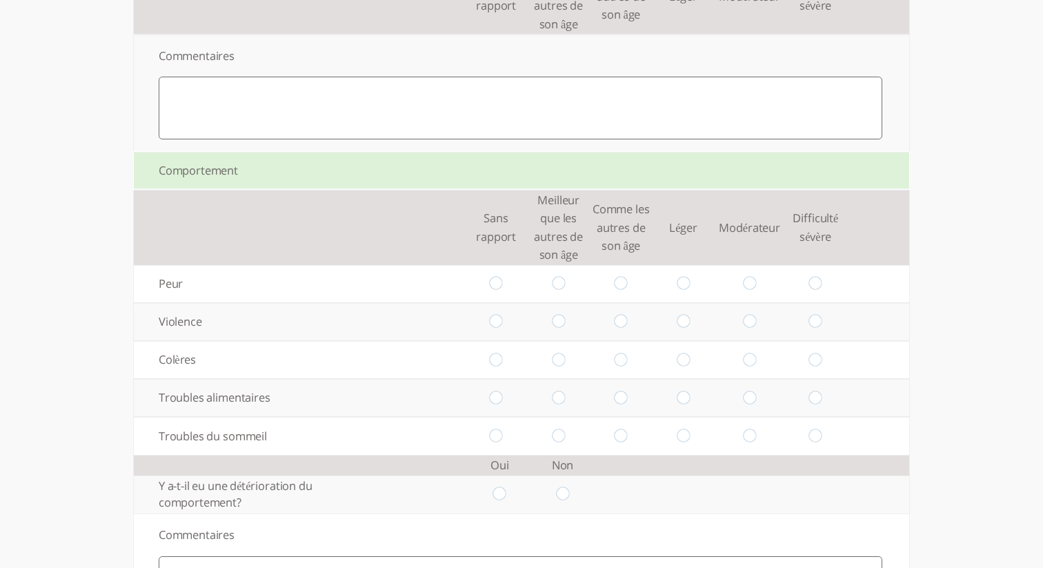
click at [623, 291] on input "radio" at bounding box center [620, 284] width 13 height 14
radio input "true"
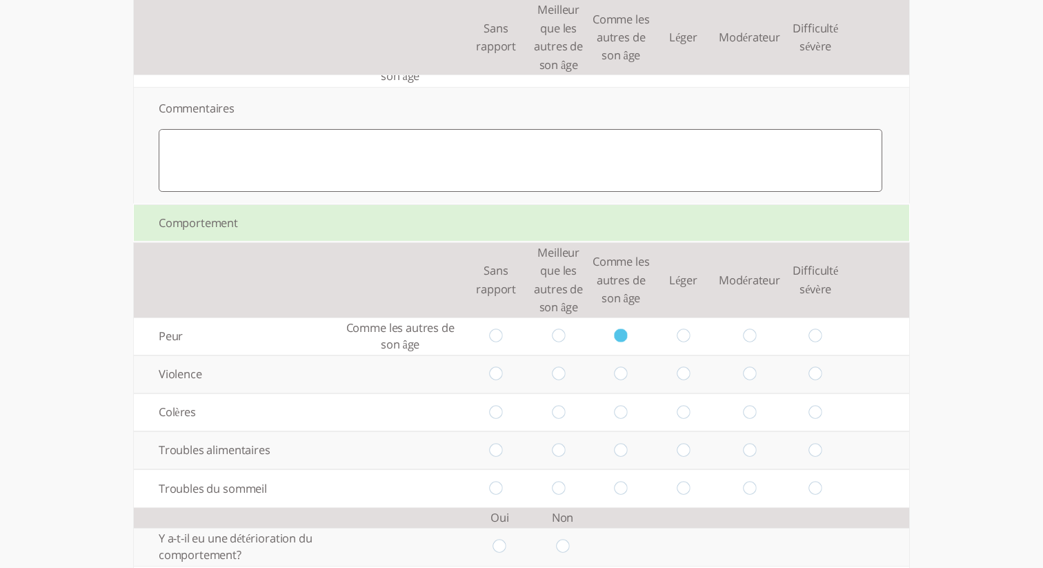
scroll to position [2107, 0]
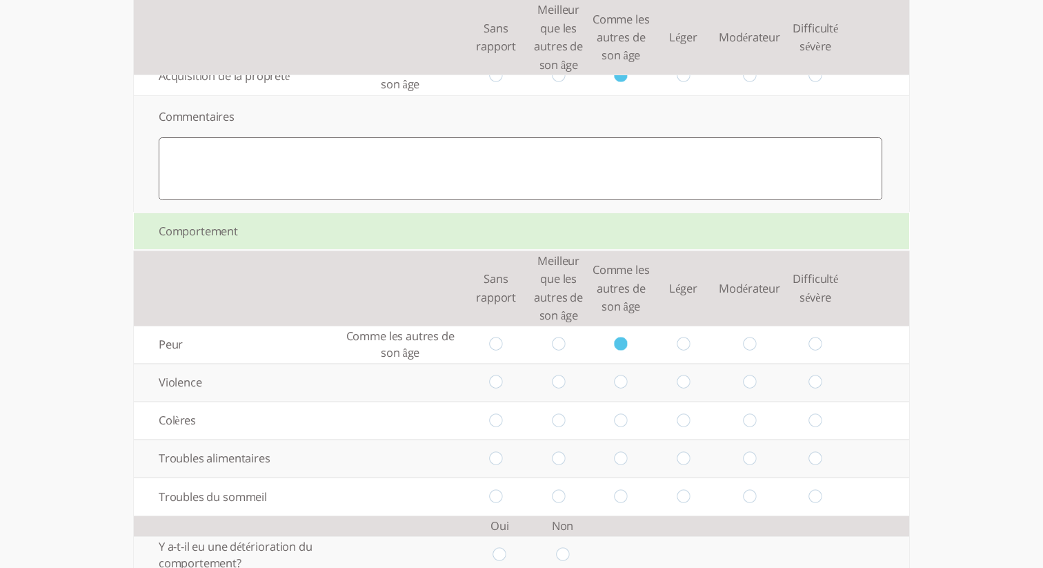
drag, startPoint x: 621, startPoint y: 403, endPoint x: 602, endPoint y: 449, distance: 50.1
click at [621, 390] on input "radio" at bounding box center [620, 382] width 13 height 14
radio input "true"
drag, startPoint x: 562, startPoint y: 442, endPoint x: 581, endPoint y: 455, distance: 22.8
click at [563, 428] on input "radio" at bounding box center [558, 420] width 13 height 14
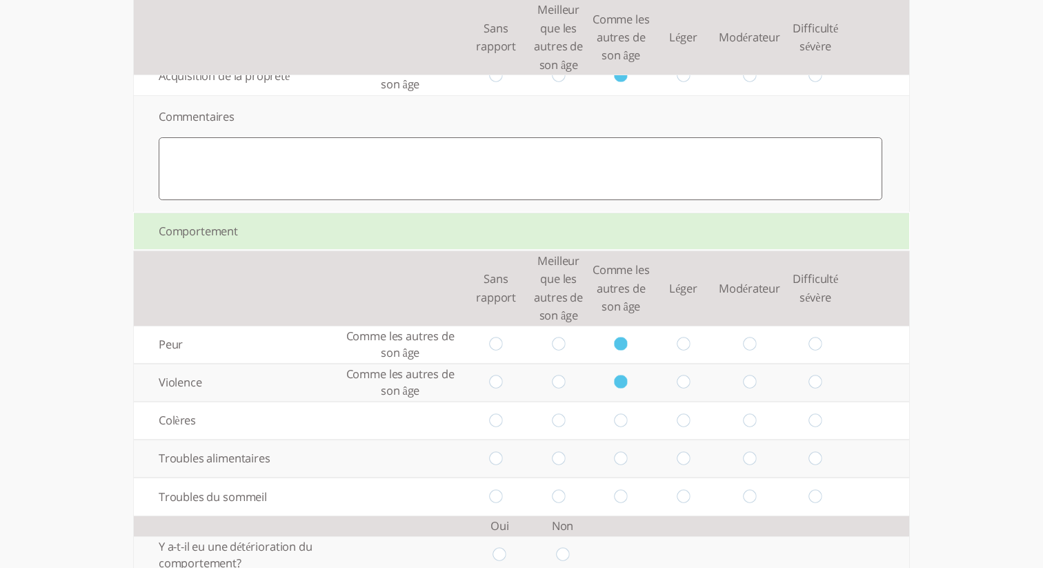
radio input "true"
click at [689, 477] on td at bounding box center [683, 458] width 63 height 38
click at [678, 465] on input "radio" at bounding box center [682, 458] width 13 height 14
radio input "true"
click at [809, 503] on input "radio" at bounding box center [815, 496] width 13 height 14
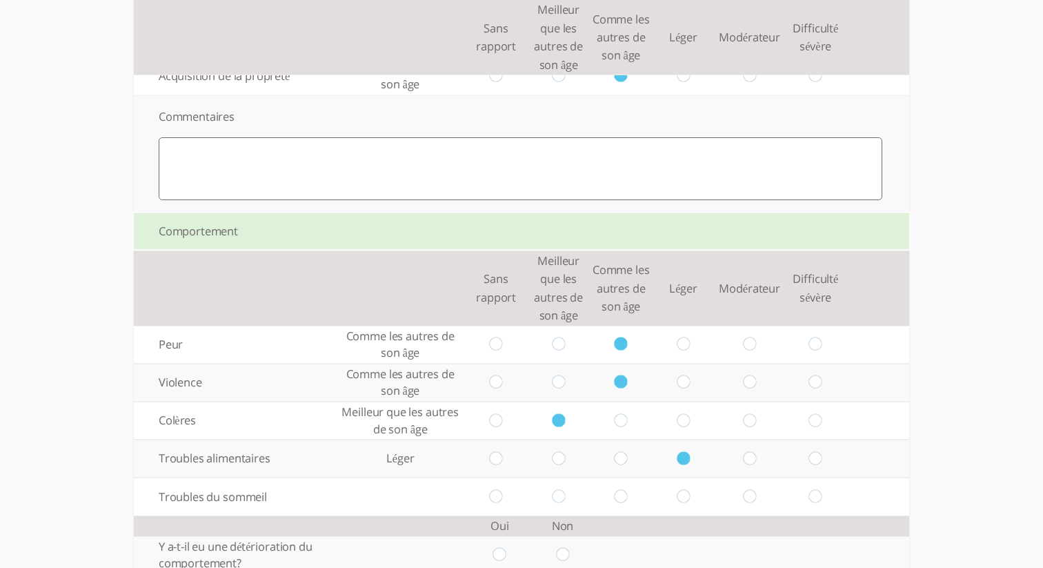
radio input "true"
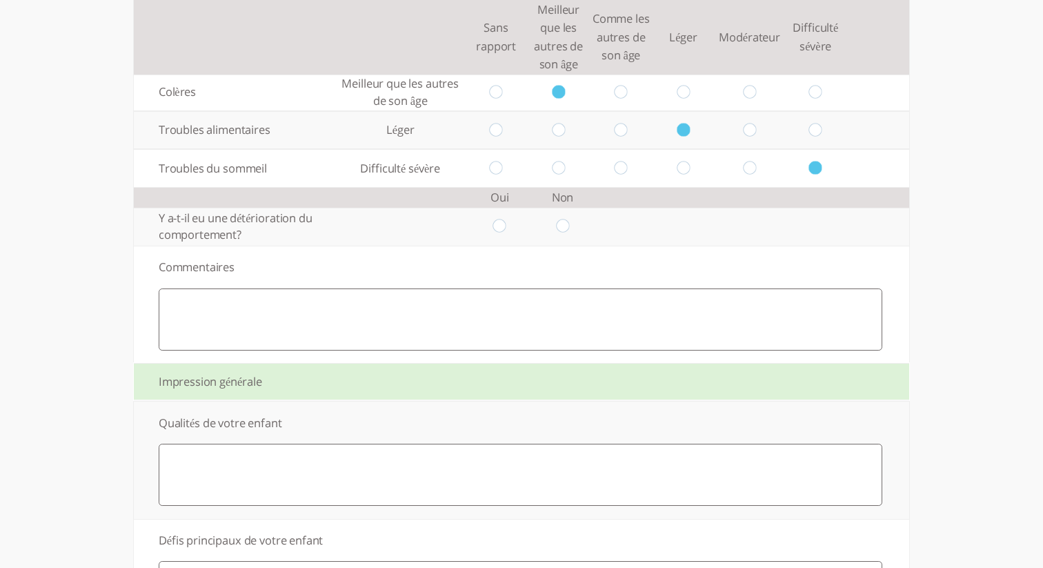
scroll to position [2438, 0]
click at [564, 232] on input "radio" at bounding box center [562, 224] width 13 height 14
radio input "true"
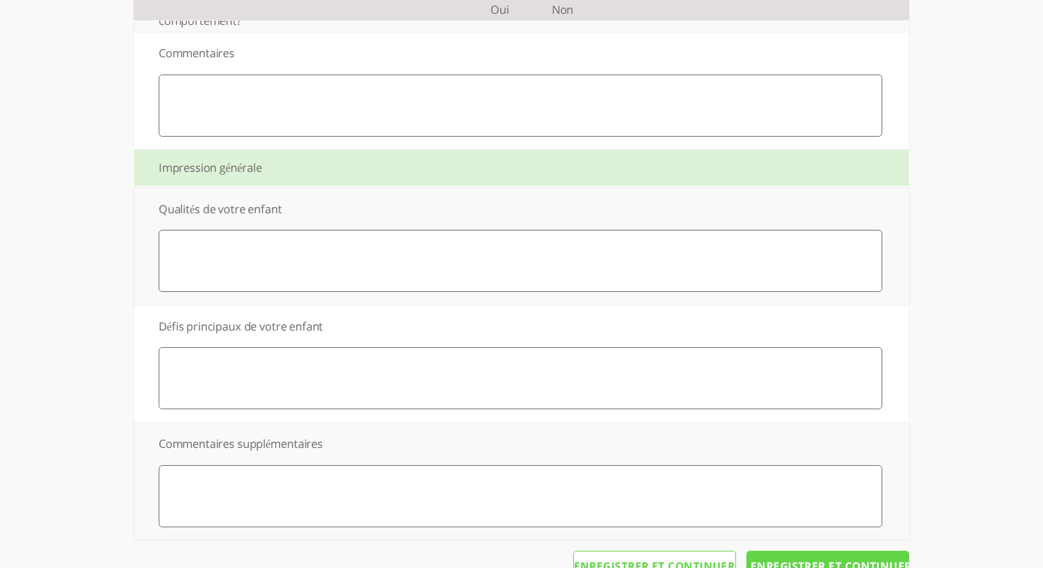
scroll to position [2714, 0]
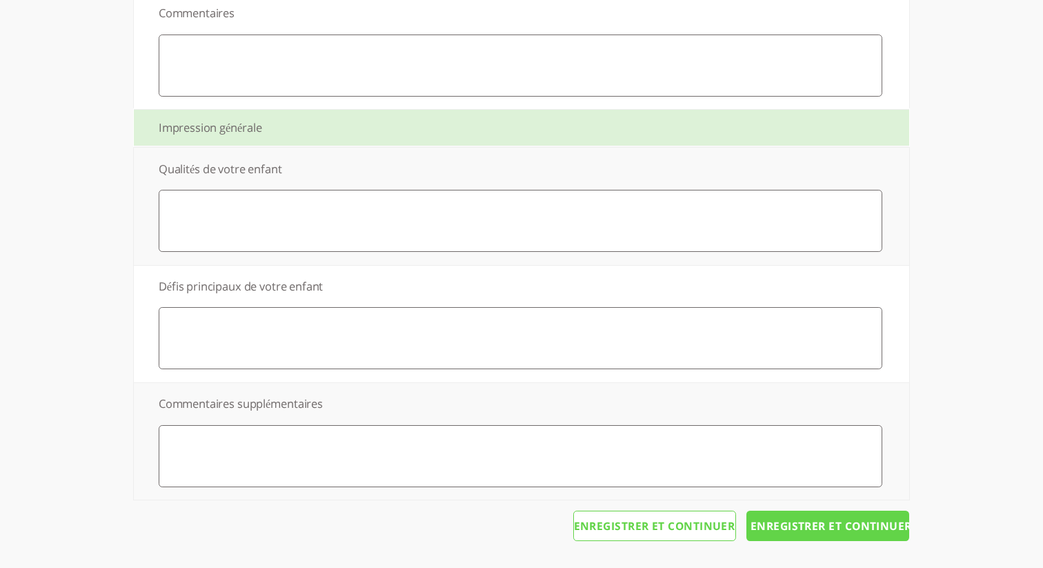
click at [827, 530] on input "Enregistrer et continuer" at bounding box center [827, 525] width 163 height 30
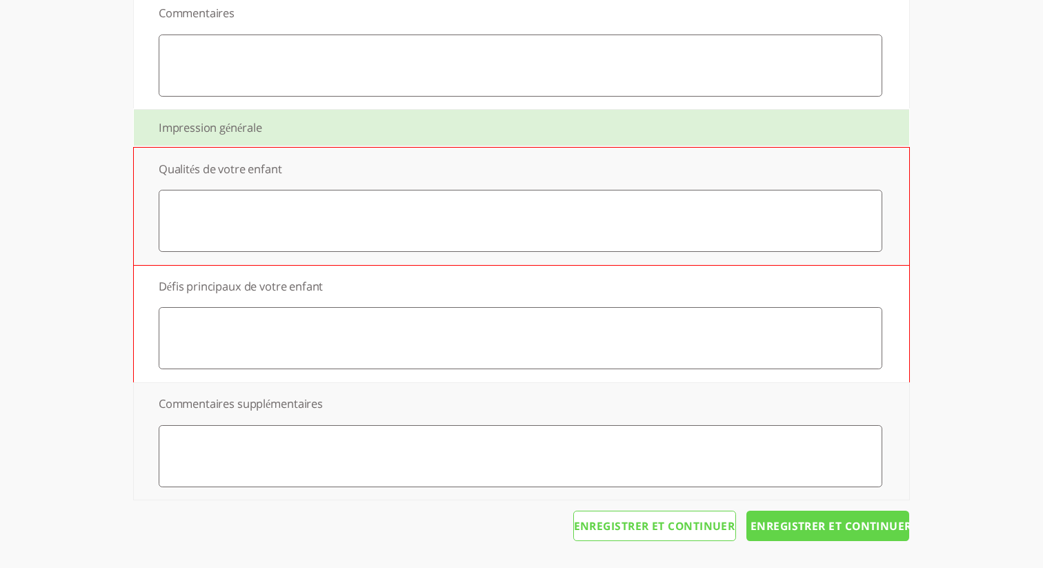
click at [576, 197] on textarea at bounding box center [520, 221] width 723 height 62
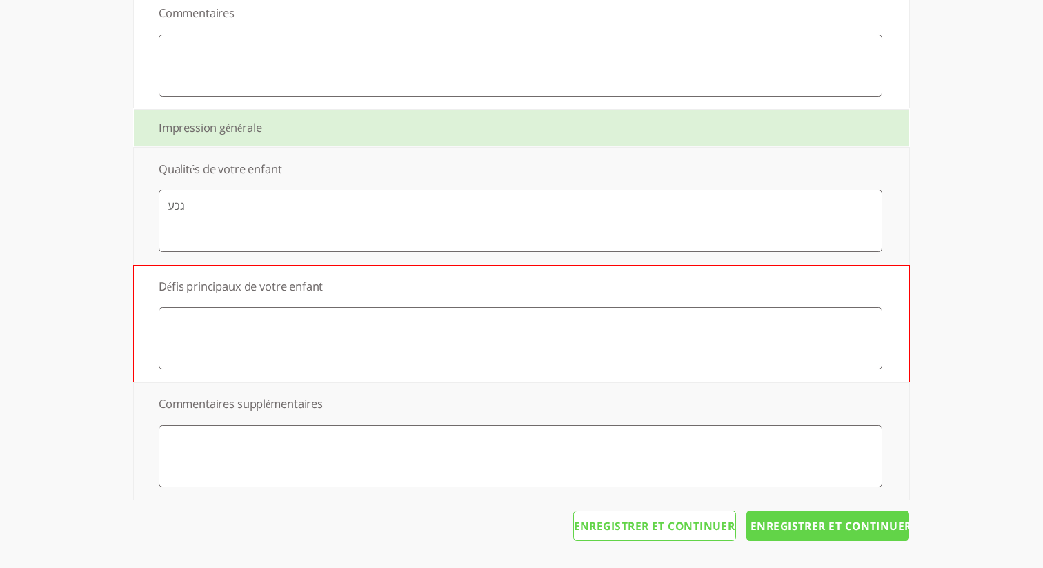
click at [547, 289] on td "Défis principaux de votre enfant" at bounding box center [520, 323] width 772 height 117
click at [517, 214] on textarea "גכע" at bounding box center [520, 221] width 723 height 62
type textarea "sf"
click at [439, 330] on textarea at bounding box center [520, 338] width 723 height 62
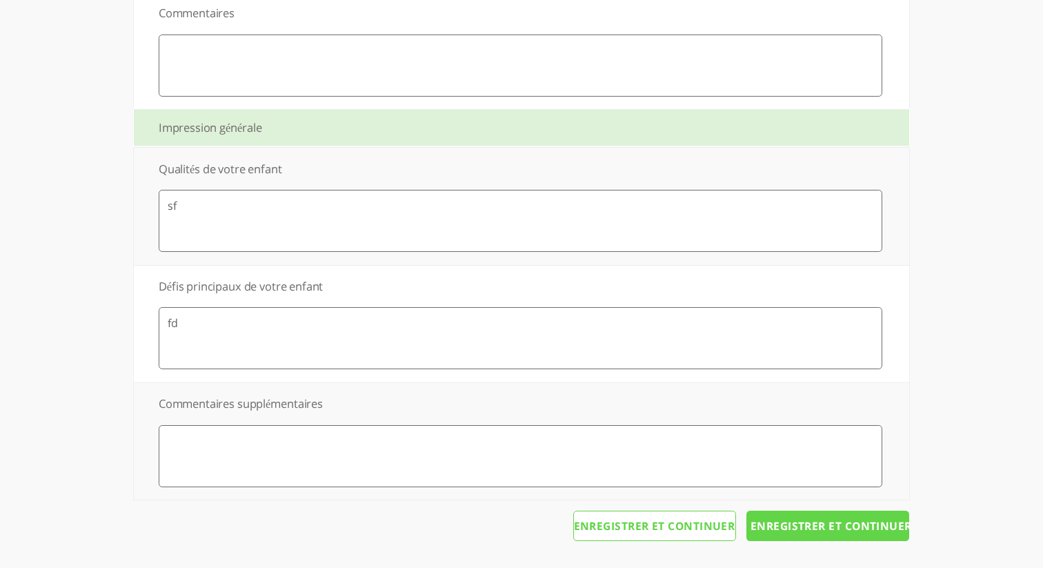
type textarea "fd"
drag, startPoint x: 483, startPoint y: 461, endPoint x: 503, endPoint y: 461, distance: 19.3
click at [483, 461] on textarea at bounding box center [520, 456] width 723 height 62
type textarea "df"
click at [870, 515] on input "Enregistrer et continuer" at bounding box center [827, 525] width 163 height 30
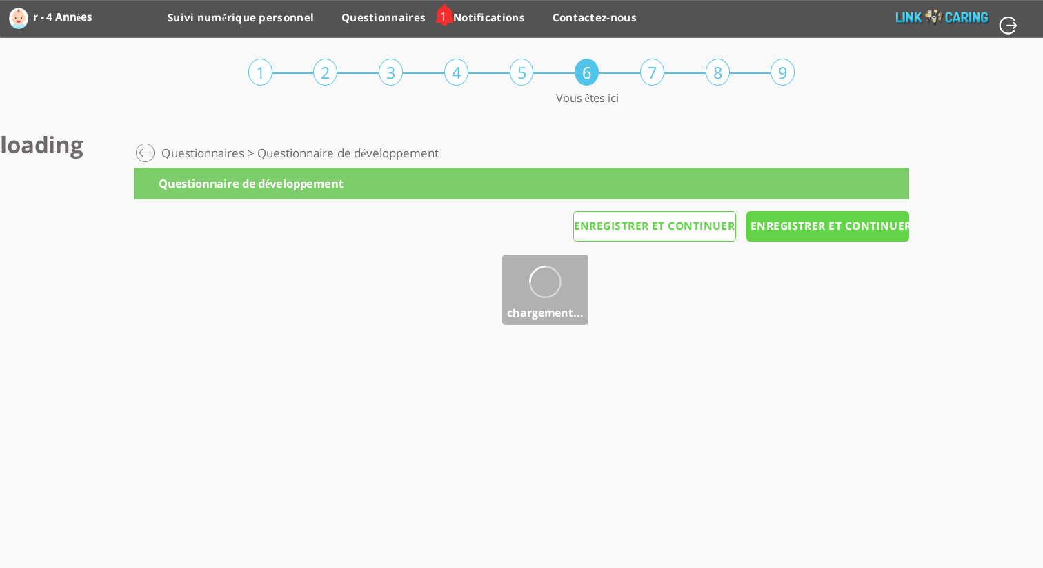
scroll to position [0, 0]
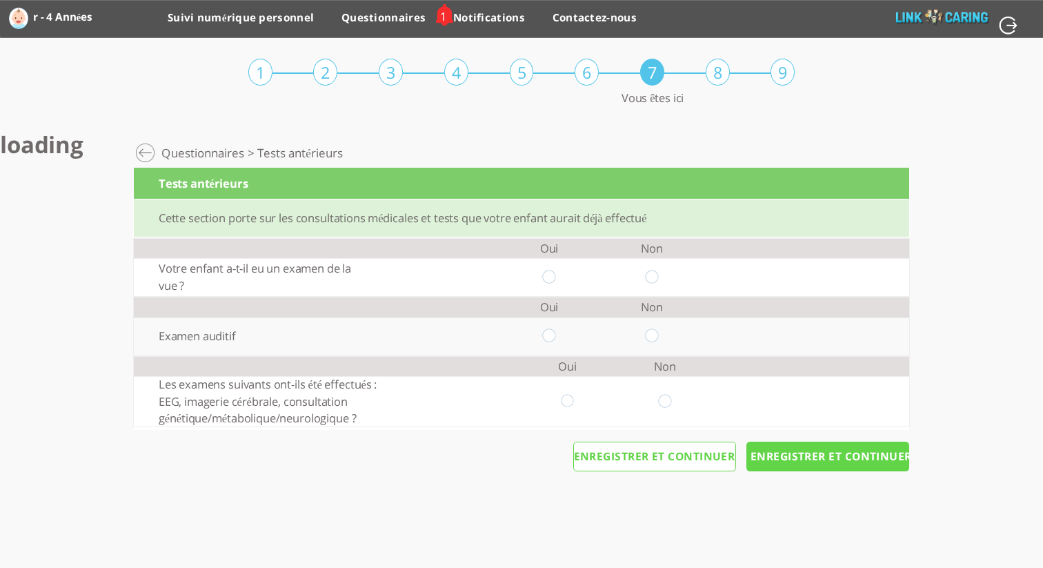
click at [646, 280] on input "radio" at bounding box center [651, 277] width 13 height 14
radio input "true"
click at [660, 335] on td at bounding box center [652, 336] width 103 height 38
click at [652, 343] on td at bounding box center [652, 336] width 103 height 38
click at [654, 341] on input "radio" at bounding box center [651, 336] width 13 height 14
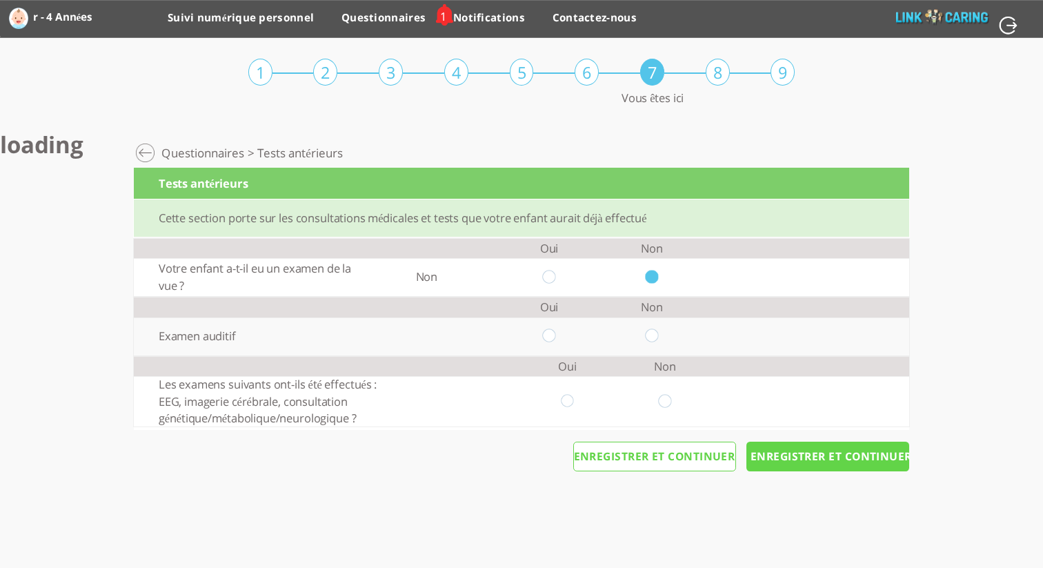
radio input "true"
click at [670, 398] on input "radio" at bounding box center [665, 401] width 13 height 14
radio input "true"
click at [796, 479] on div "Suivi numérique personnel > Développement > Questionnaires > Tests antérieurs T…" at bounding box center [521, 318] width 775 height 362
click at [806, 466] on input "Enregistrer et continuer" at bounding box center [827, 456] width 163 height 30
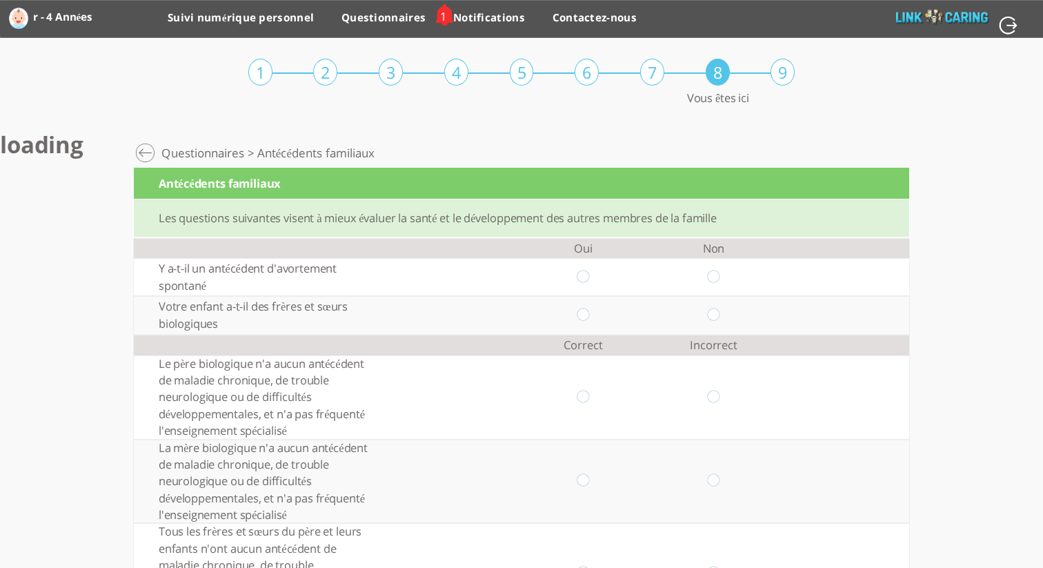
drag, startPoint x: 579, startPoint y: 275, endPoint x: 586, endPoint y: 310, distance: 35.3
click at [579, 275] on input "radio" at bounding box center [582, 277] width 13 height 14
radio input "true"
drag, startPoint x: 585, startPoint y: 311, endPoint x: 589, endPoint y: 349, distance: 38.1
click at [585, 311] on input "radio" at bounding box center [582, 315] width 13 height 14
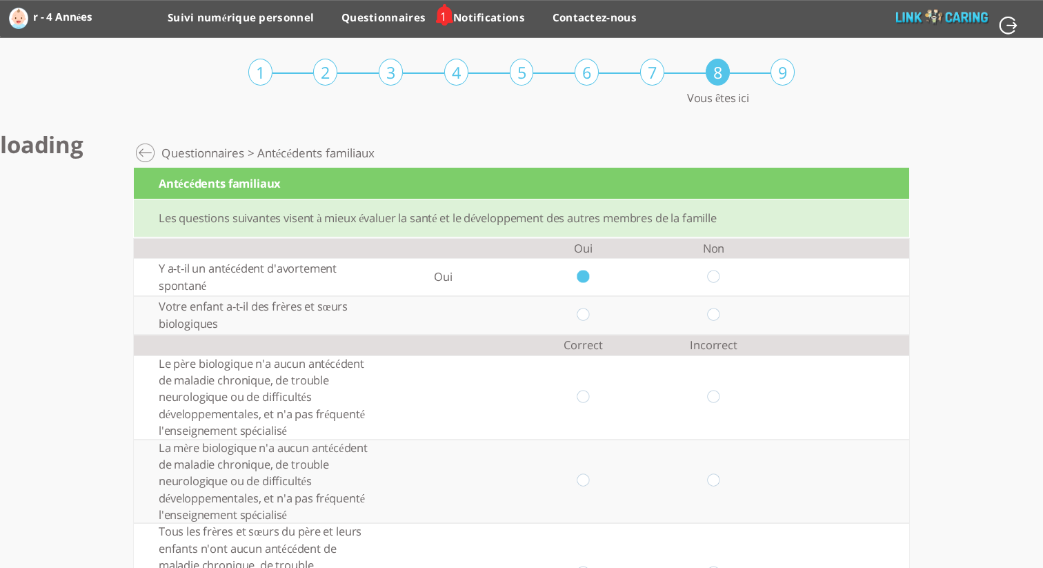
radio input "true"
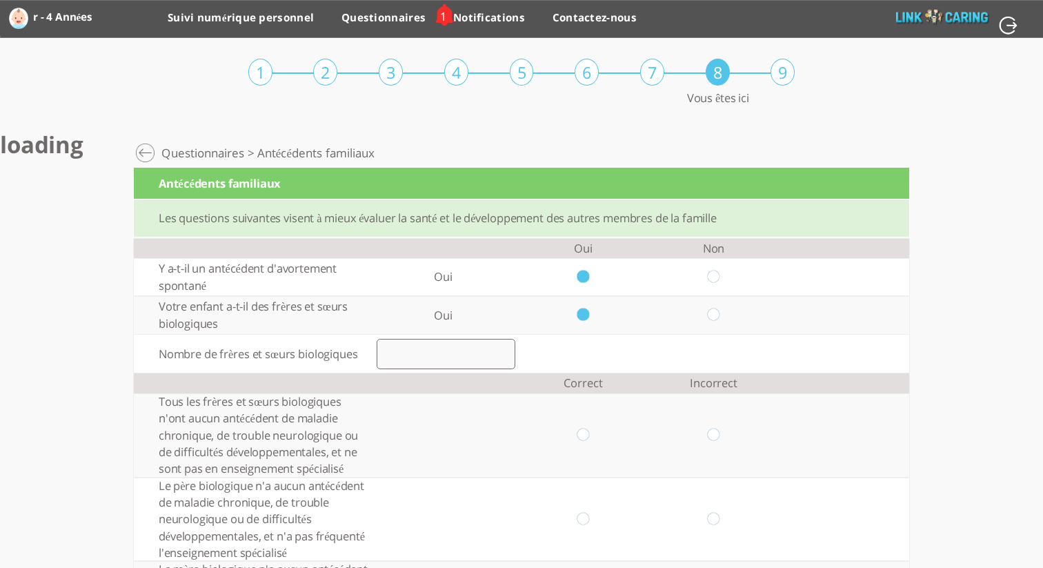
click at [707, 315] on input "radio" at bounding box center [713, 315] width 13 height 14
radio input "true"
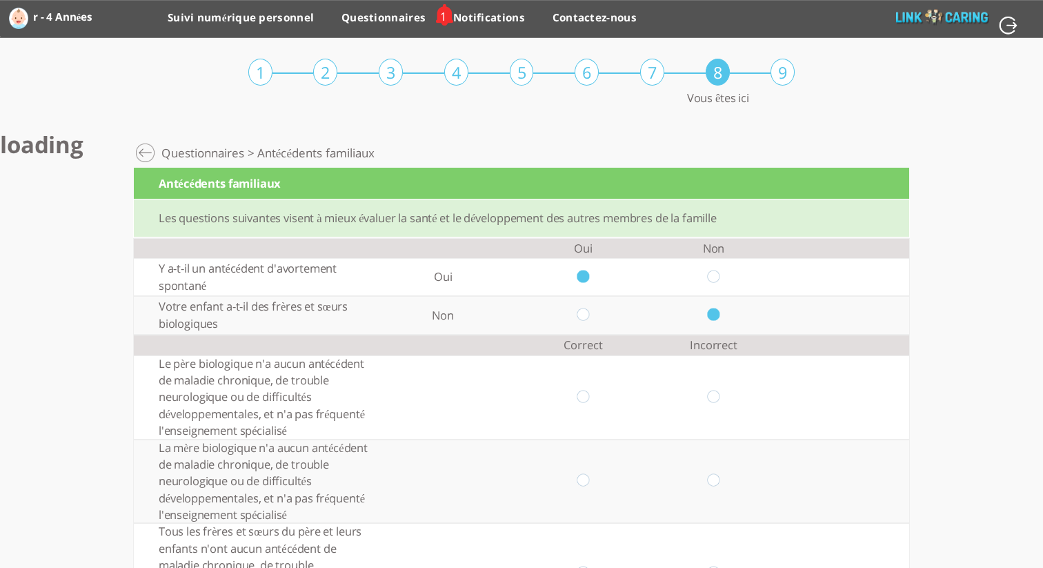
click at [714, 394] on input "radio" at bounding box center [713, 397] width 13 height 14
radio input "true"
drag, startPoint x: 716, startPoint y: 482, endPoint x: 717, endPoint y: 475, distance: 7.0
click at [716, 482] on input "radio" at bounding box center [713, 481] width 13 height 14
radio input "true"
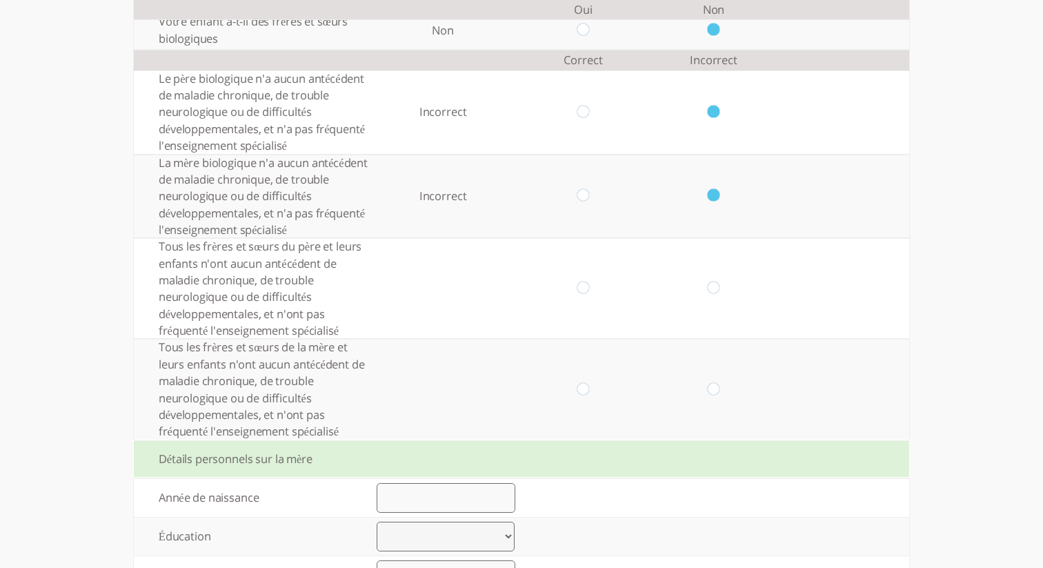
scroll to position [310, 0]
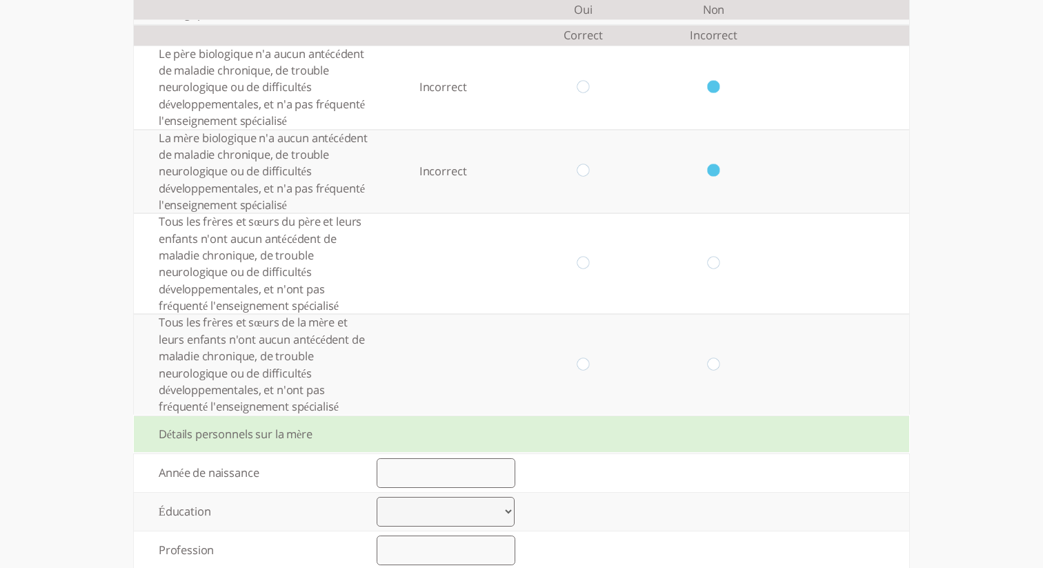
drag, startPoint x: 579, startPoint y: 264, endPoint x: 622, endPoint y: 290, distance: 50.7
click at [581, 265] on input "radio" at bounding box center [582, 264] width 13 height 14
radio input "true"
click at [714, 363] on input "radio" at bounding box center [713, 364] width 13 height 14
radio input "true"
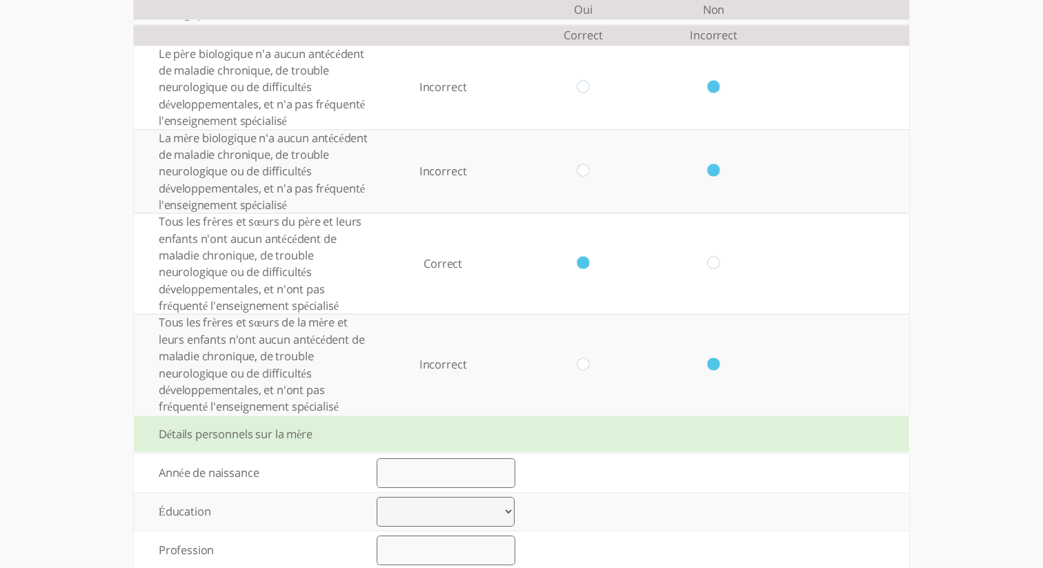
click at [399, 483] on input "number" at bounding box center [445, 473] width 139 height 30
type input "1990"
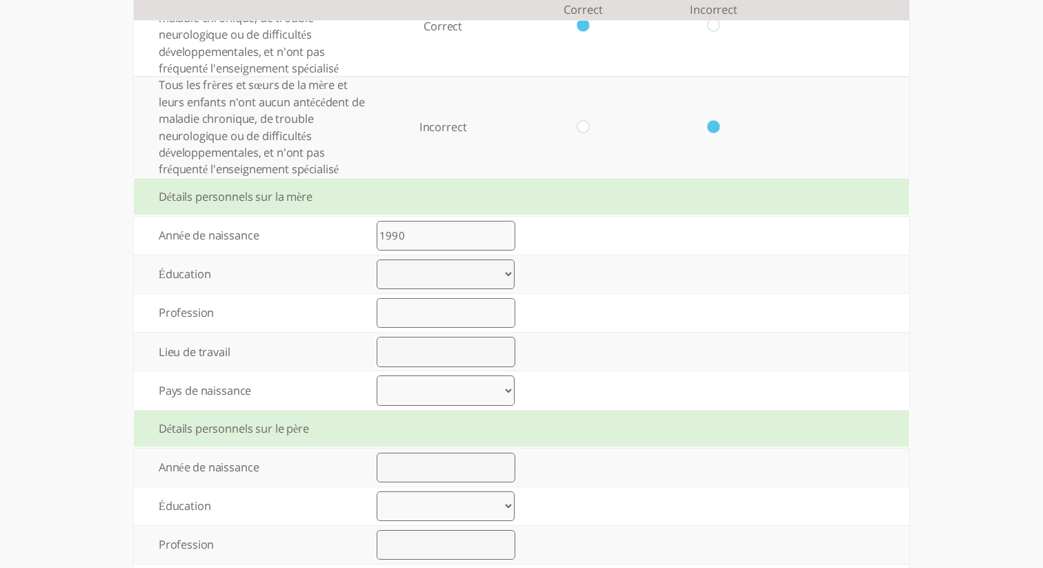
scroll to position [554, 0]
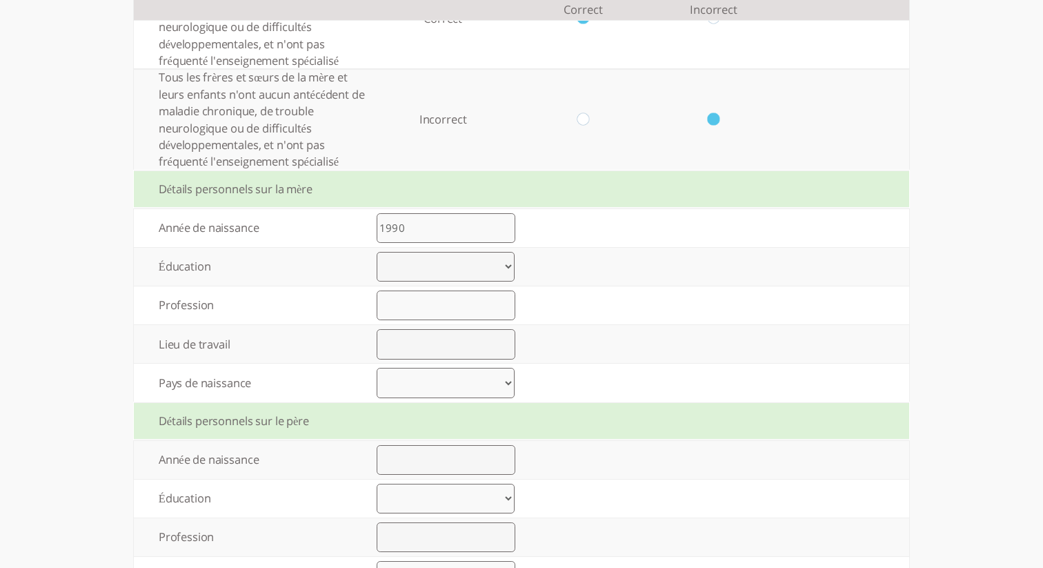
click at [439, 261] on select "Élémentaire jusqu’à 8 années d’études Lycée jusqu’à 12 années d’études Lycée fi…" at bounding box center [445, 267] width 138 height 30
select select "2"
click at [425, 314] on input "text" at bounding box center [445, 305] width 139 height 30
drag, startPoint x: 427, startPoint y: 318, endPoint x: 371, endPoint y: 308, distance: 56.8
click at [360, 309] on td "ב" at bounding box center [446, 305] width 174 height 38
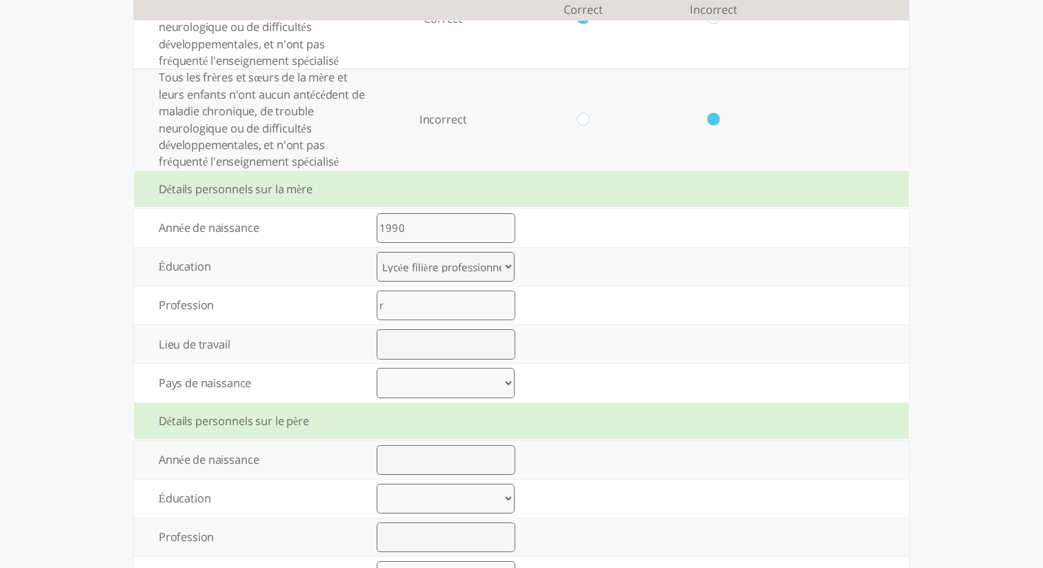
type input "r"
click at [403, 338] on input "text" at bounding box center [445, 344] width 139 height 30
type input "r"
click at [405, 390] on select "[GEOGRAPHIC_DATA] [GEOGRAPHIC_DATA] [GEOGRAPHIC_DATA] [GEOGRAPHIC_DATA] [GEOGRA…" at bounding box center [445, 383] width 138 height 30
select select "4"
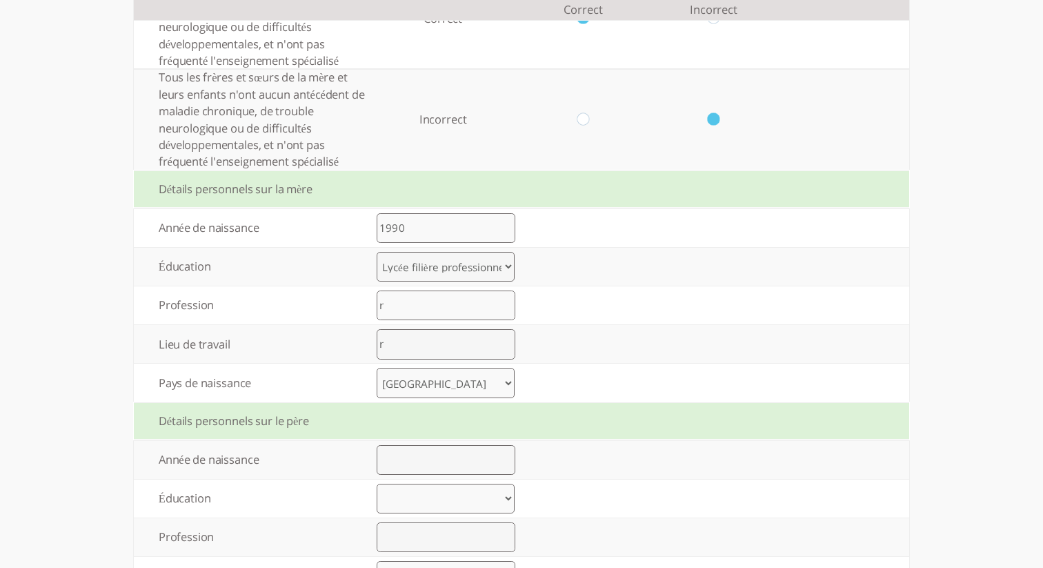
click at [423, 461] on input "number" at bounding box center [445, 460] width 139 height 30
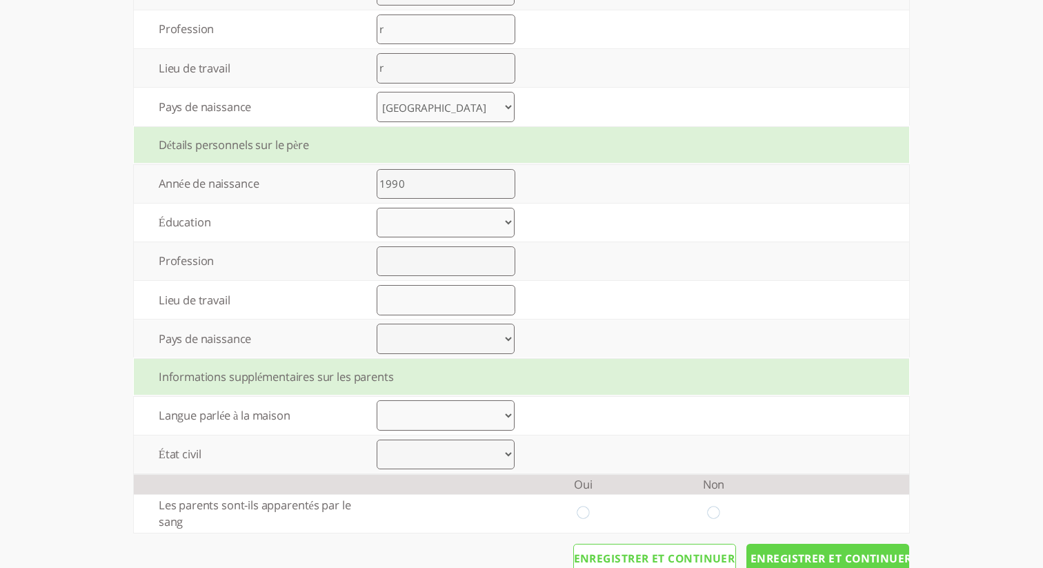
scroll to position [868, 0]
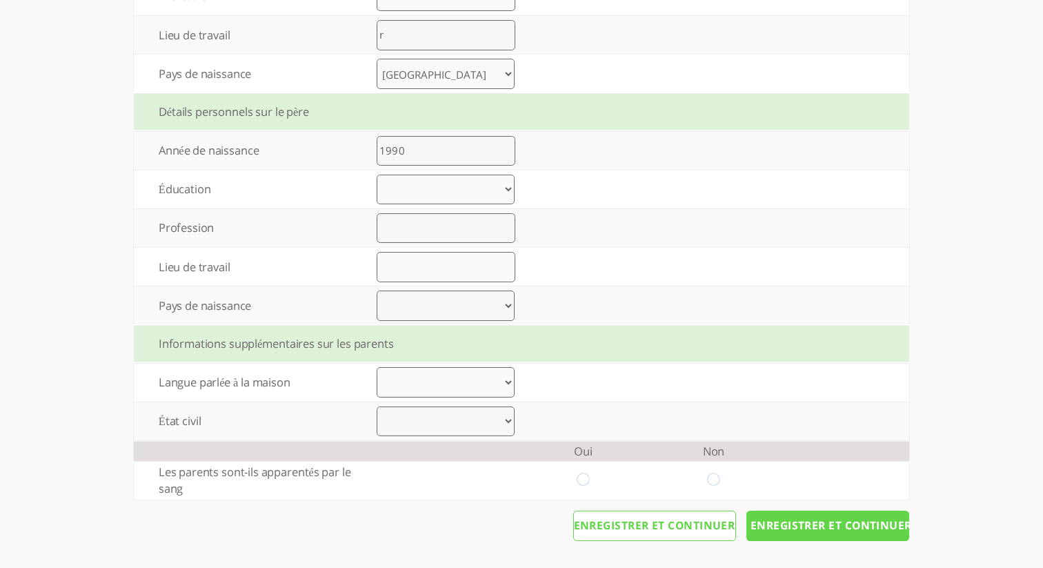
type input "1990"
click at [420, 195] on select "Élémentaire jusqu’à 8 années d’études Lycée jusqu’à 12 années d’études Lycée fi…" at bounding box center [445, 189] width 138 height 30
select select "1"
click at [424, 234] on input "text" at bounding box center [445, 228] width 139 height 30
type input "r"
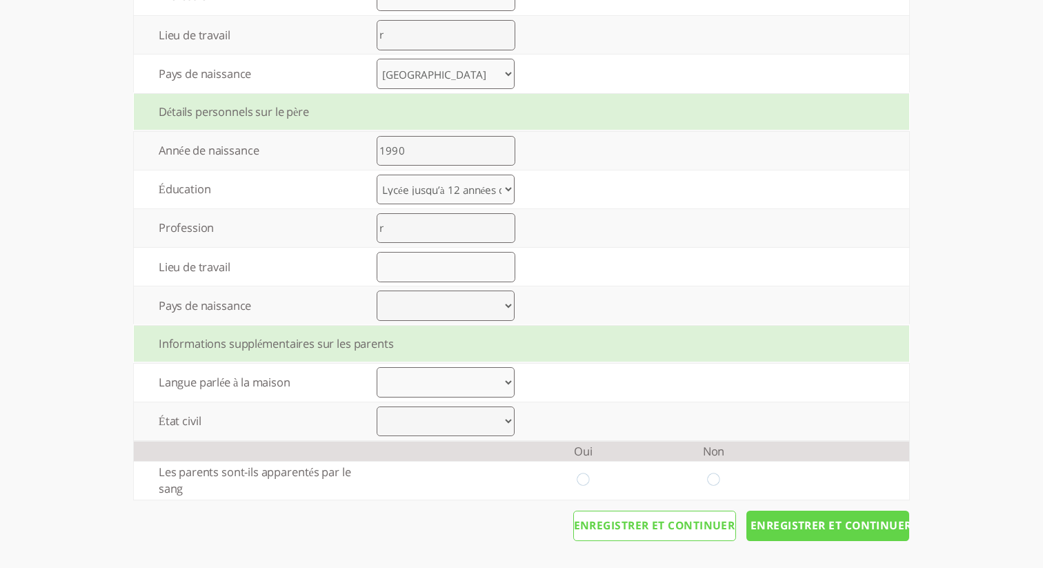
click at [417, 267] on input "text" at bounding box center [445, 267] width 139 height 30
type input "r"
click at [414, 307] on select "[GEOGRAPHIC_DATA] [GEOGRAPHIC_DATA] [GEOGRAPHIC_DATA] [GEOGRAPHIC_DATA] [GEOGRA…" at bounding box center [445, 305] width 138 height 30
select select "1"
click at [422, 379] on select "Arabic Bengali Chinese Dutch English French German Gujarati Hebrew Hindi Indone…" at bounding box center [445, 382] width 138 height 30
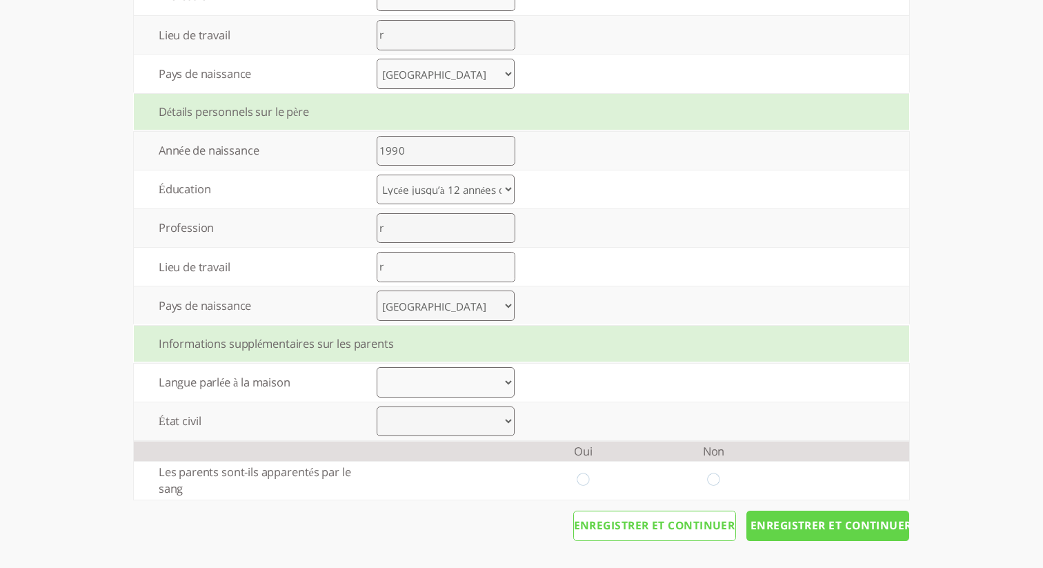
select select "0"
click at [439, 417] on select "Marié Divorce Autre" at bounding box center [445, 421] width 138 height 30
select select "0"
click at [703, 483] on td at bounding box center [713, 480] width 130 height 38
drag, startPoint x: 714, startPoint y: 482, endPoint x: 774, endPoint y: 511, distance: 67.2
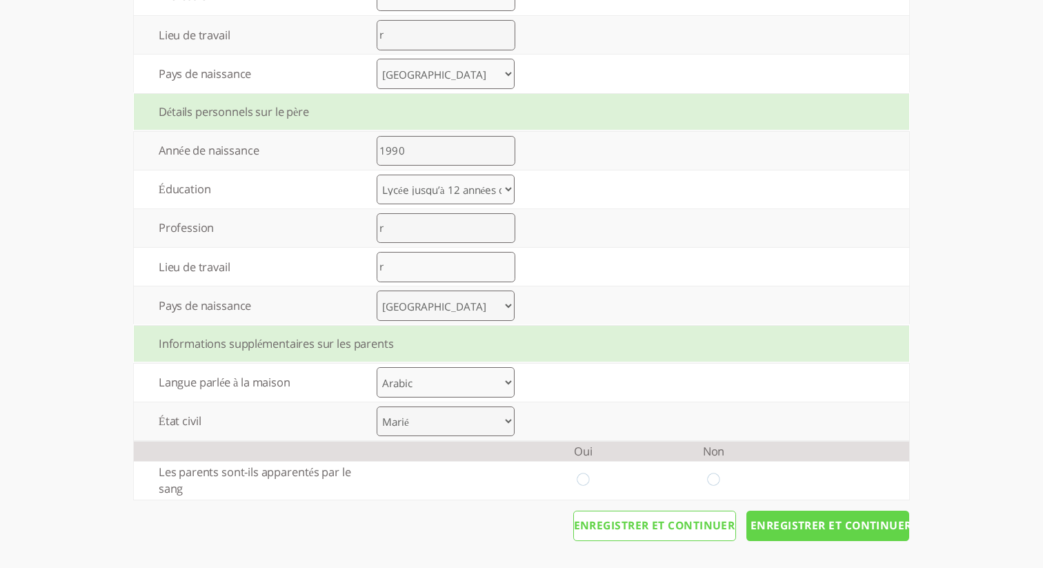
click at [714, 482] on input "radio" at bounding box center [713, 480] width 13 height 14
radio input "true"
click at [803, 522] on input "Enregistrer et continuer" at bounding box center [827, 525] width 163 height 30
click at [814, 525] on input "Enregistrer et continuer" at bounding box center [827, 525] width 163 height 30
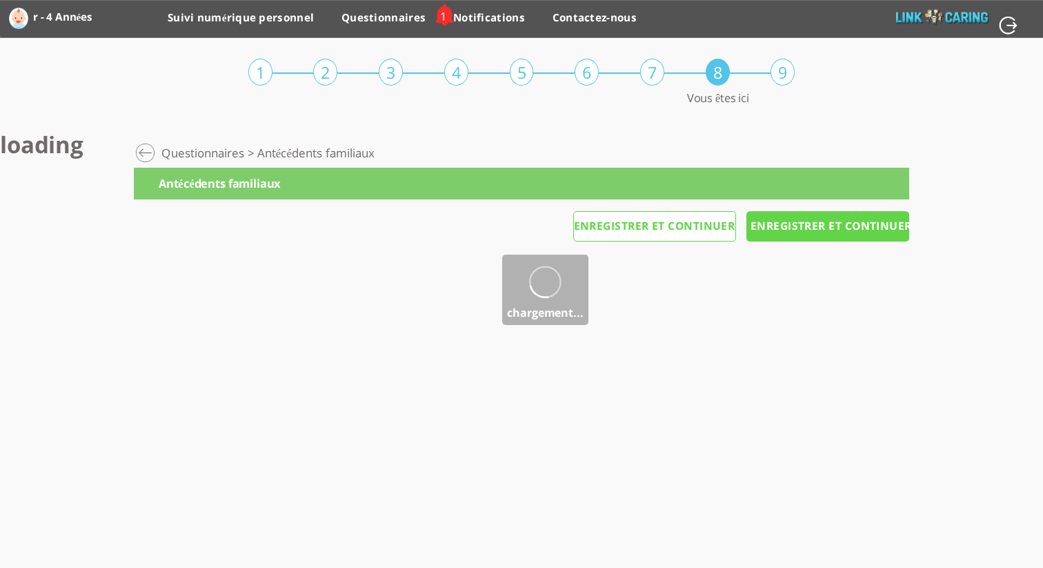
scroll to position [0, 0]
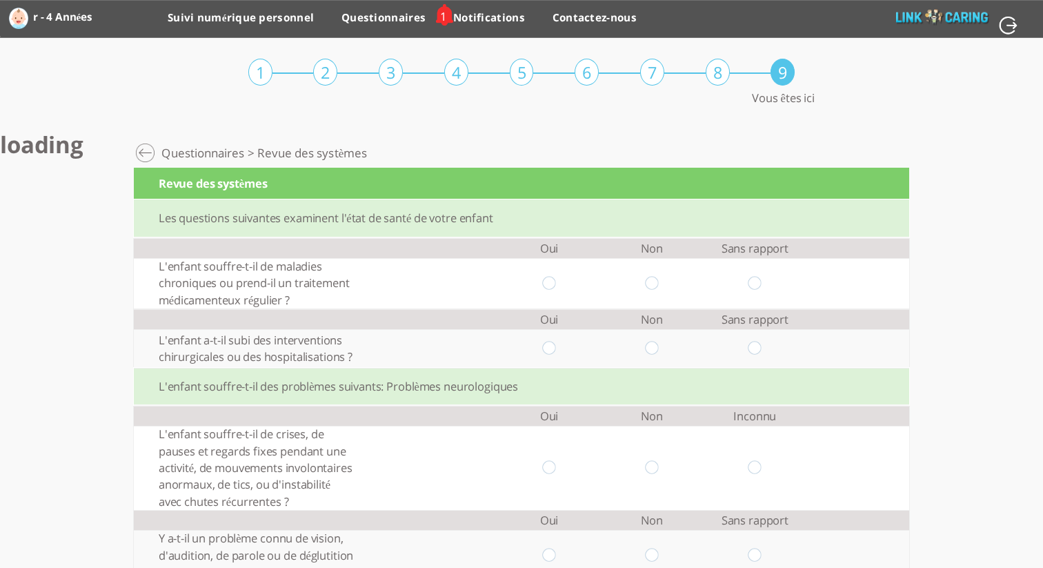
drag, startPoint x: 752, startPoint y: 276, endPoint x: 770, endPoint y: 305, distance: 33.7
click at [754, 277] on input "radio" at bounding box center [754, 283] width 13 height 14
radio input "true"
drag, startPoint x: 759, startPoint y: 343, endPoint x: 764, endPoint y: 371, distance: 28.1
click at [759, 344] on input "radio" at bounding box center [754, 348] width 13 height 14
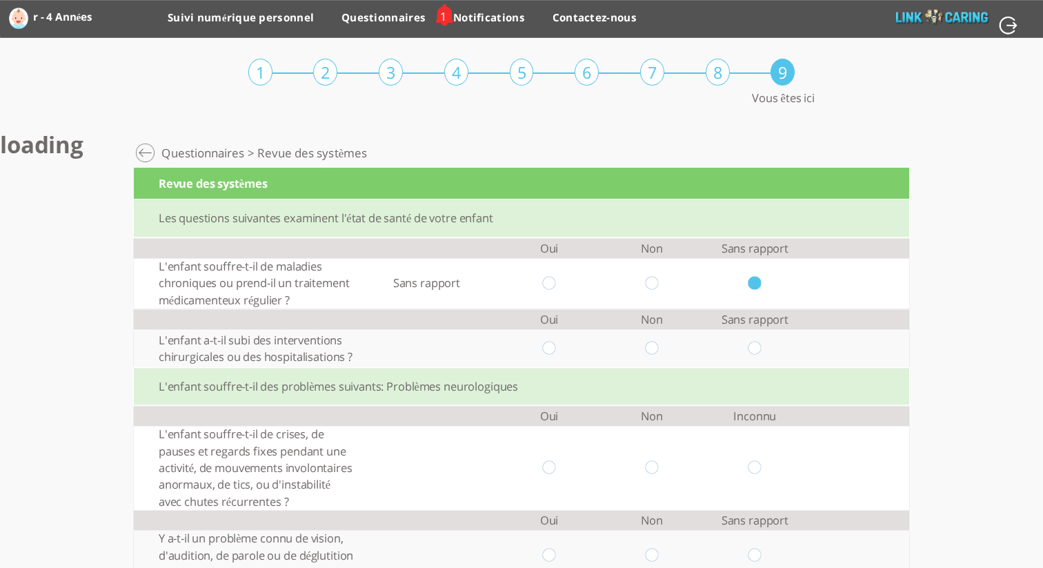
radio input "true"
click at [759, 466] on input "radio" at bounding box center [754, 468] width 13 height 14
radio input "true"
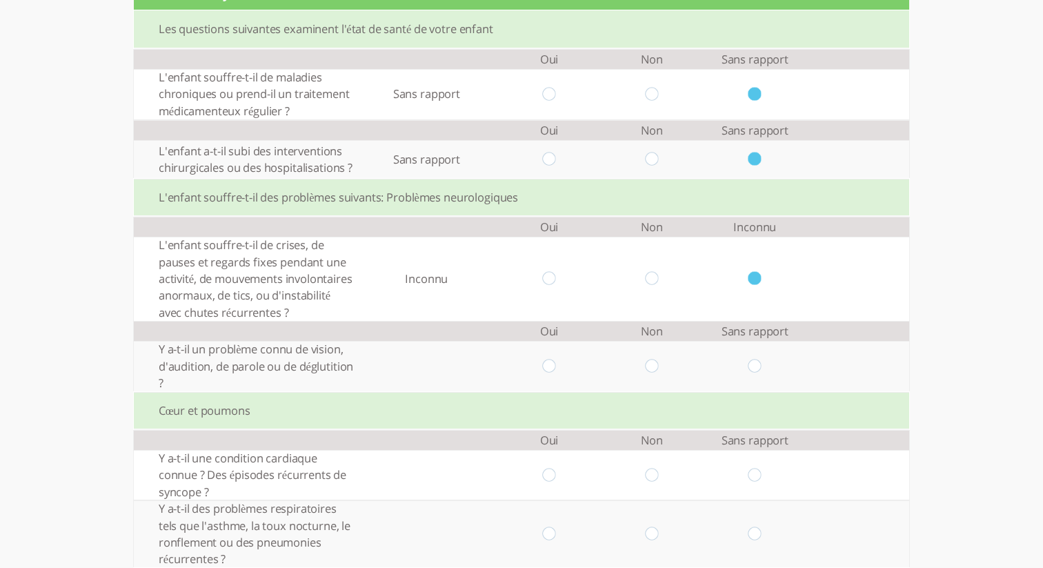
scroll to position [194, 0]
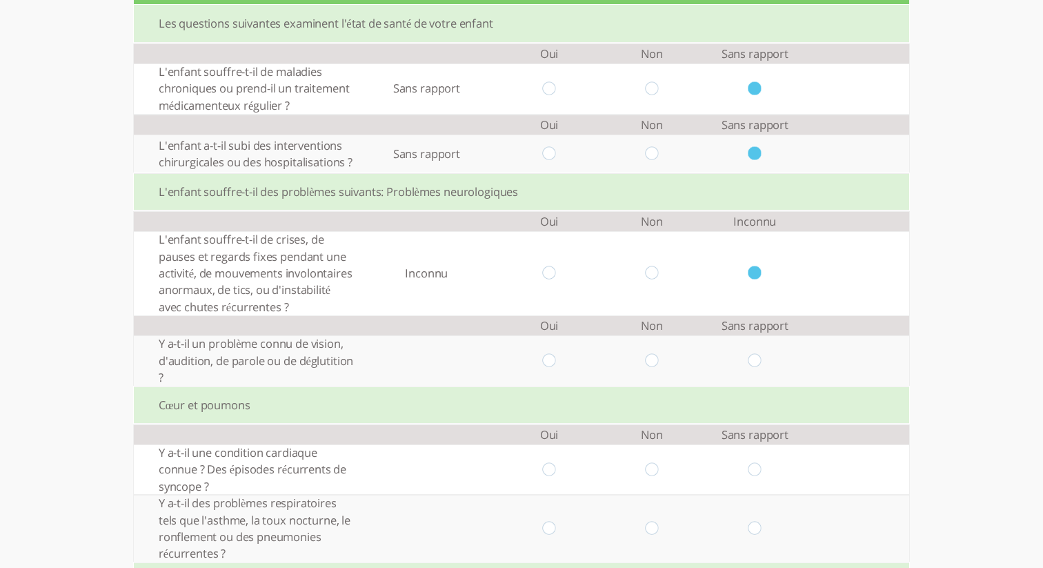
click at [754, 356] on input "radio" at bounding box center [754, 361] width 13 height 14
radio input "true"
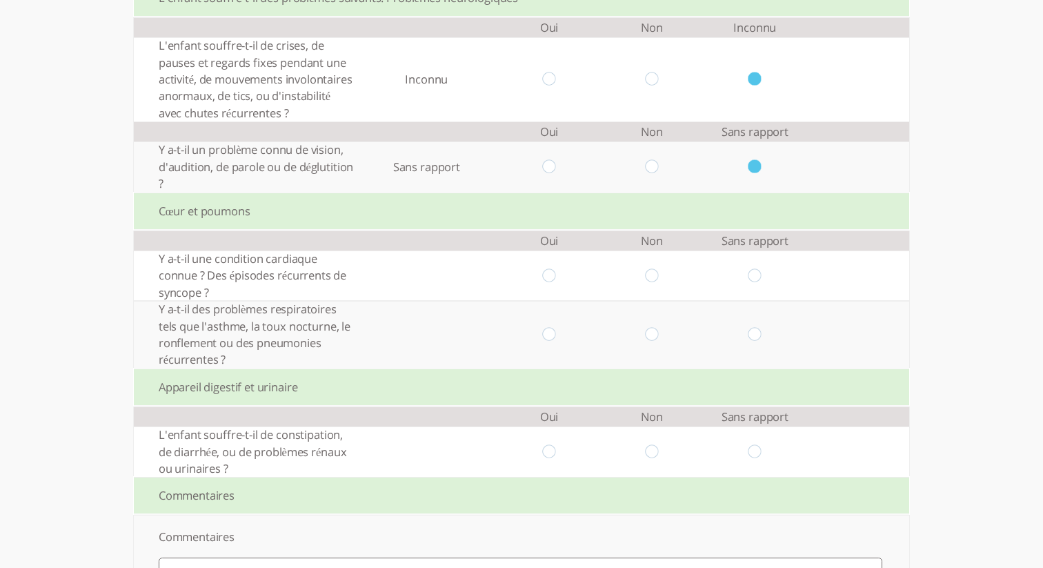
scroll to position [413, 0]
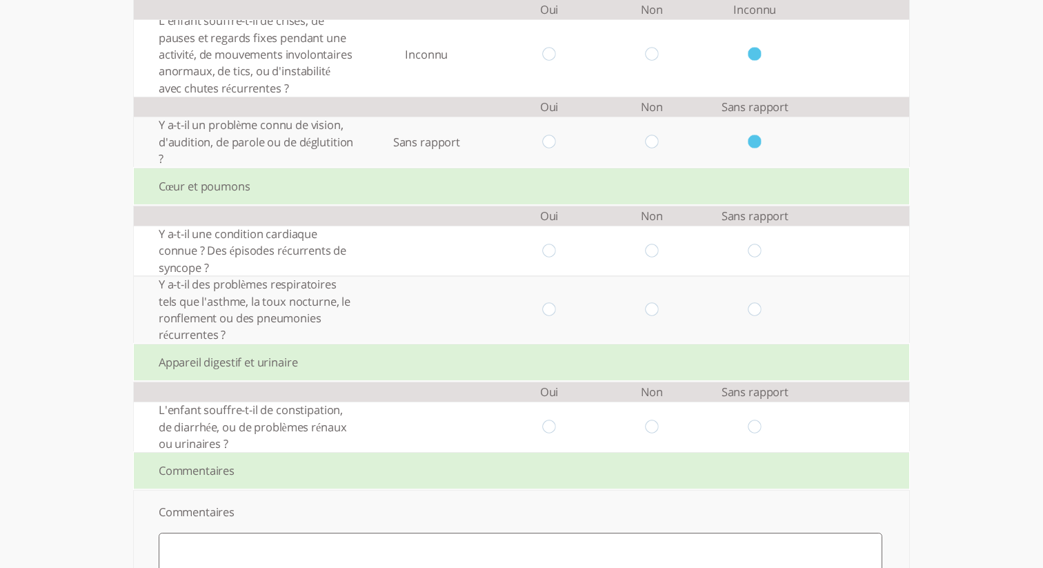
click at [749, 253] on input "radio" at bounding box center [754, 250] width 13 height 14
radio input "true"
click at [751, 310] on input "radio" at bounding box center [754, 309] width 13 height 14
radio input "true"
click at [750, 425] on input "radio" at bounding box center [754, 426] width 13 height 14
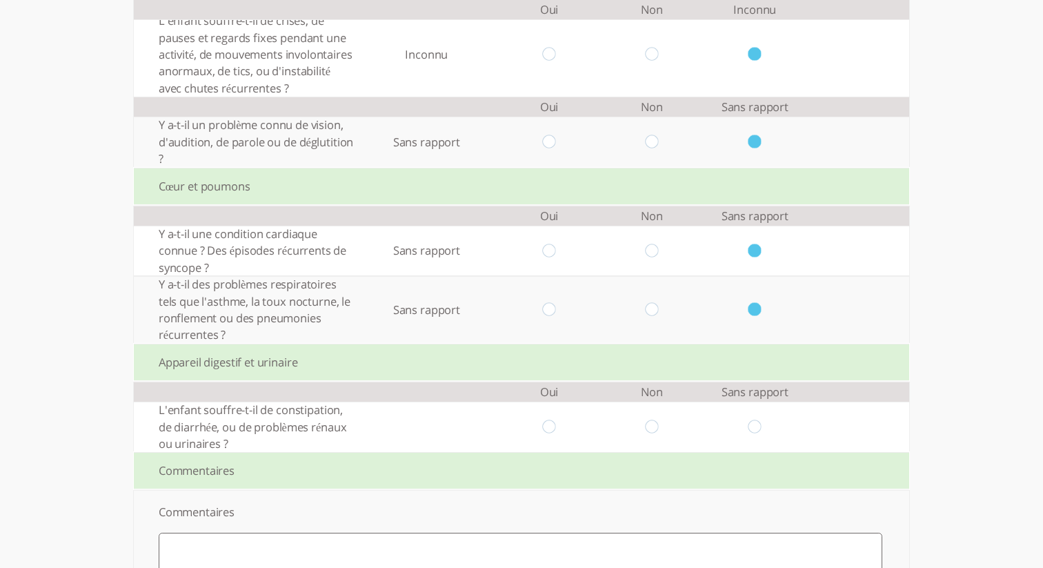
radio input "true"
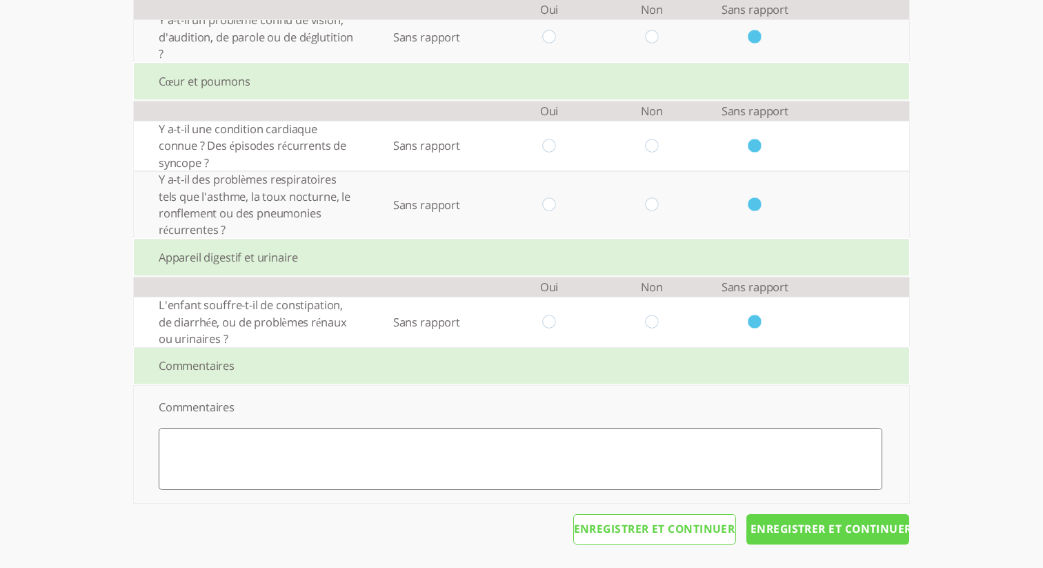
click at [830, 526] on input "Enregistrer et continuer" at bounding box center [827, 529] width 163 height 30
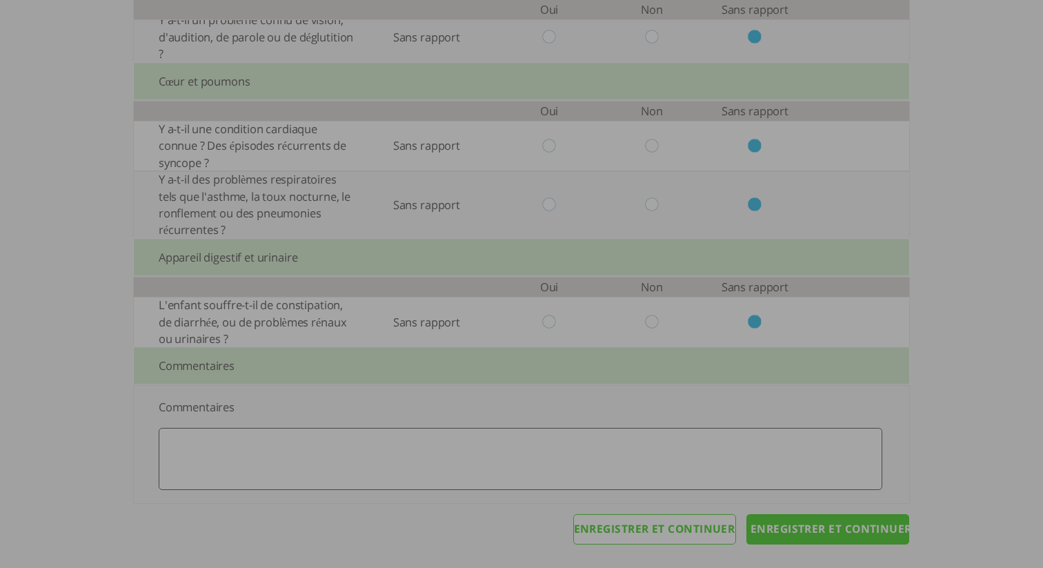
scroll to position [0, 0]
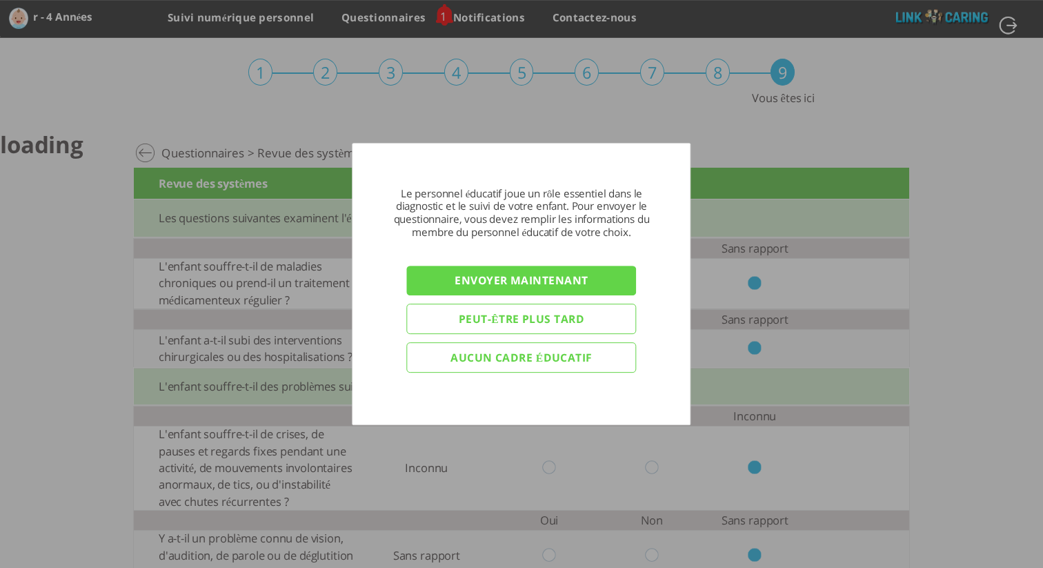
click at [597, 277] on input "Envoyer maintenant" at bounding box center [522, 280] width 230 height 30
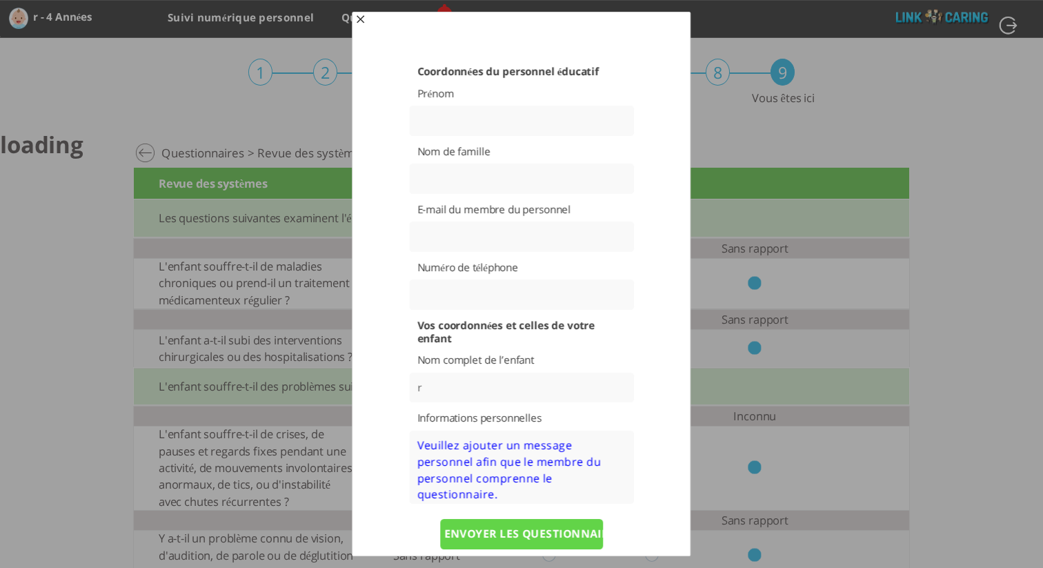
click at [565, 115] on input "text" at bounding box center [521, 121] width 225 height 30
type input "r"
click at [501, 189] on input "text" at bounding box center [521, 178] width 225 height 30
type input "r"
click at [530, 228] on input "text" at bounding box center [521, 236] width 225 height 30
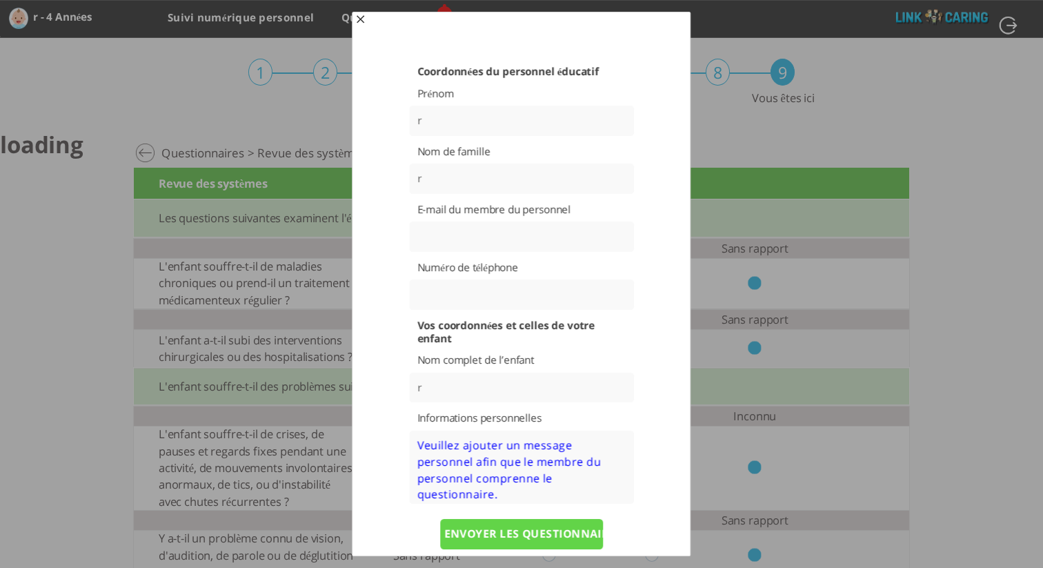
paste input "[EMAIL_ADDRESS][DOMAIN_NAME]"
type input "[EMAIL_ADDRESS][DOMAIN_NAME]"
click at [514, 292] on input "text" at bounding box center [521, 294] width 225 height 30
type input "0504423086"
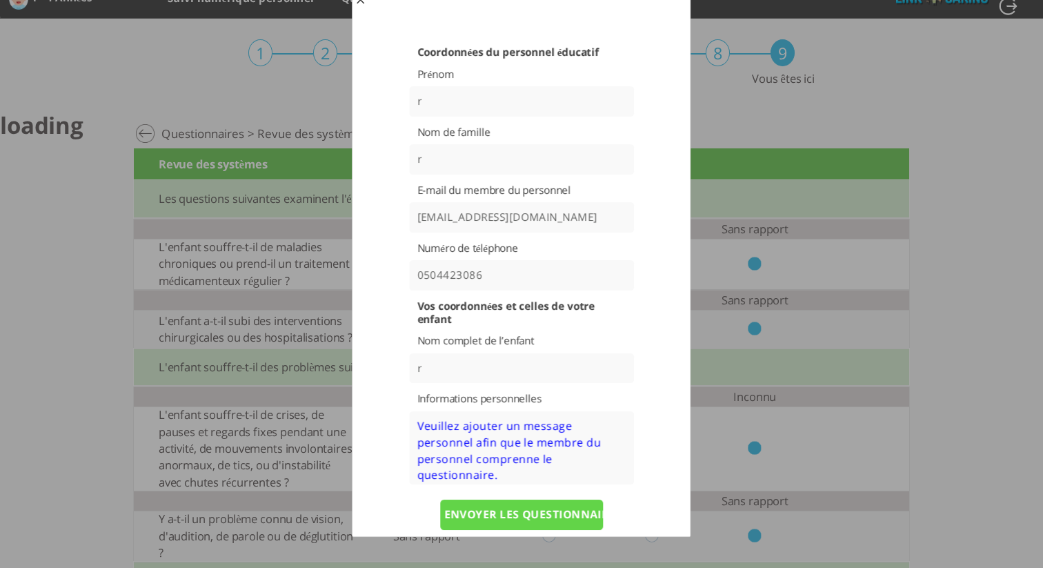
click at [534, 443] on textarea at bounding box center [521, 448] width 225 height 74
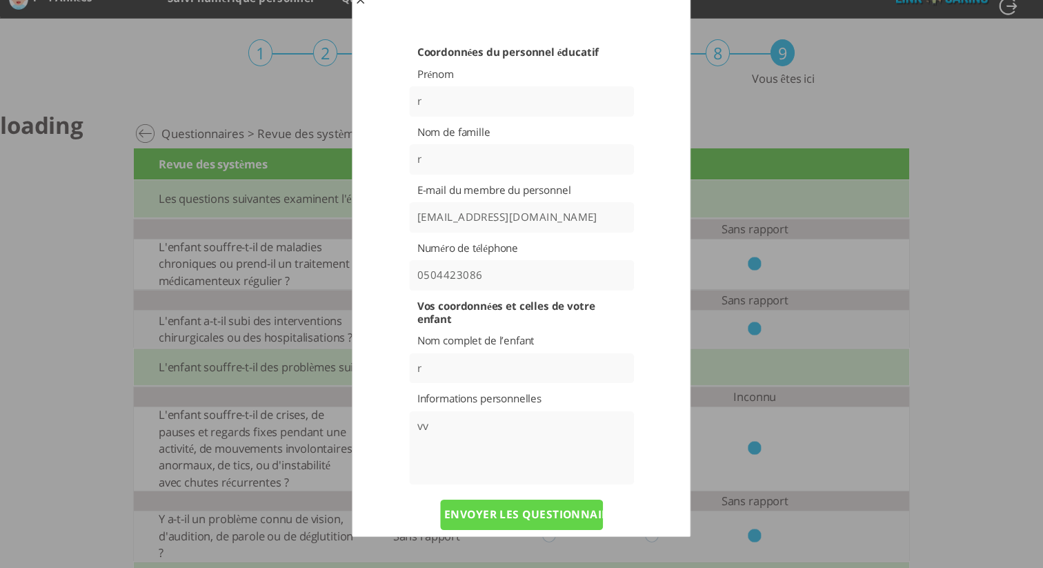
type textarea "vv"
click at [555, 516] on input "ENVOYER LES QUESTIONNAIRES" at bounding box center [521, 514] width 163 height 30
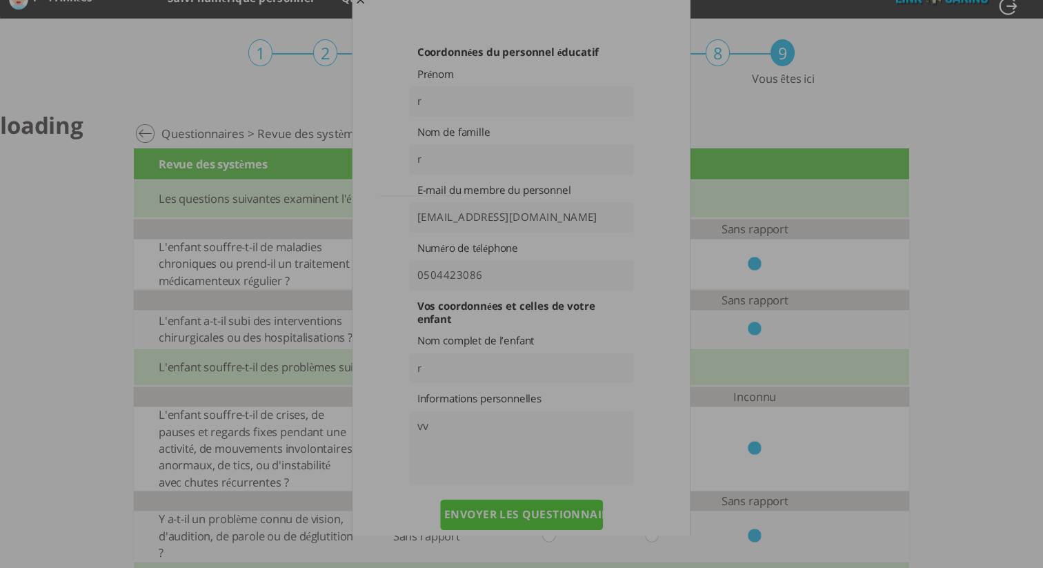
scroll to position [0, 0]
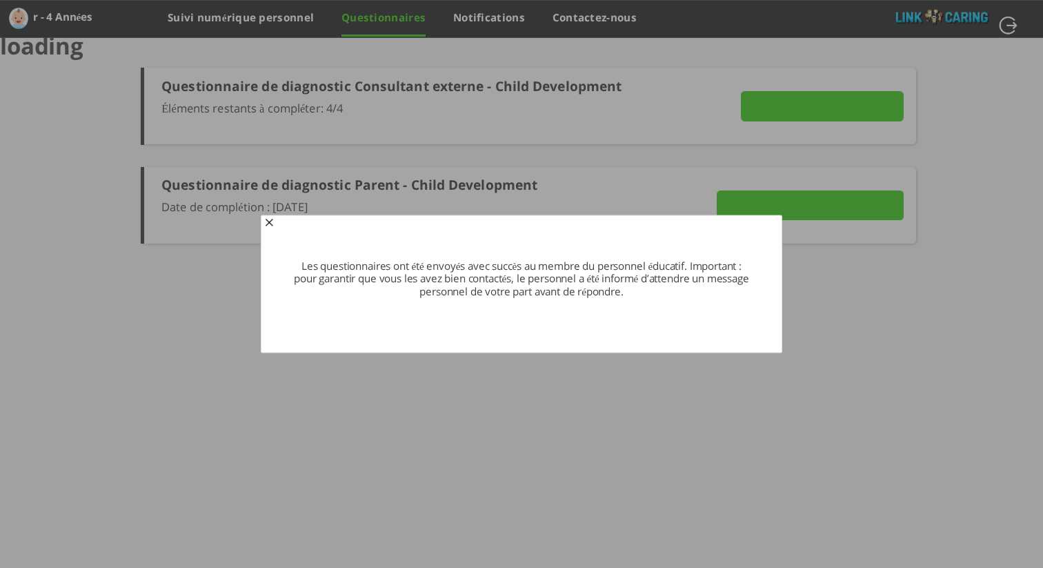
type input "Détails"
type input "VOIR LES RÉPONSES"
type input "ENVOYER MAINTENANT"
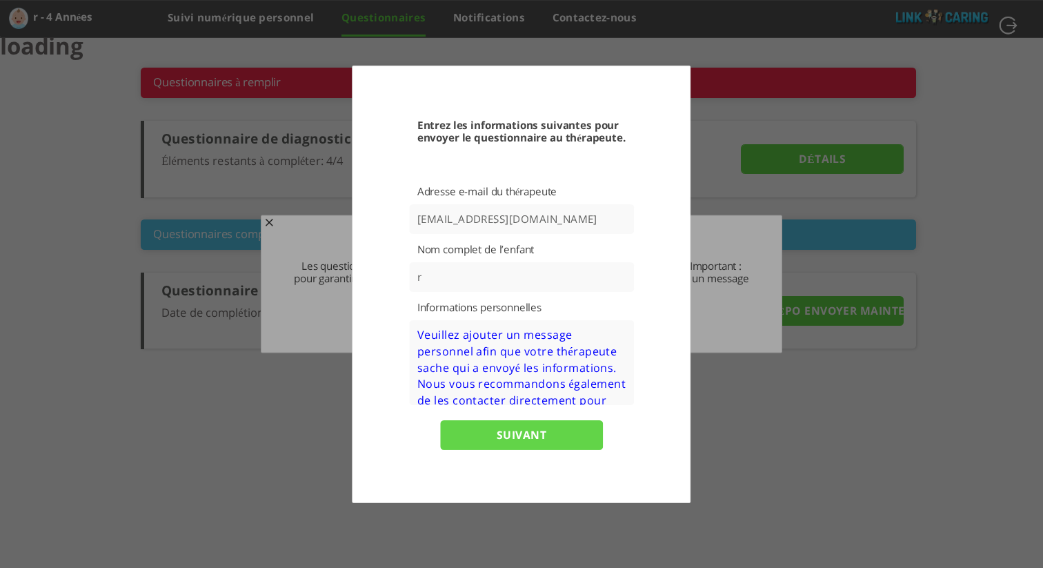
click at [503, 345] on textarea at bounding box center [521, 362] width 225 height 85
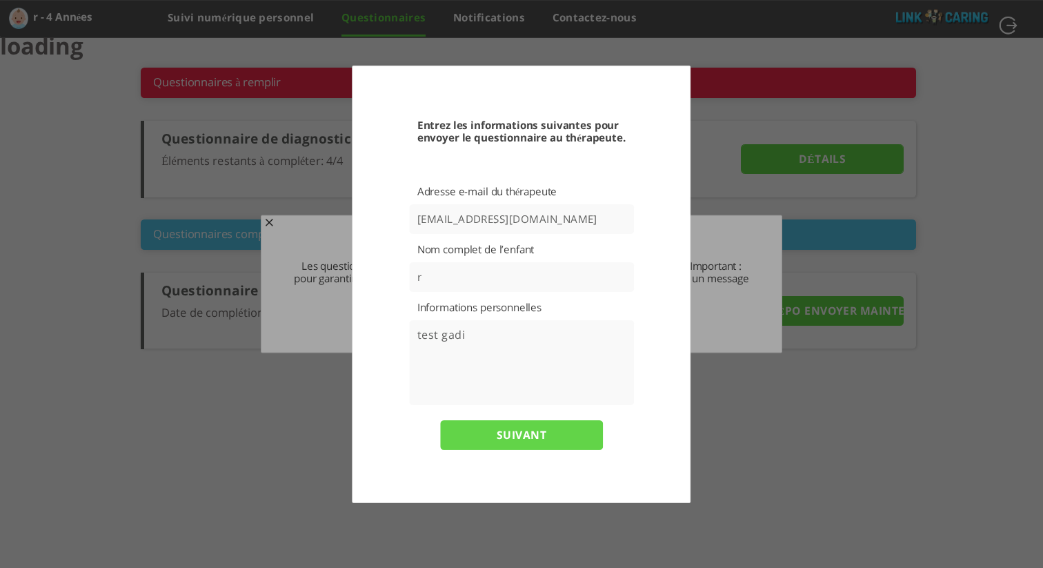
type textarea "test gadi"
click at [570, 435] on input "SUIVANT" at bounding box center [521, 435] width 163 height 30
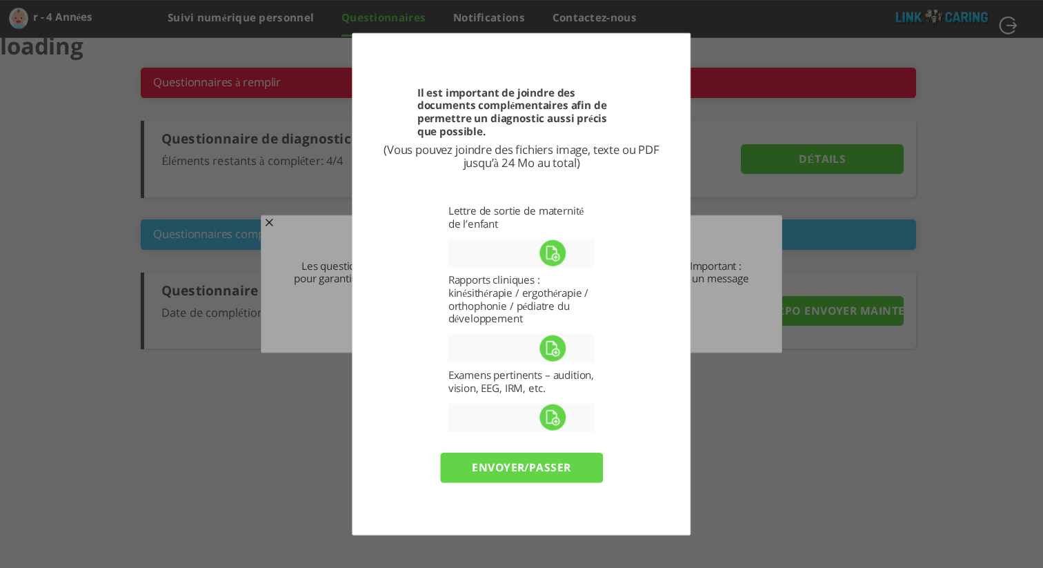
click at [545, 467] on input "envoyer/passer" at bounding box center [521, 467] width 163 height 30
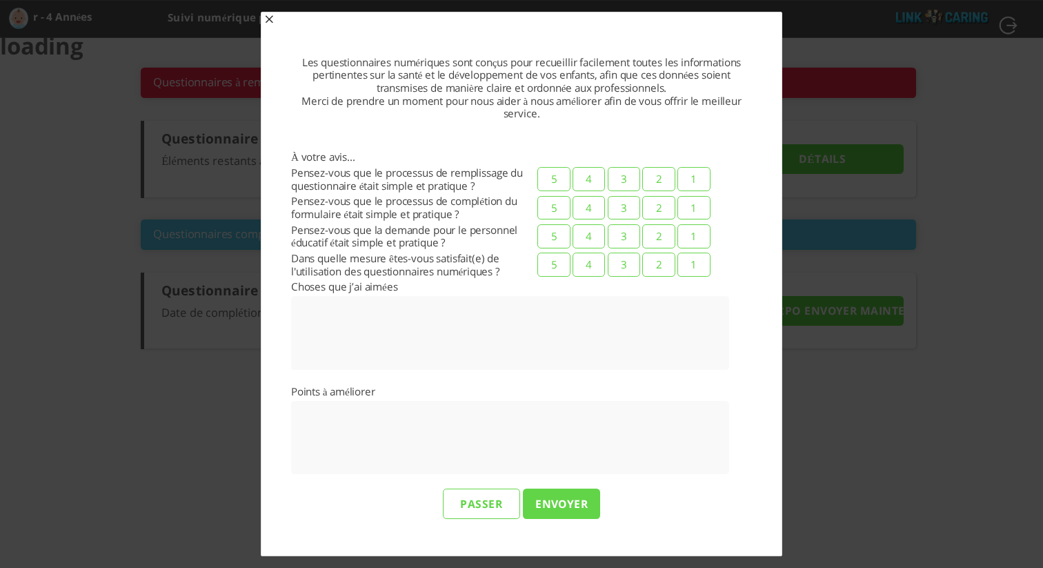
click at [576, 505] on input "ENVOYER" at bounding box center [561, 504] width 77 height 30
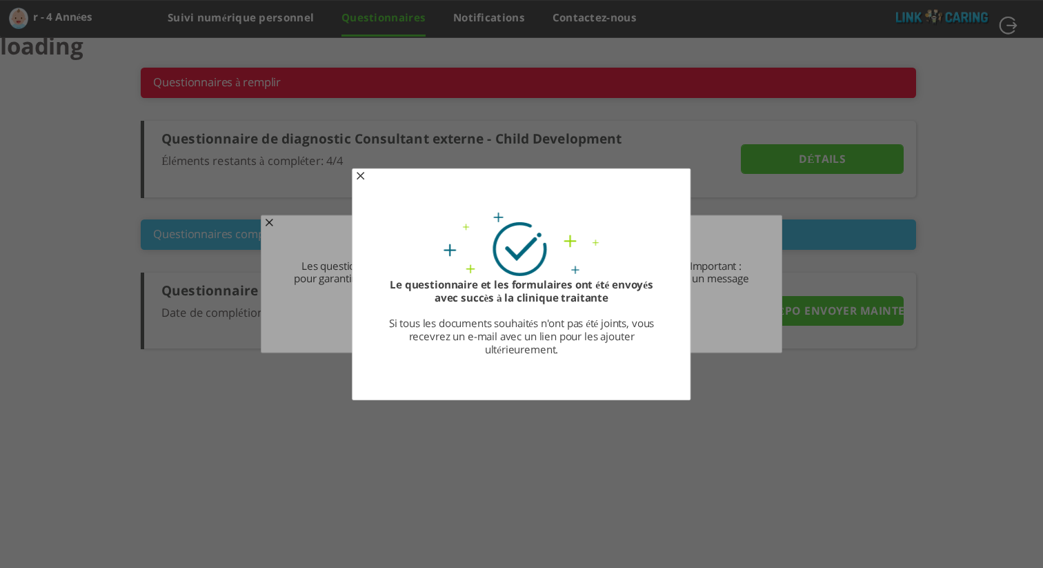
click at [356, 174] on span "button" at bounding box center [359, 177] width 11 height 11
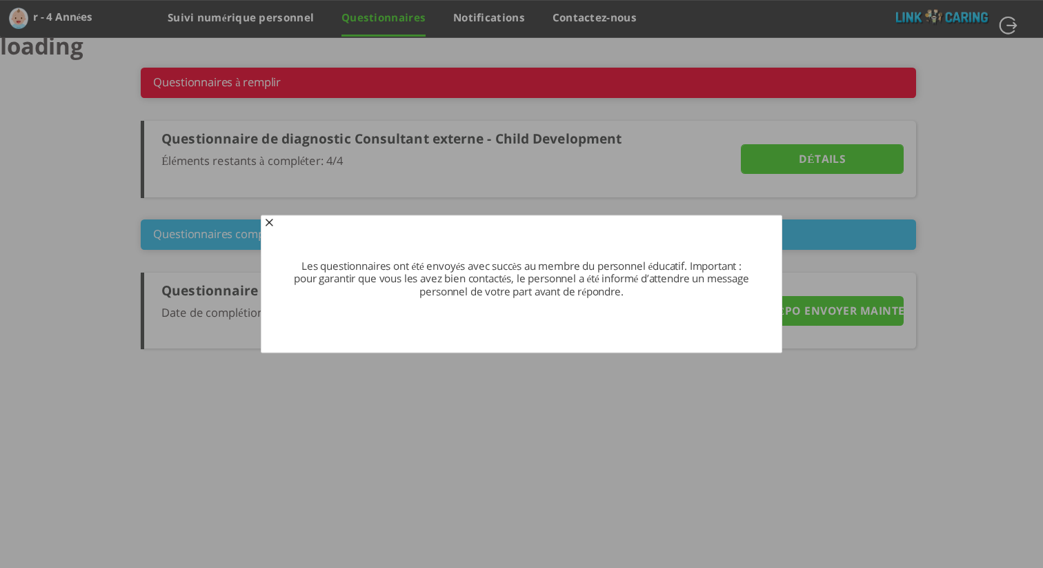
click at [272, 221] on span "button" at bounding box center [268, 223] width 11 height 11
